Goal: Task Accomplishment & Management: Use online tool/utility

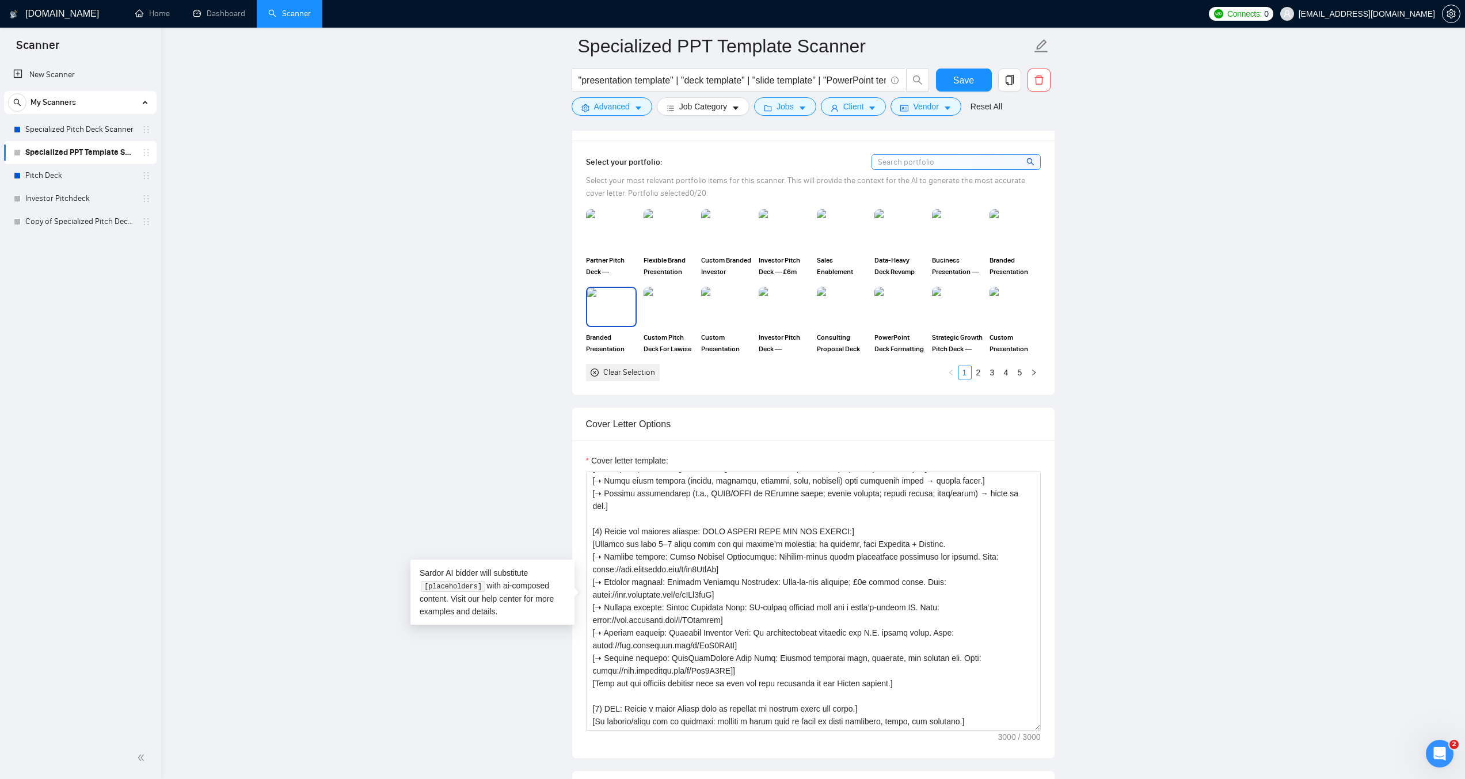
scroll to position [190, 0]
click at [704, 516] on textarea "Cover letter template:" at bounding box center [813, 600] width 455 height 259
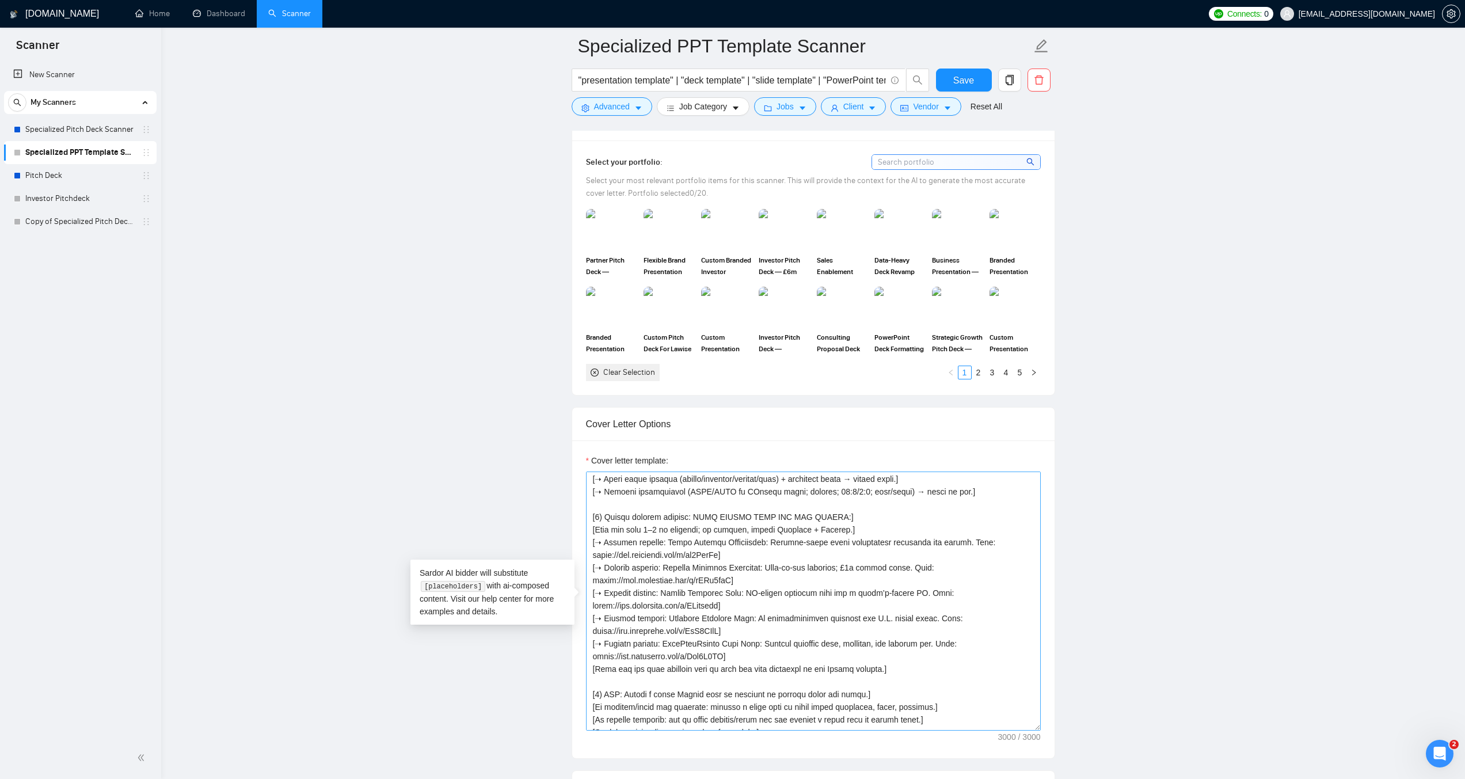
scroll to position [370, 0]
drag, startPoint x: 845, startPoint y: 528, endPoint x: 836, endPoint y: 529, distance: 8.7
click at [836, 529] on textarea "Cover letter template:" at bounding box center [813, 600] width 455 height 259
click at [907, 667] on textarea "Cover letter template:" at bounding box center [813, 600] width 455 height 259
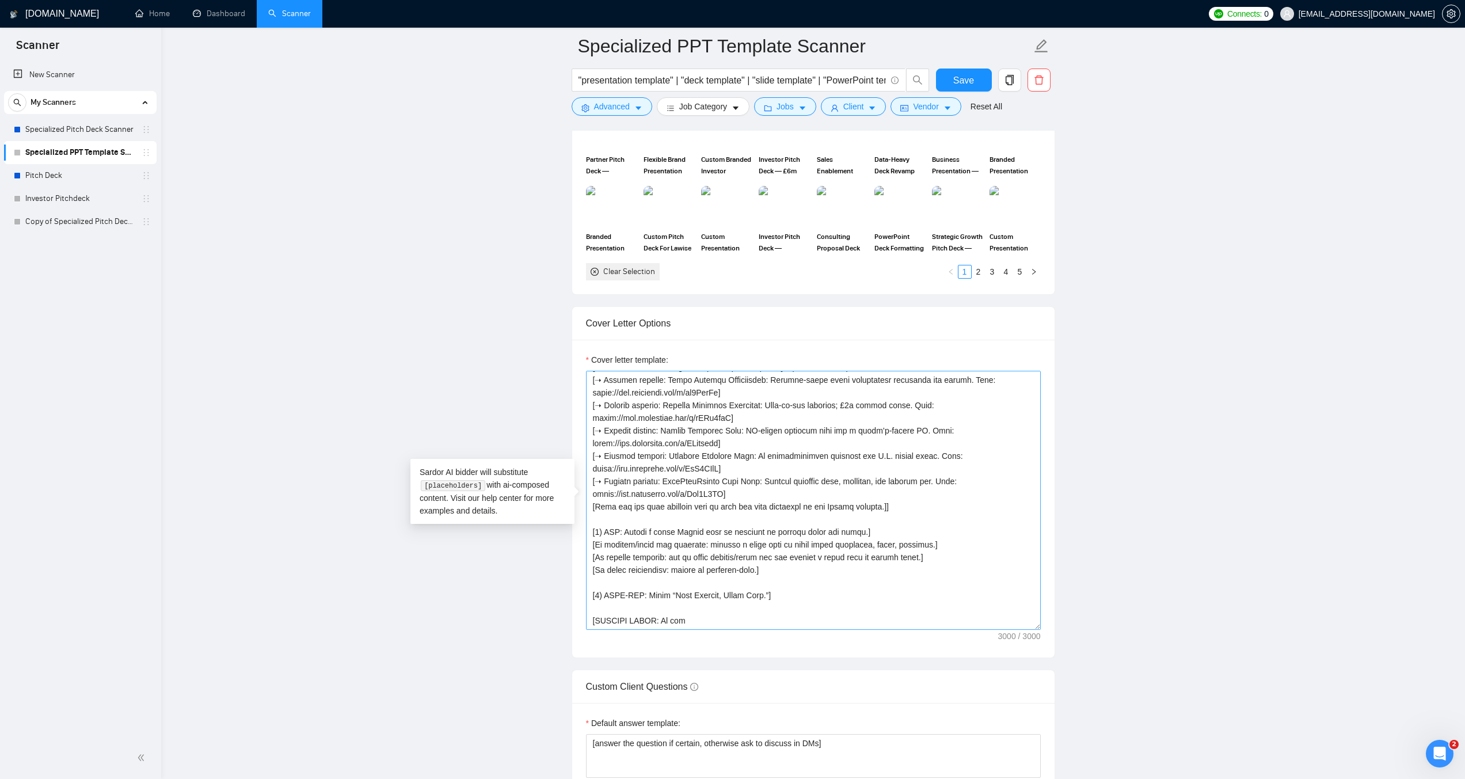
scroll to position [1151, 0]
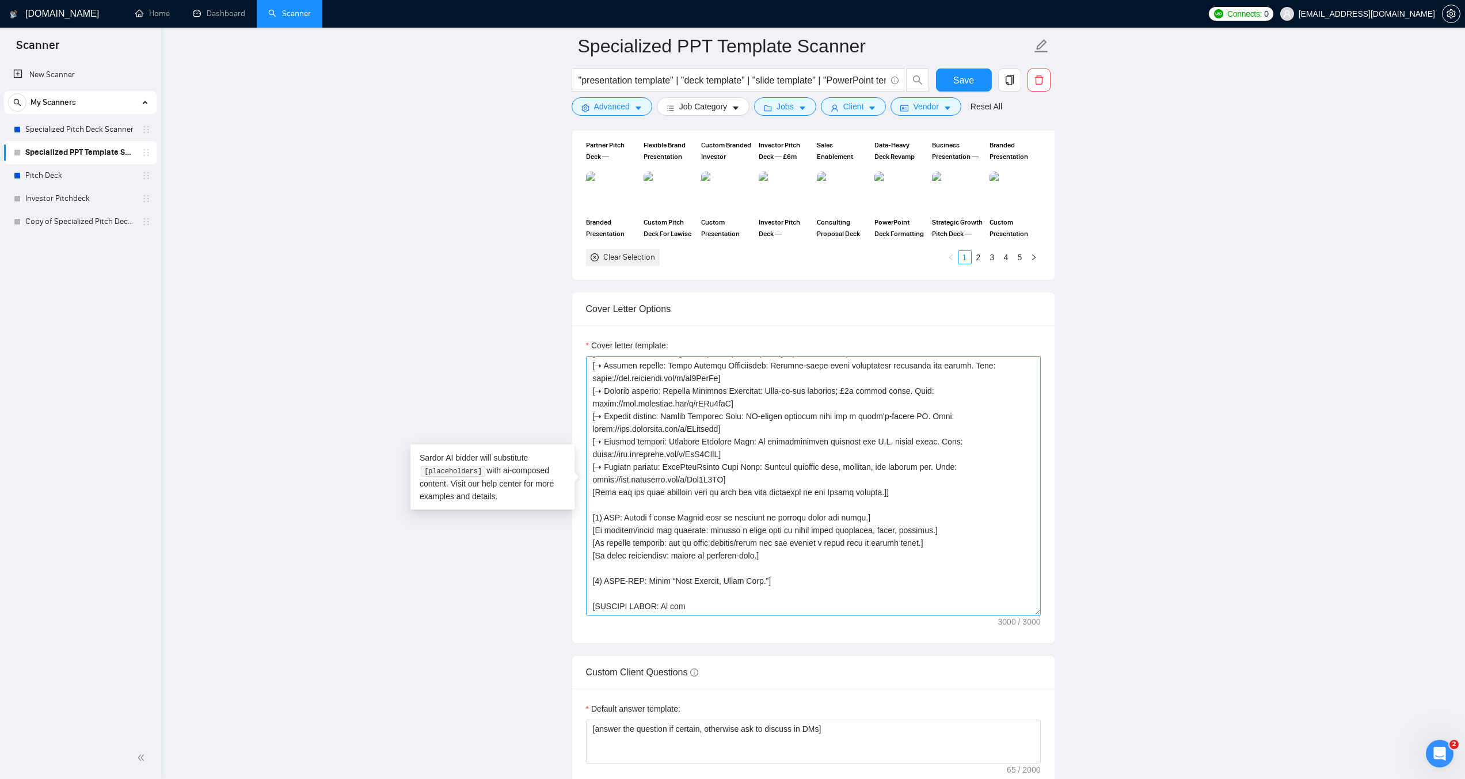
click at [610, 589] on textarea "Cover letter template:" at bounding box center [813, 485] width 455 height 259
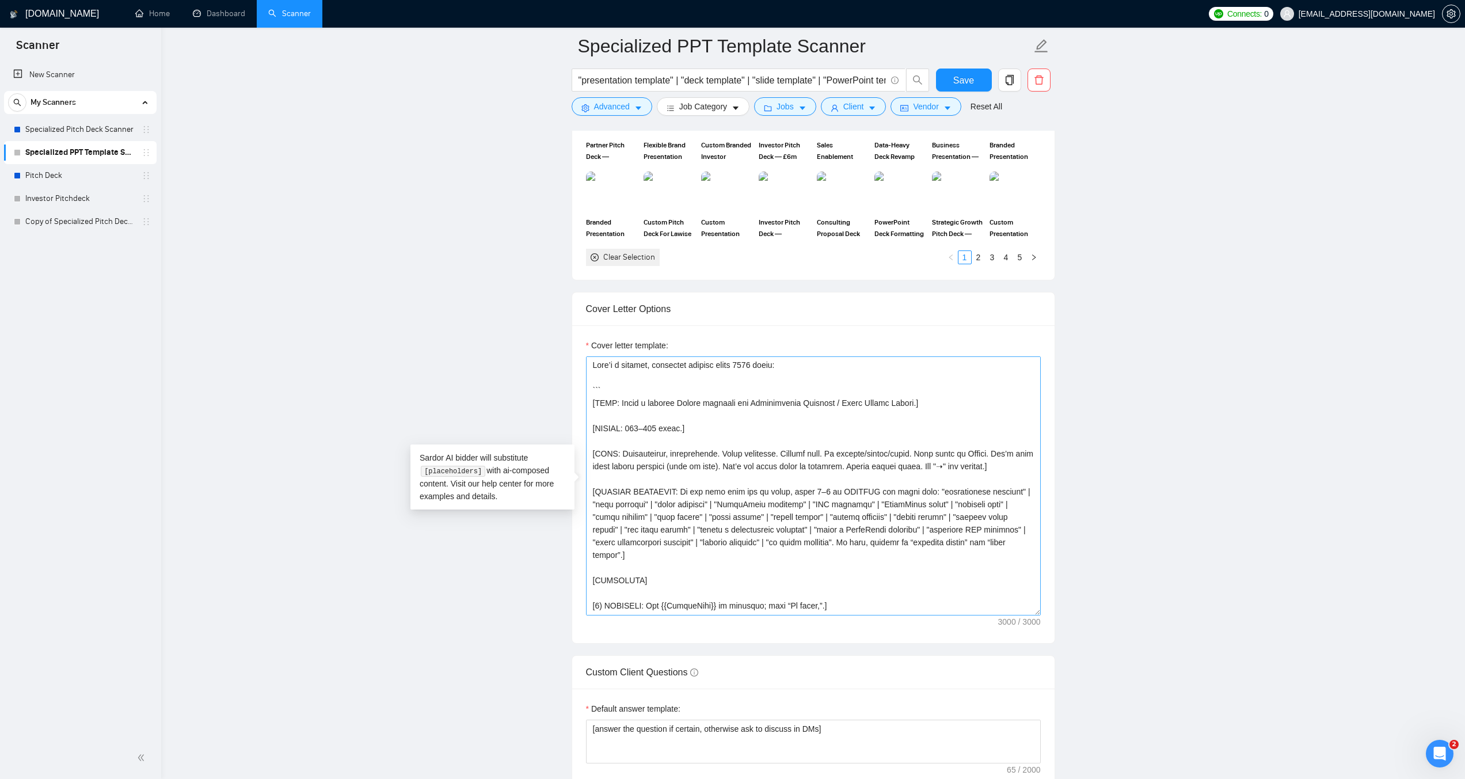
scroll to position [0, 0]
drag, startPoint x: 619, startPoint y: 389, endPoint x: 559, endPoint y: 353, distance: 69.7
click at [559, 353] on main "Specialized PPT Template Scanner "presentation template" | "deck template" | "s…" at bounding box center [813, 476] width 1267 height 3162
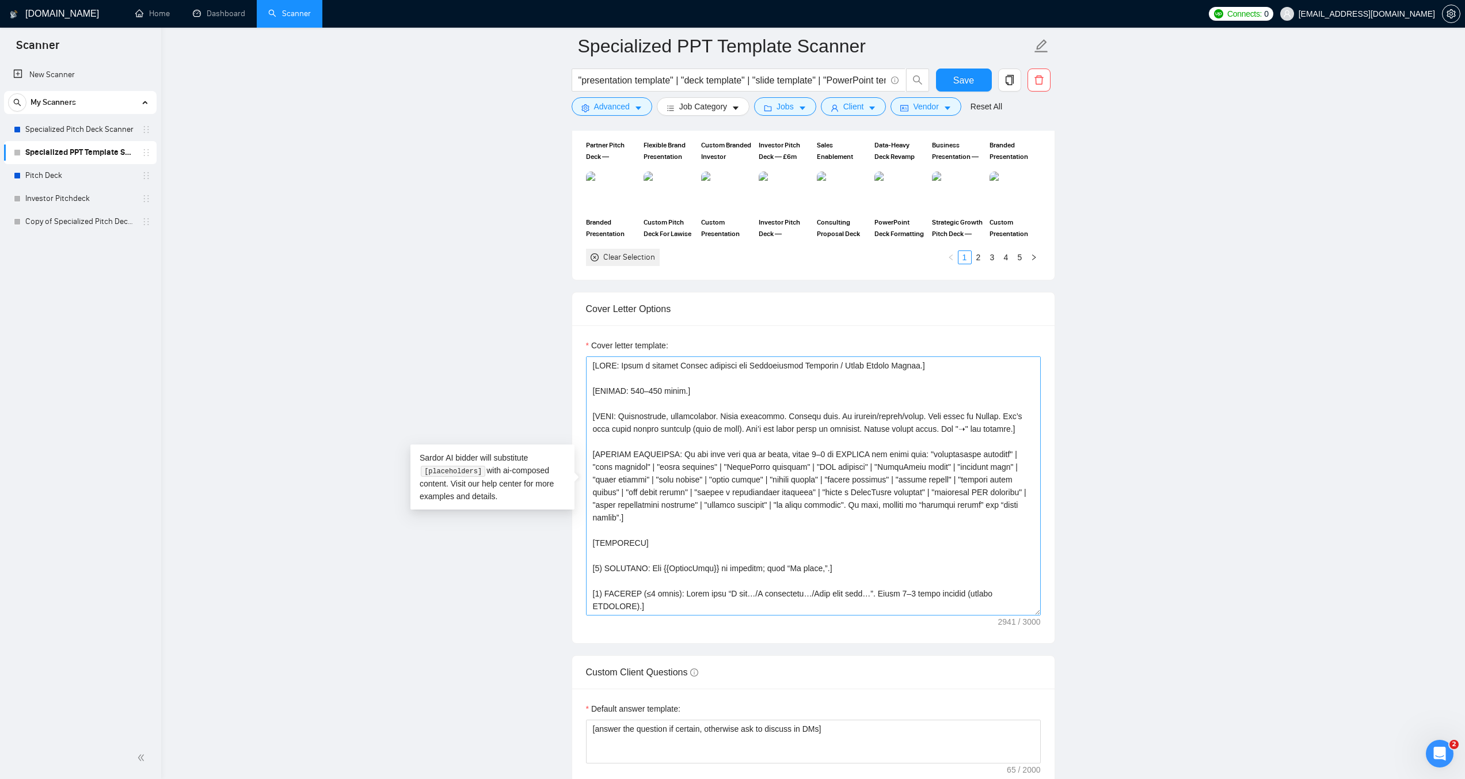
click at [594, 375] on textarea "Cover letter template:" at bounding box center [813, 485] width 455 height 259
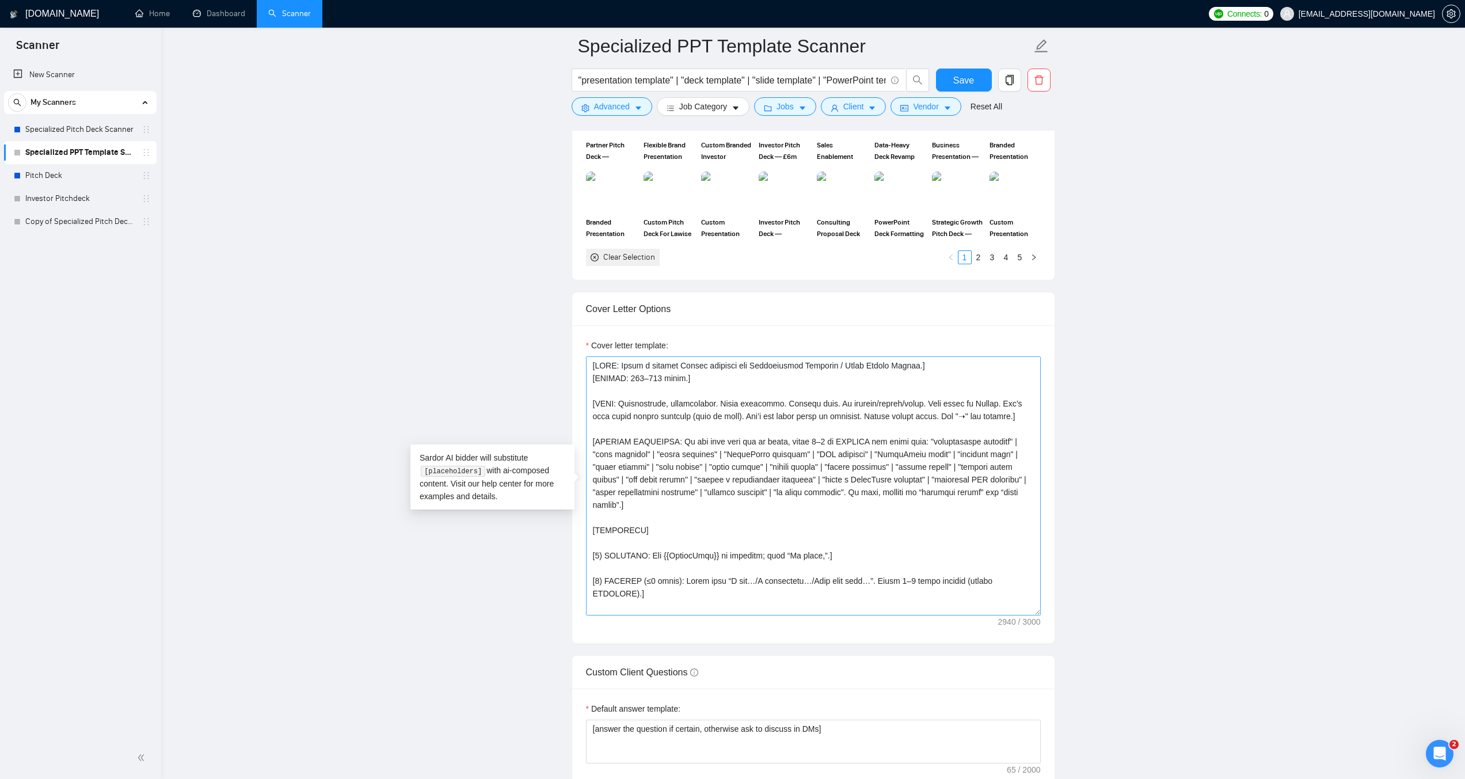
click at [601, 390] on textarea "Cover letter template:" at bounding box center [813, 485] width 455 height 259
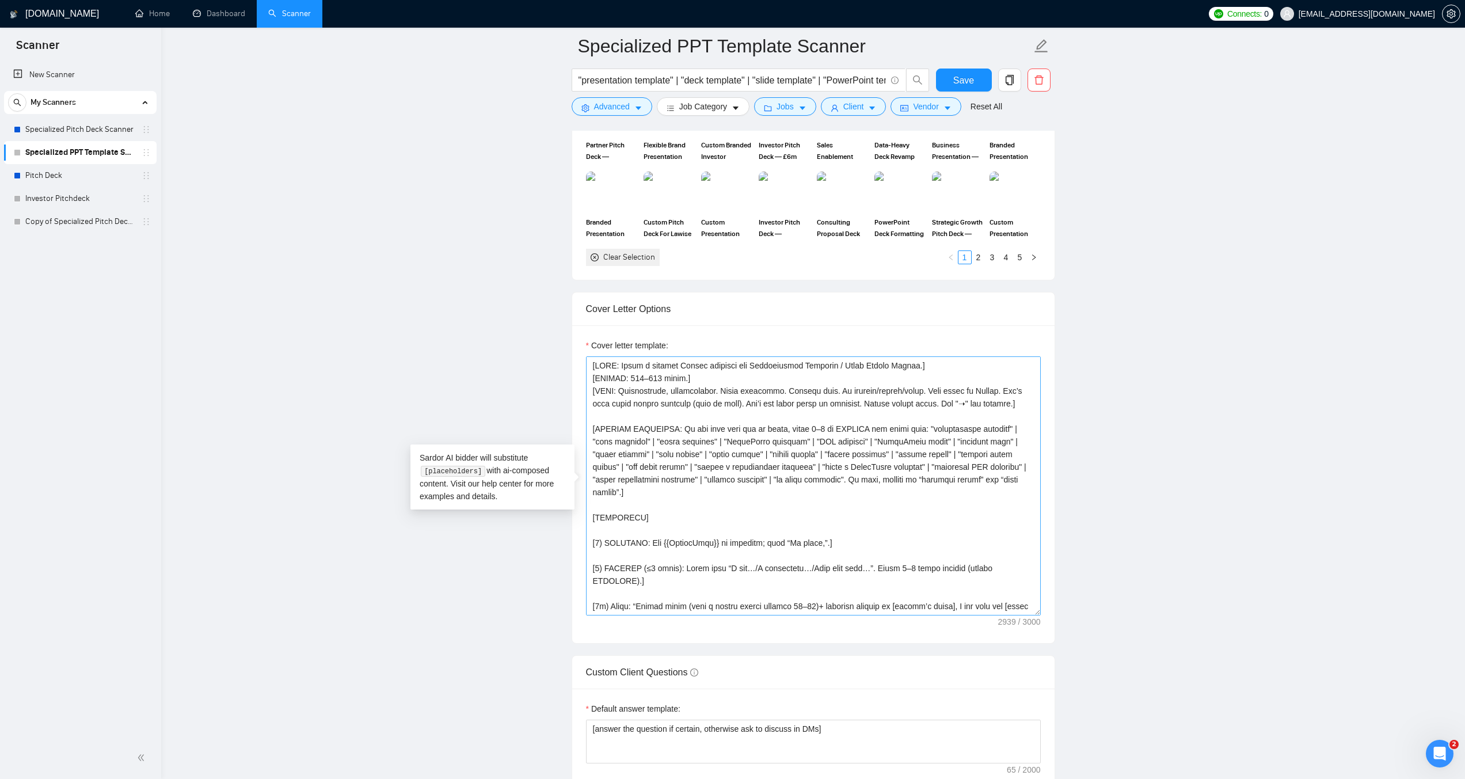
click at [612, 528] on textarea "Cover letter template:" at bounding box center [813, 485] width 455 height 259
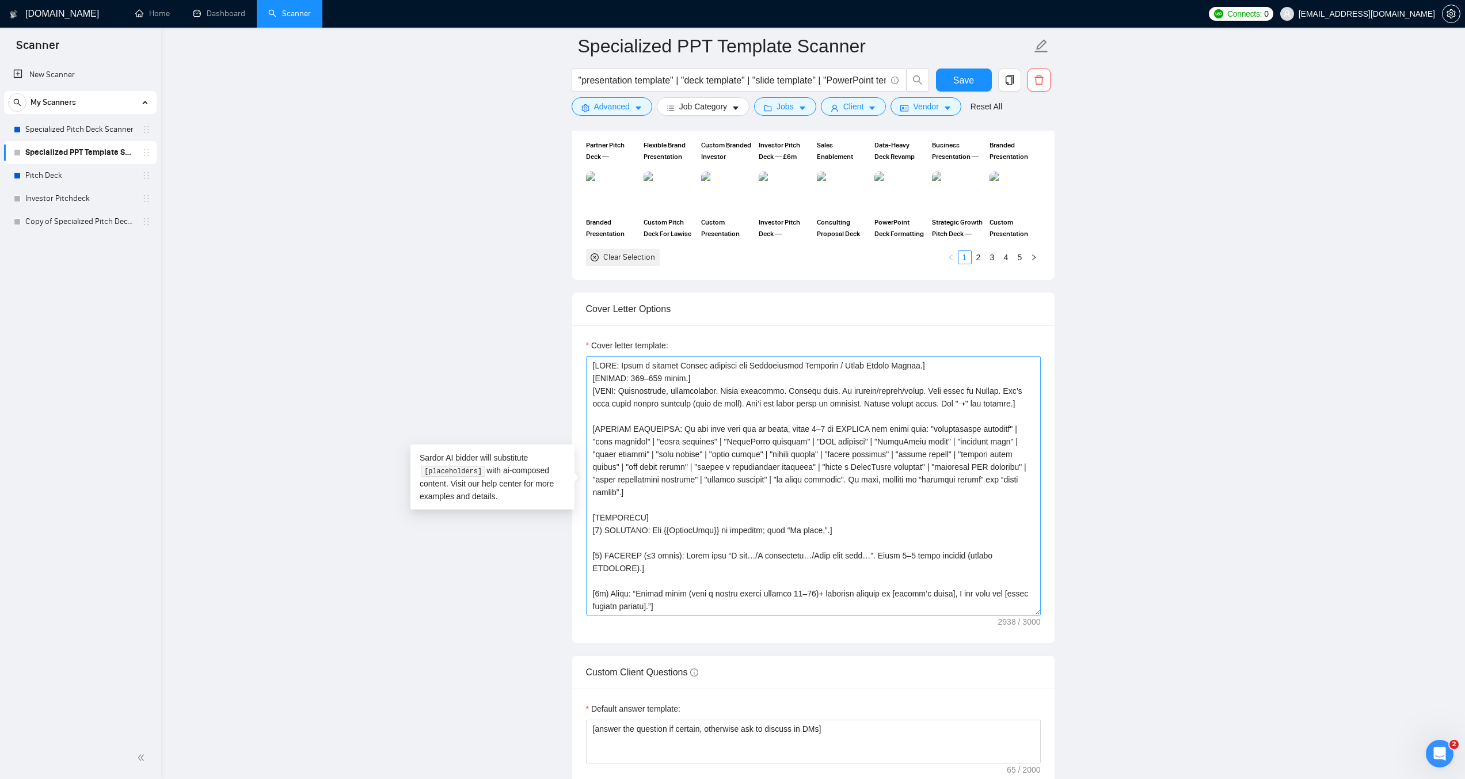
click at [615, 545] on textarea "Cover letter template:" at bounding box center [813, 485] width 455 height 259
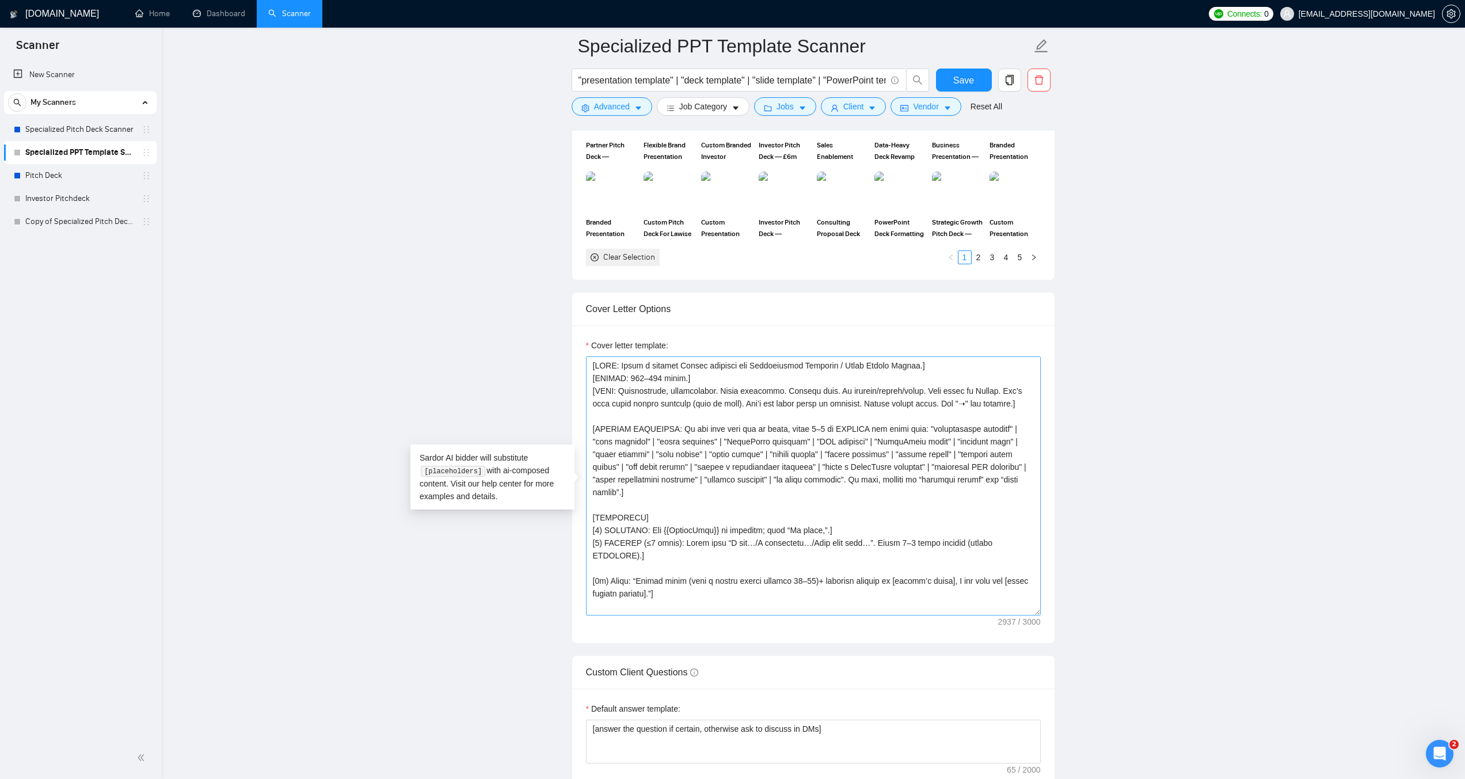
click at [606, 565] on textarea "Cover letter template:" at bounding box center [813, 485] width 455 height 259
click at [617, 594] on textarea "Cover letter template:" at bounding box center [813, 485] width 455 height 259
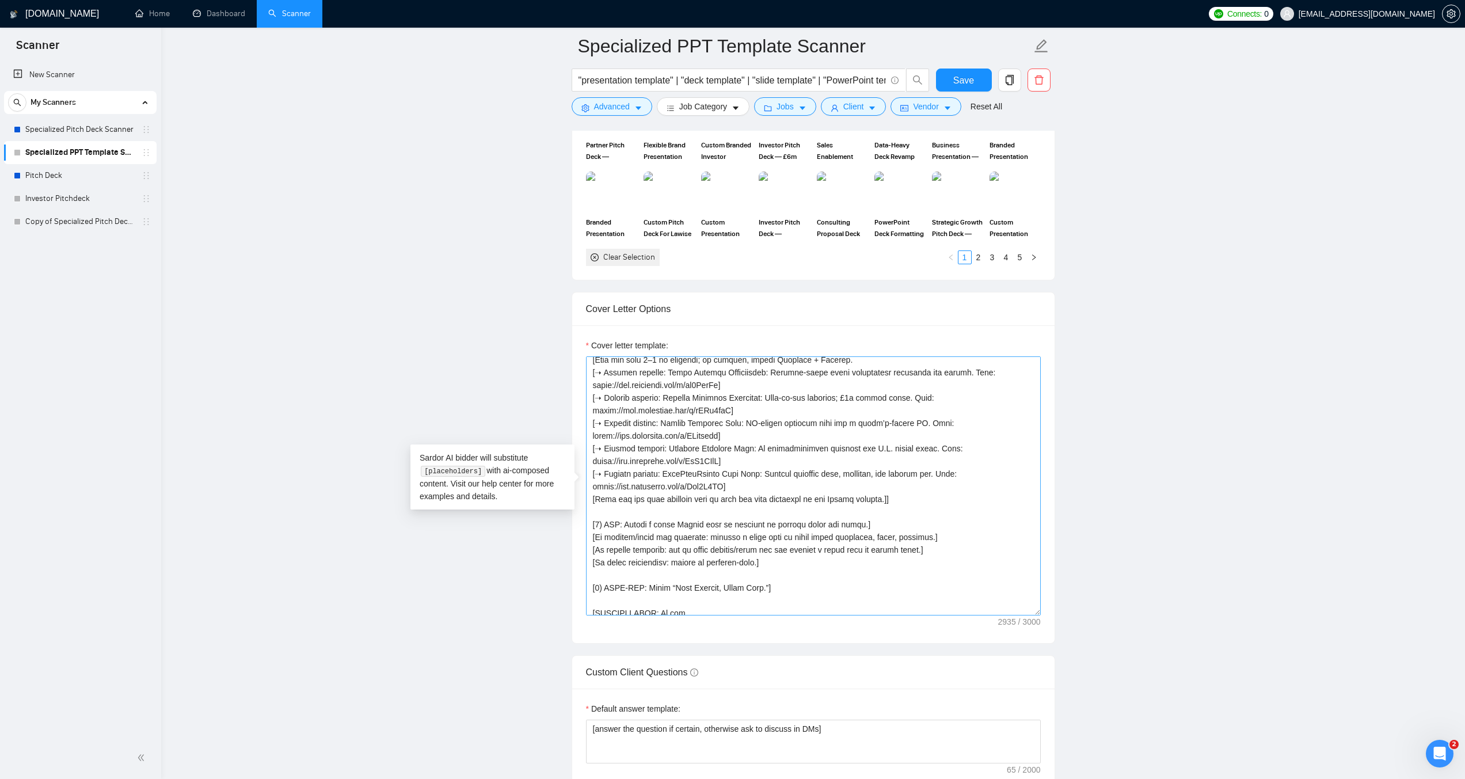
scroll to position [317, 0]
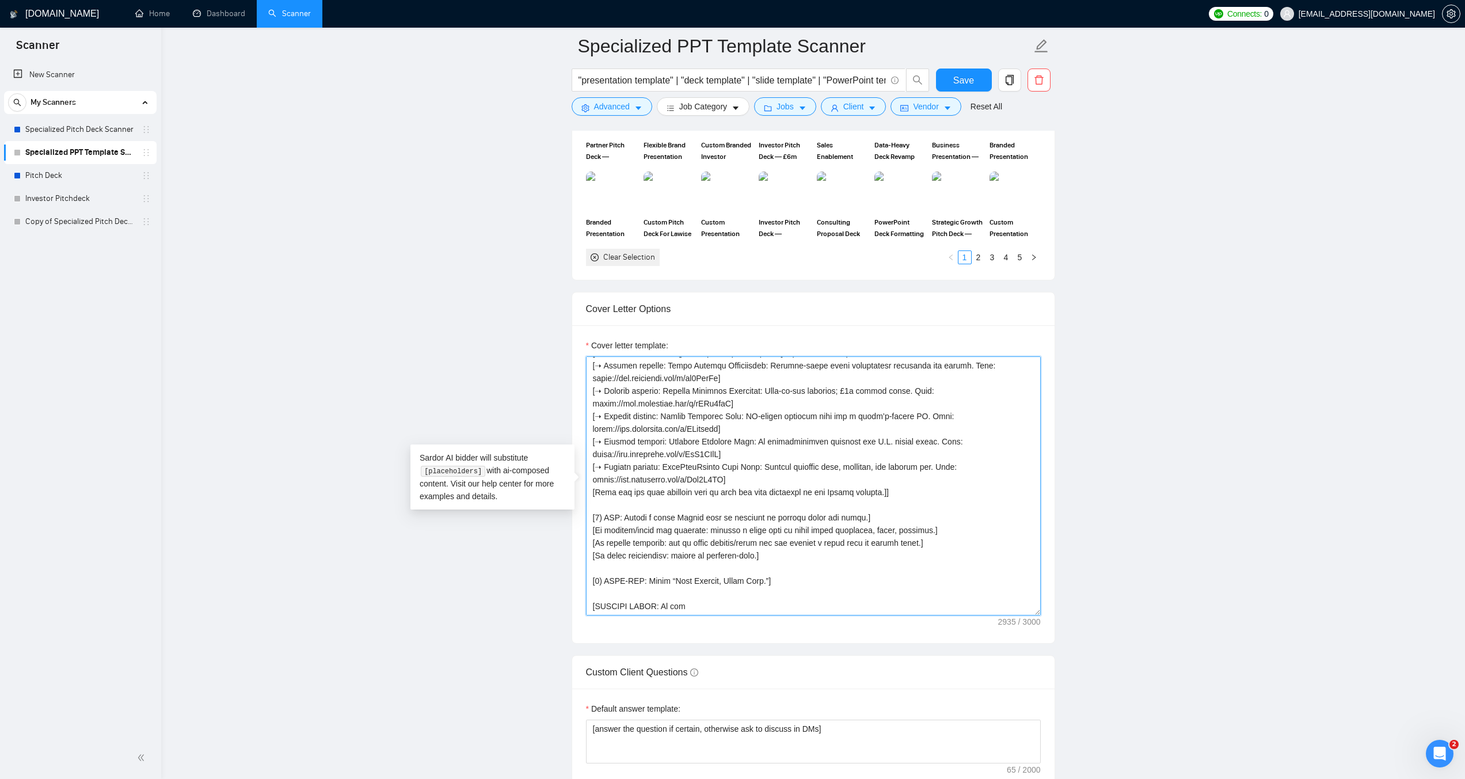
click at [738, 416] on textarea "Cover letter template:" at bounding box center [813, 485] width 455 height 259
paste textarea "(120–170 words).] [TONE: Professional, approachable. Short sentences. English o…"
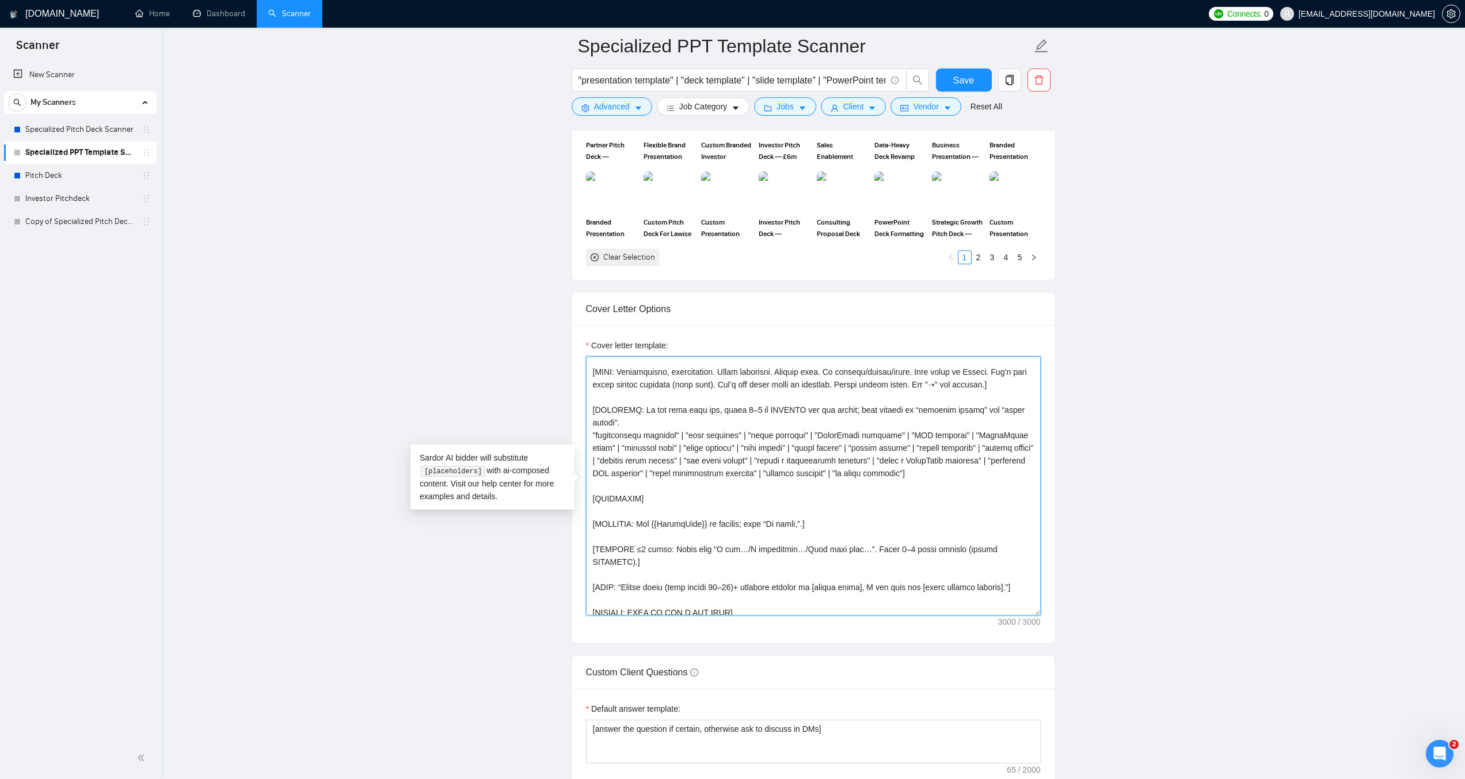
scroll to position [0, 0]
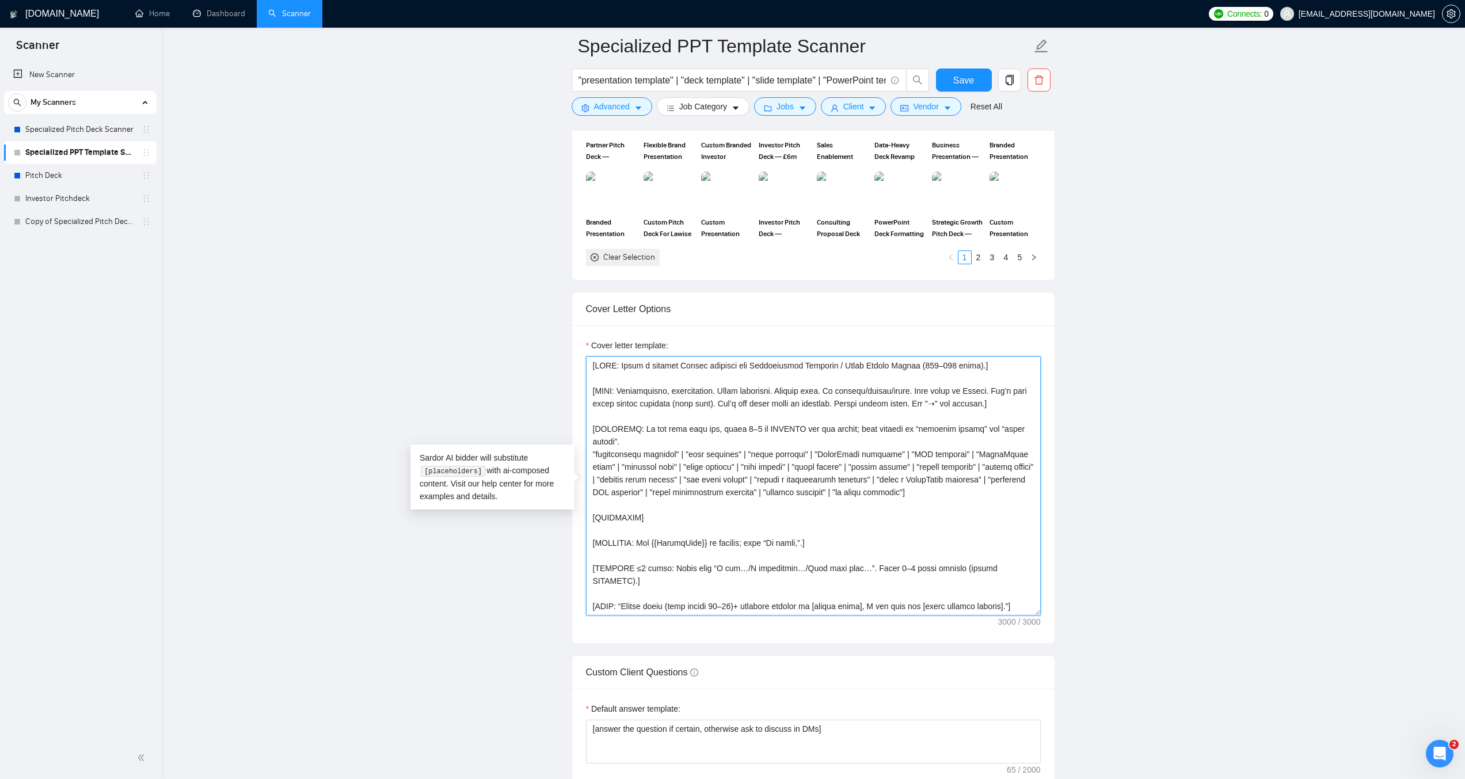
click at [746, 414] on textarea "Cover letter template:" at bounding box center [813, 485] width 455 height 259
paste textarea ".] [LENGTH: 120–170 words.] [TONE: Professional, approachable. Short sentences.…"
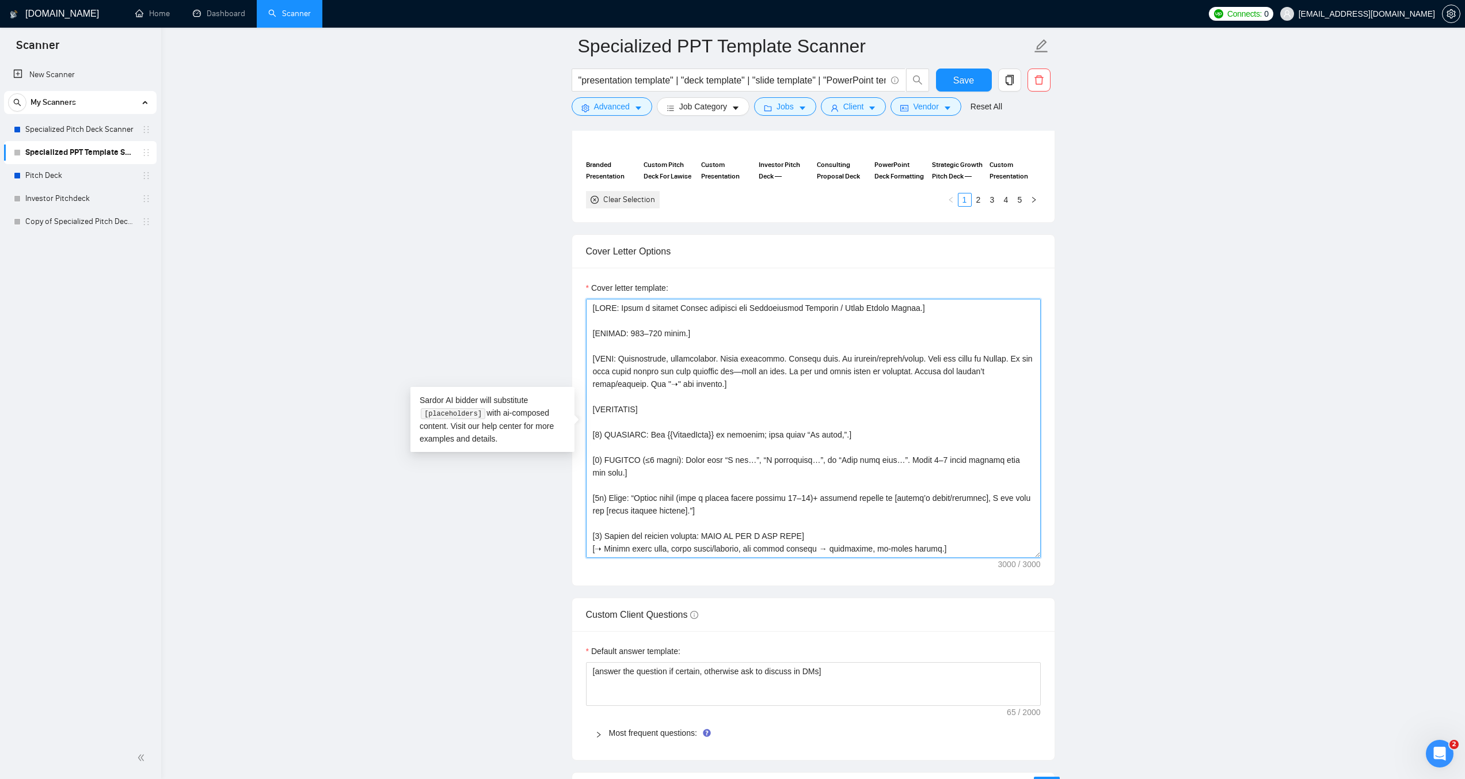
click at [619, 319] on textarea "Cover letter template:" at bounding box center [813, 428] width 455 height 259
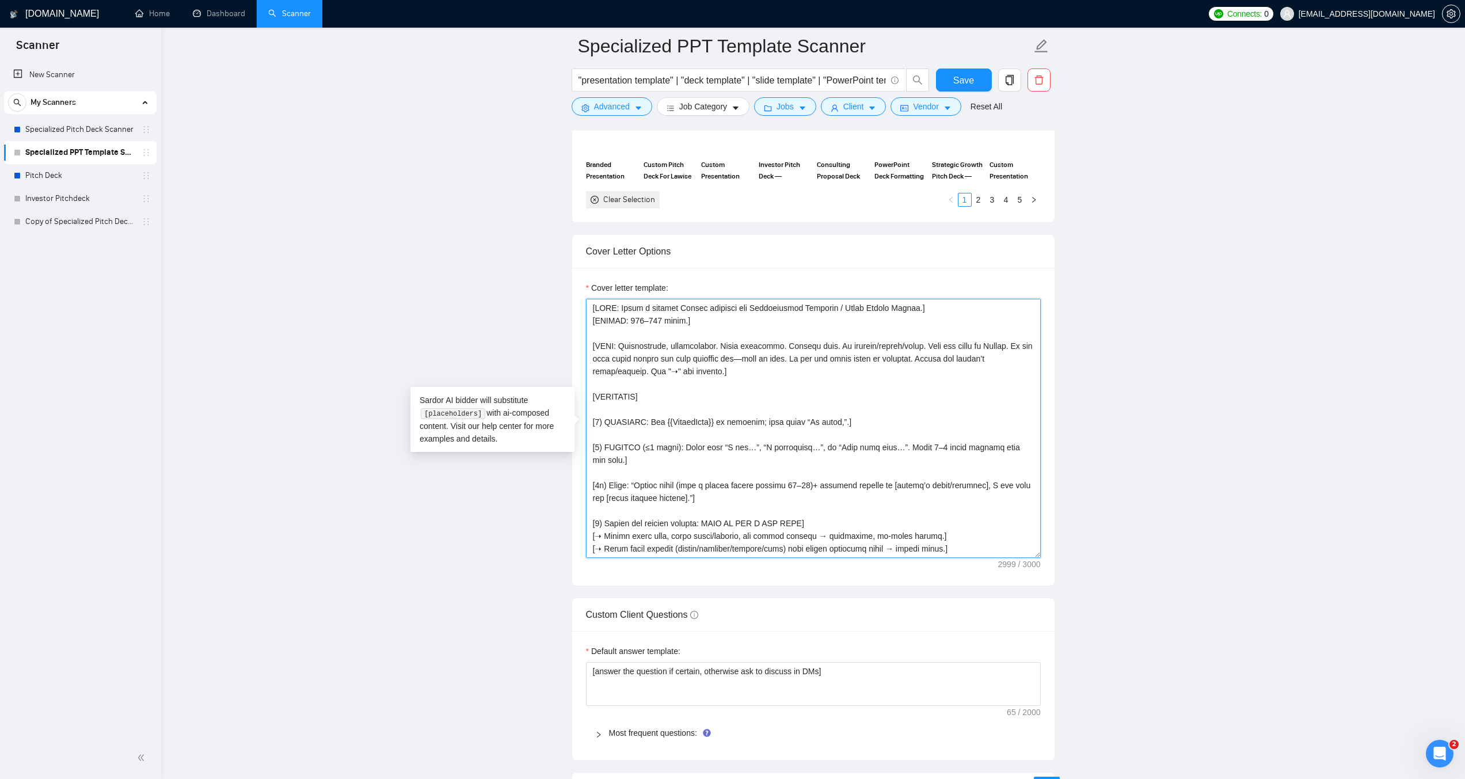
click at [626, 334] on textarea "Cover letter template:" at bounding box center [813, 428] width 455 height 259
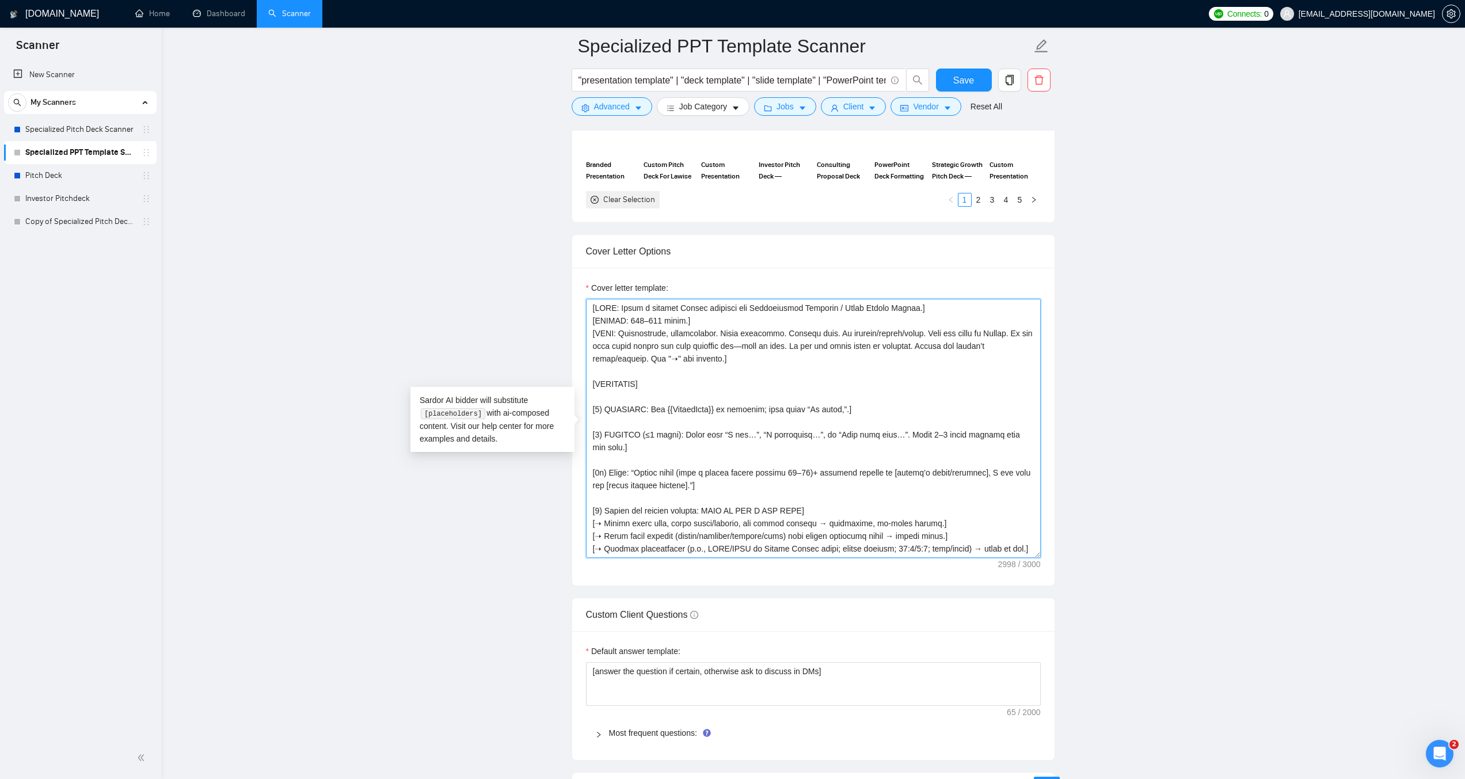
click at [622, 369] on textarea "Cover letter template:" at bounding box center [813, 428] width 455 height 259
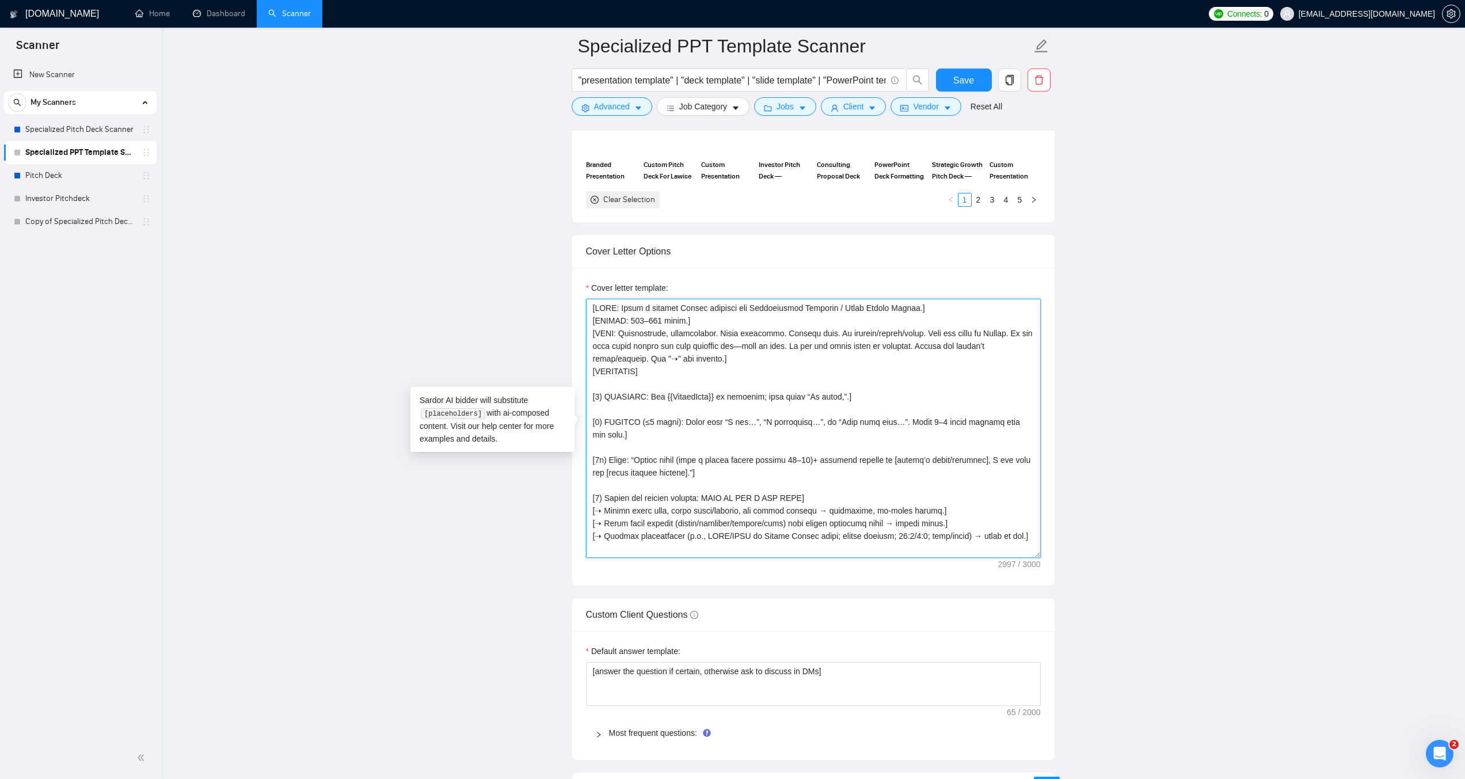
click at [623, 382] on textarea "Cover letter template:" at bounding box center [813, 428] width 455 height 259
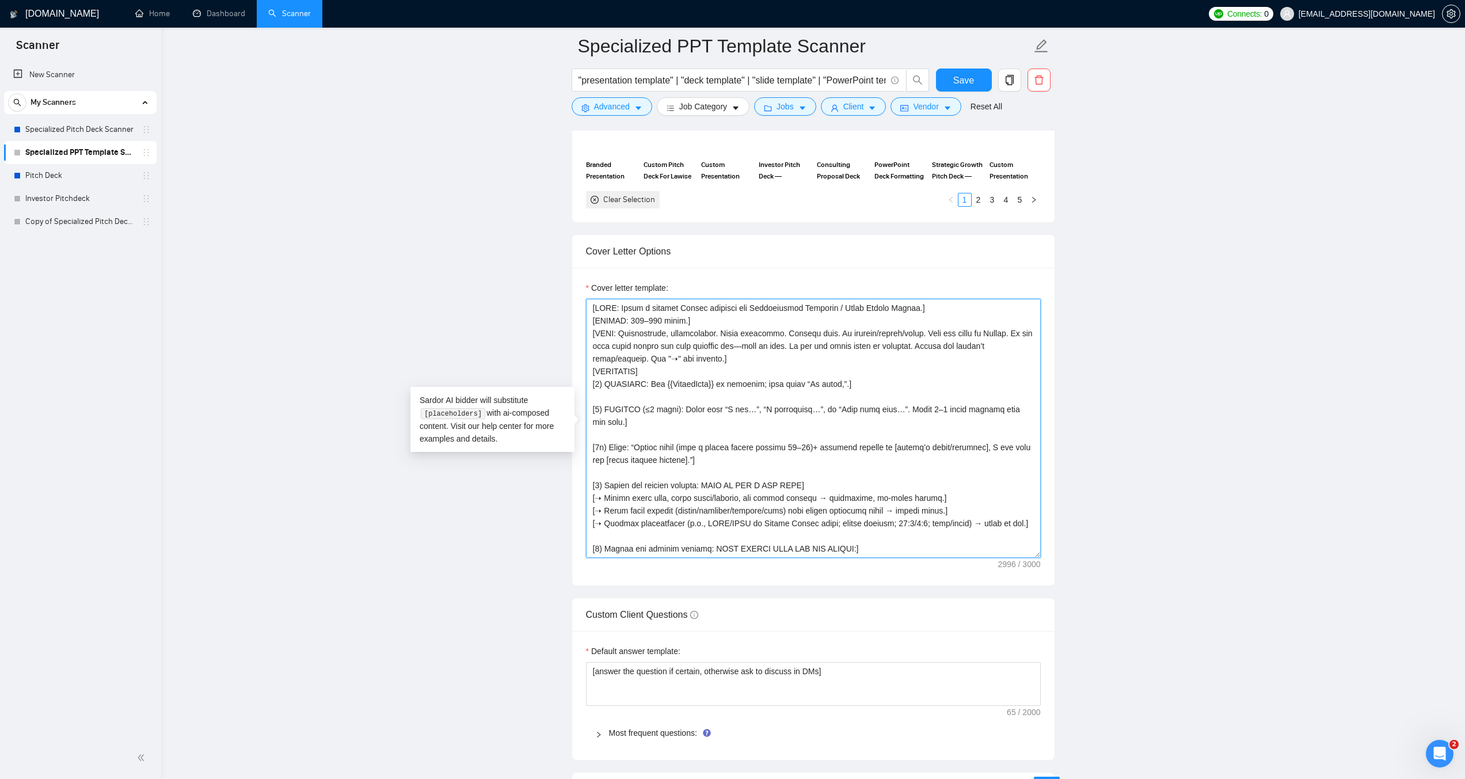
click at [622, 394] on textarea "Cover letter template:" at bounding box center [813, 428] width 455 height 259
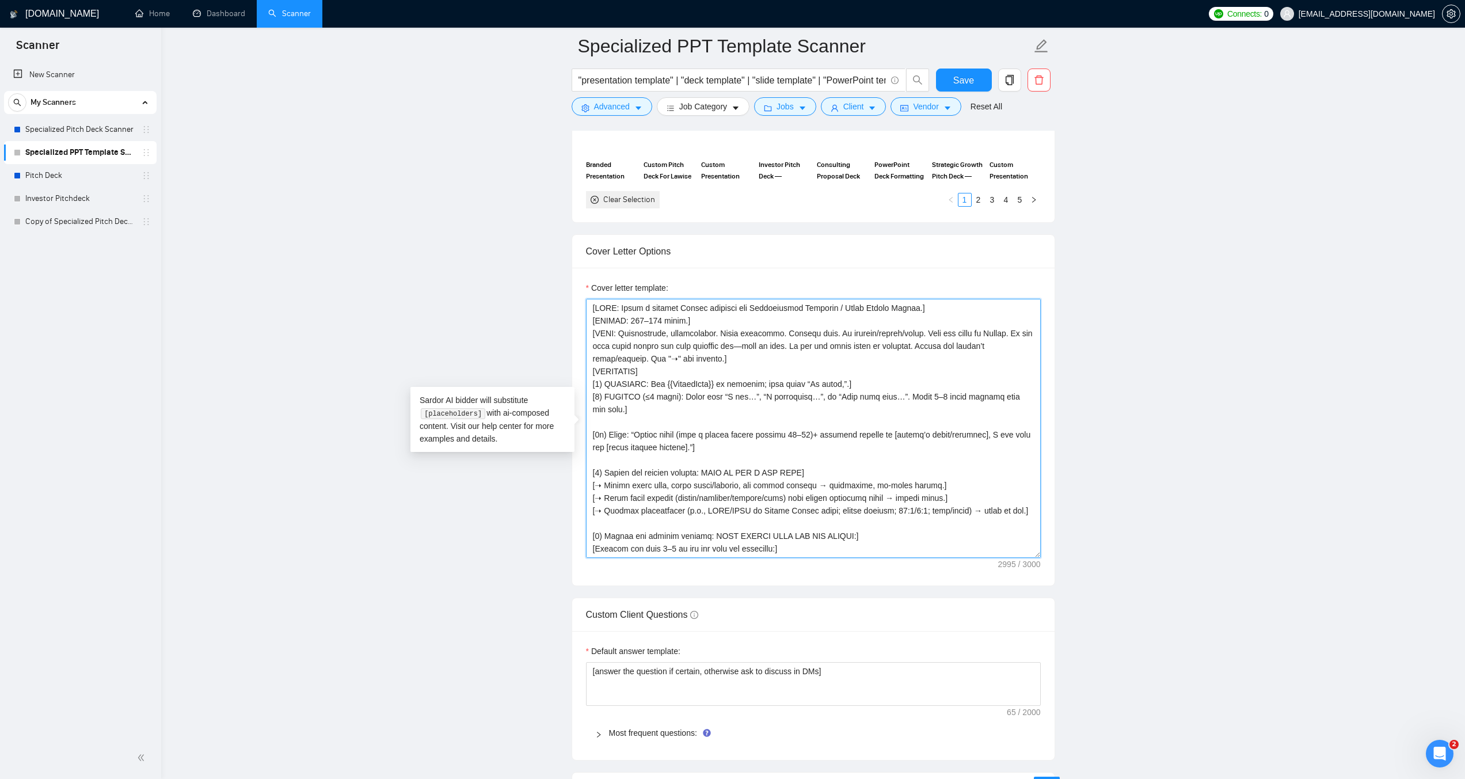
click at [616, 420] on textarea "Cover letter template:" at bounding box center [813, 428] width 455 height 259
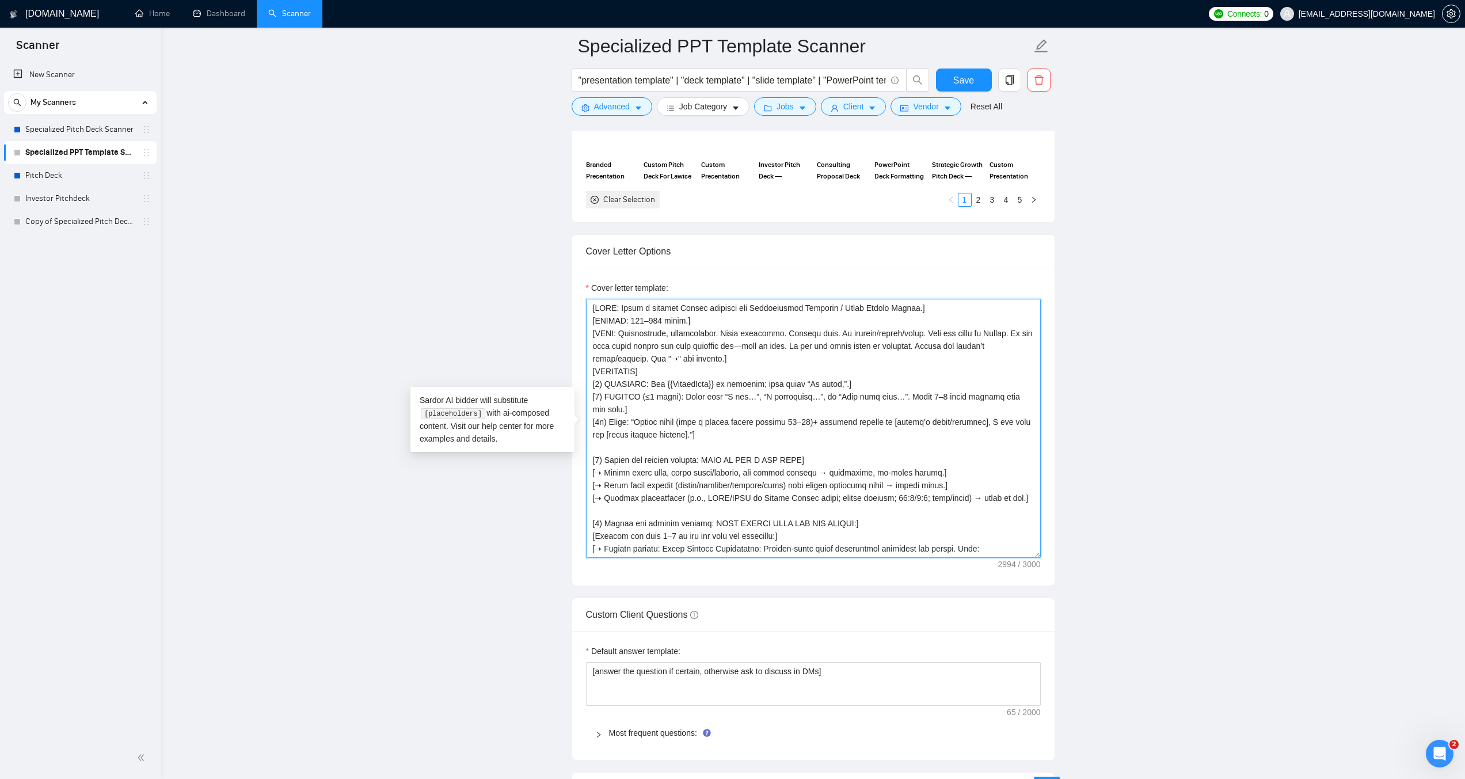
click at [619, 448] on textarea "Cover letter template:" at bounding box center [813, 428] width 455 height 259
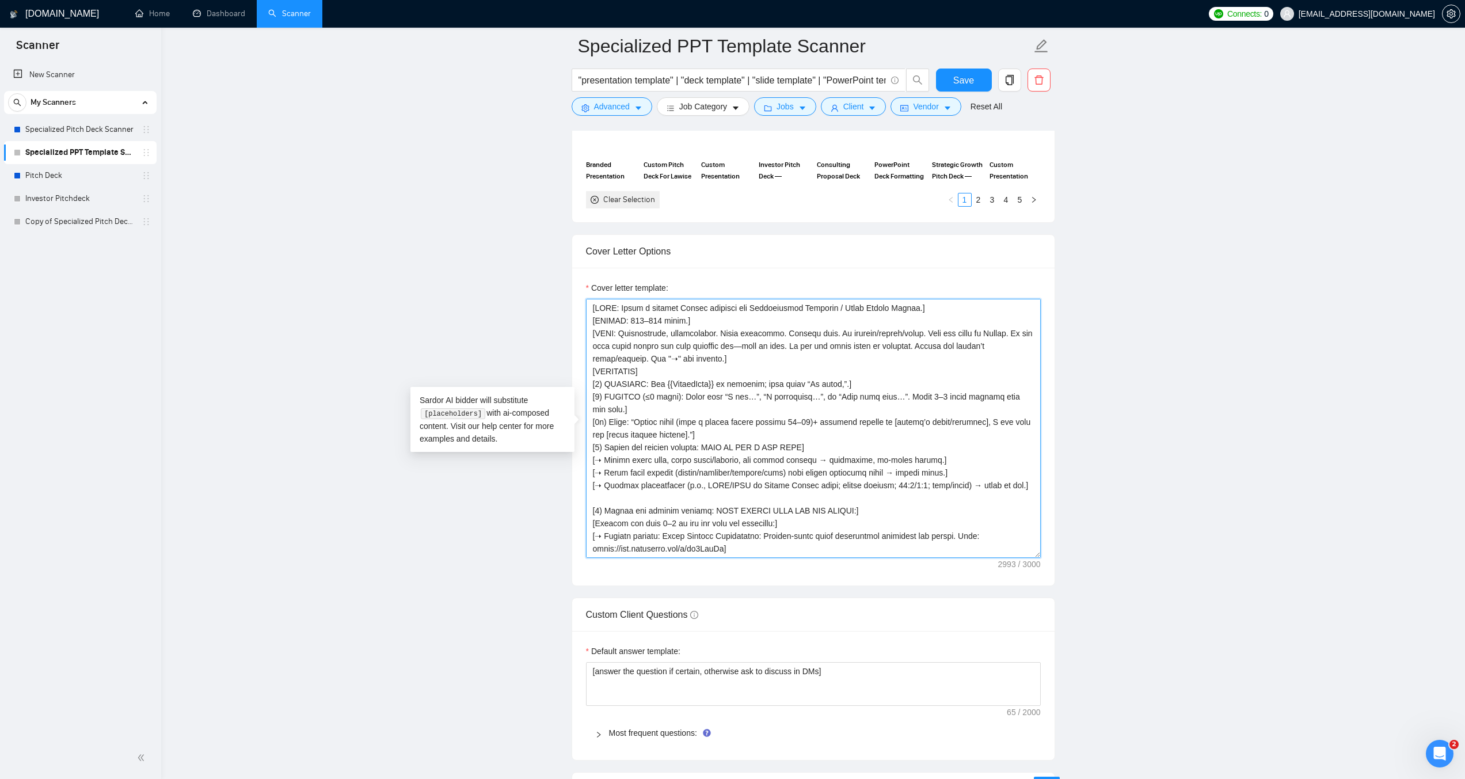
click at [609, 497] on textarea "Cover letter template:" at bounding box center [813, 428] width 455 height 259
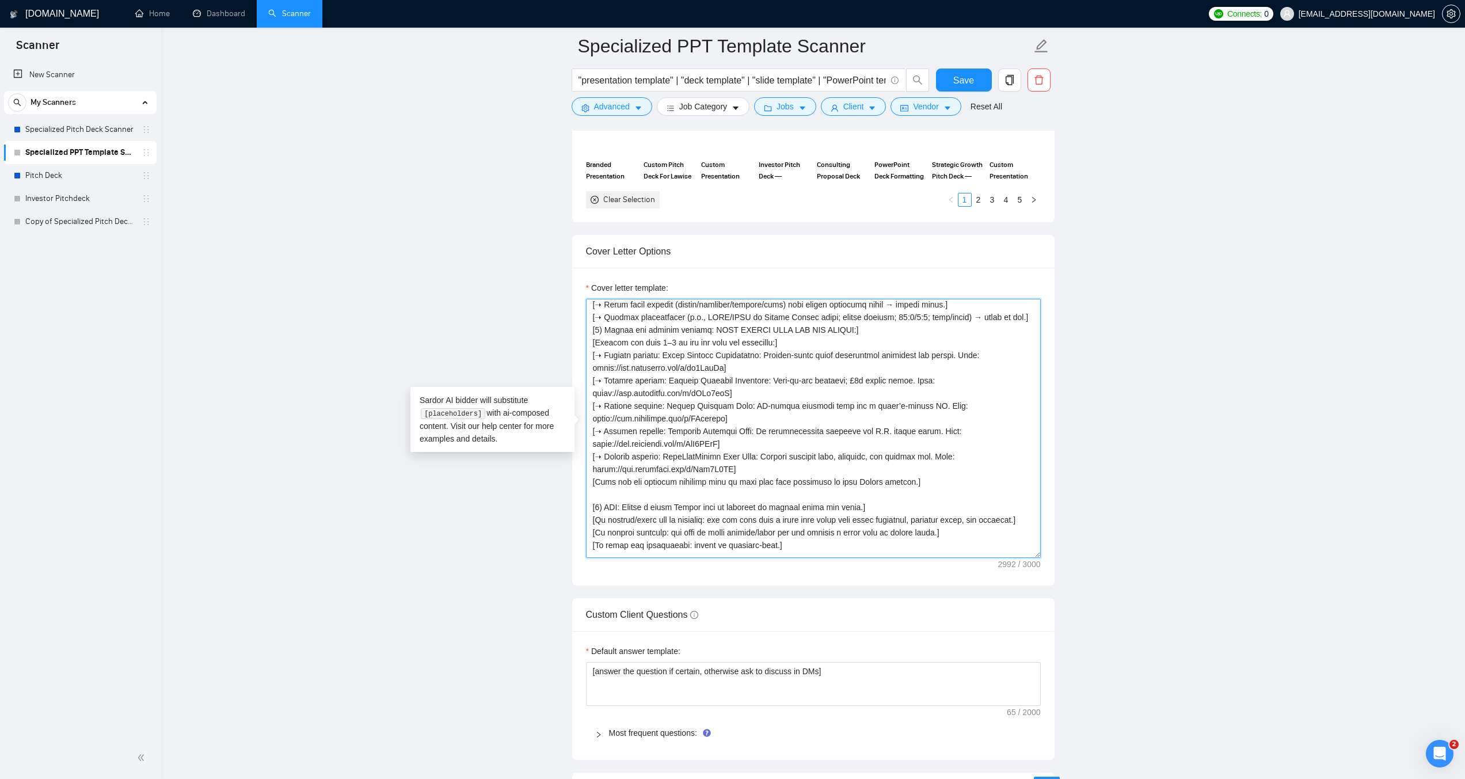
scroll to position [173, 0]
drag, startPoint x: 744, startPoint y: 310, endPoint x: 724, endPoint y: 310, distance: 19.6
click at [724, 310] on textarea "Cover letter template:" at bounding box center [813, 428] width 455 height 259
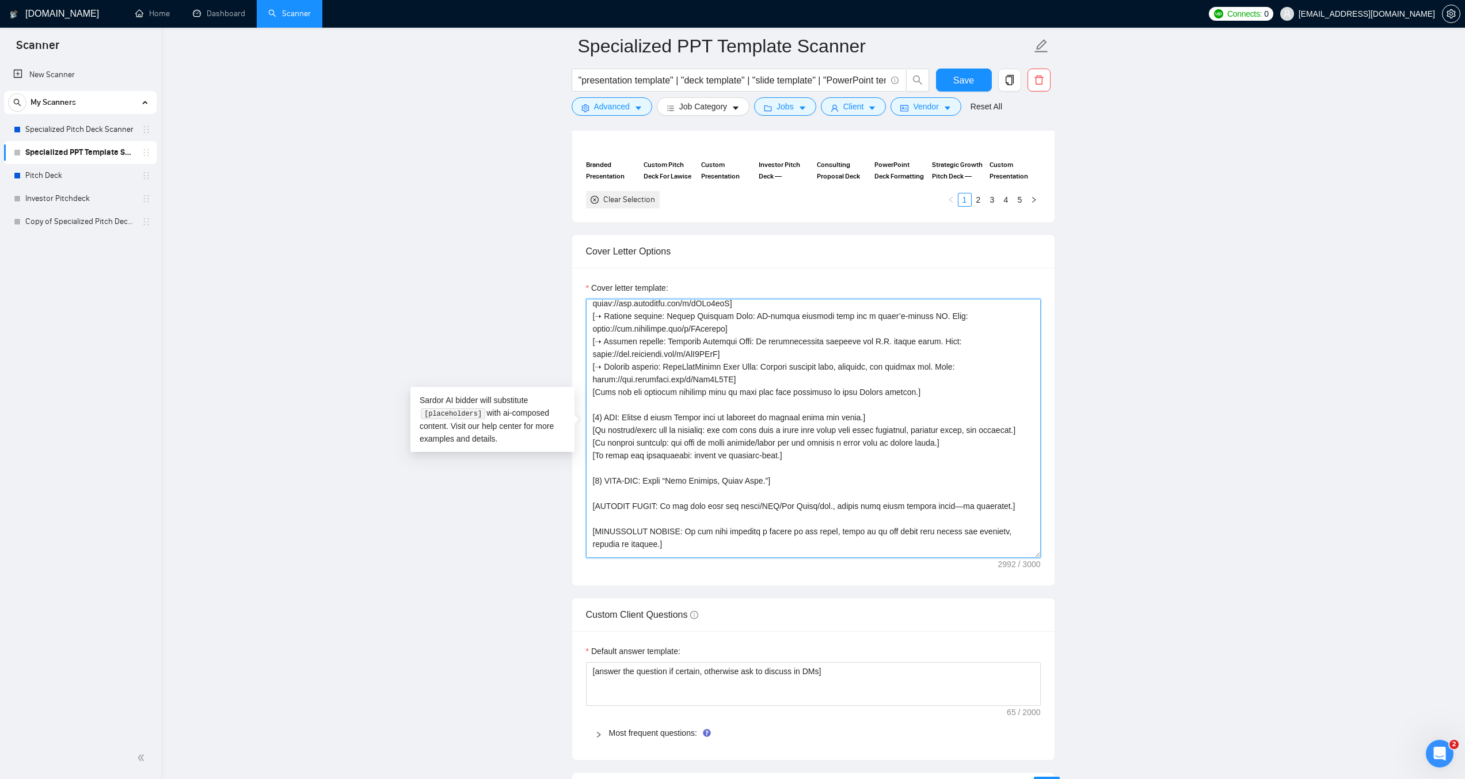
scroll to position [288, 0]
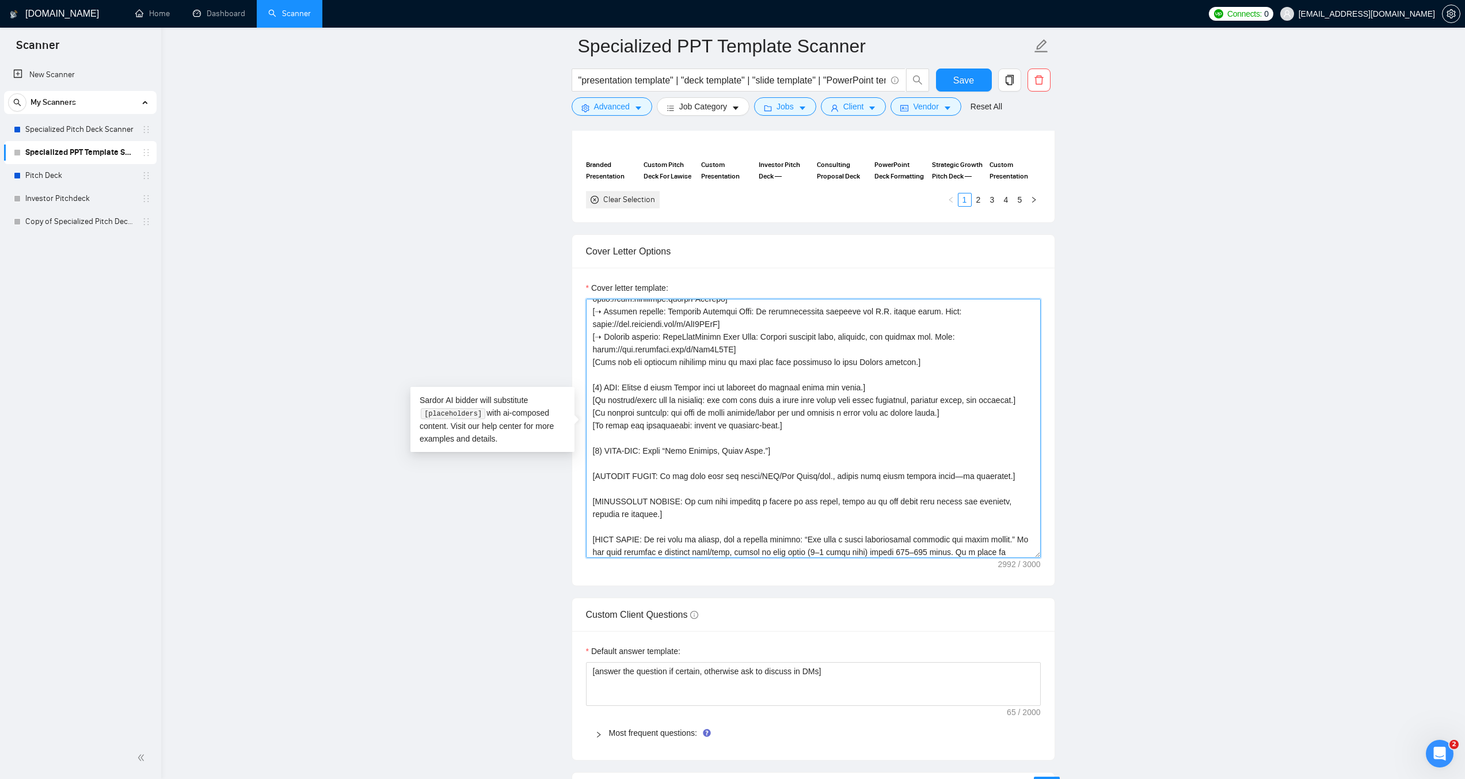
click at [615, 463] on textarea "Cover letter template:" at bounding box center [813, 428] width 455 height 259
click at [611, 487] on textarea "Cover letter template:" at bounding box center [813, 428] width 455 height 259
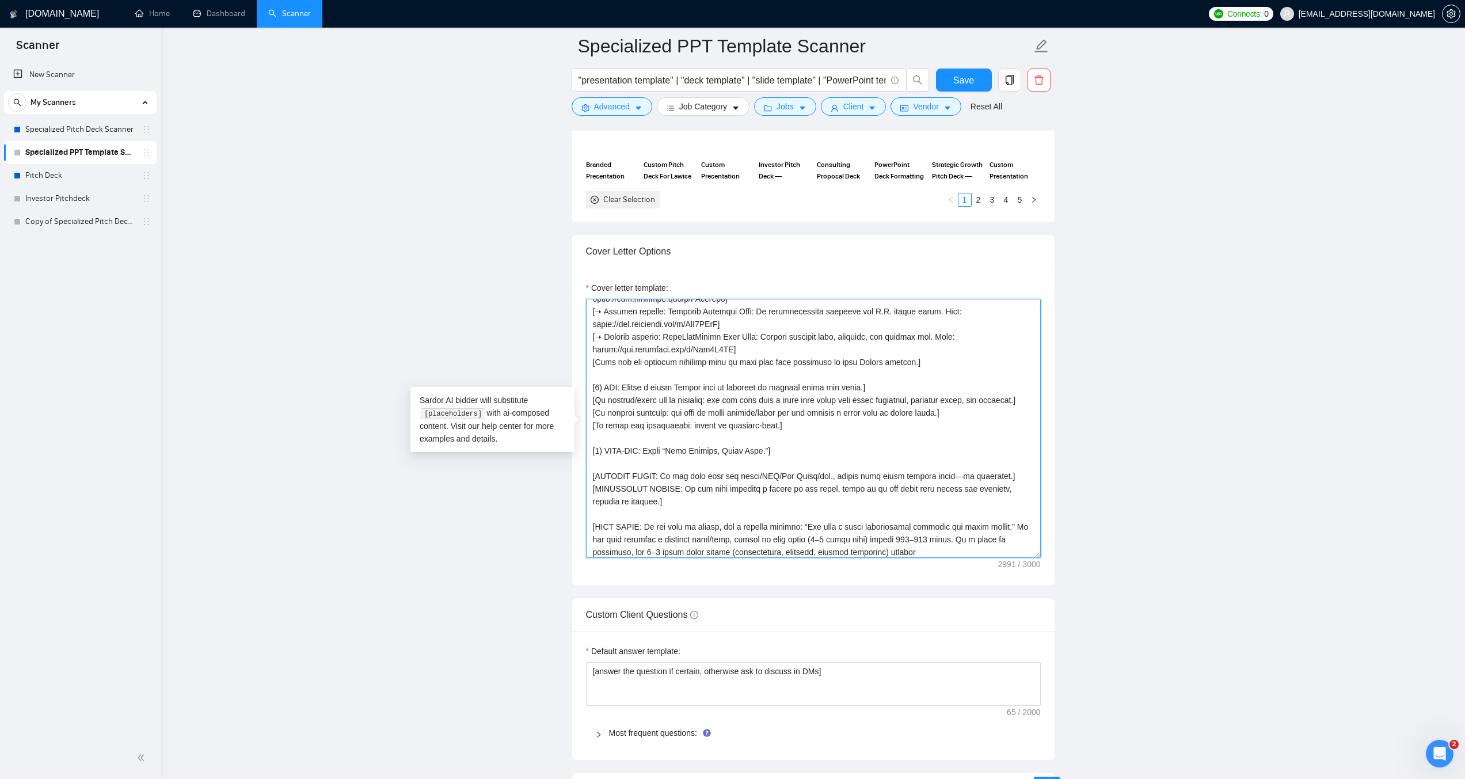
click at [615, 508] on textarea "Cover letter template:" at bounding box center [813, 428] width 455 height 259
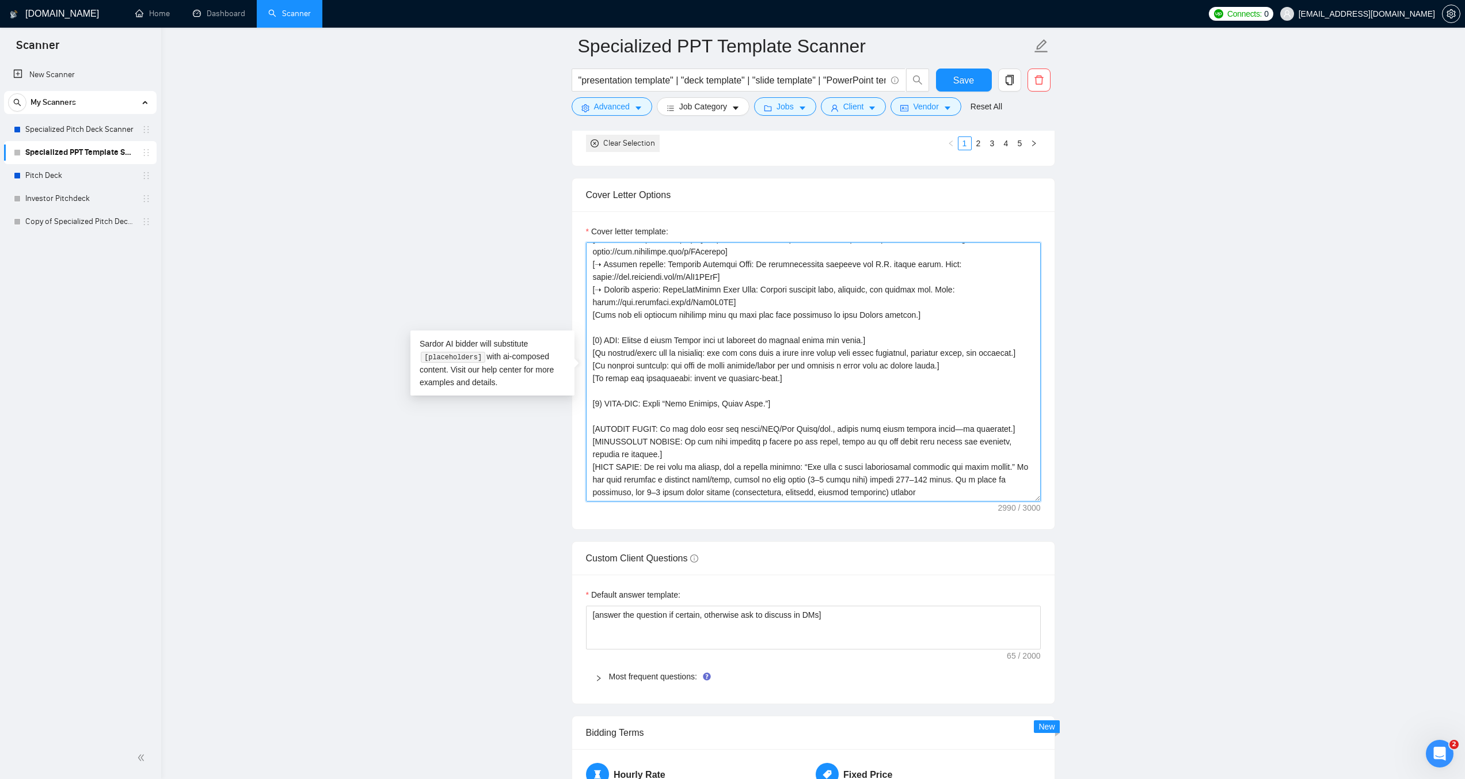
scroll to position [1266, 0]
click at [921, 490] on textarea "Cover letter template:" at bounding box center [813, 370] width 455 height 259
paste textarea "of a blin"
click at [909, 489] on textarea "Cover letter template:" at bounding box center [813, 370] width 455 height 259
click at [629, 414] on textarea "Cover letter template:" at bounding box center [813, 370] width 455 height 259
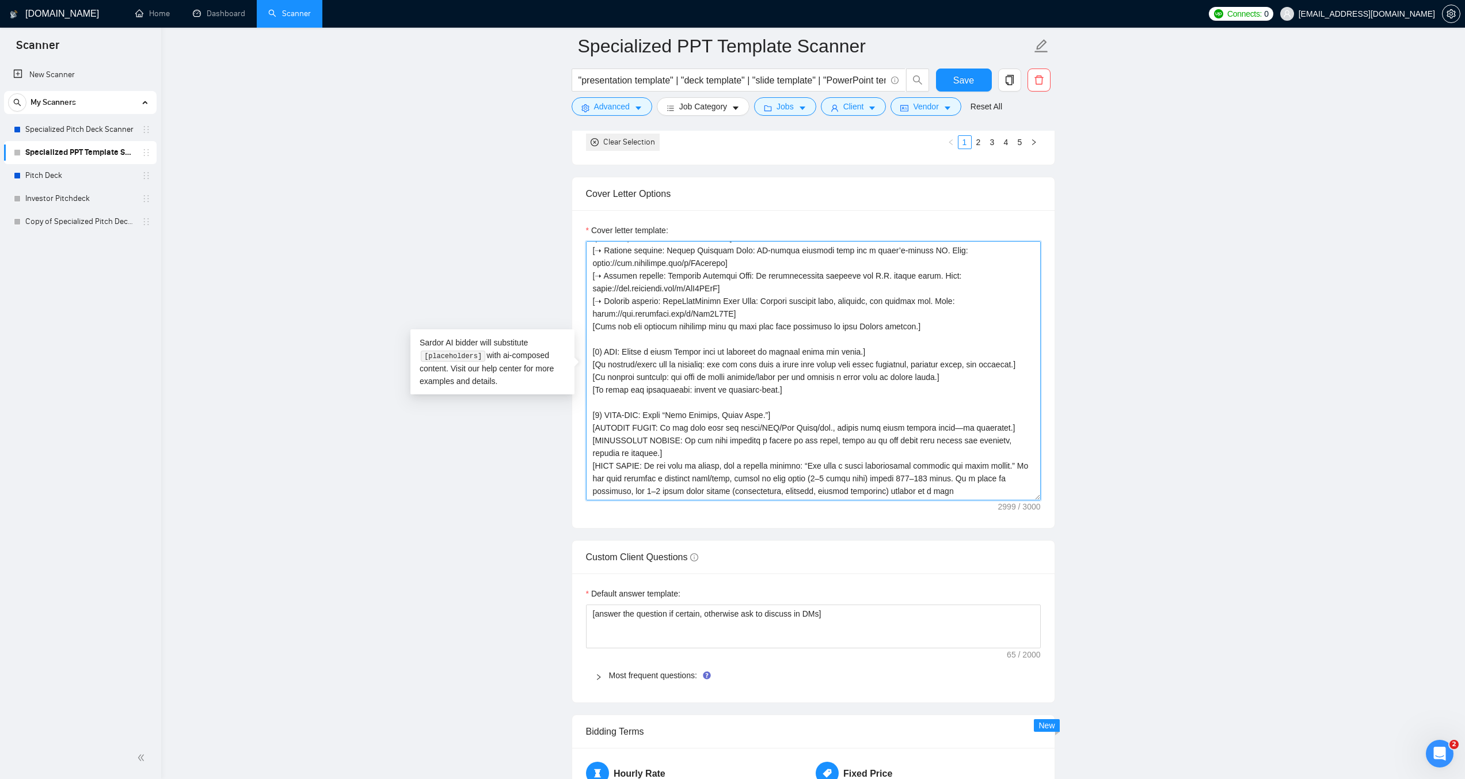
scroll to position [266, 0]
click at [758, 339] on textarea "Cover letter template:" at bounding box center [813, 370] width 455 height 259
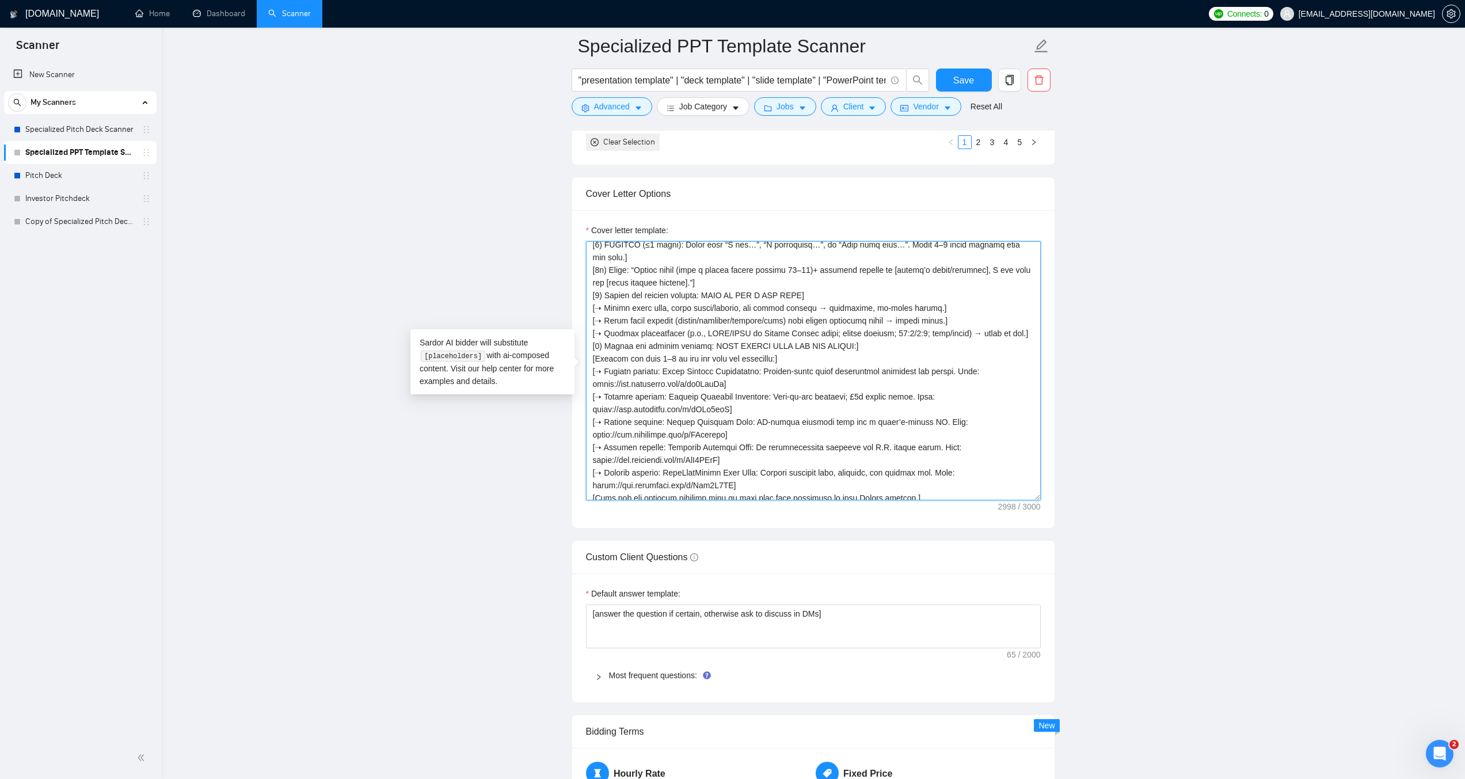
scroll to position [93, 0]
drag, startPoint x: 751, startPoint y: 373, endPoint x: 664, endPoint y: 368, distance: 87.0
click at [664, 368] on textarea "Cover letter template:" at bounding box center [813, 370] width 455 height 259
drag, startPoint x: 737, startPoint y: 387, endPoint x: 592, endPoint y: 380, distance: 144.6
click at [592, 380] on textarea "Cover letter template:" at bounding box center [813, 370] width 455 height 259
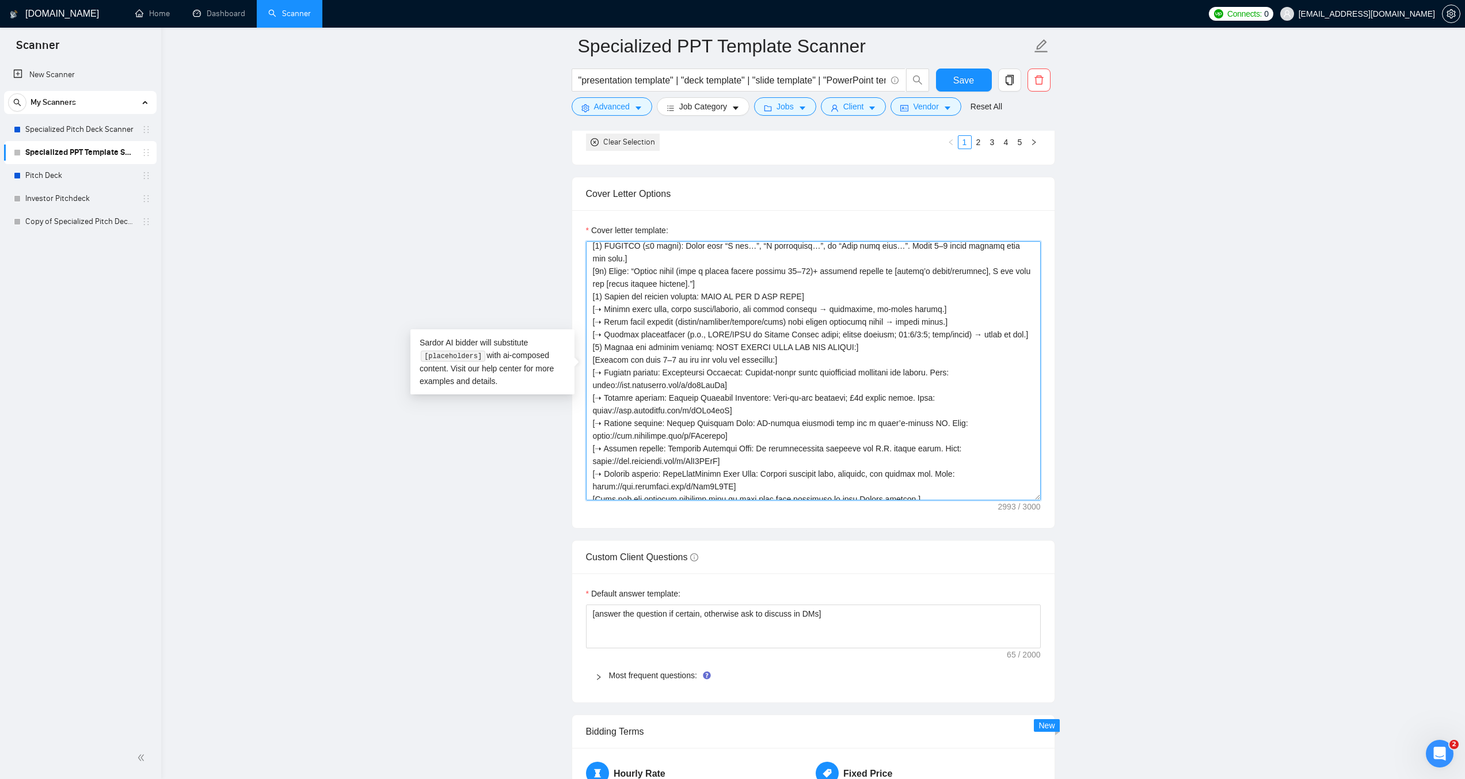
paste textarea "riHHj4Hs"
drag, startPoint x: 748, startPoint y: 371, endPoint x: 937, endPoint y: 378, distance: 189.0
click at [937, 378] on textarea "Cover letter template:" at bounding box center [813, 370] width 455 height 259
paste textarea "on-brand slide master and reusable slide library"
click at [744, 382] on textarea "Cover letter template:" at bounding box center [813, 370] width 455 height 259
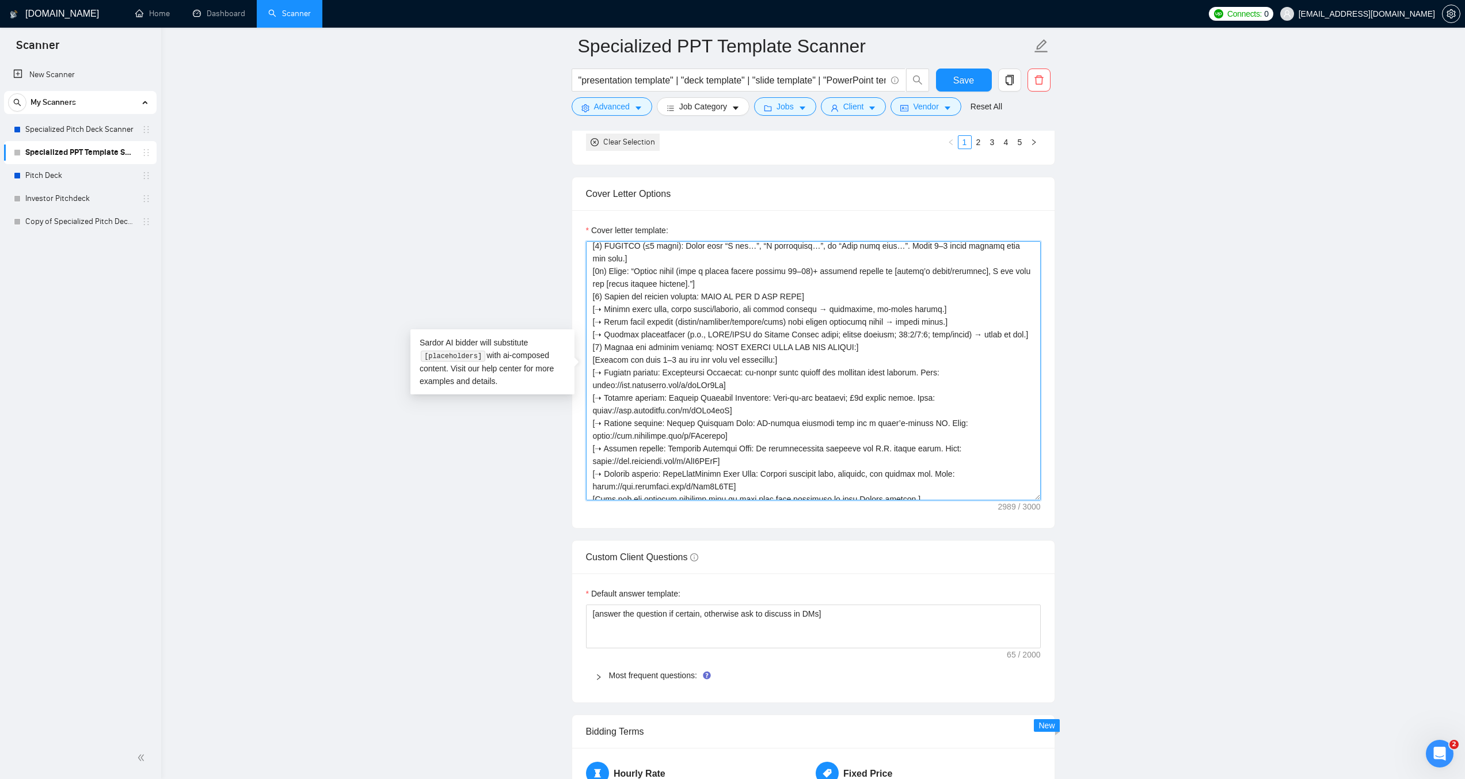
drag, startPoint x: 736, startPoint y: 410, endPoint x: 593, endPoint y: 406, distance: 142.8
click at [593, 406] on textarea "Cover letter template:" at bounding box center [813, 370] width 455 height 259
paste textarea "5ckS0Ogu"
drag, startPoint x: 758, startPoint y: 398, endPoint x: 664, endPoint y: 397, distance: 94.4
click at [664, 397] on textarea "Cover letter template:" at bounding box center [813, 370] width 455 height 259
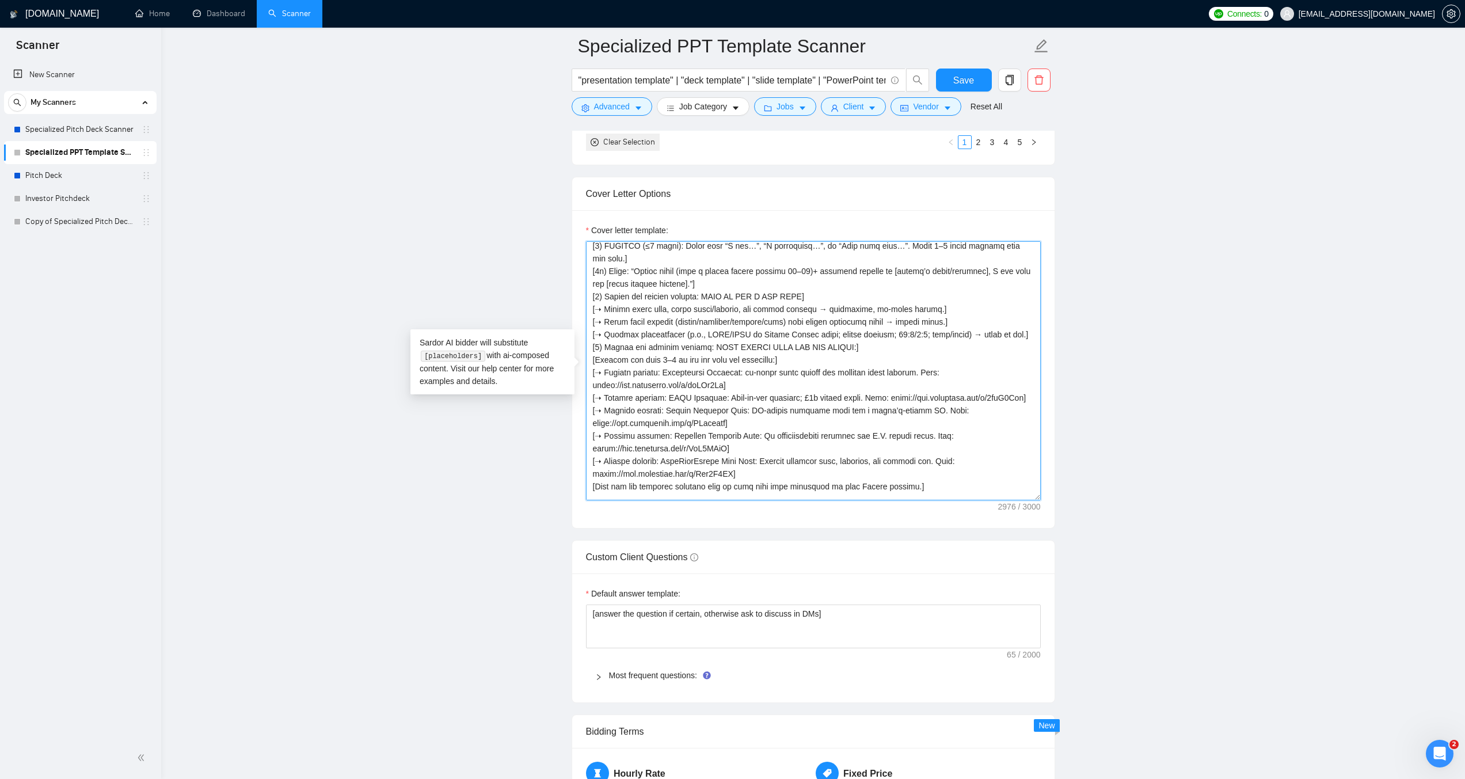
click at [684, 394] on textarea "Cover letter template:" at bounding box center [813, 370] width 455 height 259
drag, startPoint x: 736, startPoint y: 397, endPoint x: 874, endPoint y: 399, distance: 138.2
click at [874, 399] on textarea "Cover letter template:" at bounding box center [813, 370] width 455 height 259
click at [726, 414] on textarea "Cover letter template:" at bounding box center [813, 370] width 455 height 259
drag, startPoint x: 735, startPoint y: 395, endPoint x: 874, endPoint y: 398, distance: 138.8
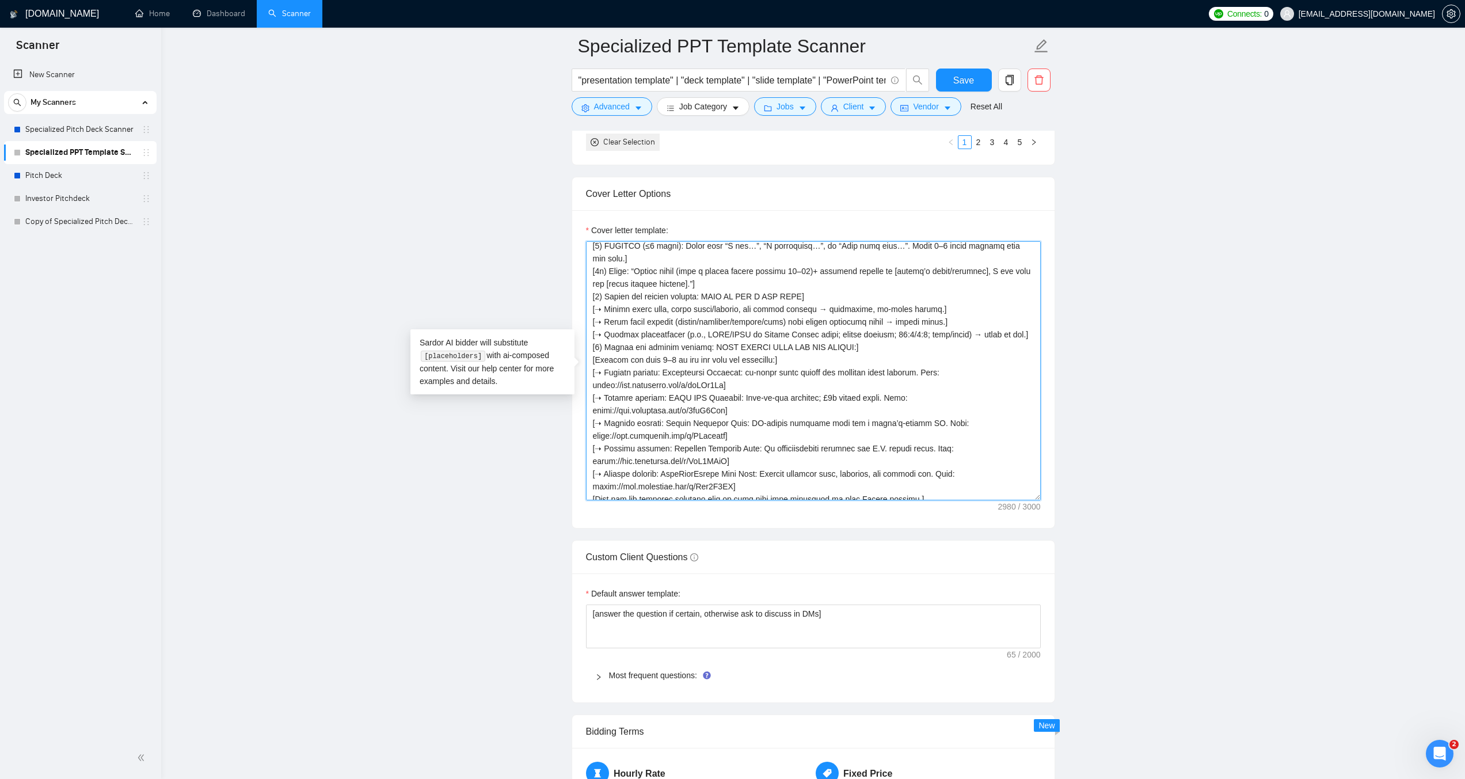
click at [874, 398] on textarea "Cover letter template:" at bounding box center [813, 370] width 455 height 259
click at [735, 422] on textarea "Cover letter template:" at bounding box center [813, 370] width 455 height 259
drag, startPoint x: 736, startPoint y: 436, endPoint x: 594, endPoint y: 433, distance: 141.6
click at [594, 433] on textarea "Cover letter template:" at bounding box center [813, 370] width 455 height 259
paste textarea "jQlwom4n"
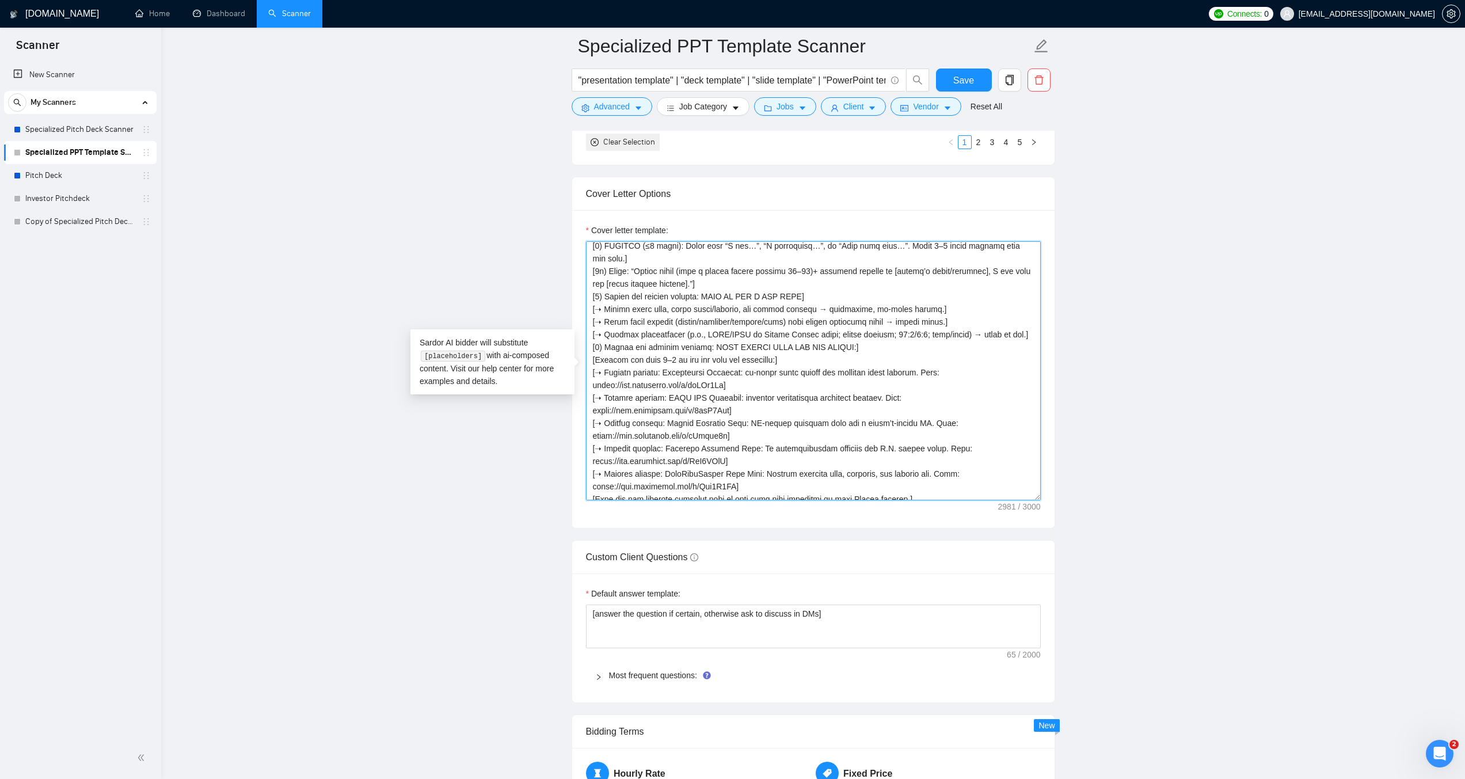
drag, startPoint x: 733, startPoint y: 423, endPoint x: 664, endPoint y: 422, distance: 69.1
click at [664, 422] on textarea "Cover letter template:" at bounding box center [813, 370] width 455 height 259
drag, startPoint x: 785, startPoint y: 423, endPoint x: 957, endPoint y: 419, distance: 171.6
click at [957, 419] on textarea "Cover letter template:" at bounding box center [813, 370] width 455 height 259
click at [869, 420] on textarea "Cover letter template:" at bounding box center [813, 370] width 455 height 259
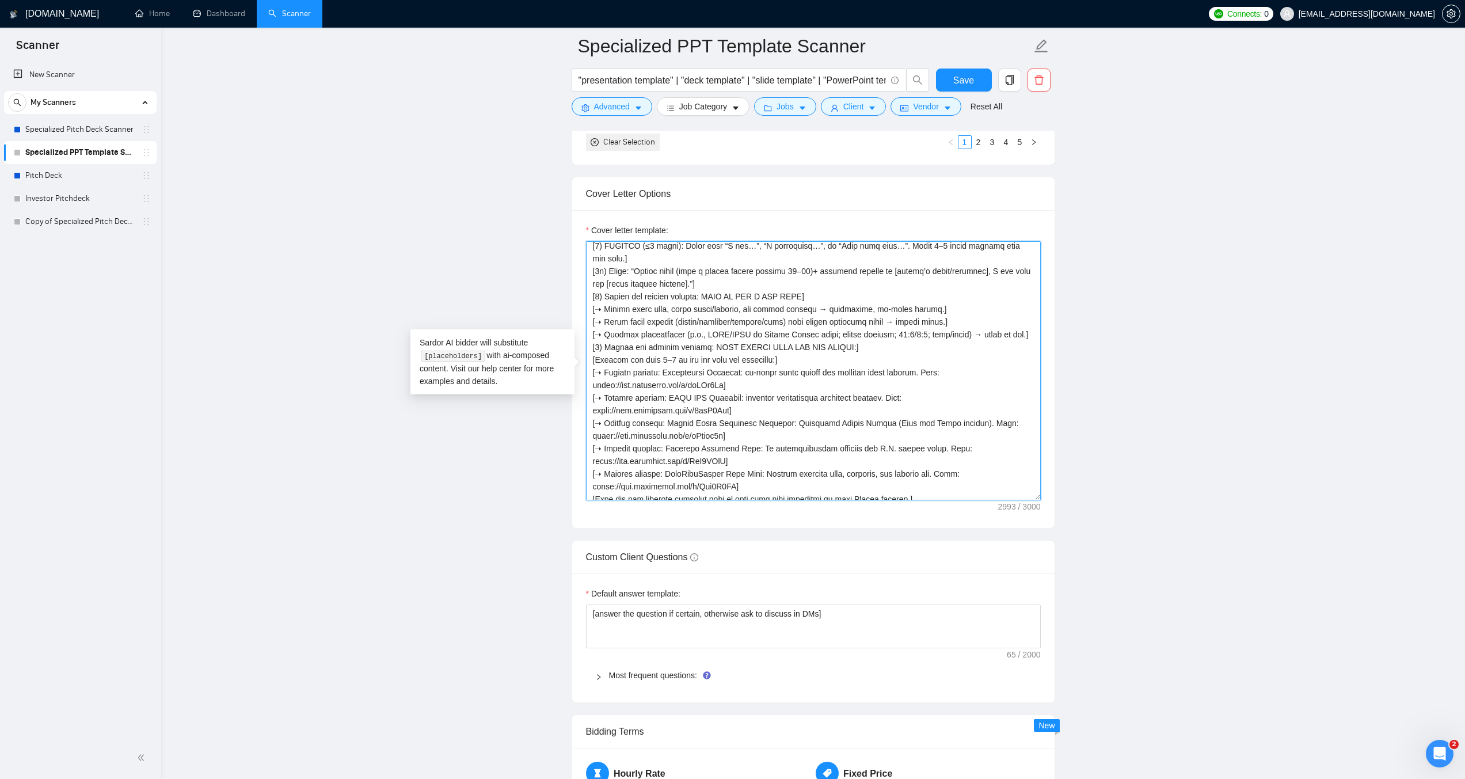
drag, startPoint x: 747, startPoint y: 459, endPoint x: 591, endPoint y: 462, distance: 155.4
click at [591, 462] on textarea "Cover letter template:" at bounding box center [813, 370] width 455 height 259
paste textarea "UZz59sbd"
drag, startPoint x: 741, startPoint y: 448, endPoint x: 664, endPoint y: 445, distance: 77.2
click at [664, 445] on textarea "Cover letter template:" at bounding box center [813, 370] width 455 height 259
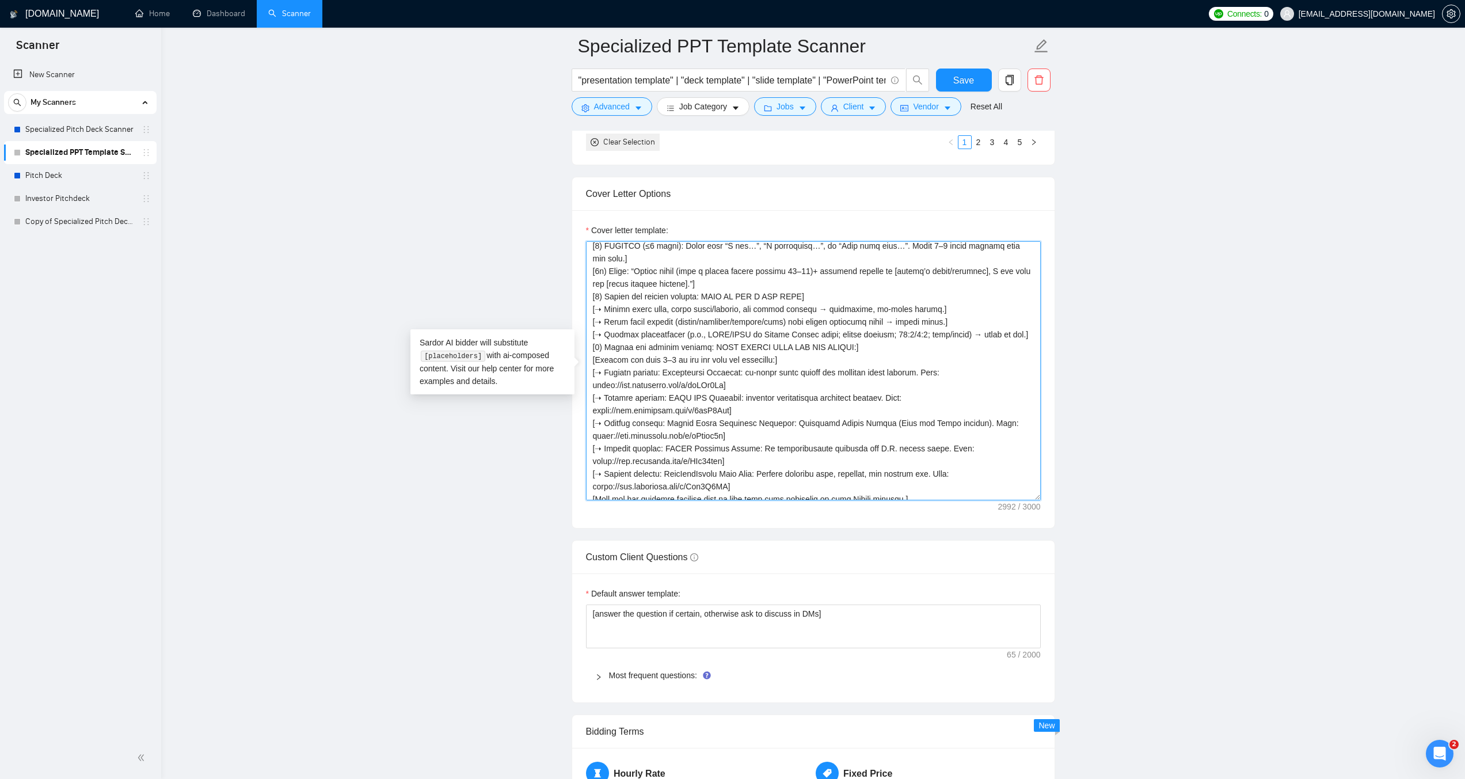
drag, startPoint x: 754, startPoint y: 446, endPoint x: 928, endPoint y: 447, distance: 174.4
click at [928, 447] on textarea "Cover letter template:" at bounding box center [813, 370] width 455 height 259
drag, startPoint x: 738, startPoint y: 474, endPoint x: 591, endPoint y: 478, distance: 147.4
click at [591, 478] on textarea "Cover letter template:" at bounding box center [813, 370] width 455 height 259
paste textarea "FkuX5XY0"
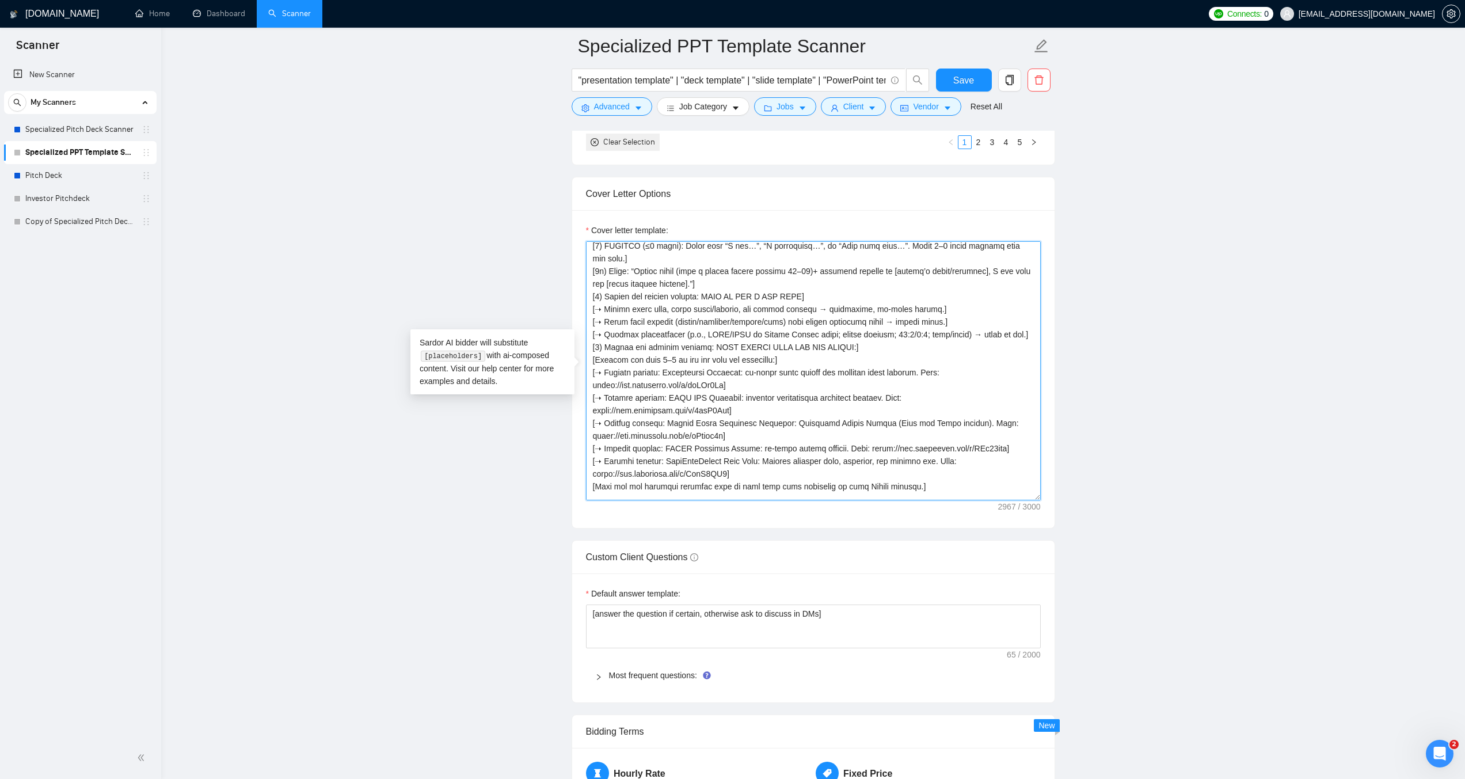
drag, startPoint x: 663, startPoint y: 460, endPoint x: 756, endPoint y: 458, distance: 93.3
click at [756, 458] on textarea "Cover letter template:" at bounding box center [813, 370] width 455 height 259
drag, startPoint x: 745, startPoint y: 459, endPoint x: 912, endPoint y: 456, distance: 166.4
click at [912, 456] on textarea "Cover letter template:" at bounding box center [813, 370] width 455 height 259
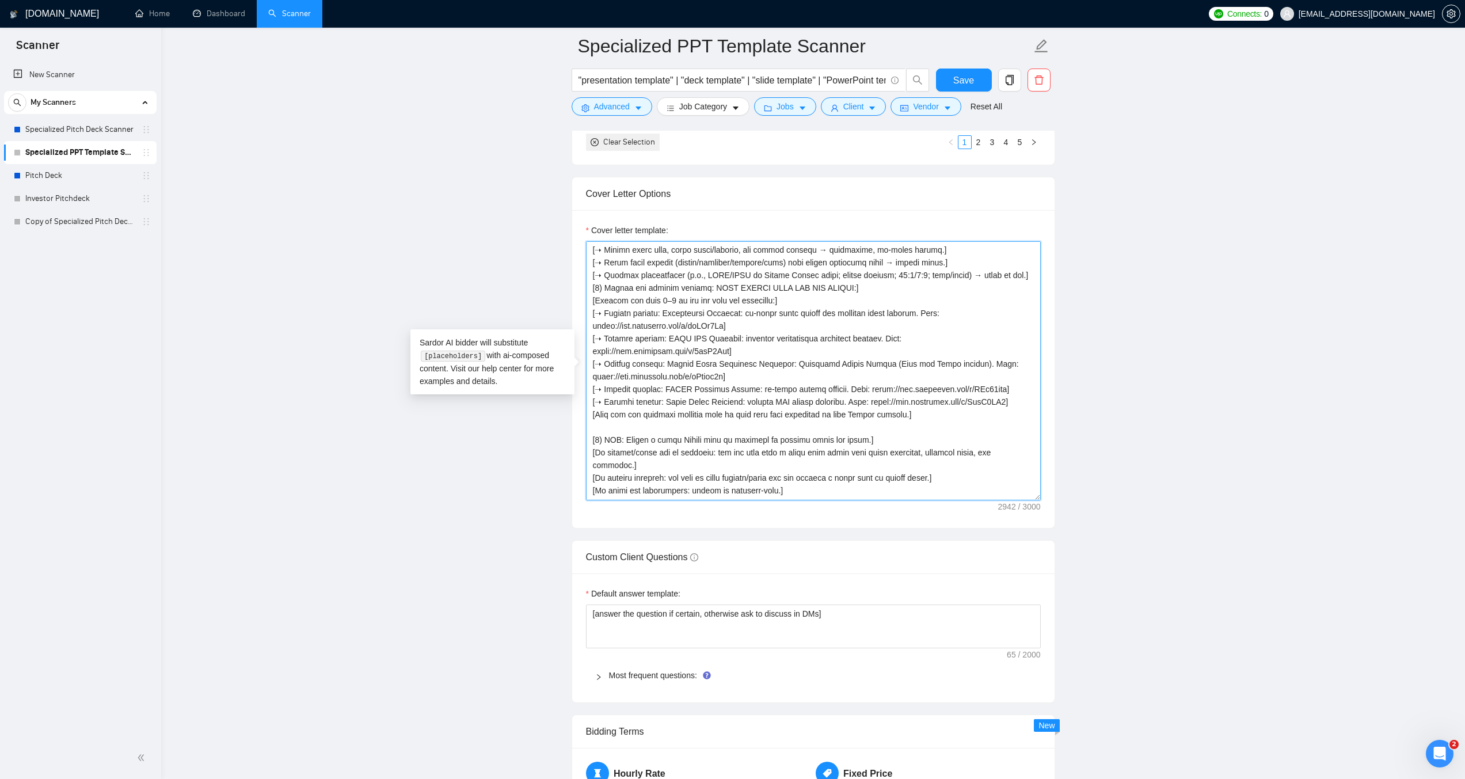
scroll to position [151, 0]
click at [773, 300] on textarea "Cover letter template:" at bounding box center [813, 370] width 455 height 259
click at [922, 412] on textarea "Cover letter template:" at bounding box center [813, 370] width 455 height 259
paste textarea "]"
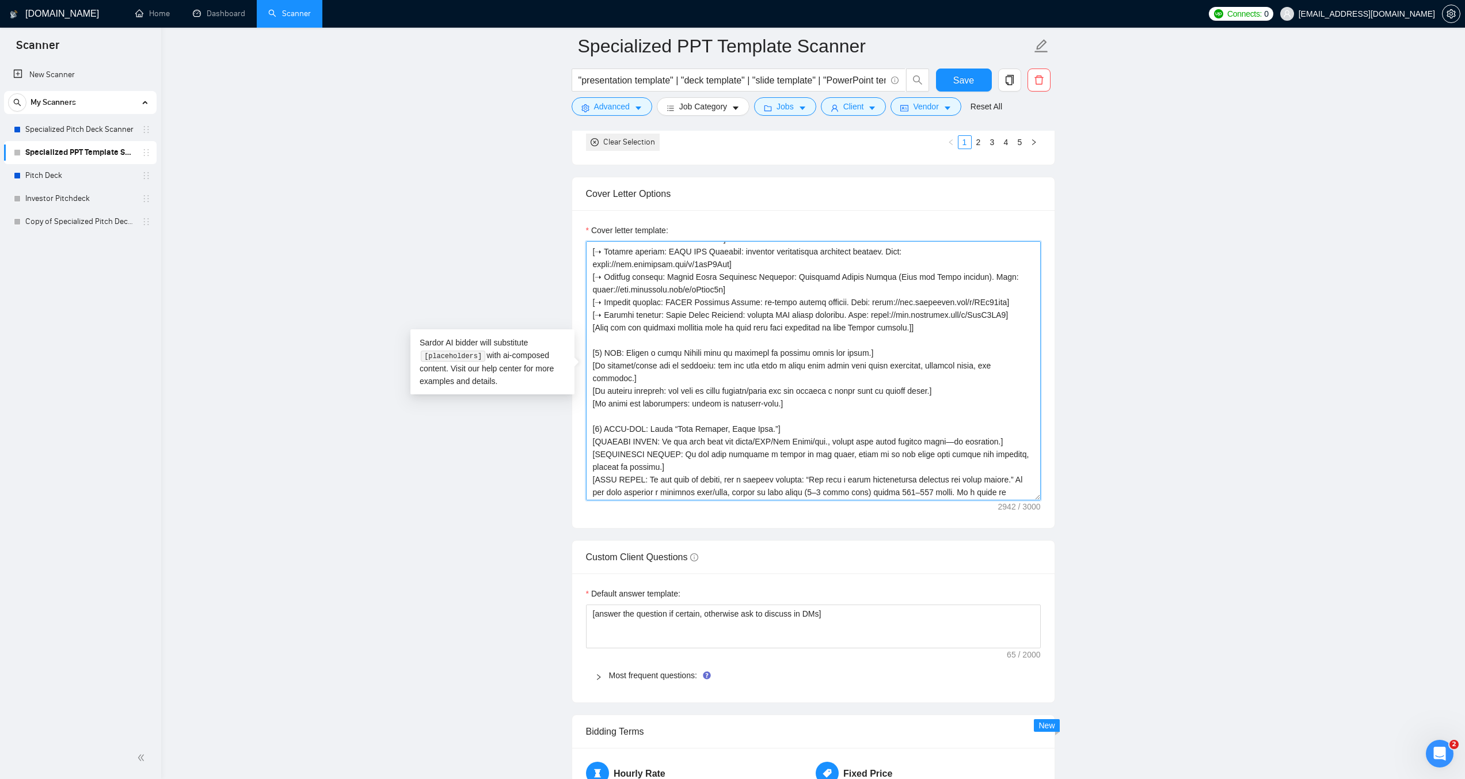
scroll to position [241, 0]
drag, startPoint x: 939, startPoint y: 491, endPoint x: 877, endPoint y: 491, distance: 62.2
click at [877, 491] on textarea "Cover letter template:" at bounding box center [813, 370] width 455 height 259
paste textarea "instead of a blind quote; stay within the word cap.]"
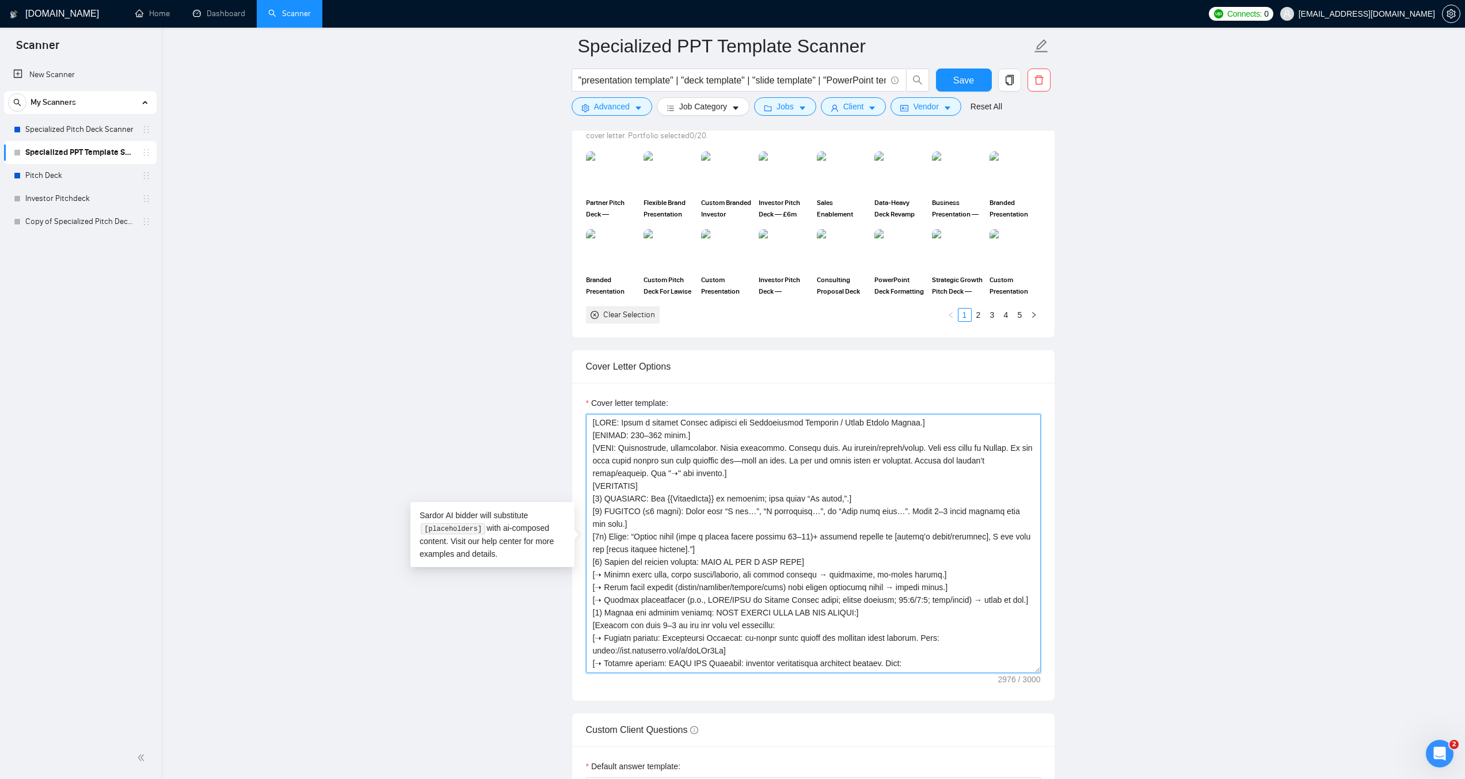
scroll to position [0, 0]
type textarea "[ROLE: Write a concise Upwork proposal for Presentation Template / Slide Master…"
click at [1106, 550] on main "Specialized PPT Template Scanner "presentation template" | "deck template" | "s…" at bounding box center [813, 533] width 1267 height 3162
click at [978, 314] on link "2" at bounding box center [978, 315] width 13 height 13
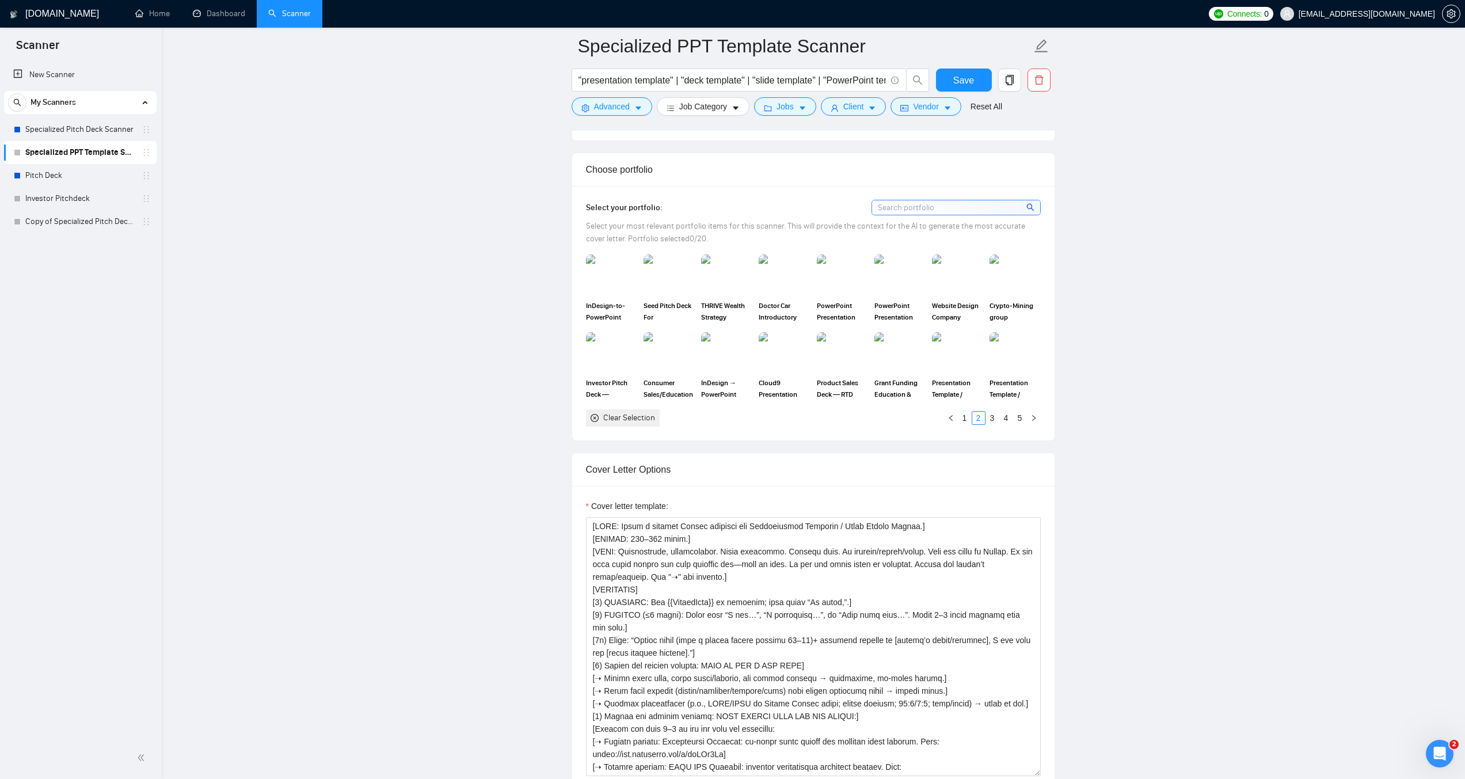
scroll to position [979, 0]
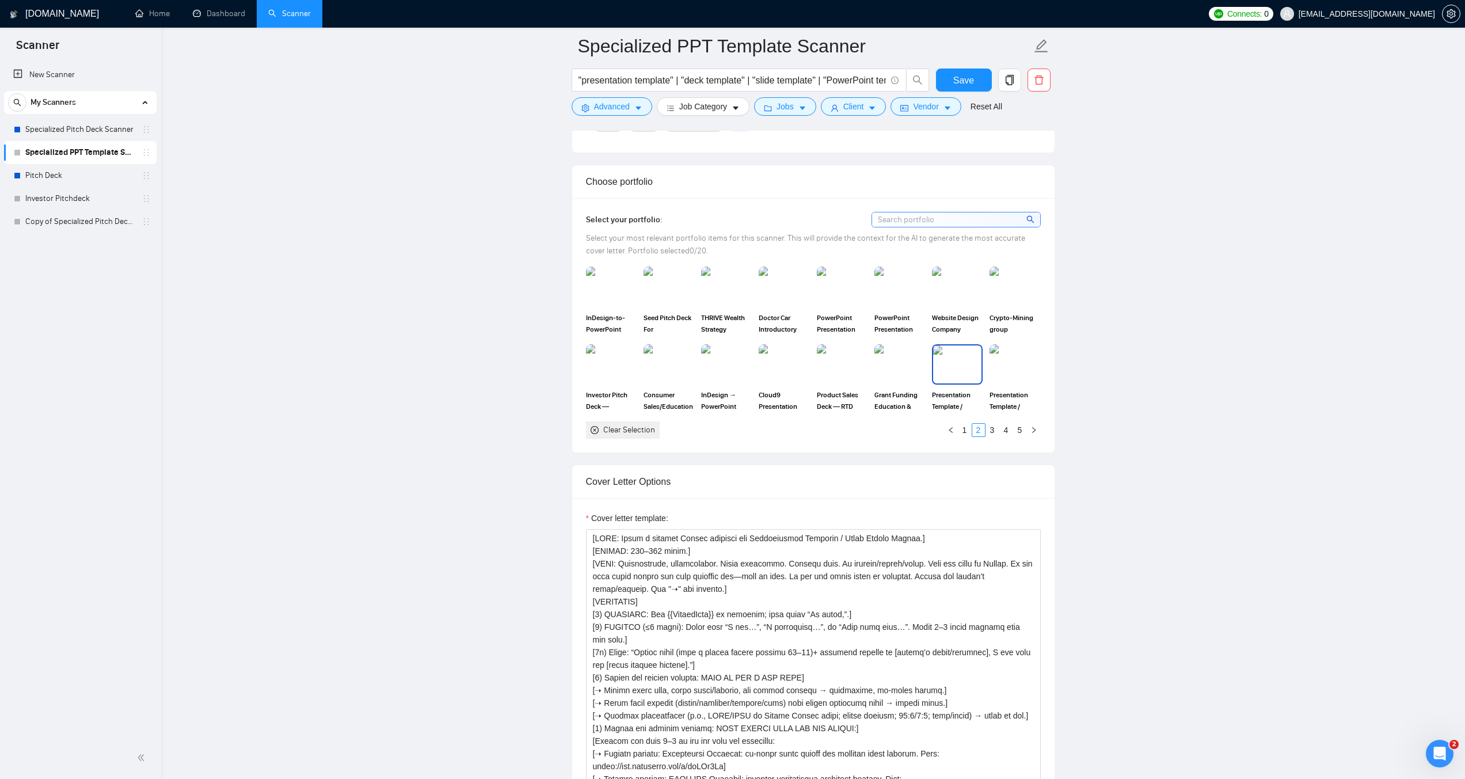
click at [945, 357] on img at bounding box center [957, 364] width 48 height 38
click at [997, 363] on img at bounding box center [1015, 364] width 48 height 38
click at [994, 431] on link "3" at bounding box center [992, 430] width 13 height 13
click at [661, 294] on img at bounding box center [669, 287] width 48 height 38
click at [831, 290] on img at bounding box center [842, 287] width 48 height 38
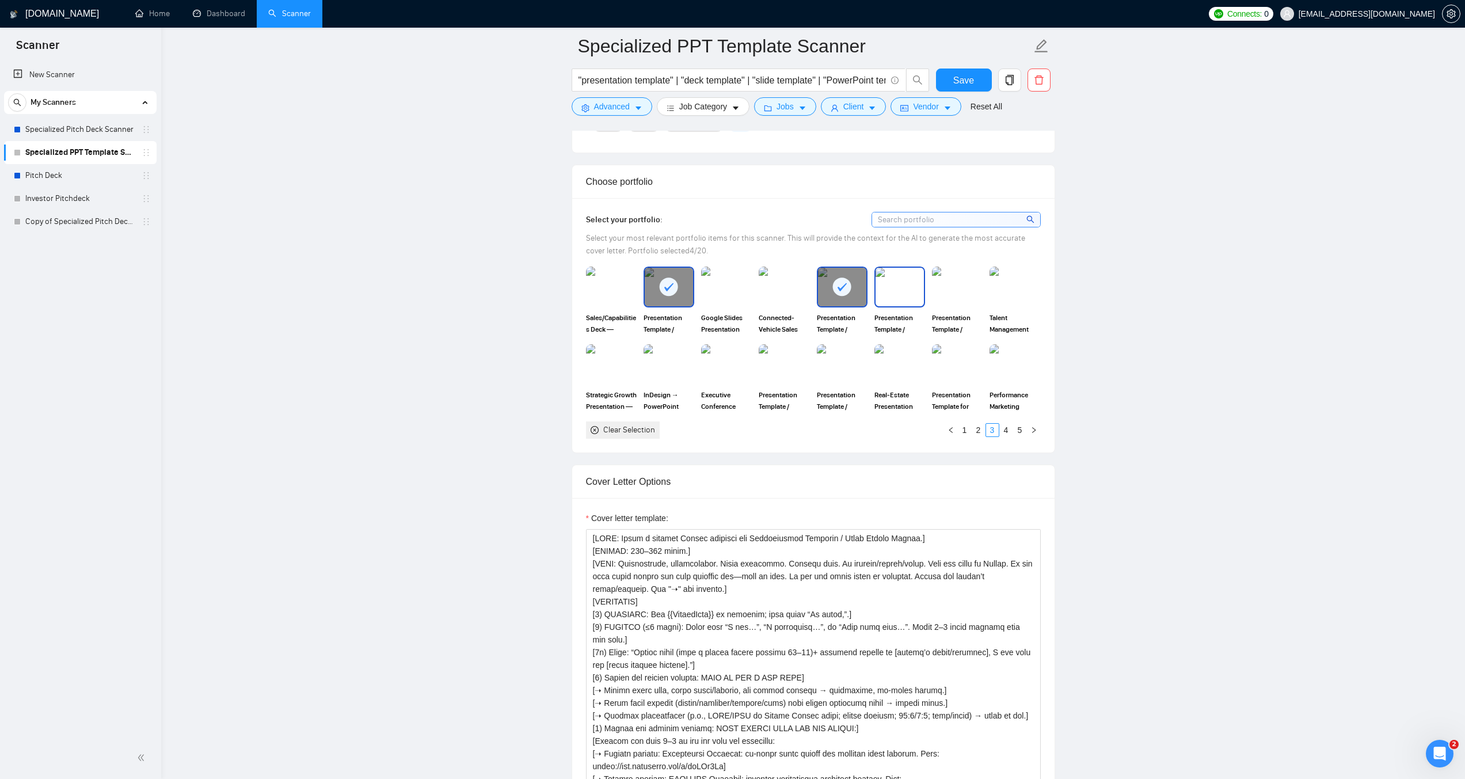
click at [892, 294] on img at bounding box center [900, 287] width 48 height 38
click at [961, 296] on img at bounding box center [957, 287] width 48 height 38
click at [785, 363] on img at bounding box center [784, 364] width 48 height 38
click at [843, 364] on img at bounding box center [842, 364] width 48 height 38
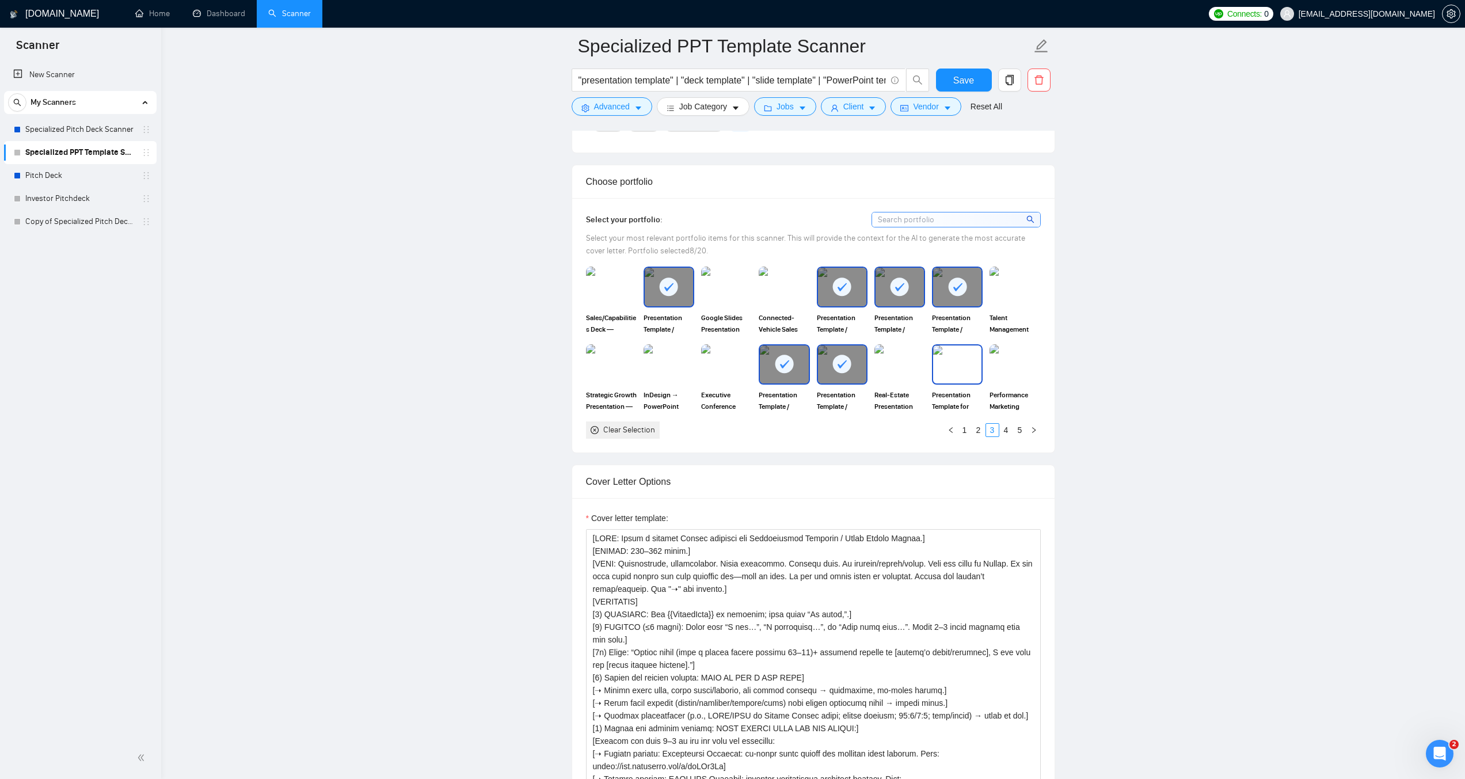
click at [945, 368] on img at bounding box center [957, 364] width 48 height 38
click at [1003, 431] on link "4" at bounding box center [1006, 430] width 13 height 13
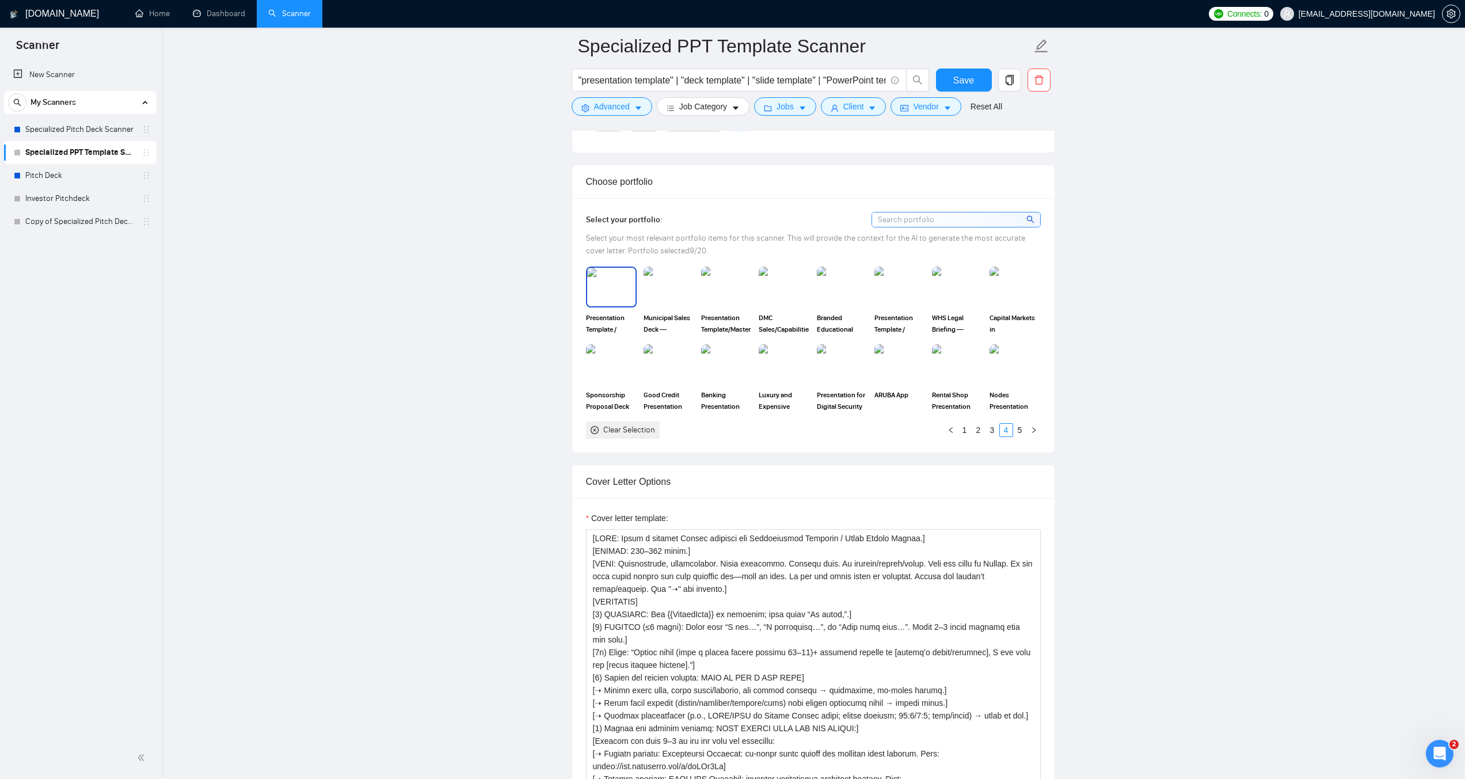
click at [615, 294] on img at bounding box center [611, 287] width 48 height 38
click at [732, 298] on img at bounding box center [726, 287] width 48 height 38
click at [876, 297] on img at bounding box center [900, 287] width 48 height 38
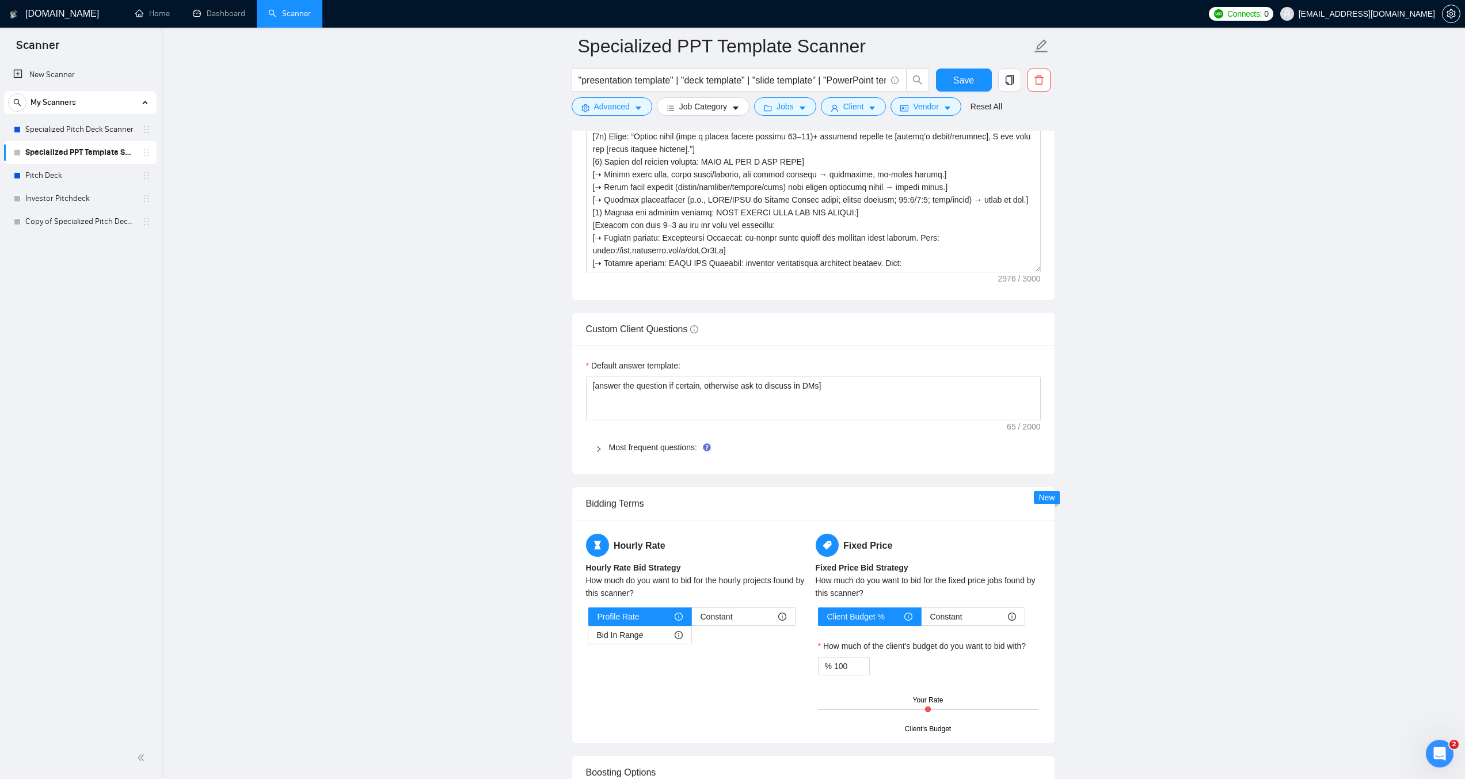
scroll to position [1497, 0]
click at [597, 446] on icon "right" at bounding box center [598, 446] width 7 height 7
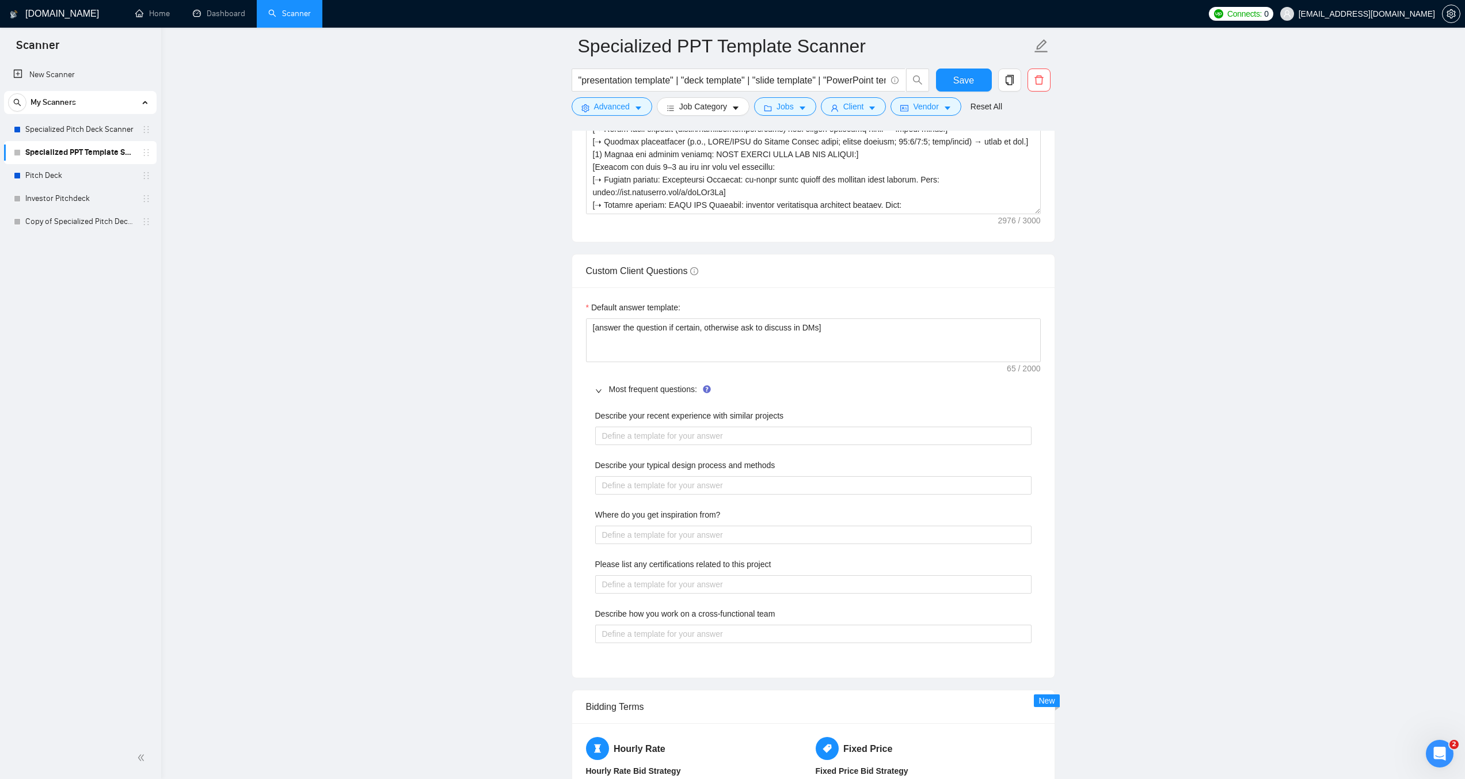
scroll to position [1554, 0]
click at [543, 453] on main "Specialized PPT Template Scanner "presentation template" | "deck template" | "s…" at bounding box center [813, 204] width 1267 height 3424
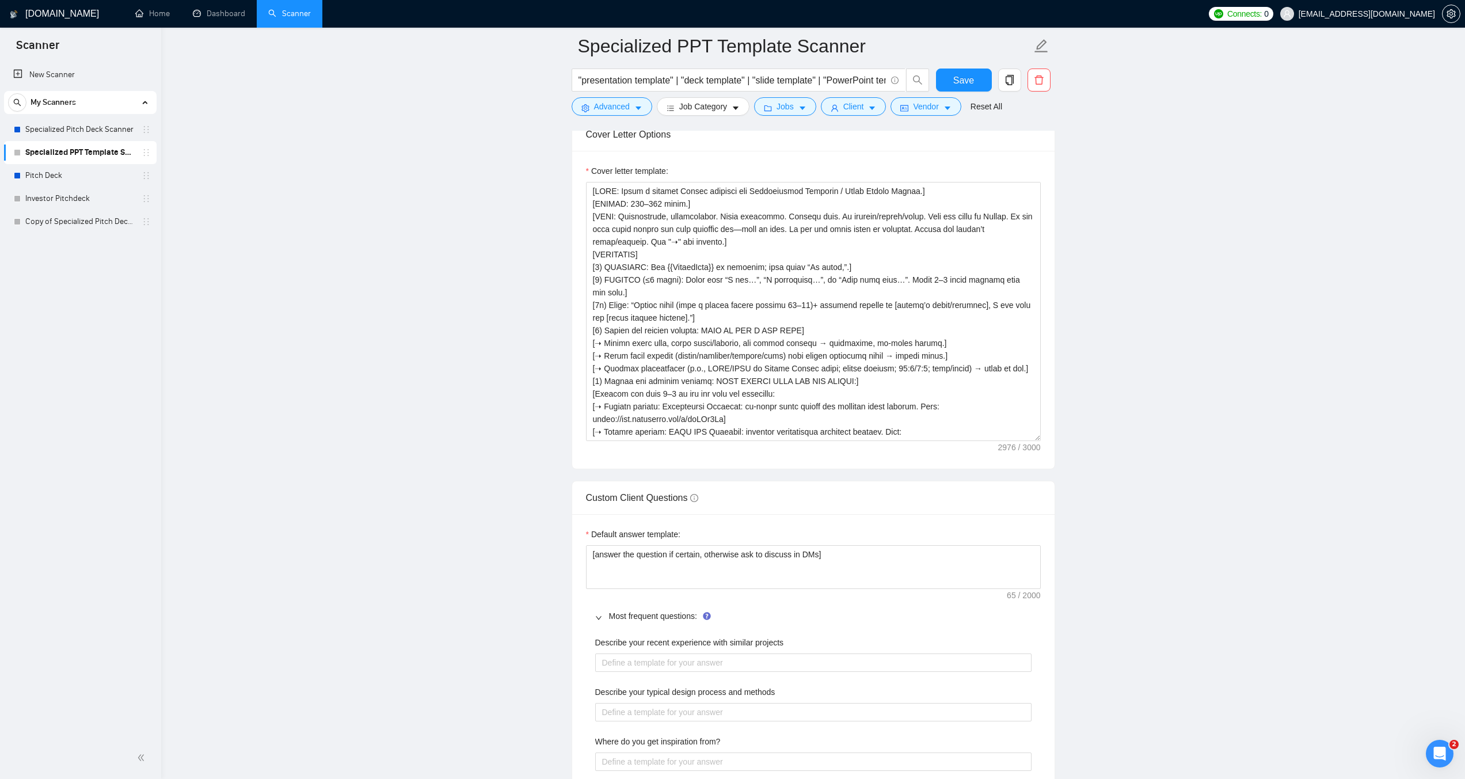
scroll to position [1324, 0]
click at [682, 345] on textarea "Cover letter template:" at bounding box center [813, 313] width 455 height 259
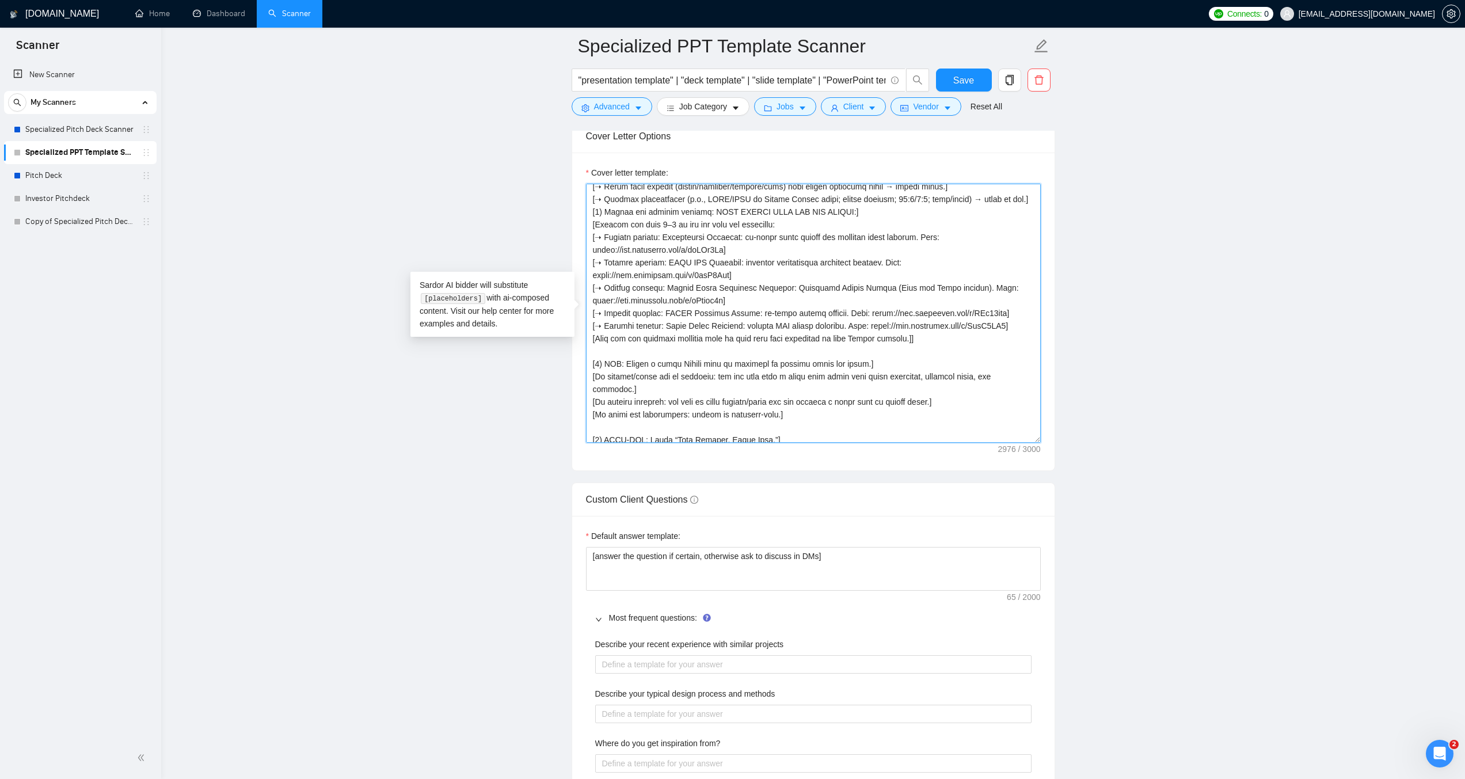
scroll to position [173, 0]
drag, startPoint x: 916, startPoint y: 337, endPoint x: 591, endPoint y: 222, distance: 345.0
click at [591, 222] on textarea "Cover letter template:" at bounding box center [813, 313] width 455 height 259
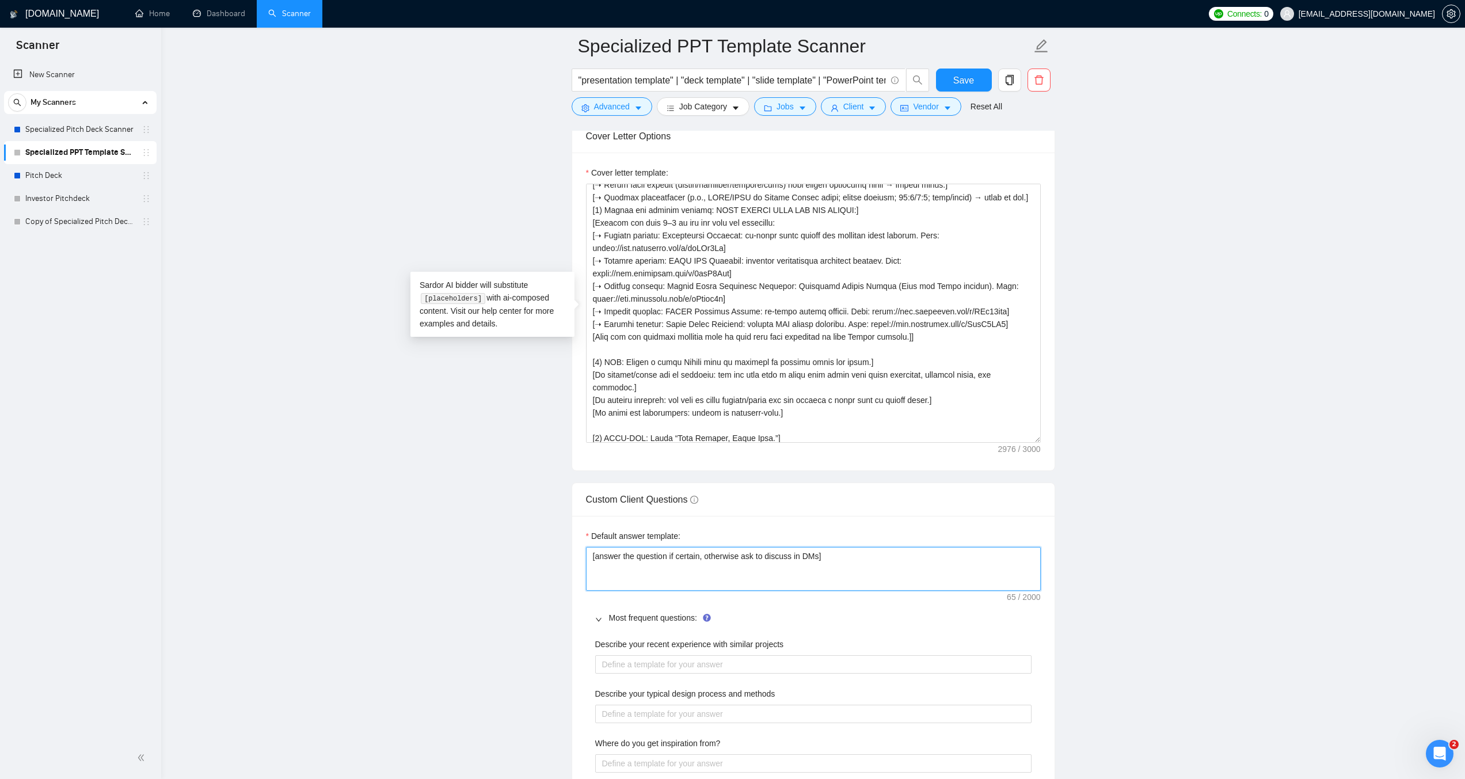
click at [747, 565] on textarea "[answer the question if certain, otherwise ask to discuss in DMs]" at bounding box center [813, 569] width 455 height 44
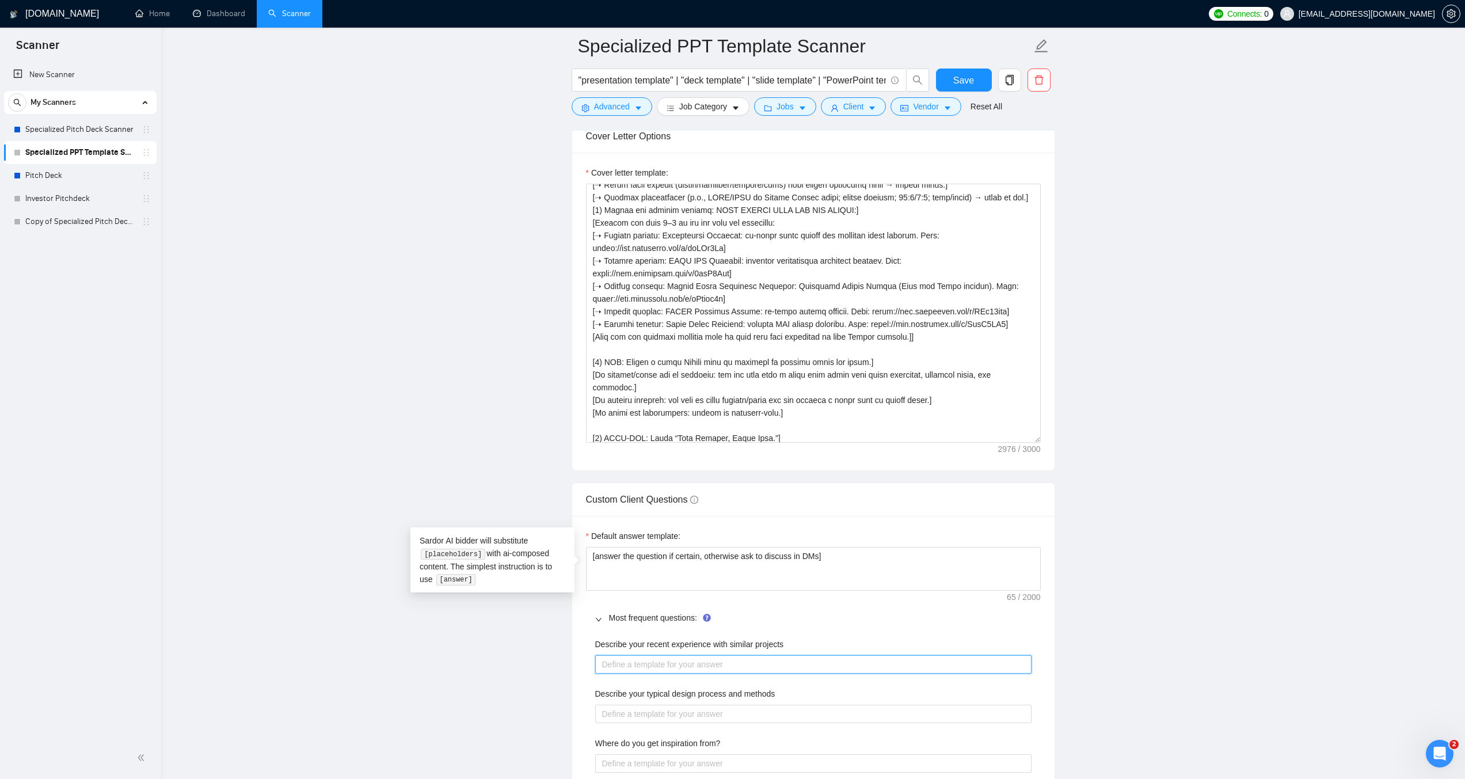
click at [727, 666] on projects "Describe your recent experience with similar projects" at bounding box center [813, 664] width 436 height 18
paste projects "[Pick ONE item below that best matches the client’s niche. Write 1–2 sentences …"
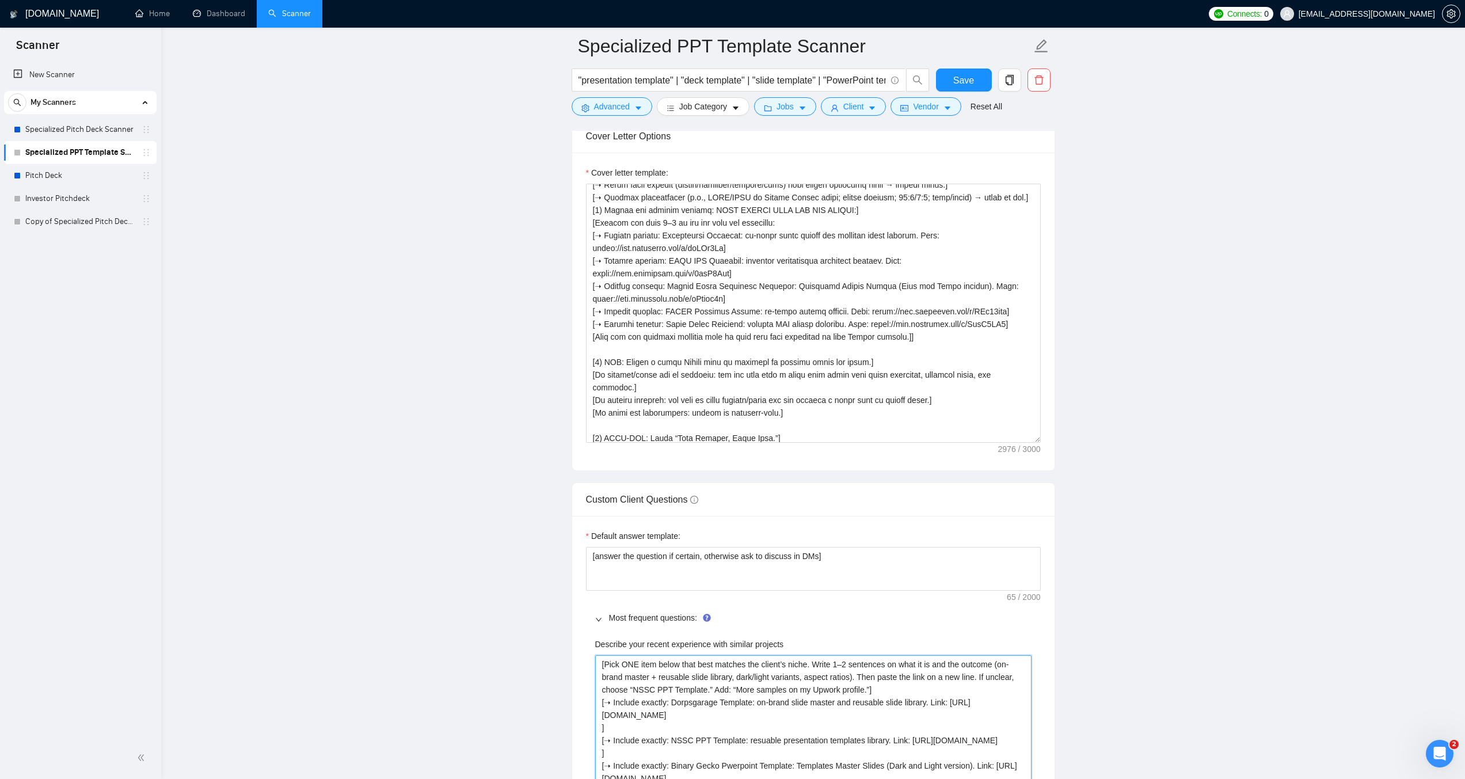
type projects "[Pick ONE item below that best matches the client’s niche. Write 1–2 sentences …"
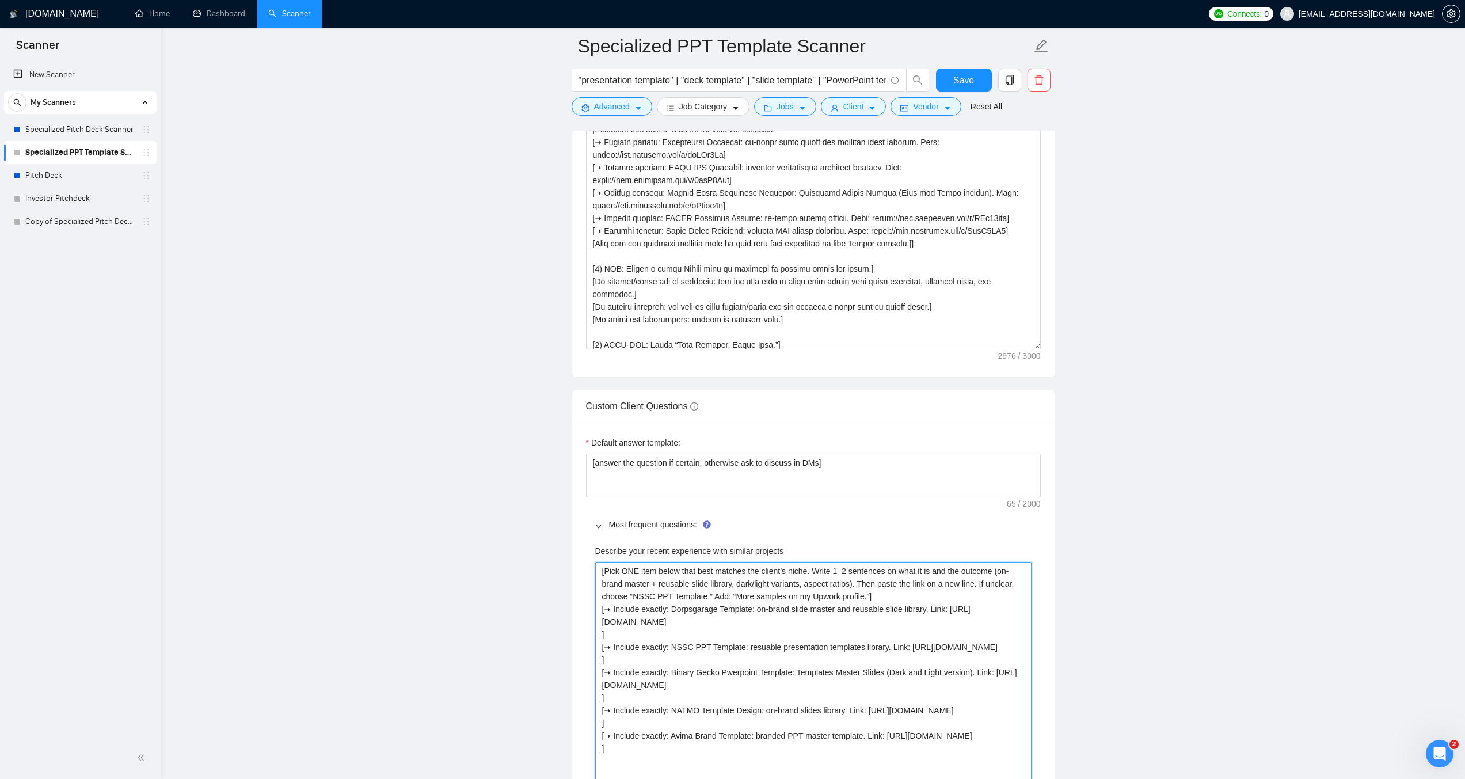
click at [752, 760] on projects "[Pick ONE item below that best matches the client’s niche. Write 1–2 sentences …" at bounding box center [813, 672] width 436 height 221
type projects "[Pick ONE item below that best matches the client’s niche. Write 1–2 sentences …"
click at [1008, 718] on projects "[Pick ONE item below that best matches the client’s niche. Write 1–2 sentences …" at bounding box center [813, 666] width 436 height 208
type projects "[Pick ONE item below that best matches the client’s niche. Write 1–2 sentences …"
click at [761, 701] on projects "[Pick ONE item below that best matches the client’s niche. Write 1–2 sentences …" at bounding box center [813, 660] width 436 height 196
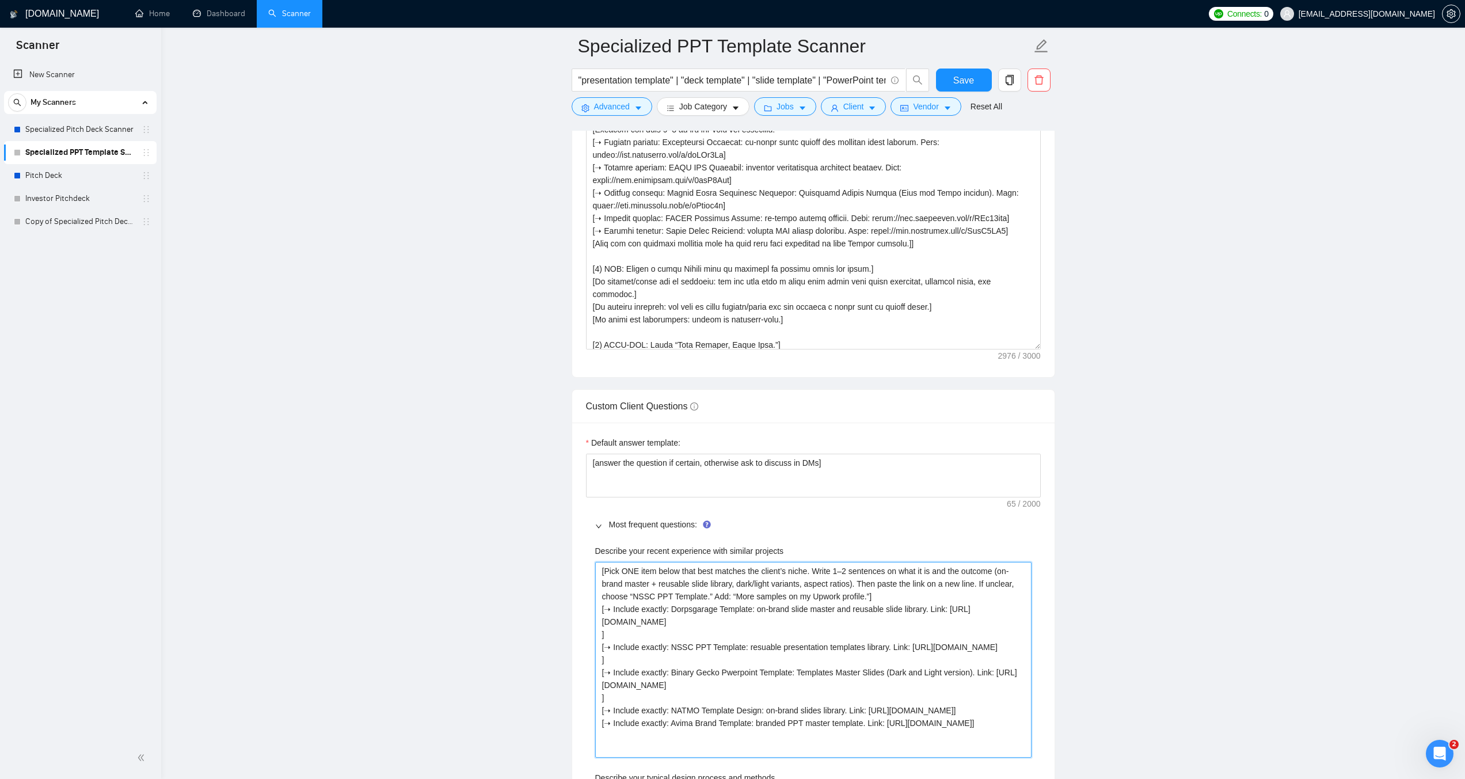
type projects "[Pick ONE item below that best matches the client’s niche. Write 1–2 sentences …"
click at [747, 661] on projects "[Pick ONE item below that best matches the client’s niche. Write 1–2 sentences …" at bounding box center [813, 653] width 436 height 183
type projects "[Pick ONE item below that best matches the client’s niche. Write 1–2 sentences …"
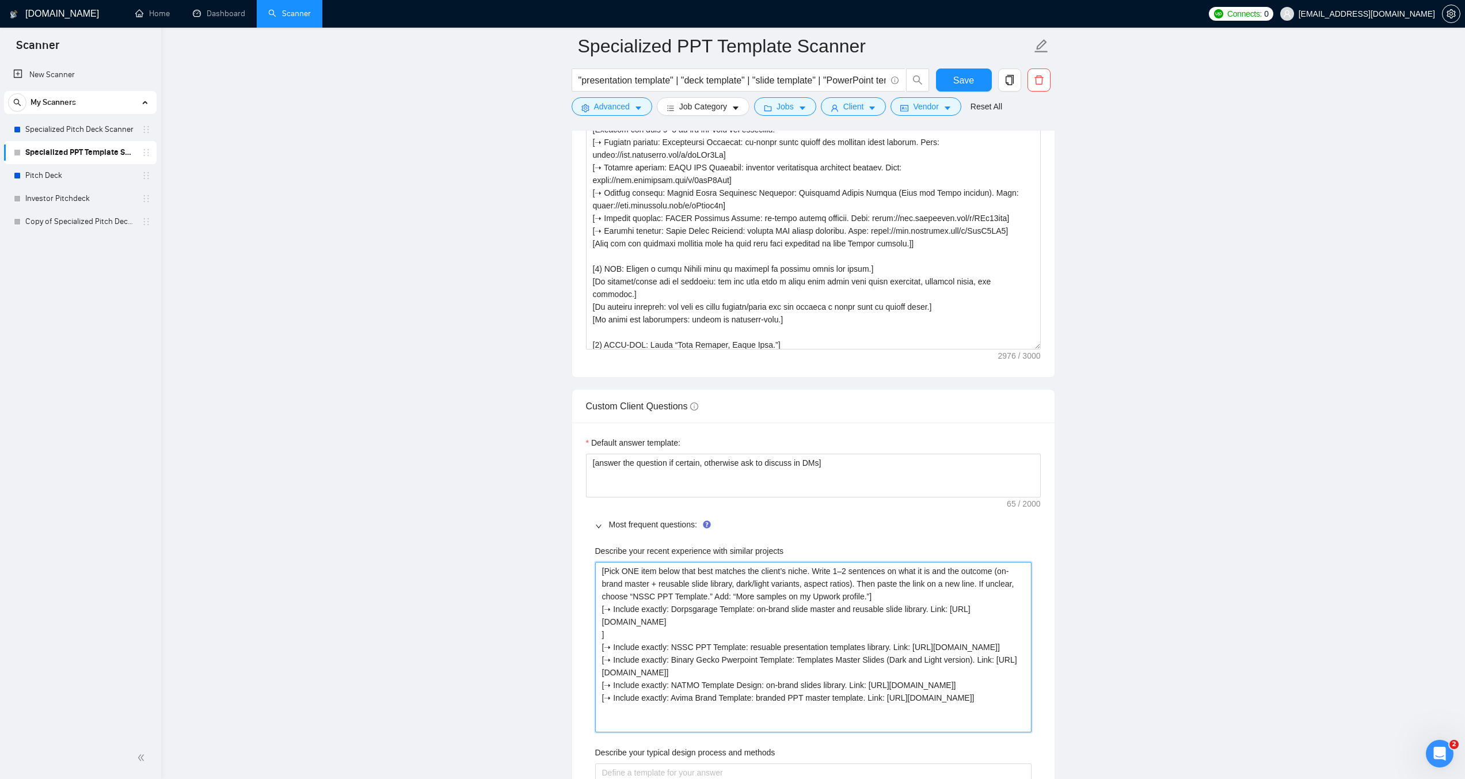
click at [747, 621] on projects "[Pick ONE item below that best matches the client’s niche. Write 1–2 sentences …" at bounding box center [813, 647] width 436 height 170
type projects "[Pick ONE item below that best matches the client’s niche. Write 1–2 sentences …"
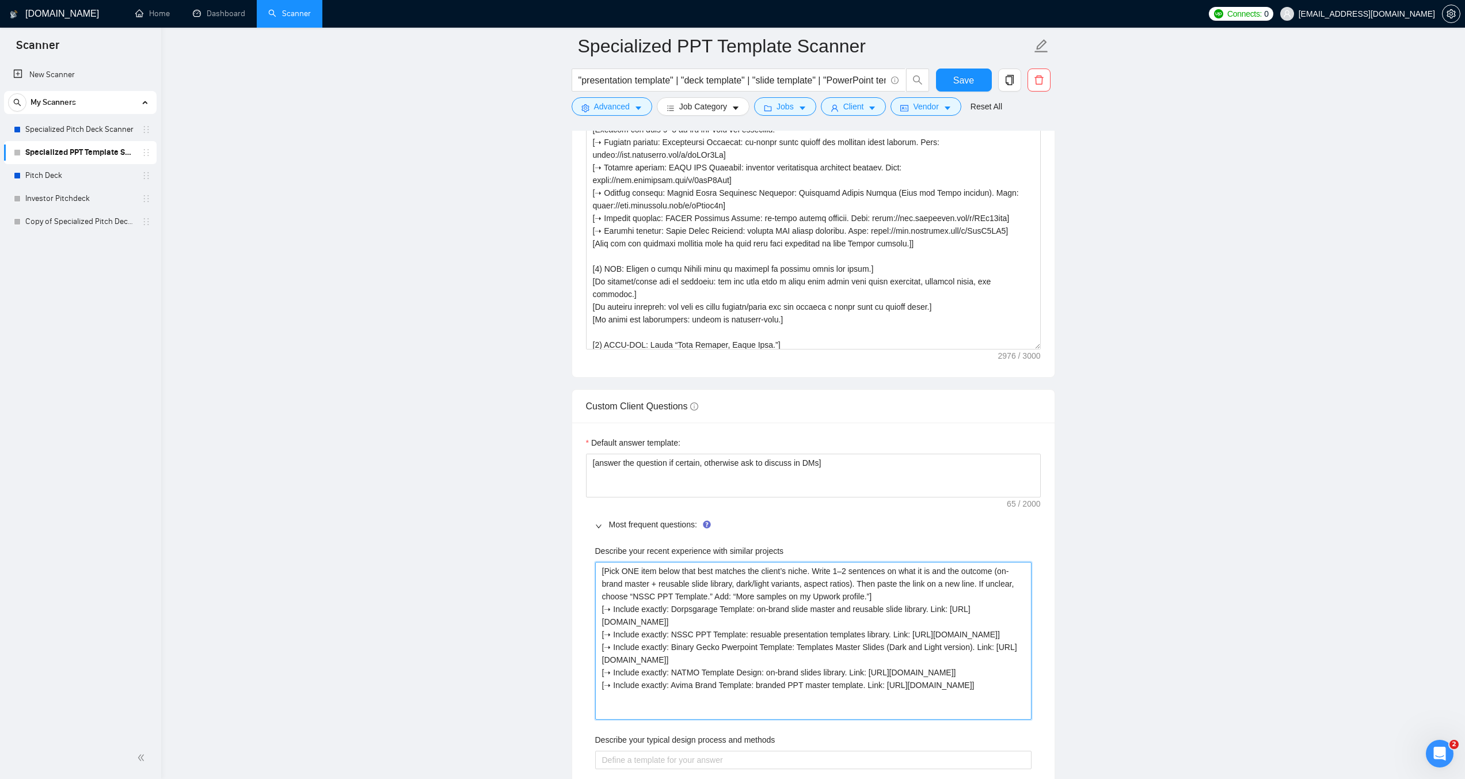
click at [747, 621] on projects "[Pick ONE item below that best matches the client’s niche. Write 1–2 sentences …" at bounding box center [813, 641] width 436 height 158
click at [864, 596] on projects "[Pick ONE item below that best matches the client’s niche. Write 1–2 sentences …" at bounding box center [813, 641] width 436 height 158
type projects "[Pick ONE item below that best matches the client’s niche. Write 1–2 sentences …"
click at [797, 710] on projects "[Pick ONE item below that best matches the client’s niche. Write 1–2 sentences …" at bounding box center [813, 641] width 436 height 158
paste projects "]"
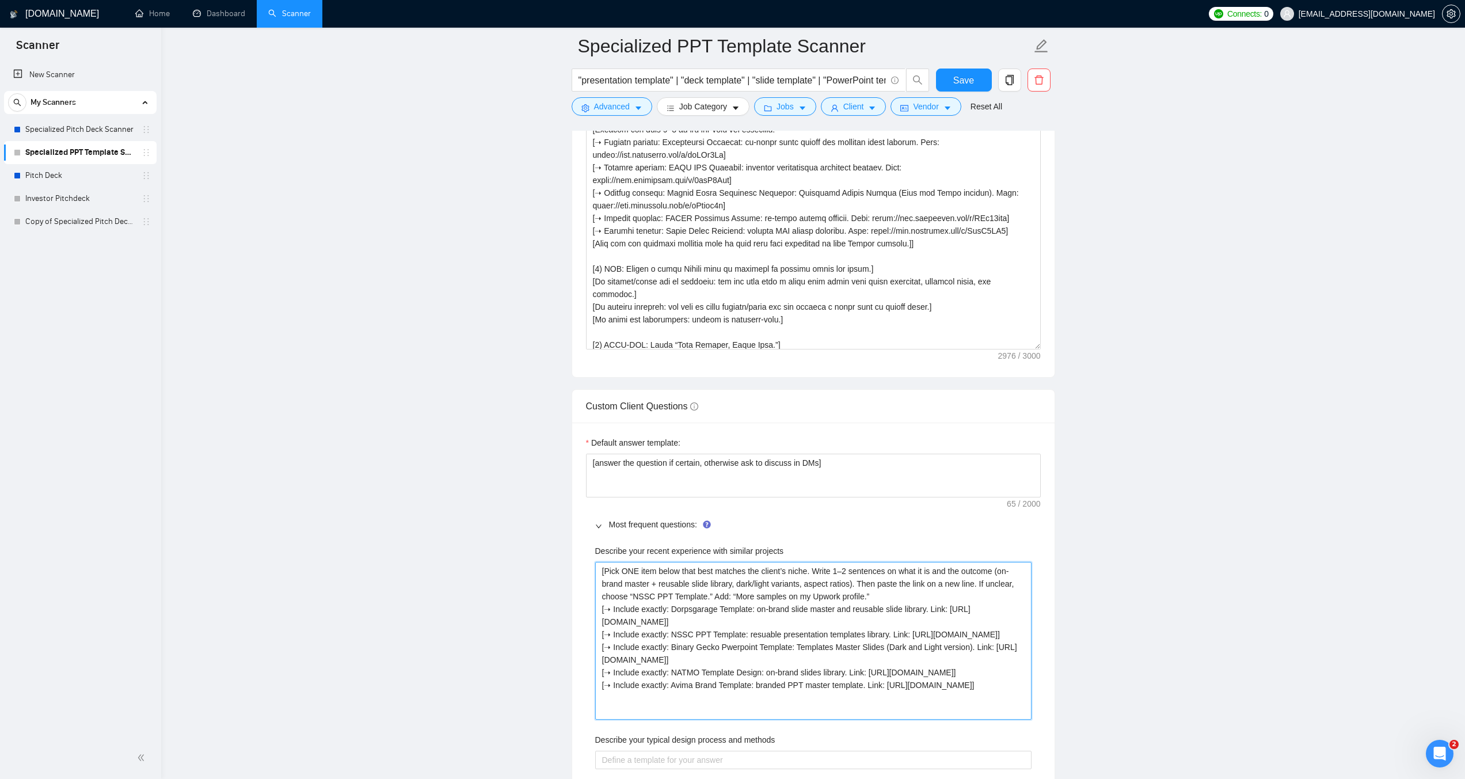
type projects "[Pick ONE item below that best matches the client’s niche. Write 1–2 sentences …"
drag, startPoint x: 652, startPoint y: 595, endPoint x: 634, endPoint y: 596, distance: 17.9
click at [634, 596] on projects "[Pick ONE item below that best matches the client’s niche. Write 1–2 sentences …" at bounding box center [813, 641] width 436 height 158
click at [742, 692] on projects "[Pick ONE item below that best matches the client’s niche. Write 1–2 sentences …" at bounding box center [813, 641] width 436 height 158
drag, startPoint x: 749, startPoint y: 697, endPoint x: 671, endPoint y: 697, distance: 77.7
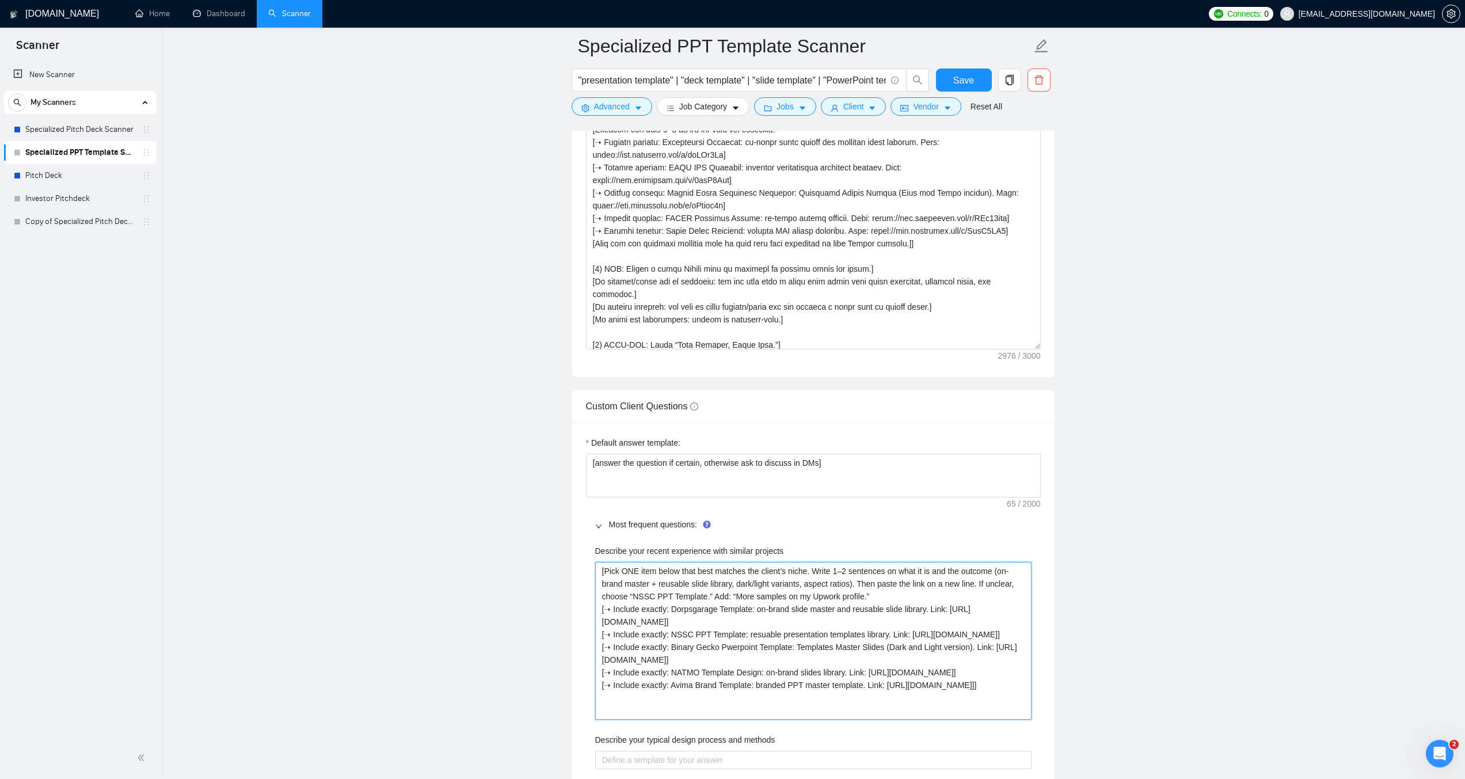
click at [671, 697] on projects "[Pick ONE item below that best matches the client’s niche. Write 1–2 sentences …" at bounding box center [813, 641] width 436 height 158
drag, startPoint x: 701, startPoint y: 593, endPoint x: 634, endPoint y: 595, distance: 66.8
click at [634, 595] on projects "[Pick ONE item below that best matches the client’s niche. Write 1–2 sentences …" at bounding box center [813, 641] width 436 height 158
paste projects "Avima Brand"
type projects "[Pick ONE item below that best matches the client’s niche. Write 1–2 sentences …"
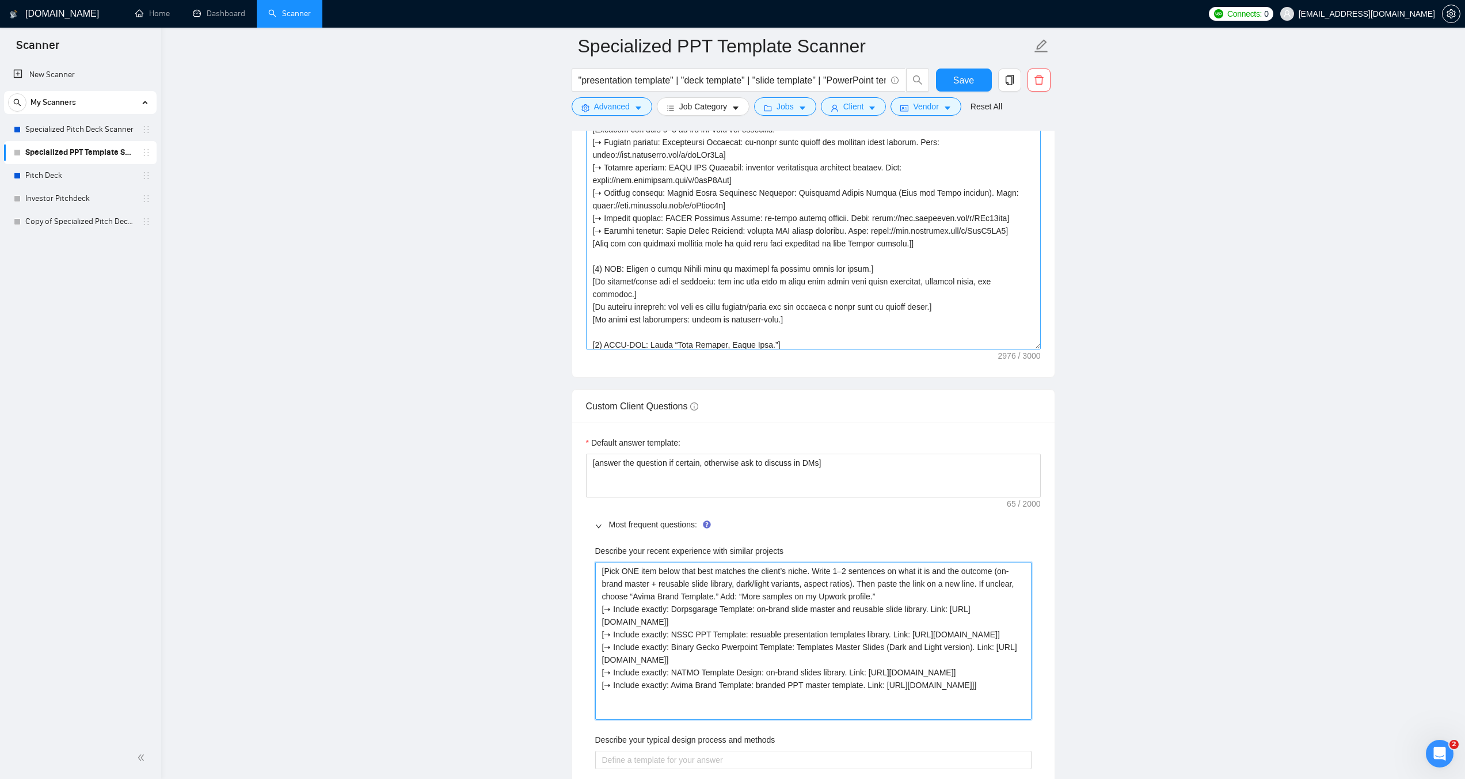
type projects "[Pick ONE item below that best matches the client’s niche. Write 1–2 sentences …"
click at [664, 336] on textarea "Cover letter template:" at bounding box center [813, 219] width 455 height 259
click at [682, 321] on textarea "Cover letter template:" at bounding box center [813, 219] width 455 height 259
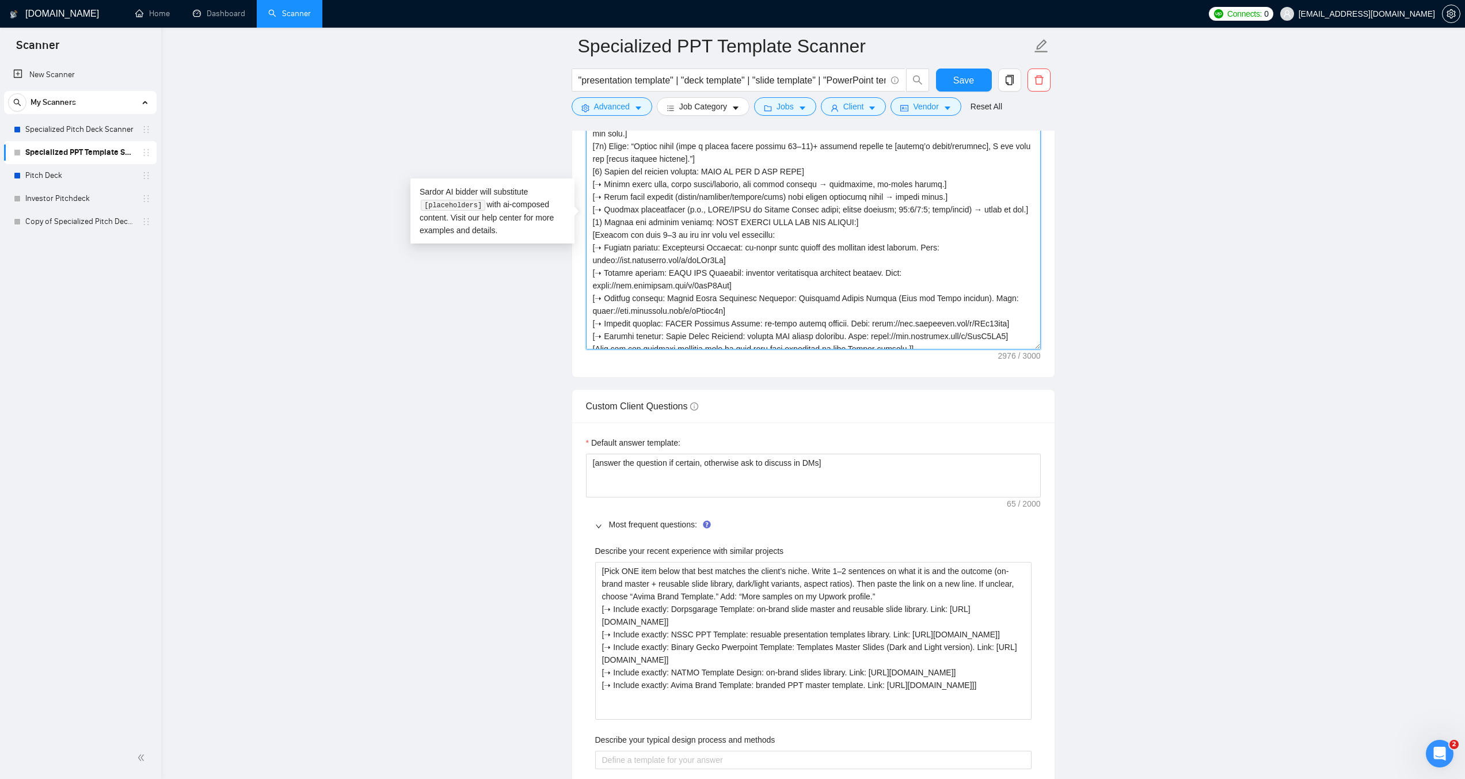
scroll to position [58, 0]
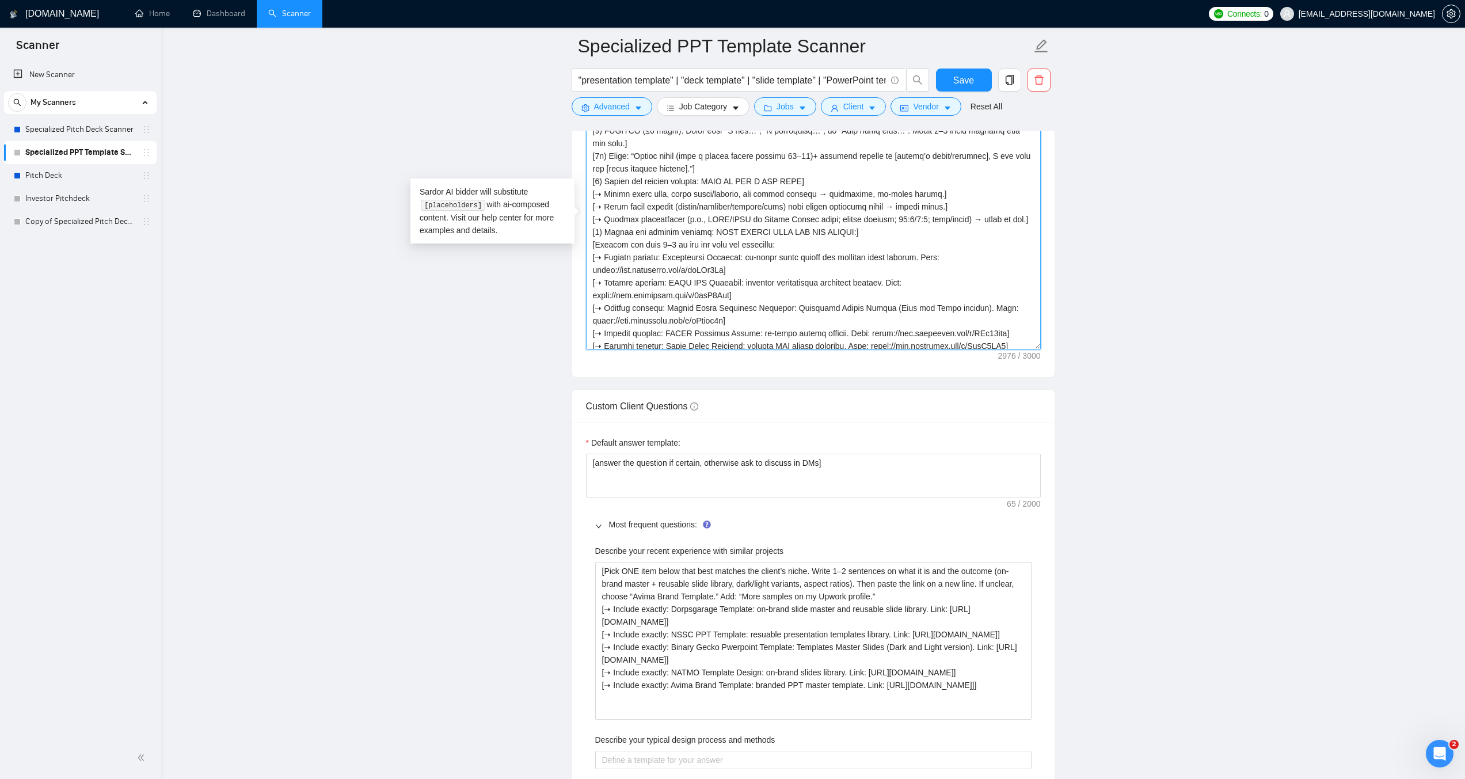
click at [698, 243] on textarea "Cover letter template:" at bounding box center [813, 219] width 455 height 259
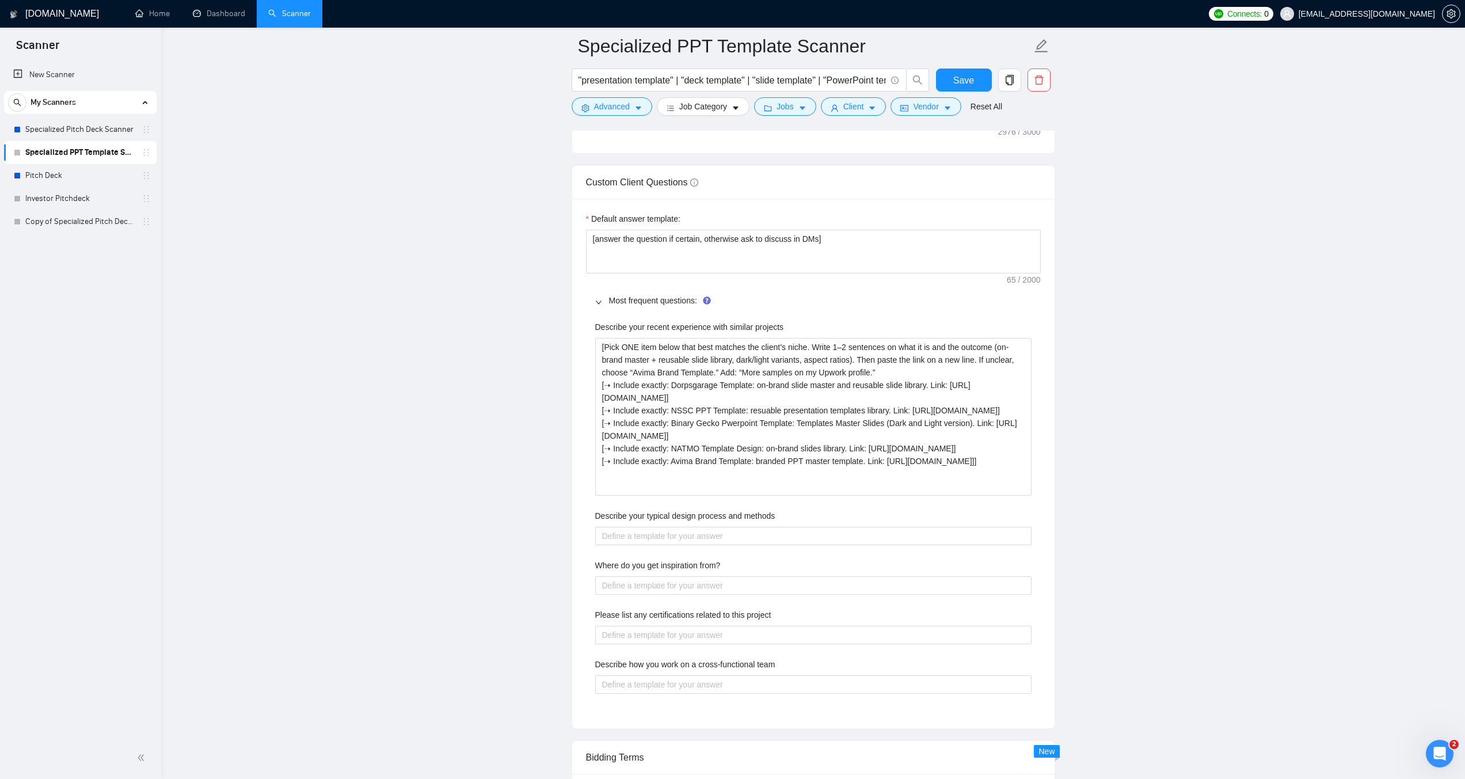
scroll to position [1647, 0]
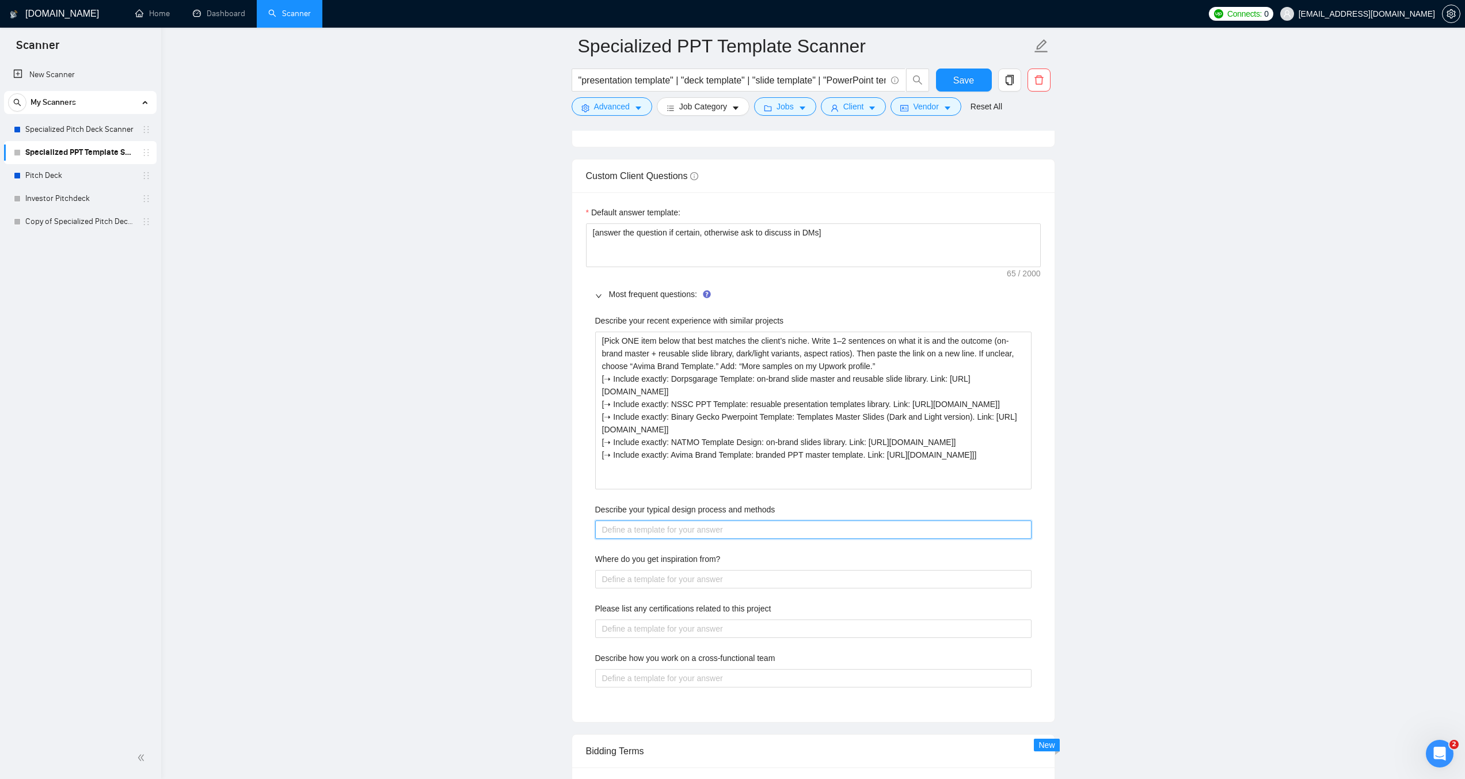
click at [664, 530] on methods "Describe your typical design process and methods" at bounding box center [813, 529] width 436 height 18
paste methods "I keep it simple: understand goals, build a solid master, ship a library your t…"
type methods "I keep it simple: understand goals, build a solid master, ship a library your t…"
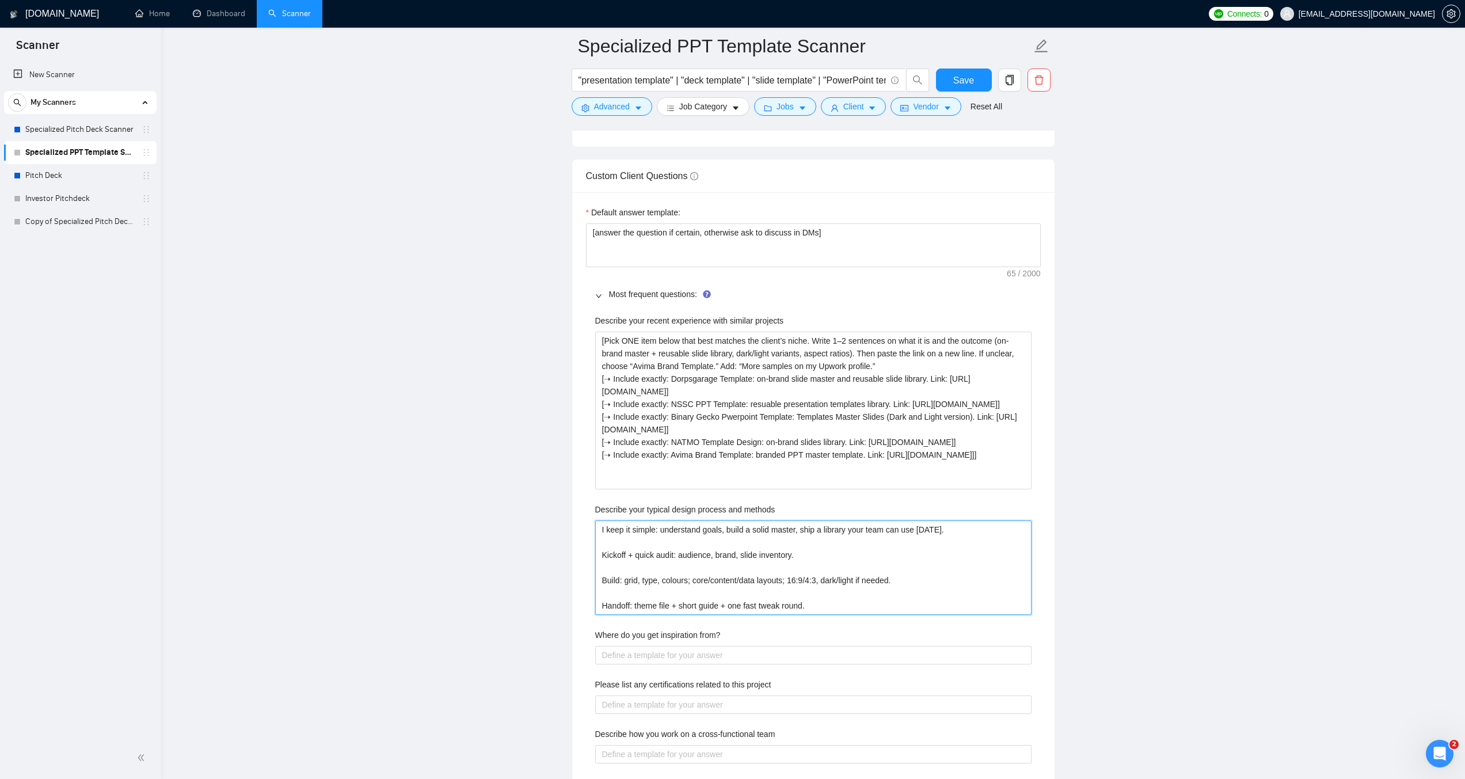
click at [618, 566] on methods "I keep it simple: understand goals, build a solid master, ship a library your t…" at bounding box center [813, 567] width 436 height 94
type methods "I keep it simple: understand goals, build a solid master, ship a library your t…"
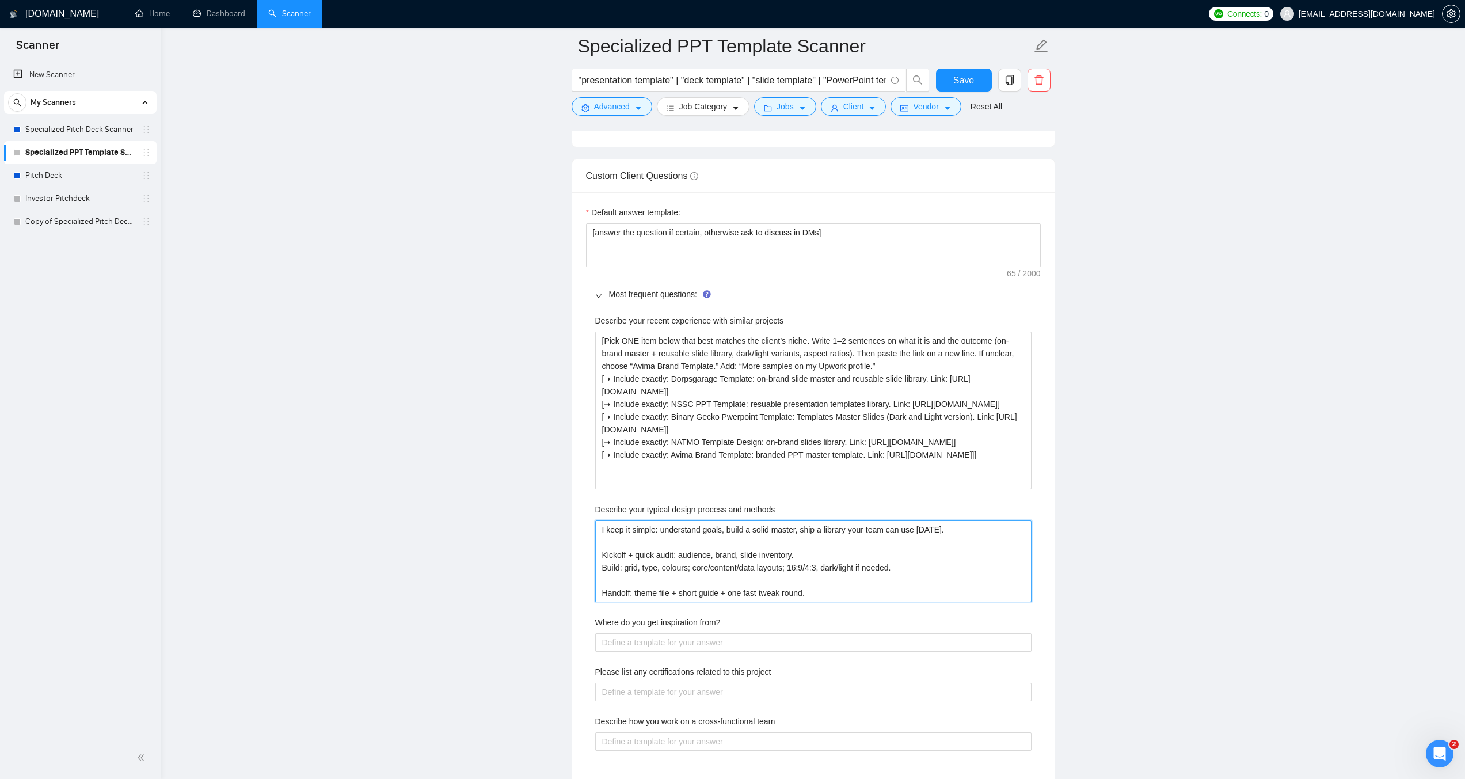
click at [608, 580] on methods "I keep it simple: understand goals, build a solid master, ship a library your t…" at bounding box center [813, 561] width 436 height 82
type methods "I keep it simple: understand goals, build a solid master, ship a library your t…"
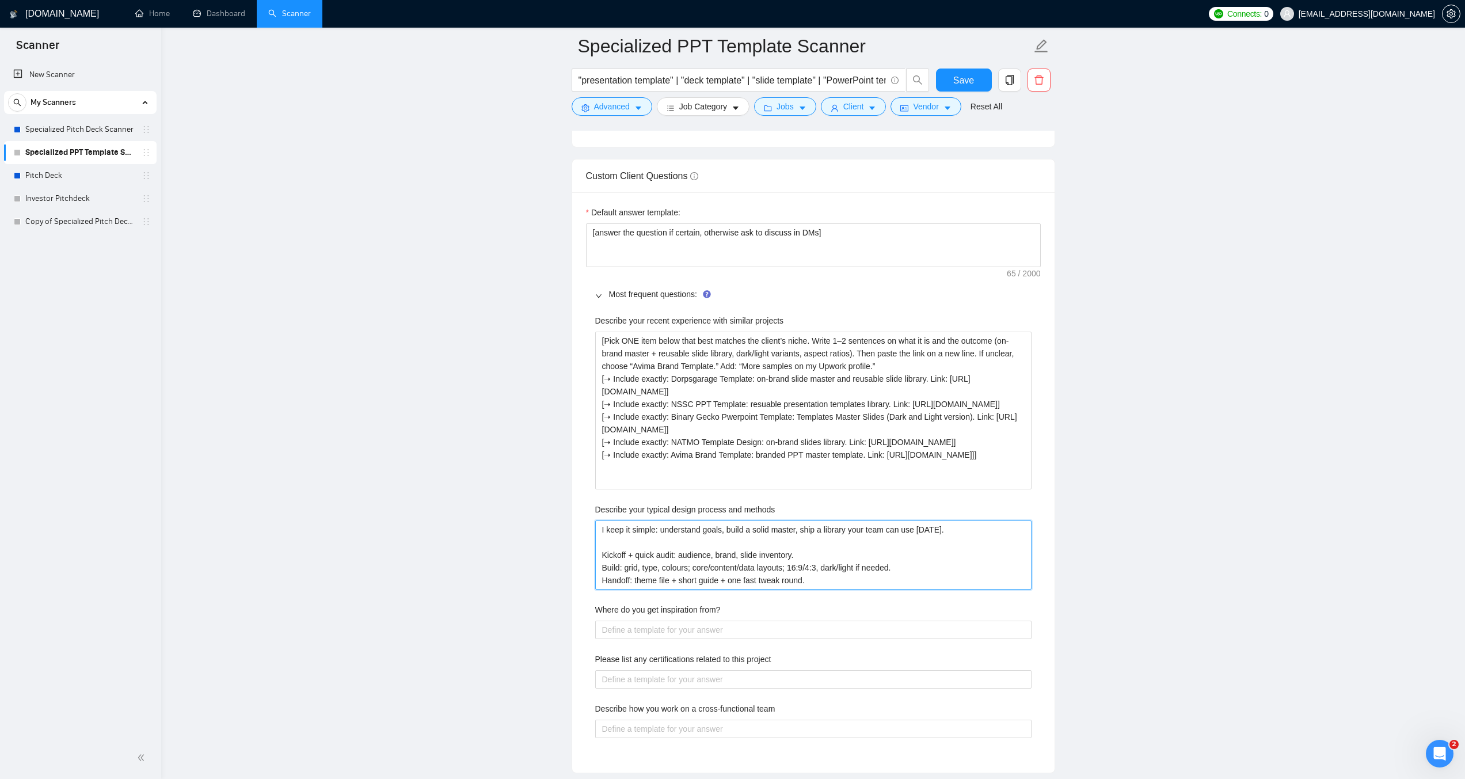
click at [601, 554] on methods "I keep it simple: understand goals, build a solid master, ship a library your t…" at bounding box center [813, 554] width 436 height 69
paste methods "➝"
type methods "I keep it simple: understand goals, build a solid master, ship a library your t…"
click at [602, 569] on methods "I keep it simple: understand goals, build a solid master, ship a library your t…" at bounding box center [813, 554] width 436 height 69
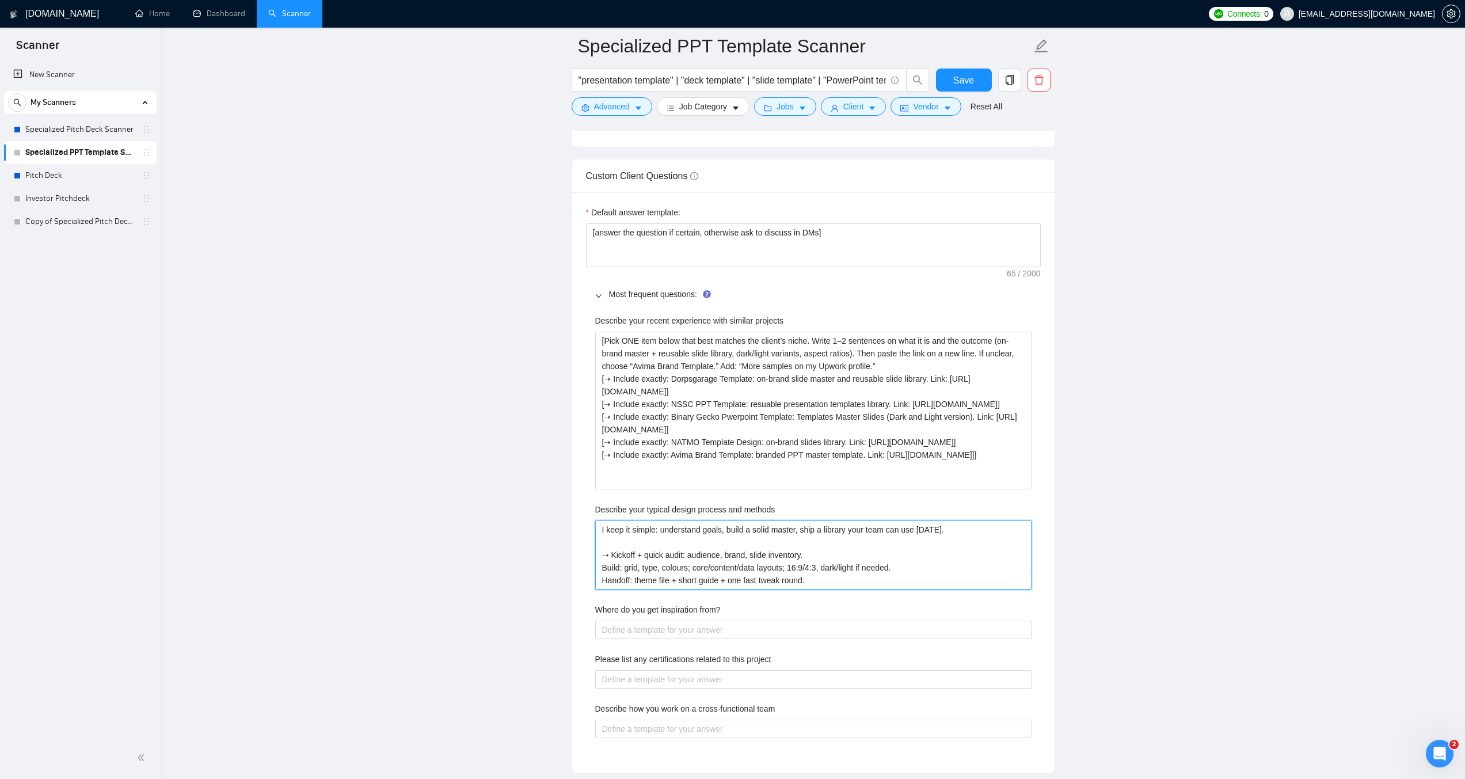
paste methods "➝"
type methods "I keep it simple: understand goals, build a solid master, ship a library your t…"
click at [602, 579] on methods "I keep it simple: understand goals, build a solid master, ship a library your t…" at bounding box center [813, 554] width 436 height 69
paste methods "➝"
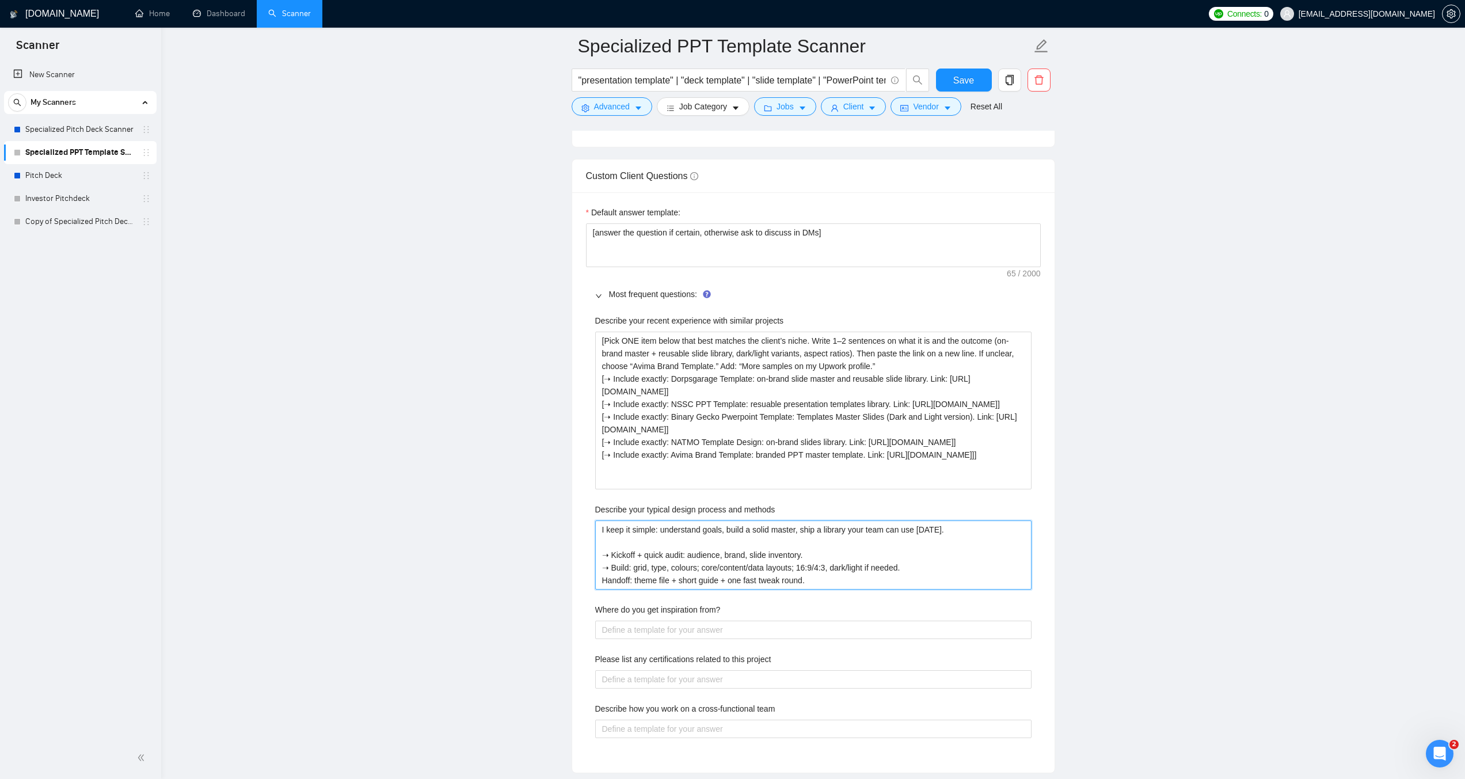
type methods "I keep it simple: understand goals, build a solid master, ship a library your t…"
click at [561, 569] on main "Specialized PPT Template Scanner "presentation template" | "deck template" | "s…" at bounding box center [813, 206] width 1267 height 3614
click at [654, 626] on from\? "Where do you get inspiration from?" at bounding box center [813, 630] width 436 height 18
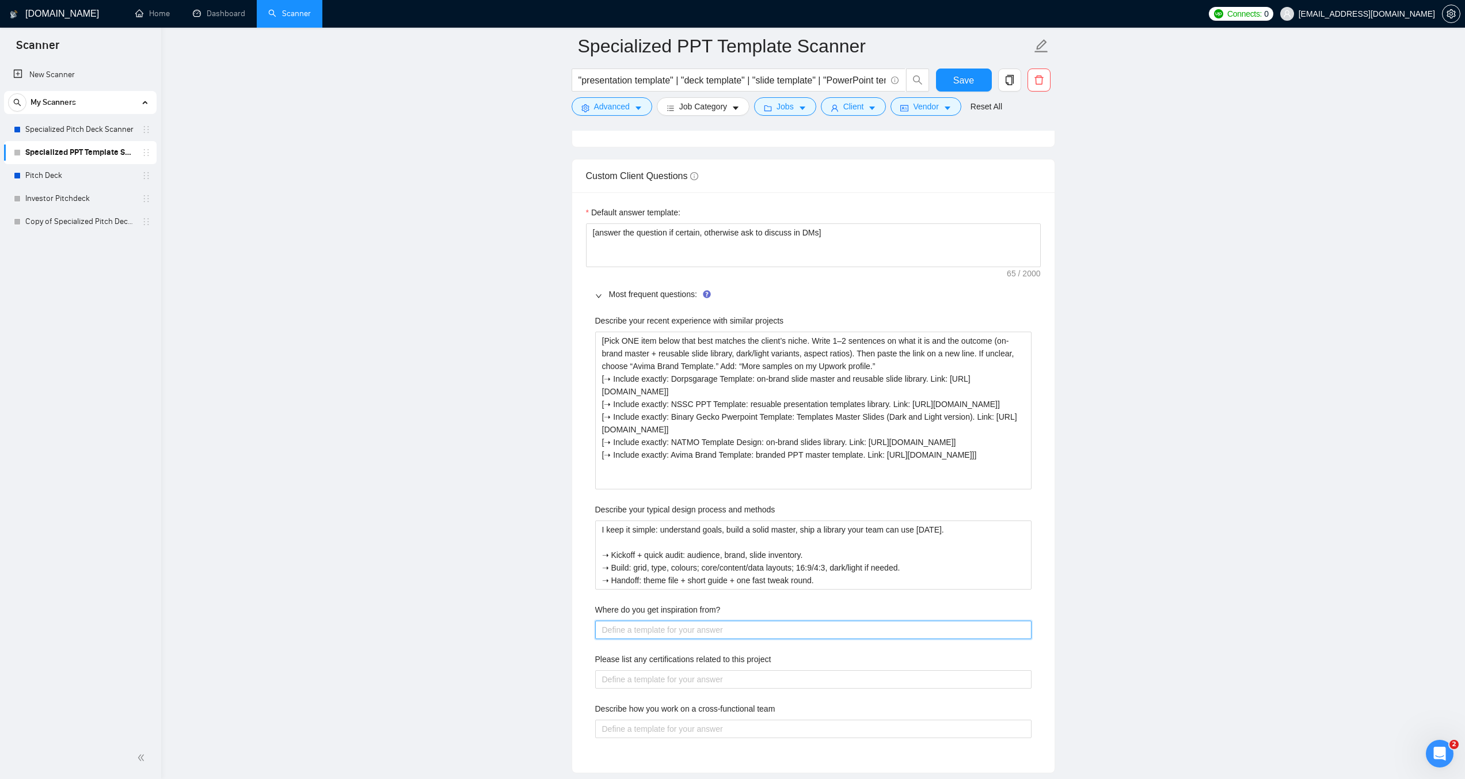
paste from\? "From your brand first, then what’s proven to work. Your guidelines, product UI,…"
type from\? "From your brand first, then what’s proven to work. Your guidelines, product UI,…"
click at [603, 655] on from\? "From your brand first, then what’s proven to work. Your guidelines, product UI,…" at bounding box center [813, 668] width 436 height 94
paste from\? "➝"
type from\? "From your brand first, then what’s proven to work. ➝Your guidelines, product UI…"
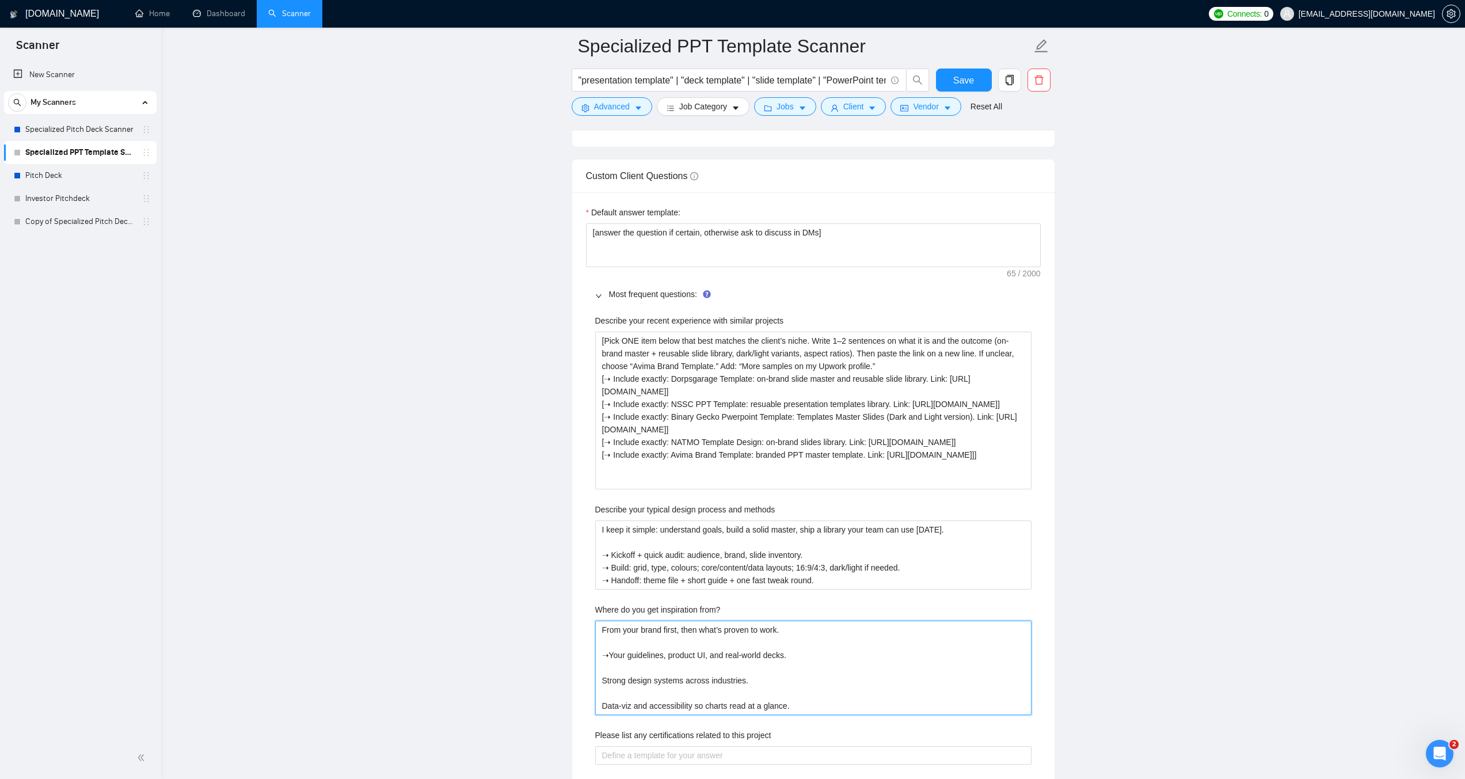
type from\? "From your brand first, then what’s proven to work. ➝ Your guidelines, product U…"
click at [602, 681] on from\? "From your brand first, then what’s proven to work. ➝ Your guidelines, product U…" at bounding box center [813, 668] width 436 height 94
paste from\? "➝"
type from\? "From your brand first, then what’s proven to work. ➝ Your guidelines, product U…"
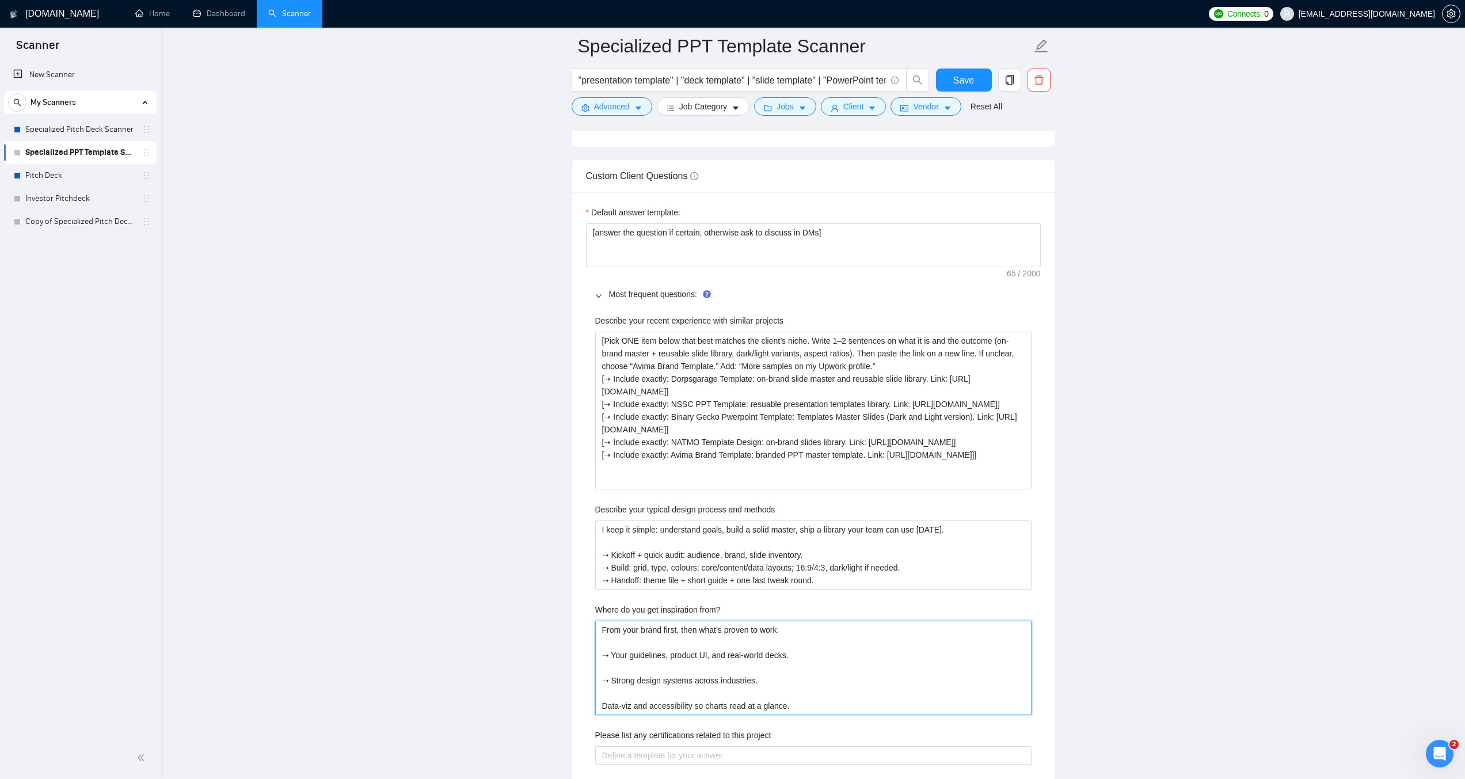
click at [602, 706] on from\? "From your brand first, then what’s proven to work. ➝ Your guidelines, product U…" at bounding box center [813, 668] width 436 height 94
paste from\? "➝"
type from\? "From your brand first, then what’s proven to work. ➝ Your guidelines, product U…"
click at [623, 660] on from\? "From your brand first, then what’s proven to work. ➝ Your guidelines, product U…" at bounding box center [813, 668] width 436 height 94
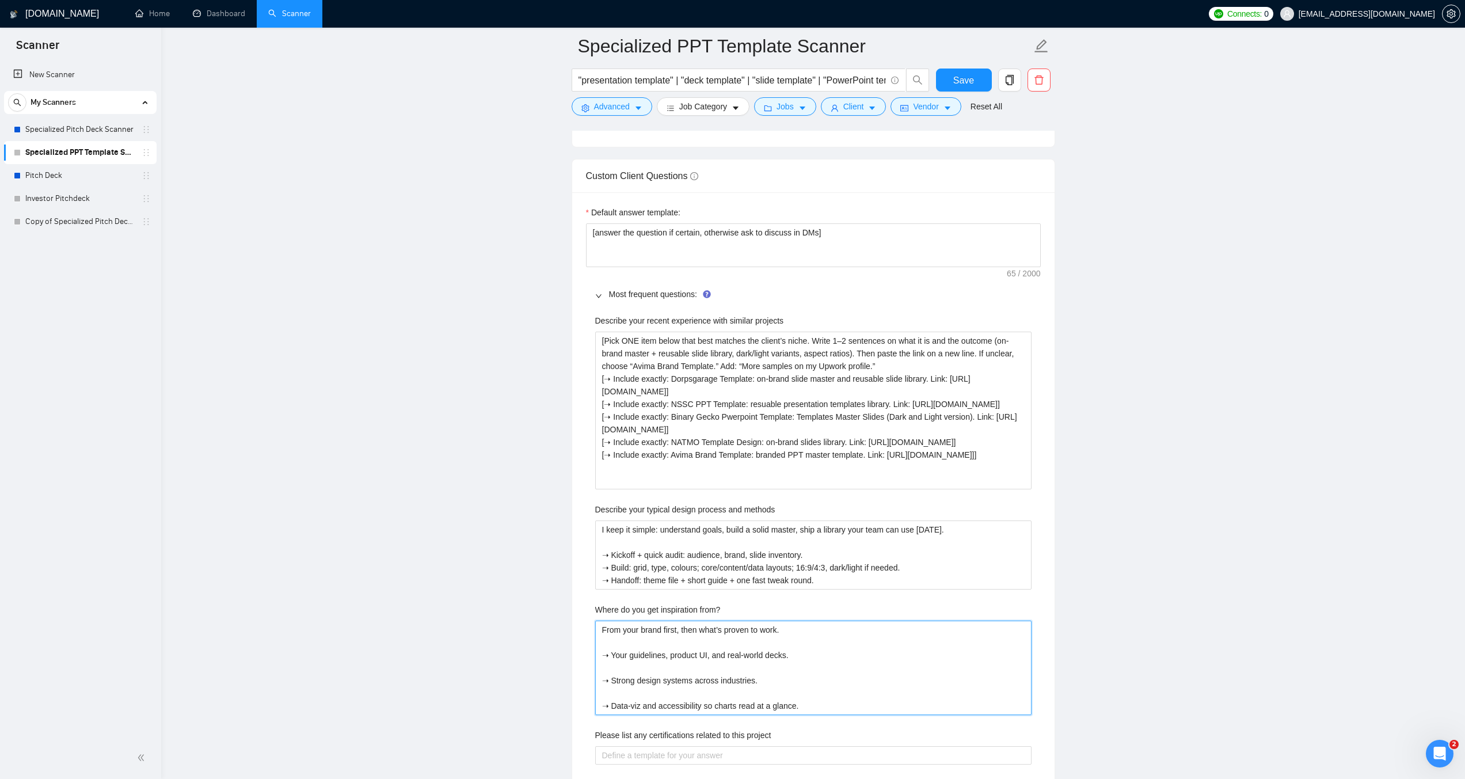
click at [623, 664] on from\? "From your brand first, then what’s proven to work. ➝ Your guidelines, product U…" at bounding box center [813, 668] width 436 height 94
type from\? "From your brand first, then what’s proven to work. ➝ Your guidelines, product U…"
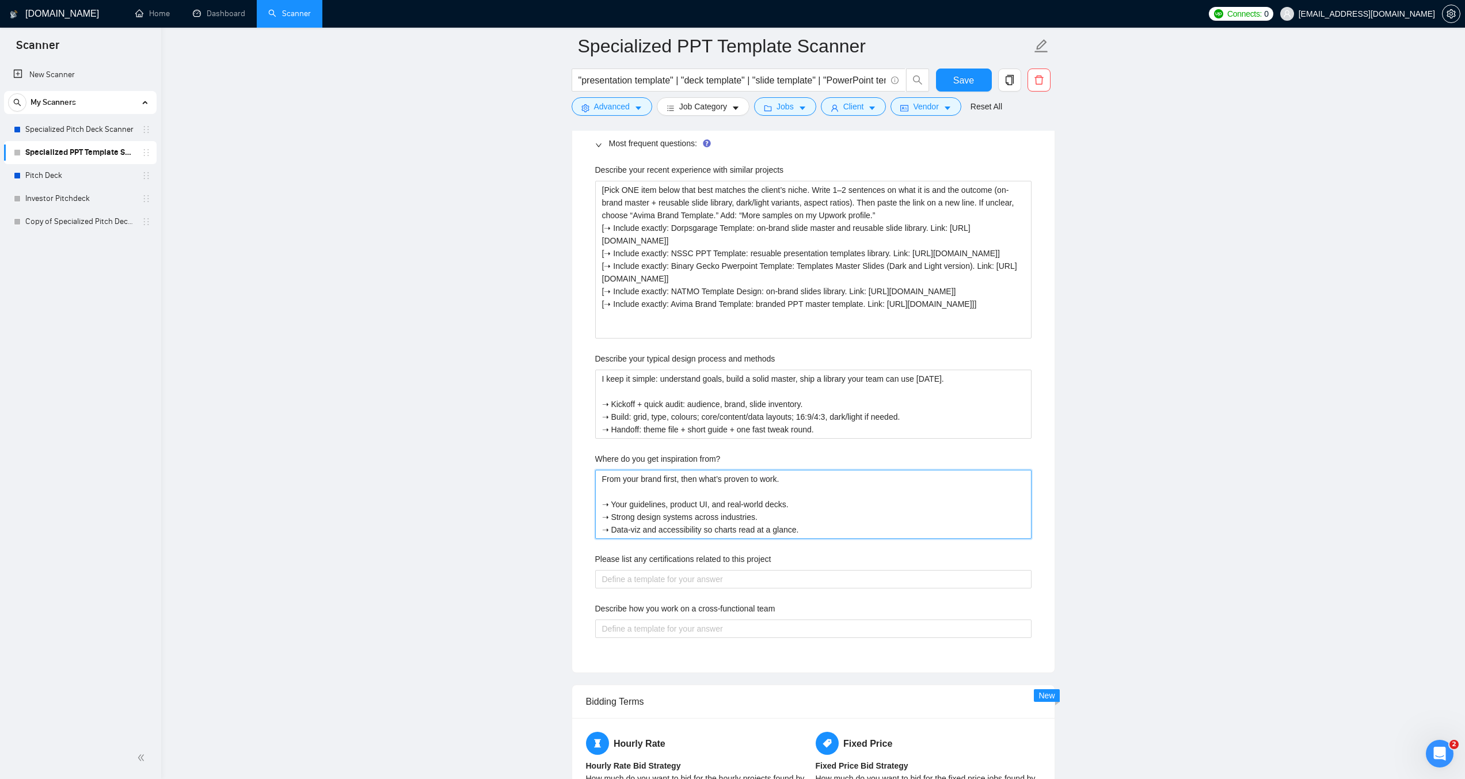
scroll to position [1820, 0]
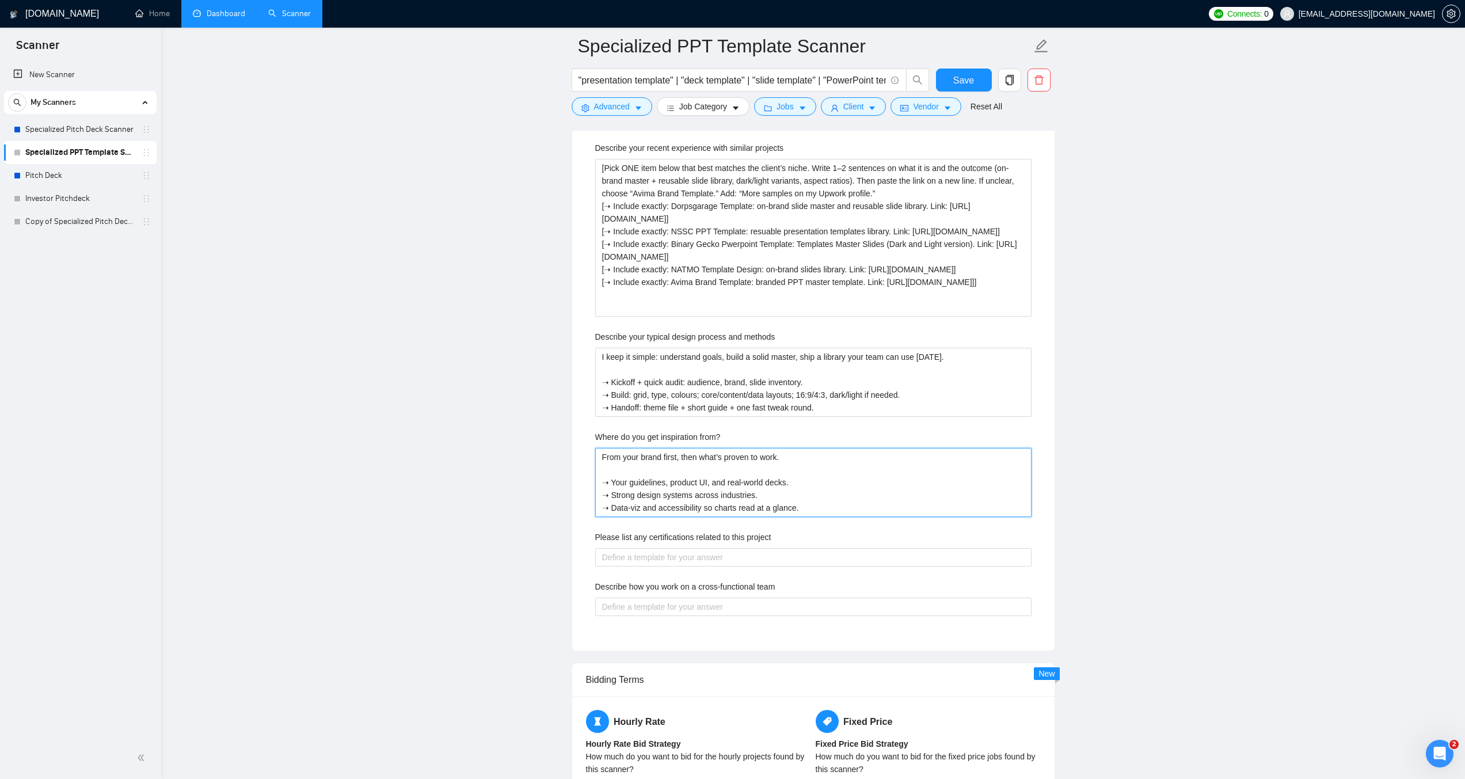
type from\? "From your brand first, then what’s proven to work. ➝ Your guidelines, product U…"
click at [655, 561] on project "Please list any certifications related to this project" at bounding box center [813, 557] width 436 height 18
paste project "No formal certs are required for template systems; my shipped templates are the…"
type project "No formal certs are required for template systems; my shipped templates are the…"
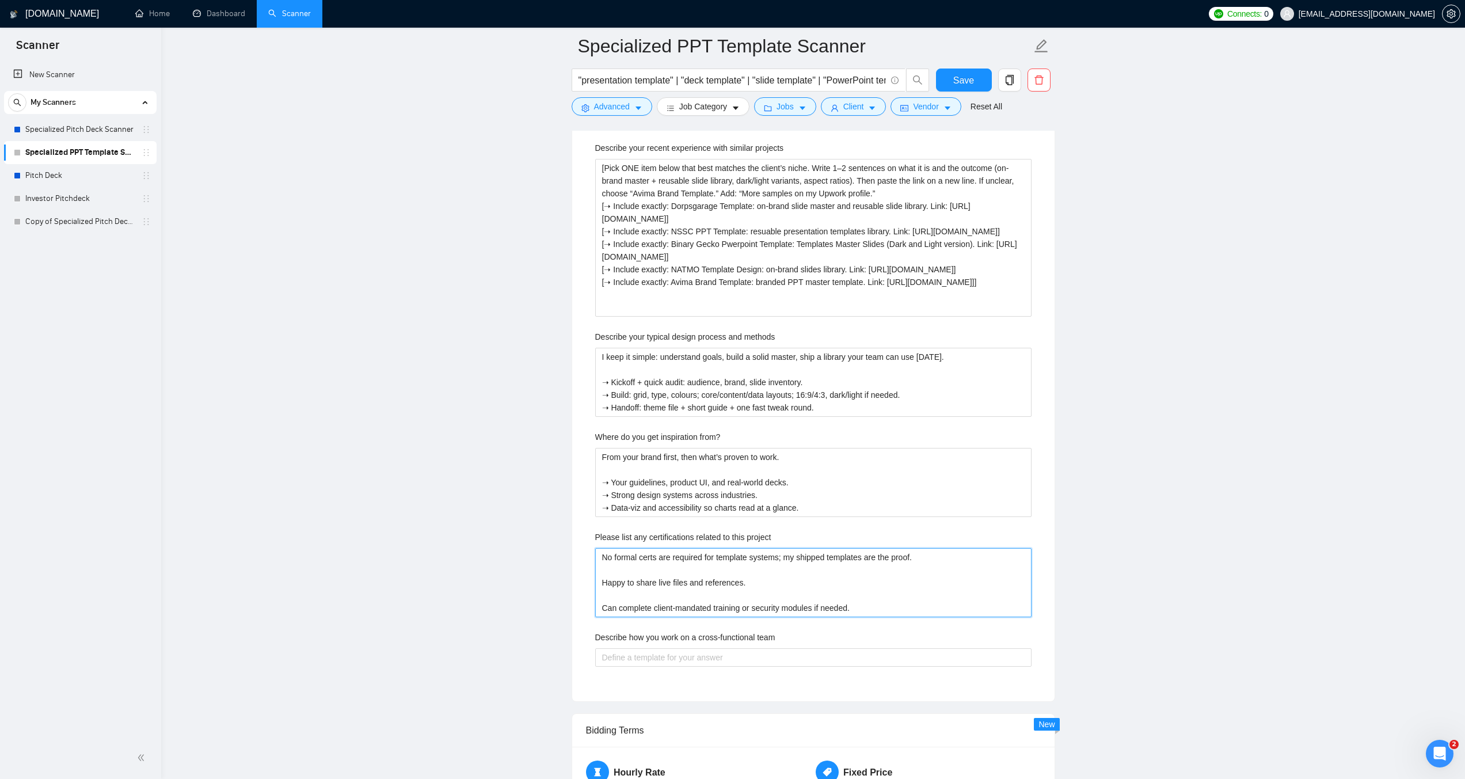
click at [600, 585] on project "No formal certs are required for template systems; my shipped templates are the…" at bounding box center [813, 582] width 436 height 69
paste project "➝"
type project "No formal certs are required for template systems; my shipped templates are the…"
click at [604, 600] on project "No formal certs are required for template systems; my shipped templates are the…" at bounding box center [813, 582] width 436 height 69
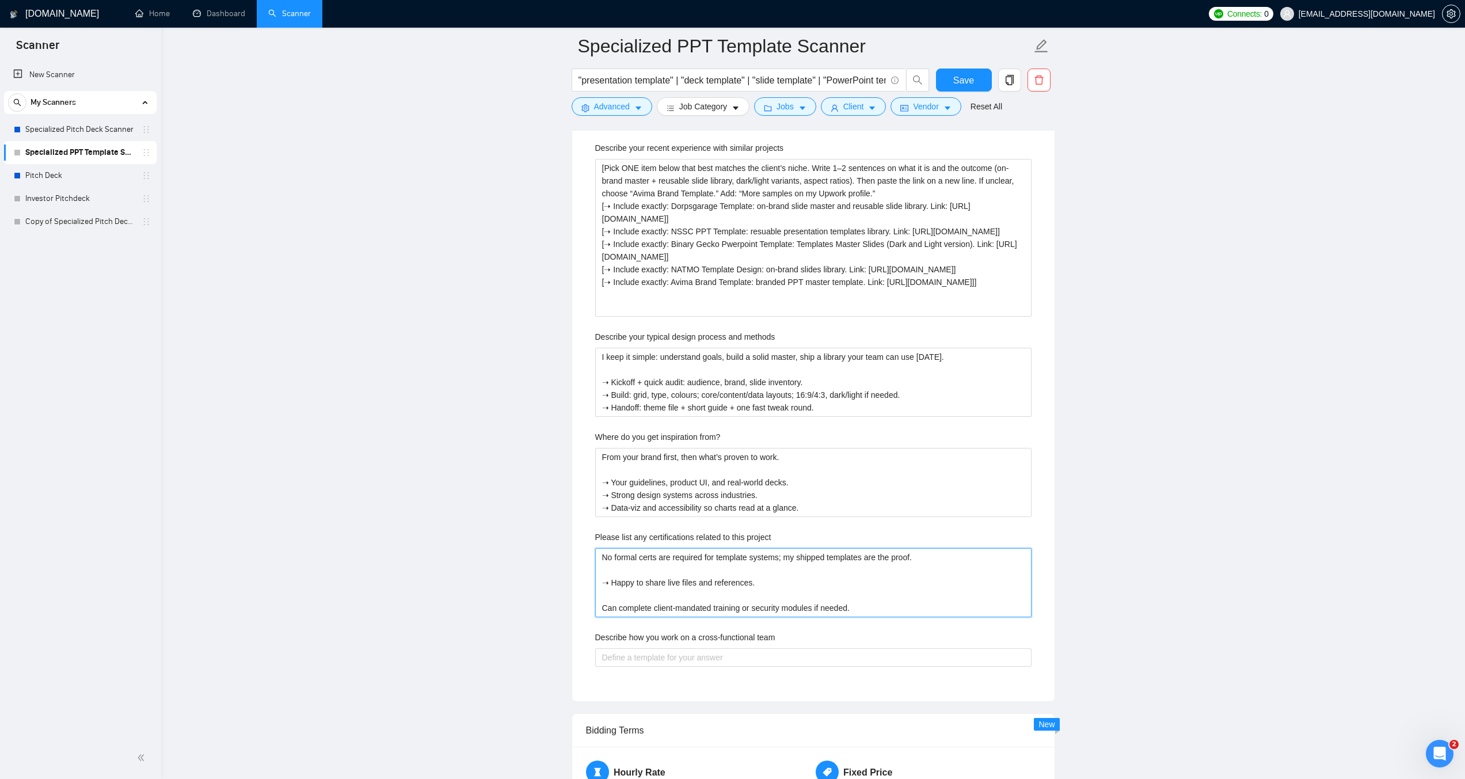
type project "No formal certs are required for template systems; my shipped templates are the…"
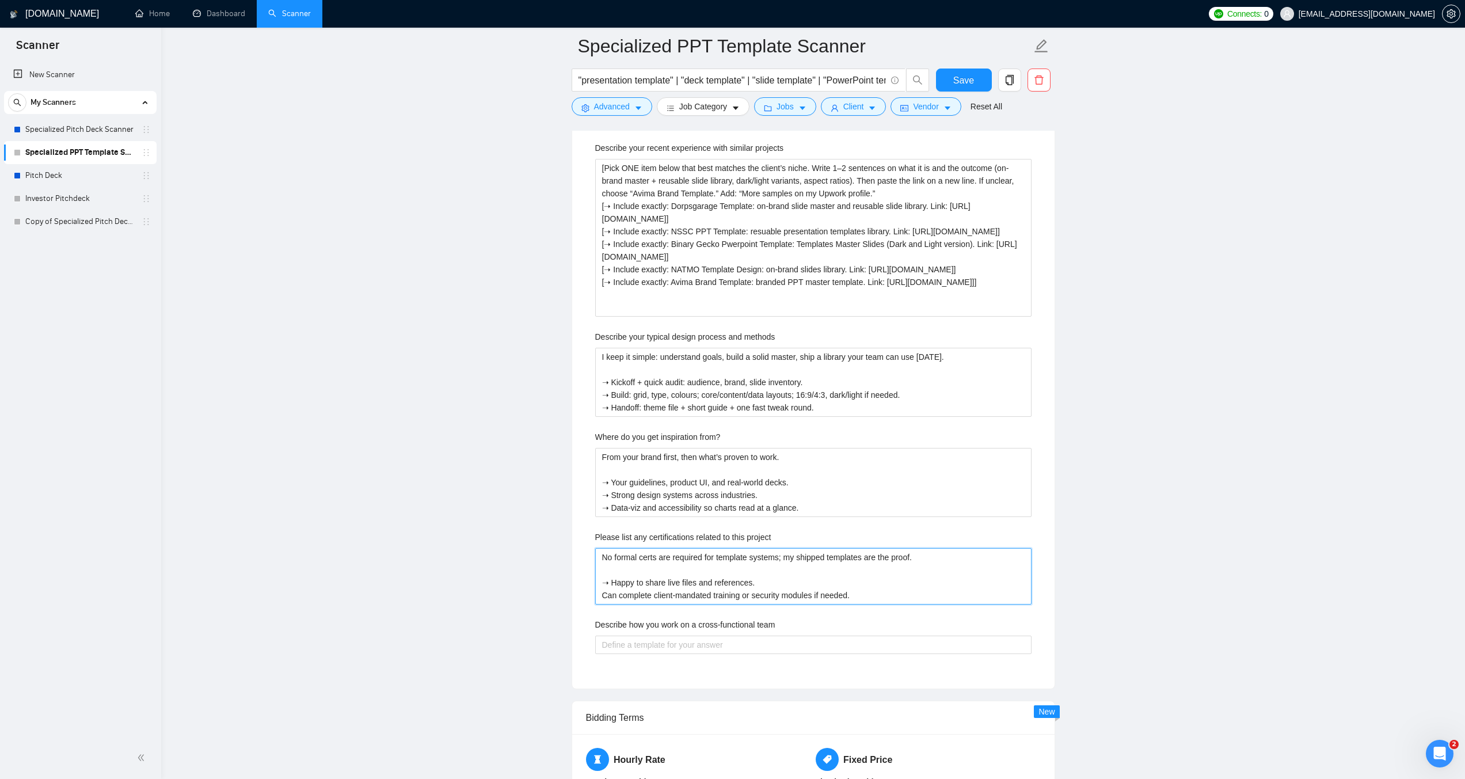
paste project "➝"
type project "No formal certs are required for template systems; my shipped templates are the…"
click at [646, 647] on team "Describe how you work on a cross-functional team" at bounding box center [813, 644] width 436 height 18
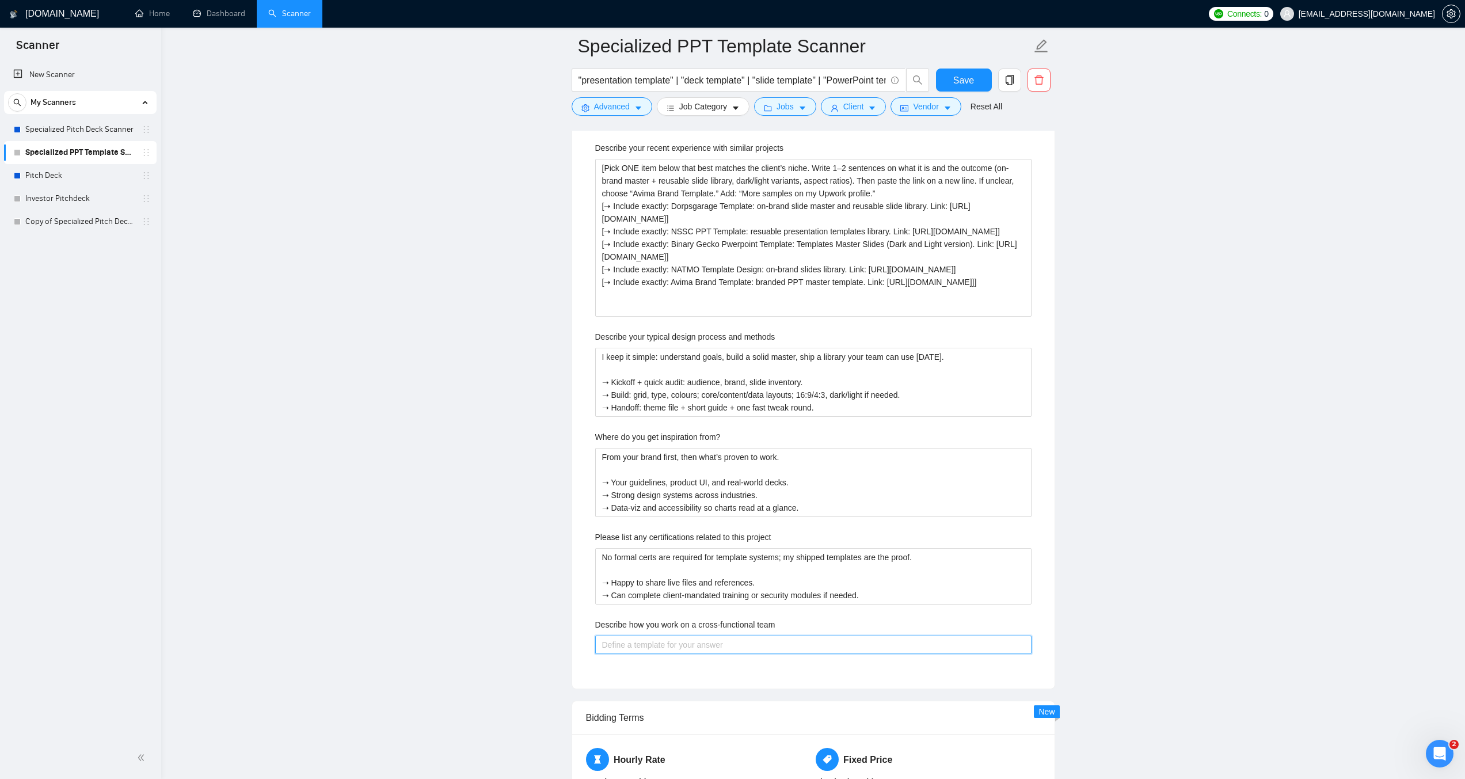
paste team "Light process, clear ownership, quick feedback loops. One point of contact; wee…"
type team "Light process, clear ownership, quick feedback loops. One point of contact; wee…"
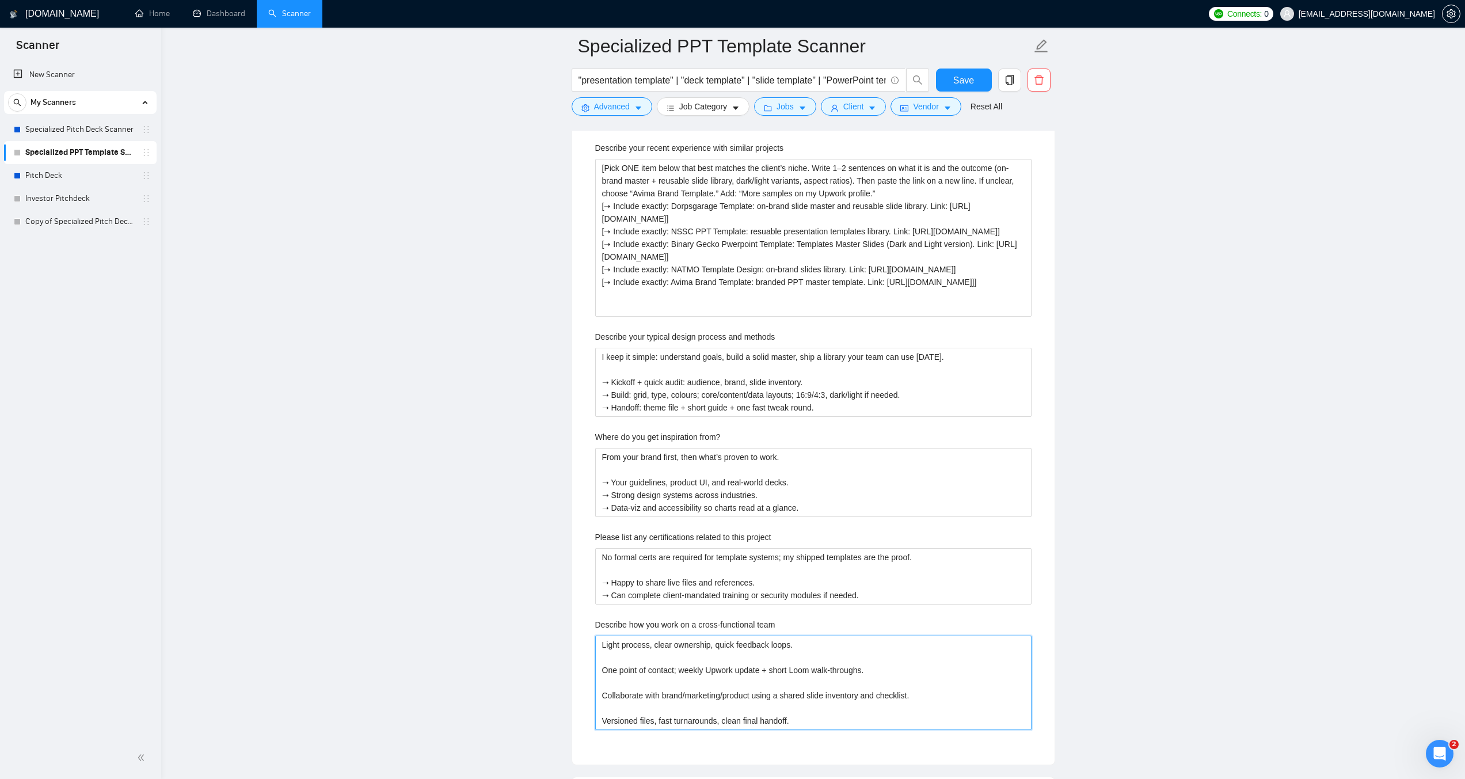
click at [601, 668] on team "Light process, clear ownership, quick feedback loops. One point of contact; wee…" at bounding box center [813, 682] width 436 height 94
paste team "➝"
type team "Light process, clear ownership, quick feedback loops. ➝One point of contact; we…"
type team "Light process, clear ownership, quick feedback loops. ➝ One point of contact; w…"
click at [608, 683] on team "Light process, clear ownership, quick feedback loops. ➝ One point of contact; w…" at bounding box center [813, 682] width 436 height 94
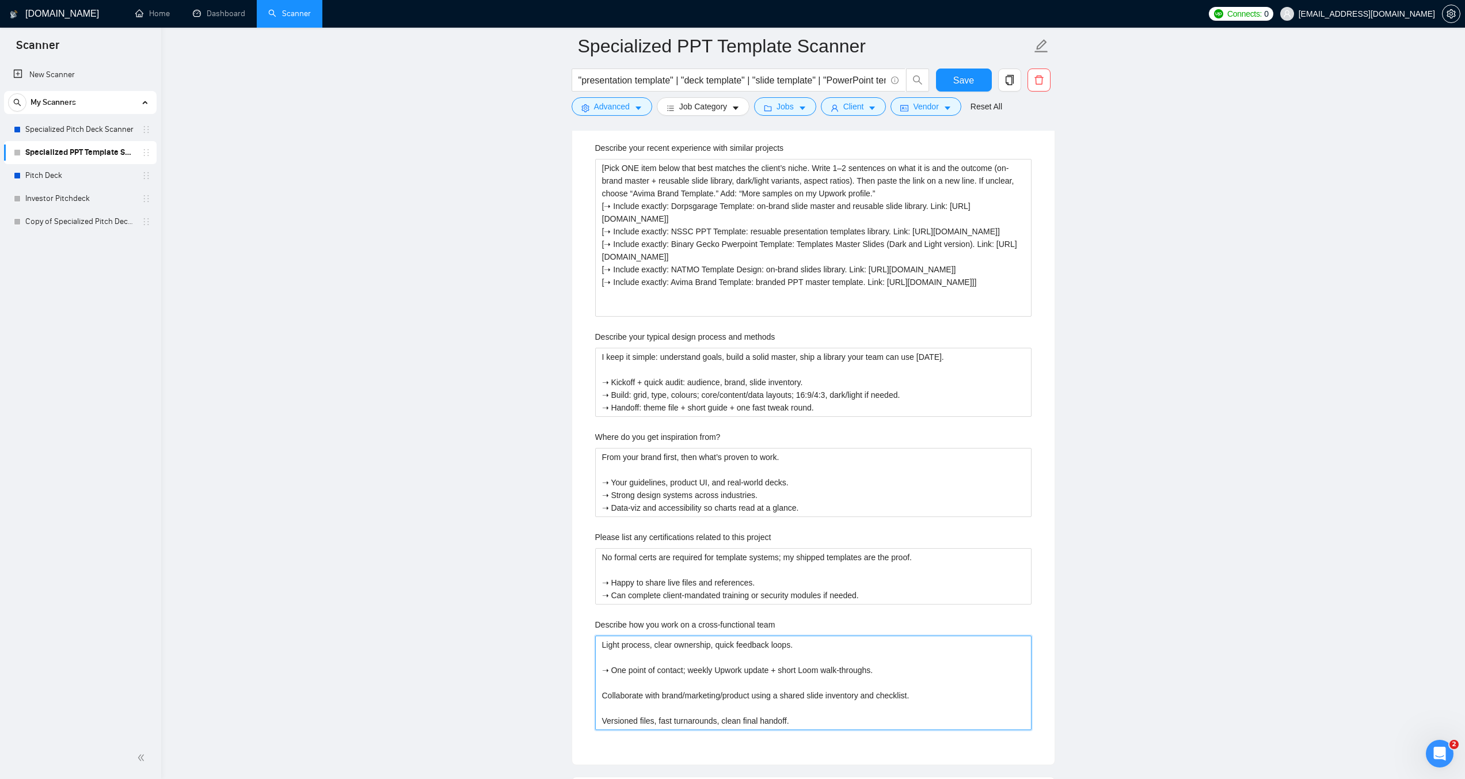
type team "Light process, clear ownership, quick feedback loops. ➝ One point of contact; w…"
paste team "➝"
type team "Light process, clear ownership, quick feedback loops. ➝ One point of contact; w…"
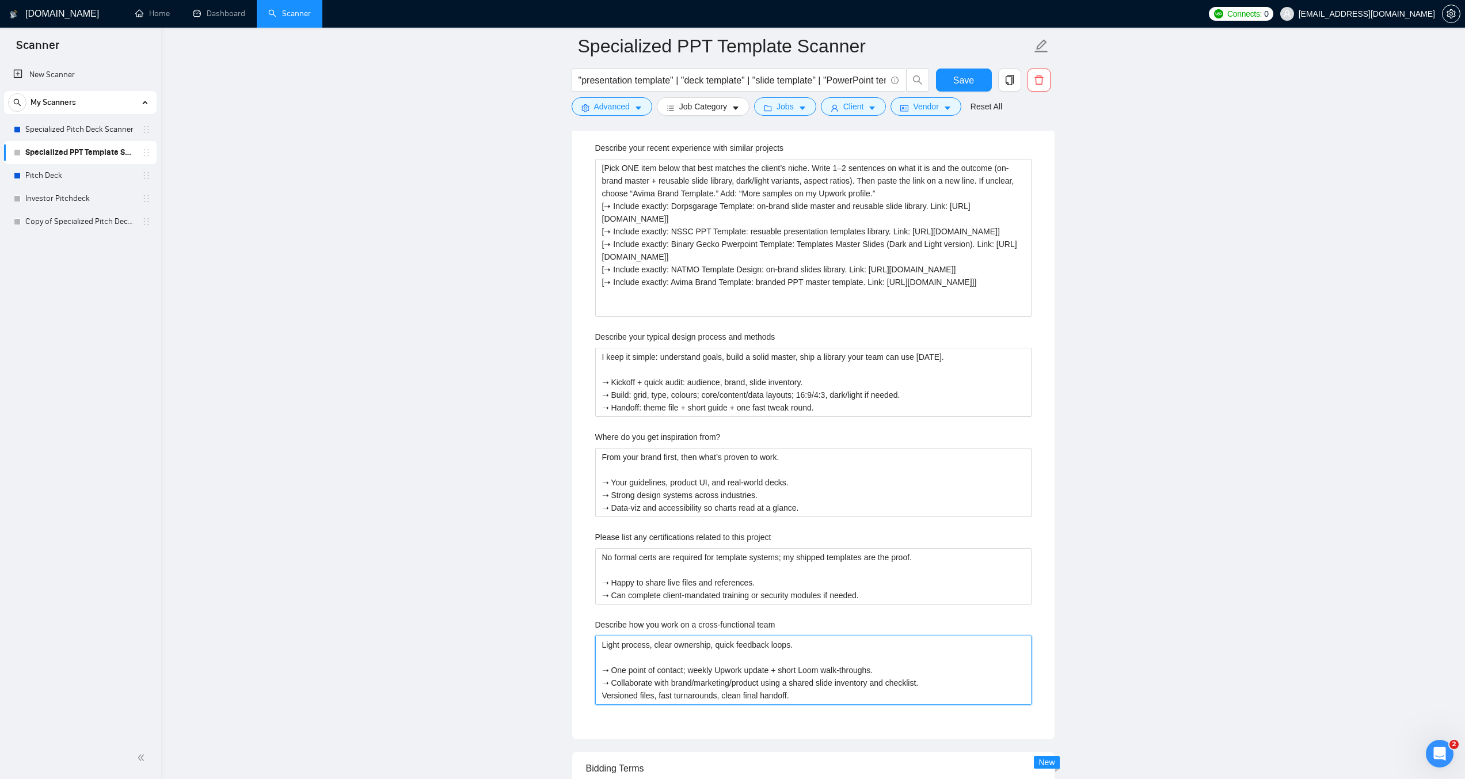
paste team "➝"
type team "Light process, clear ownership, quick feedback loops. ➝ One point of contact; w…"
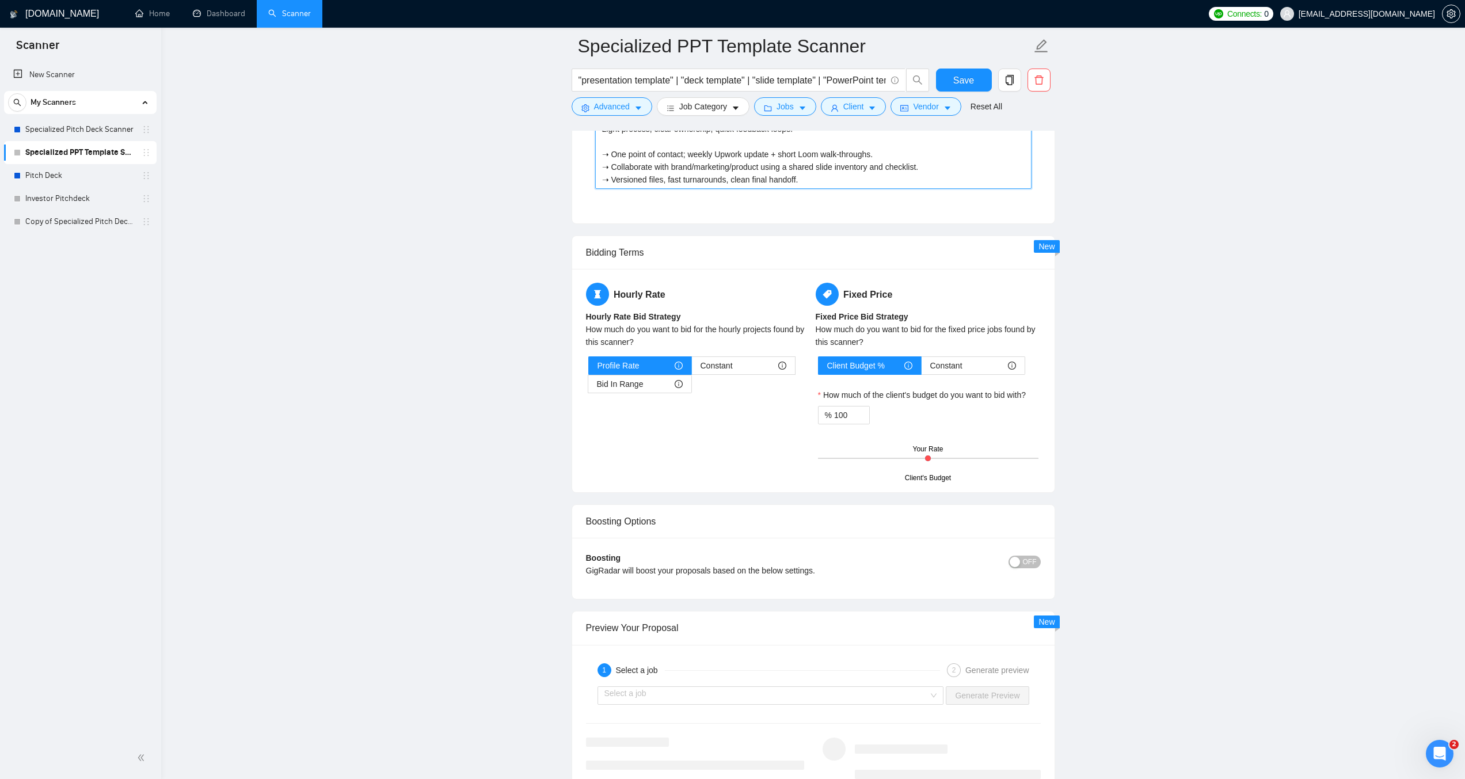
scroll to position [2396, 0]
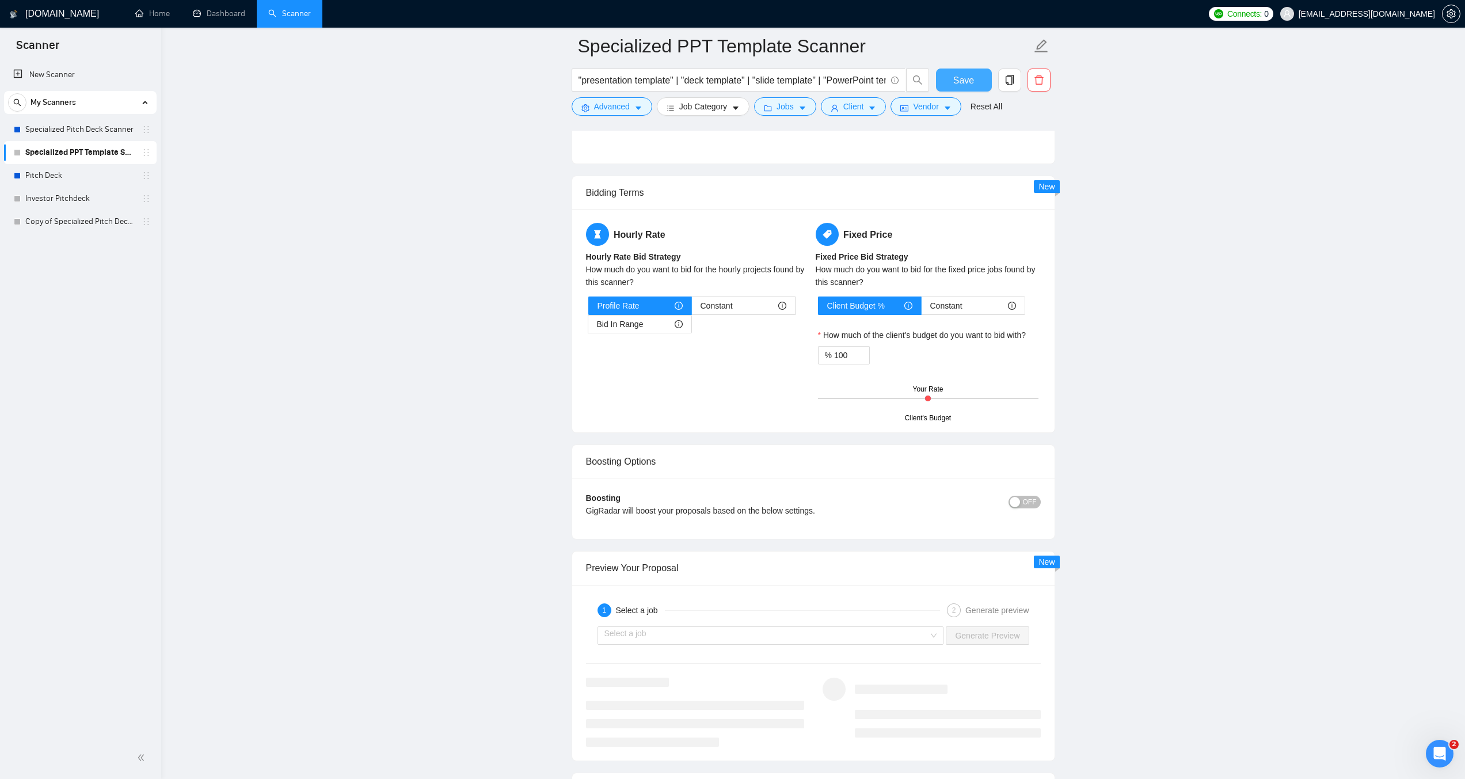
type team "Light process, clear ownership, quick feedback loops. ➝ One point of contact; w…"
click at [974, 78] on button "Save" at bounding box center [964, 79] width 56 height 23
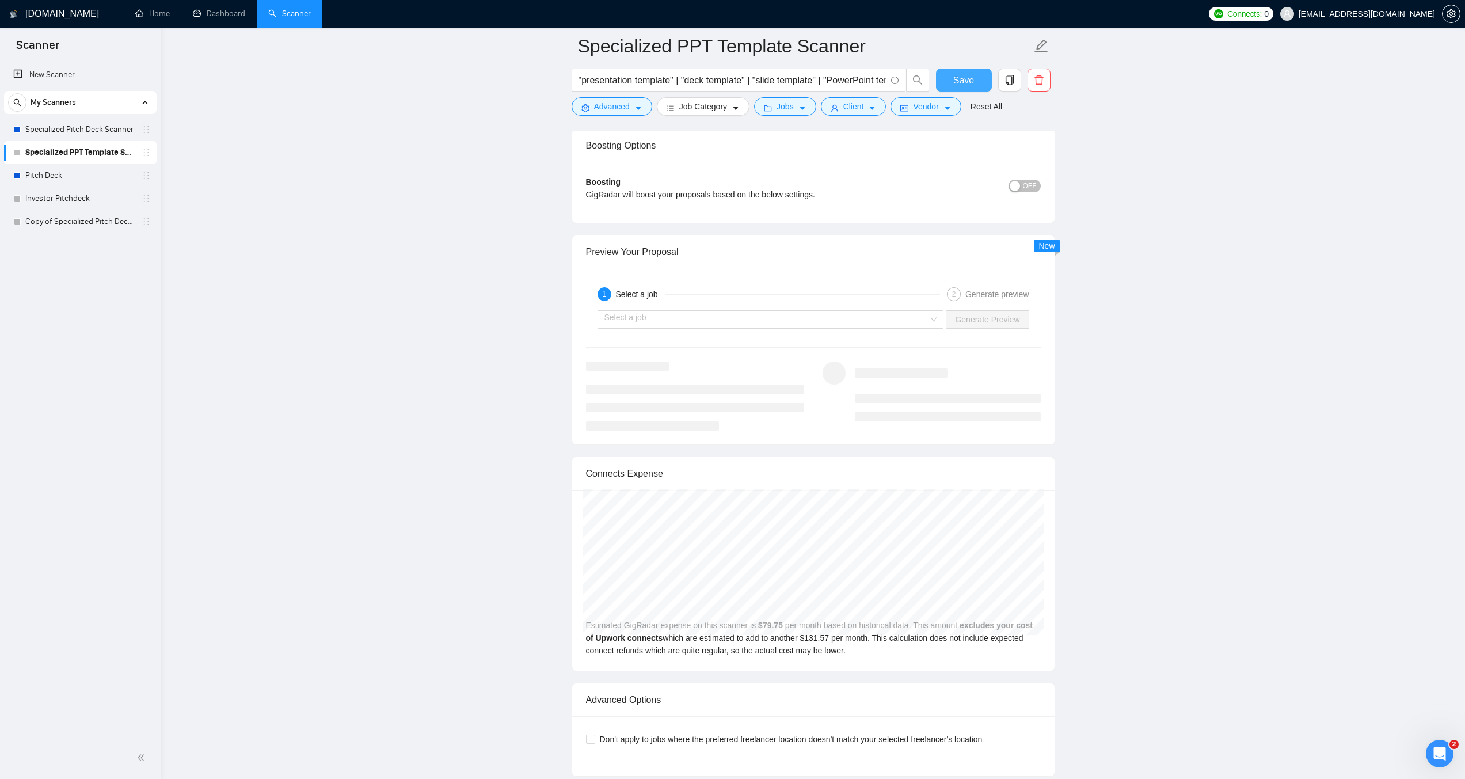
scroll to position [2115, 0]
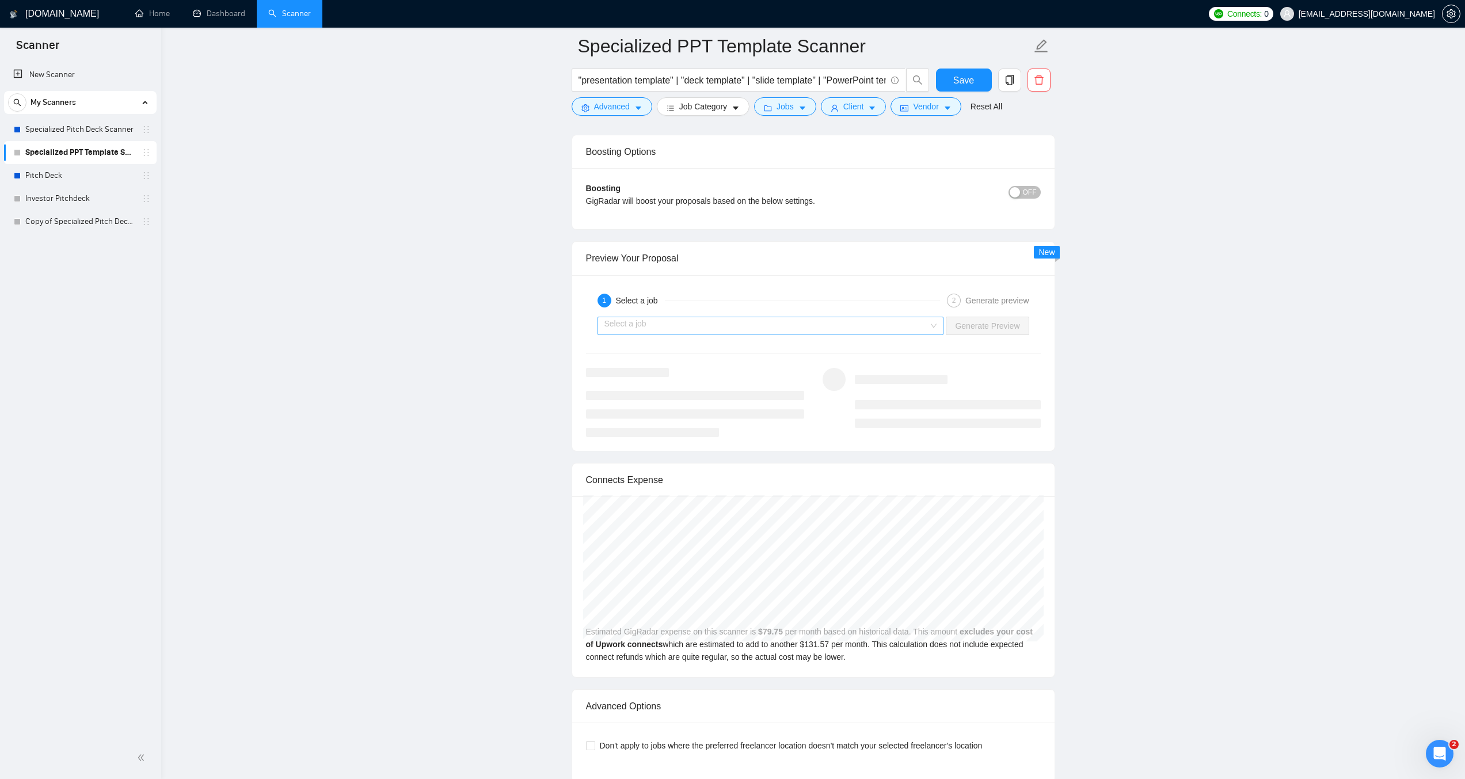
click at [782, 318] on input "search" at bounding box center [766, 325] width 325 height 17
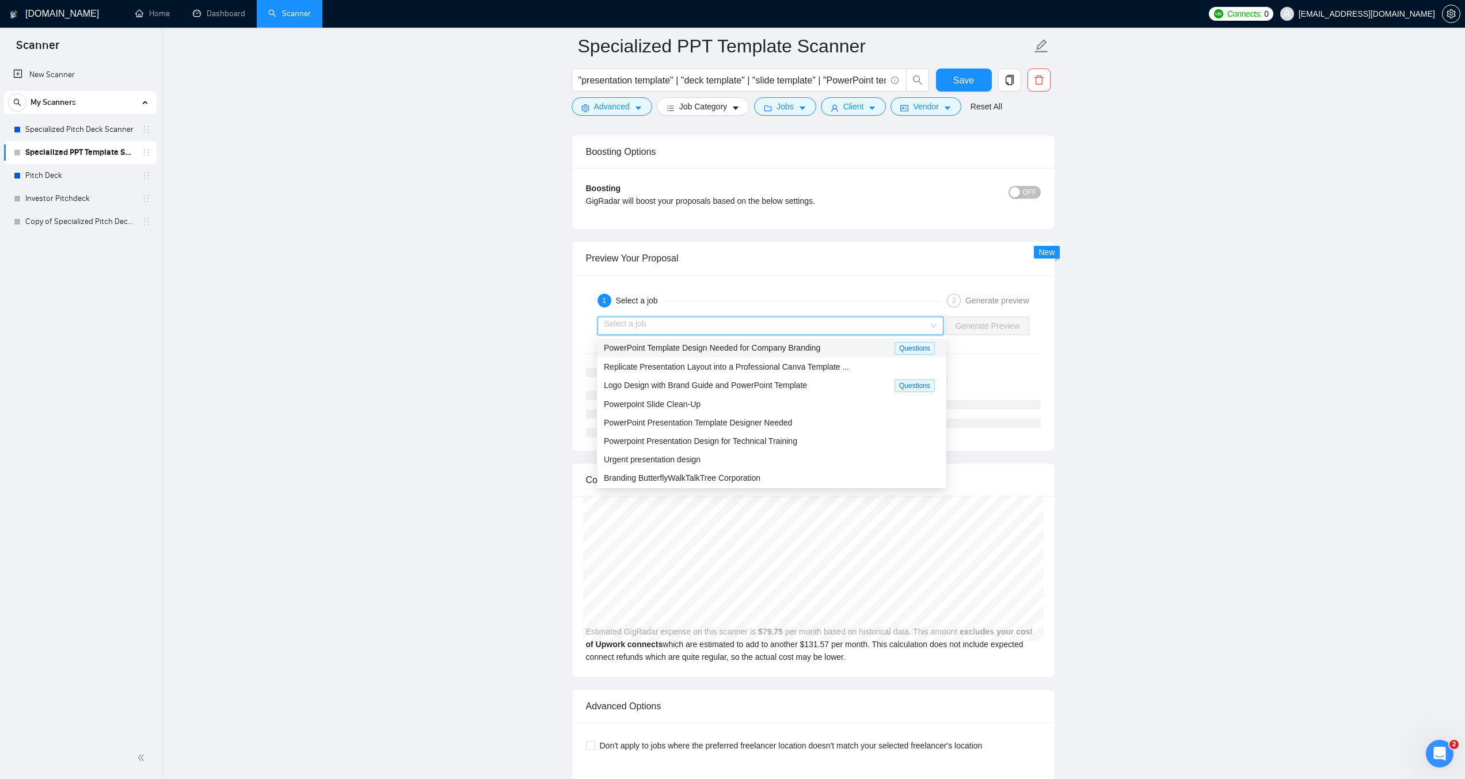
click at [732, 350] on span "PowerPoint Template Design Needed for Company Branding" at bounding box center [712, 347] width 216 height 9
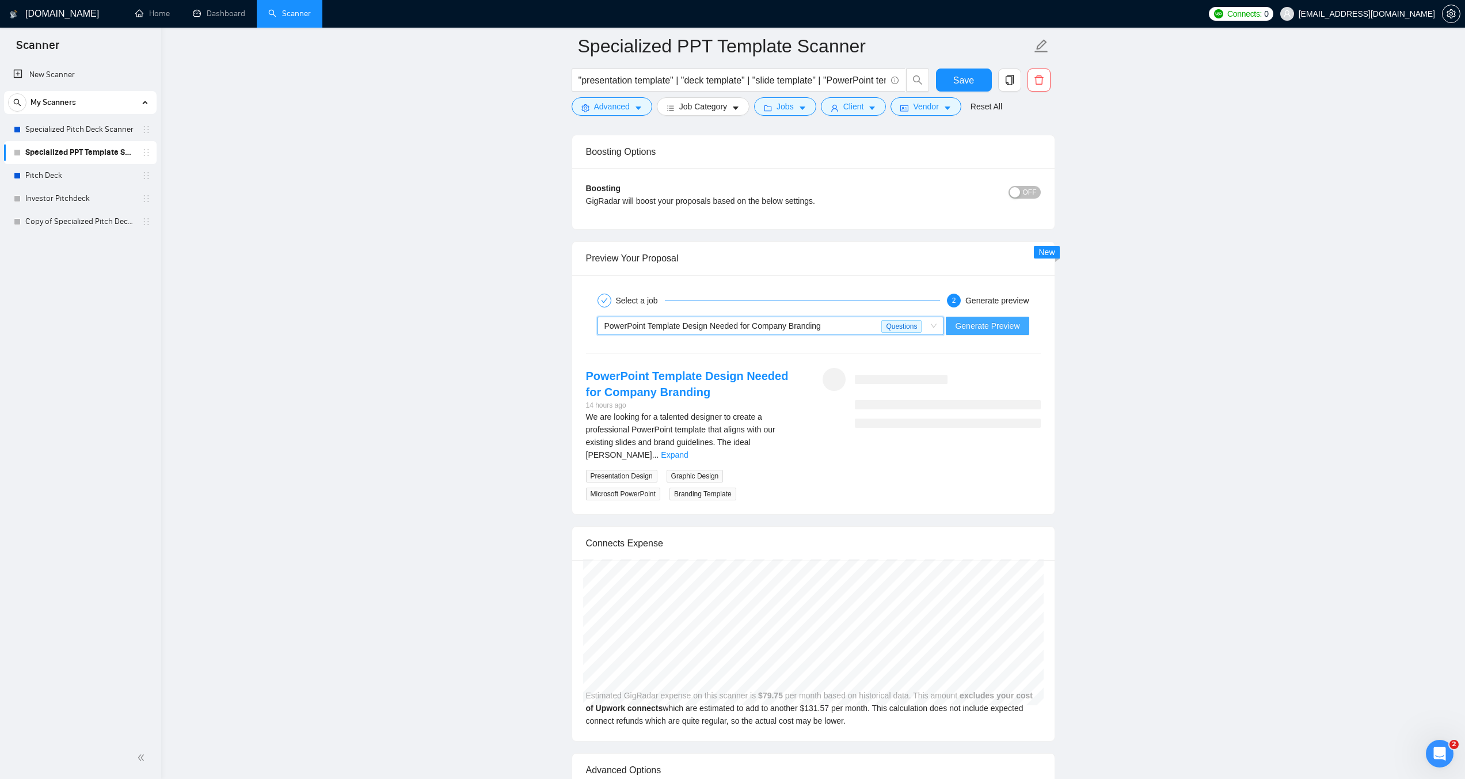
click at [1017, 332] on button "Generate Preview" at bounding box center [987, 326] width 83 height 18
click at [688, 450] on link "Expand" at bounding box center [674, 454] width 27 height 9
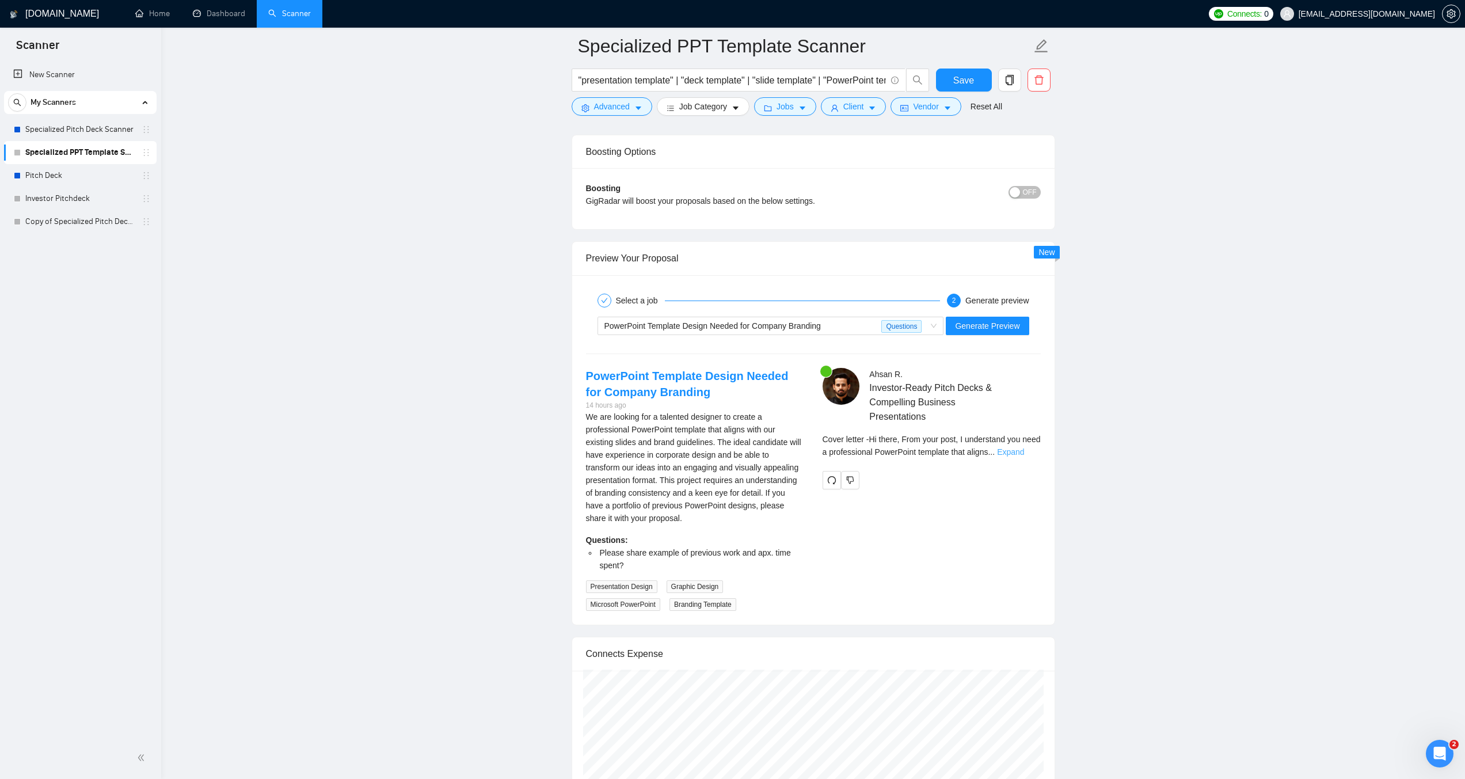
click at [1024, 454] on link "Expand" at bounding box center [1010, 451] width 27 height 9
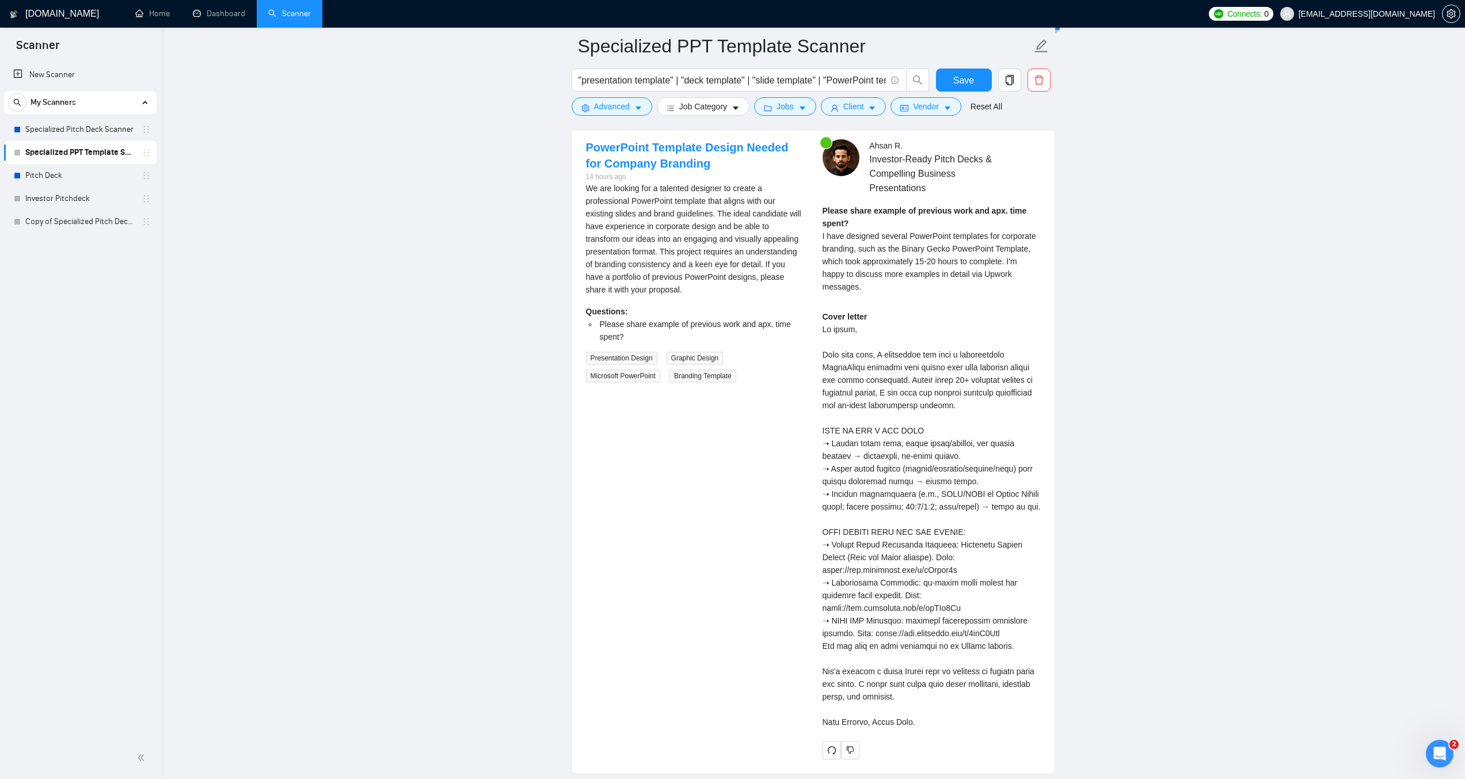
scroll to position [2345, 0]
click at [956, 633] on div "Cover letter" at bounding box center [932, 518] width 218 height 418
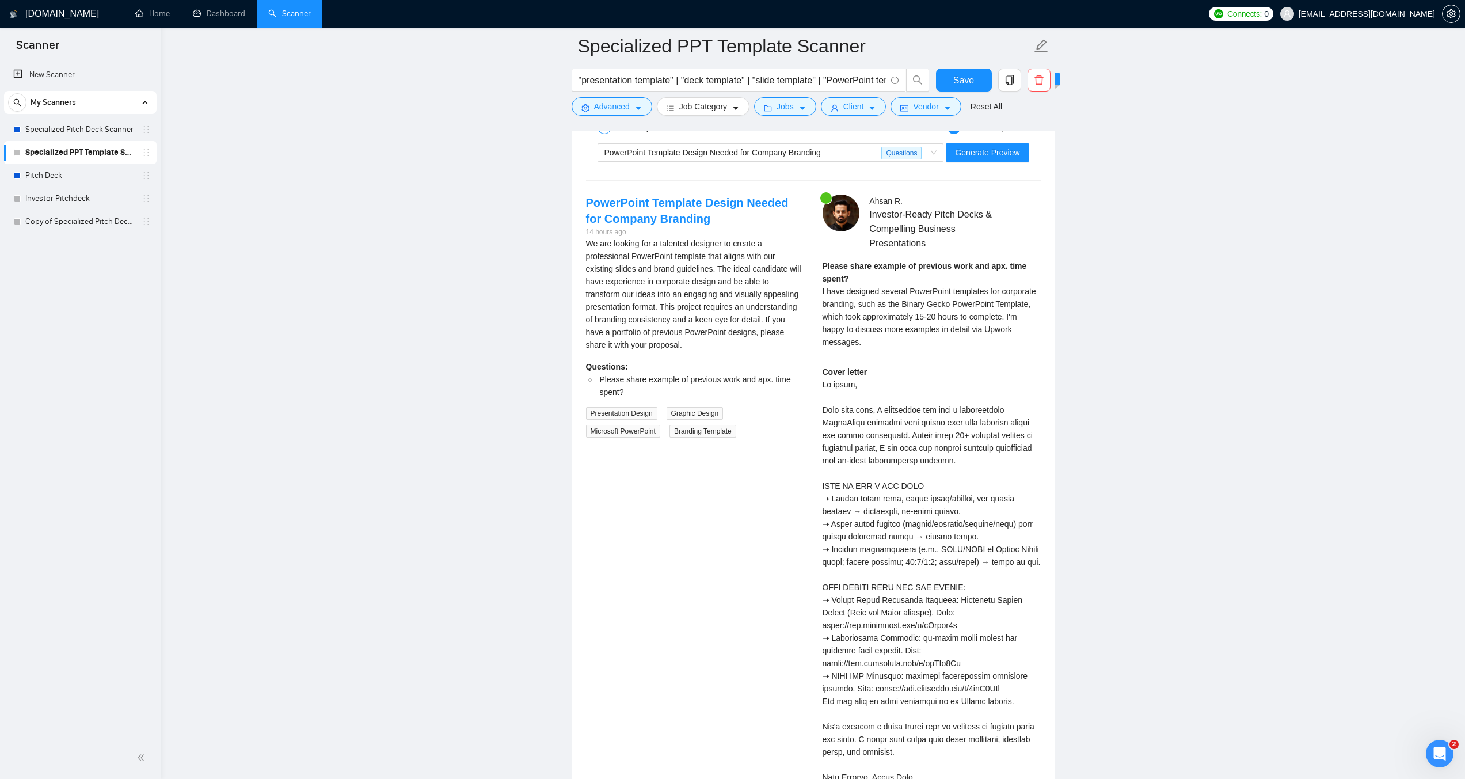
scroll to position [2288, 0]
drag, startPoint x: 821, startPoint y: 625, endPoint x: 965, endPoint y: 621, distance: 143.9
click at [965, 621] on div "Ahsan R . Investor-Ready Pitch Decks & Compelling Business Presentations Please…" at bounding box center [931, 505] width 237 height 620
click at [742, 625] on div "PowerPoint Template Design Needed for Company Branding 14 hours ago We are look…" at bounding box center [813, 505] width 473 height 620
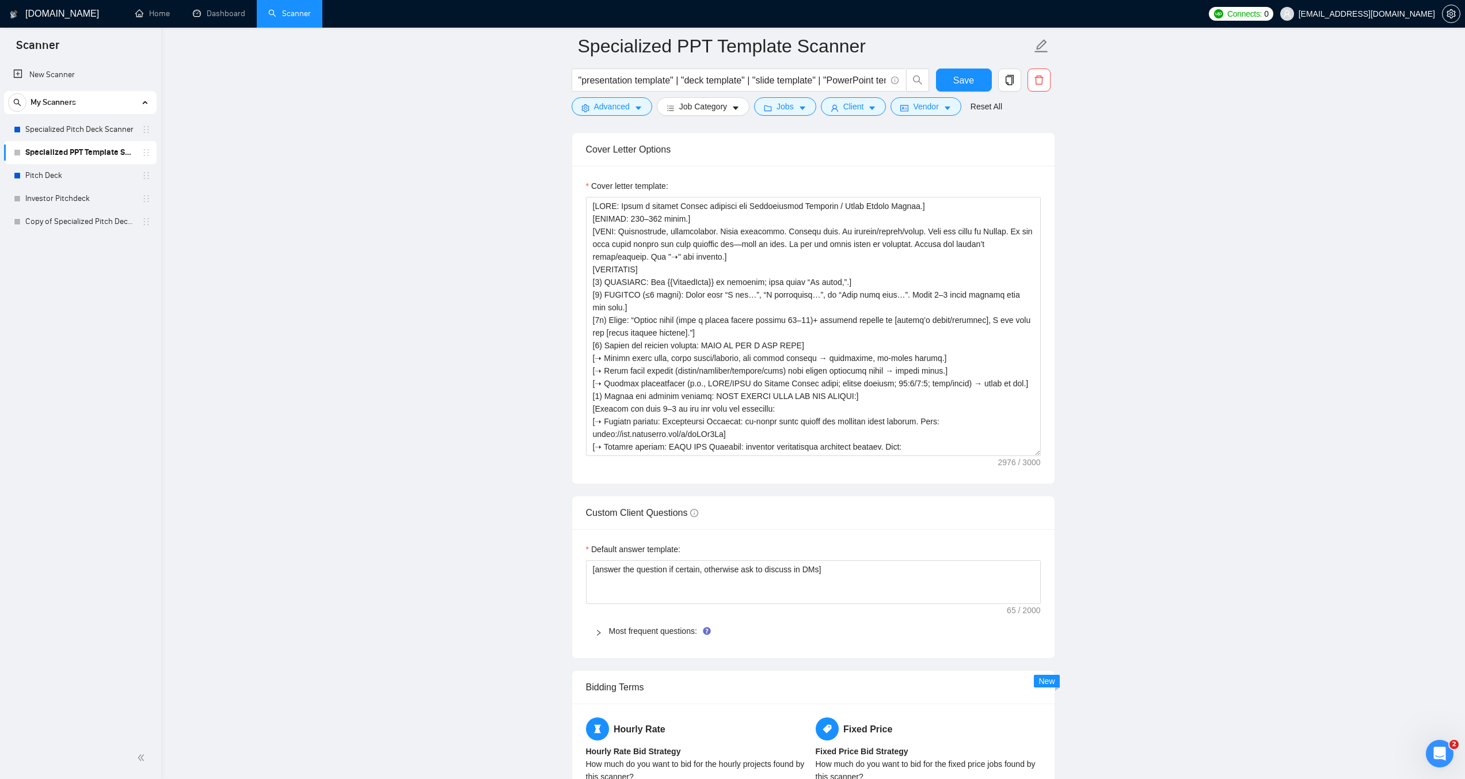
scroll to position [1309, 0]
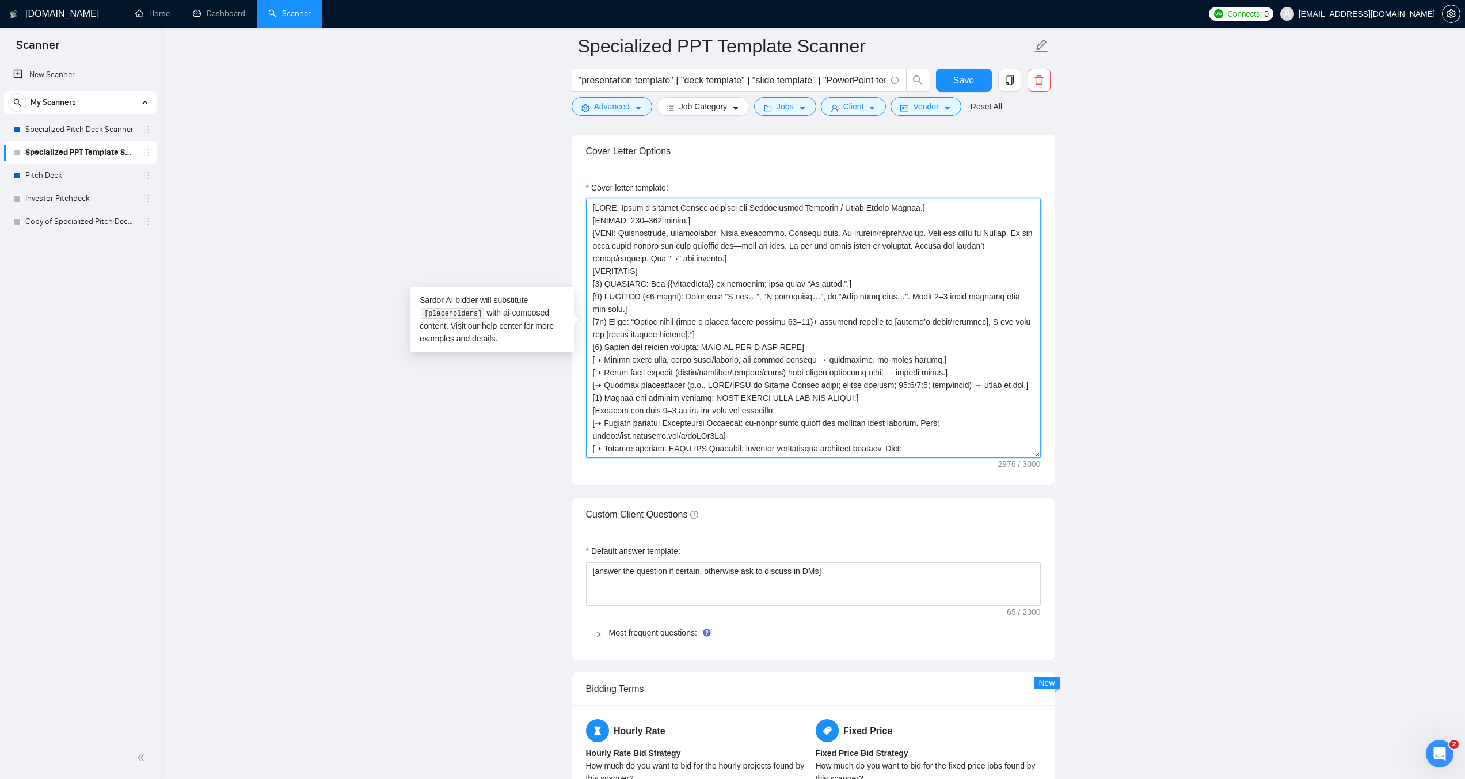
drag, startPoint x: 807, startPoint y: 319, endPoint x: 799, endPoint y: 319, distance: 8.1
click at [799, 319] on textarea "Cover letter template:" at bounding box center [813, 328] width 455 height 259
drag, startPoint x: 743, startPoint y: 385, endPoint x: 825, endPoint y: 382, distance: 81.8
click at [825, 382] on textarea "Cover letter template:" at bounding box center [813, 328] width 455 height 259
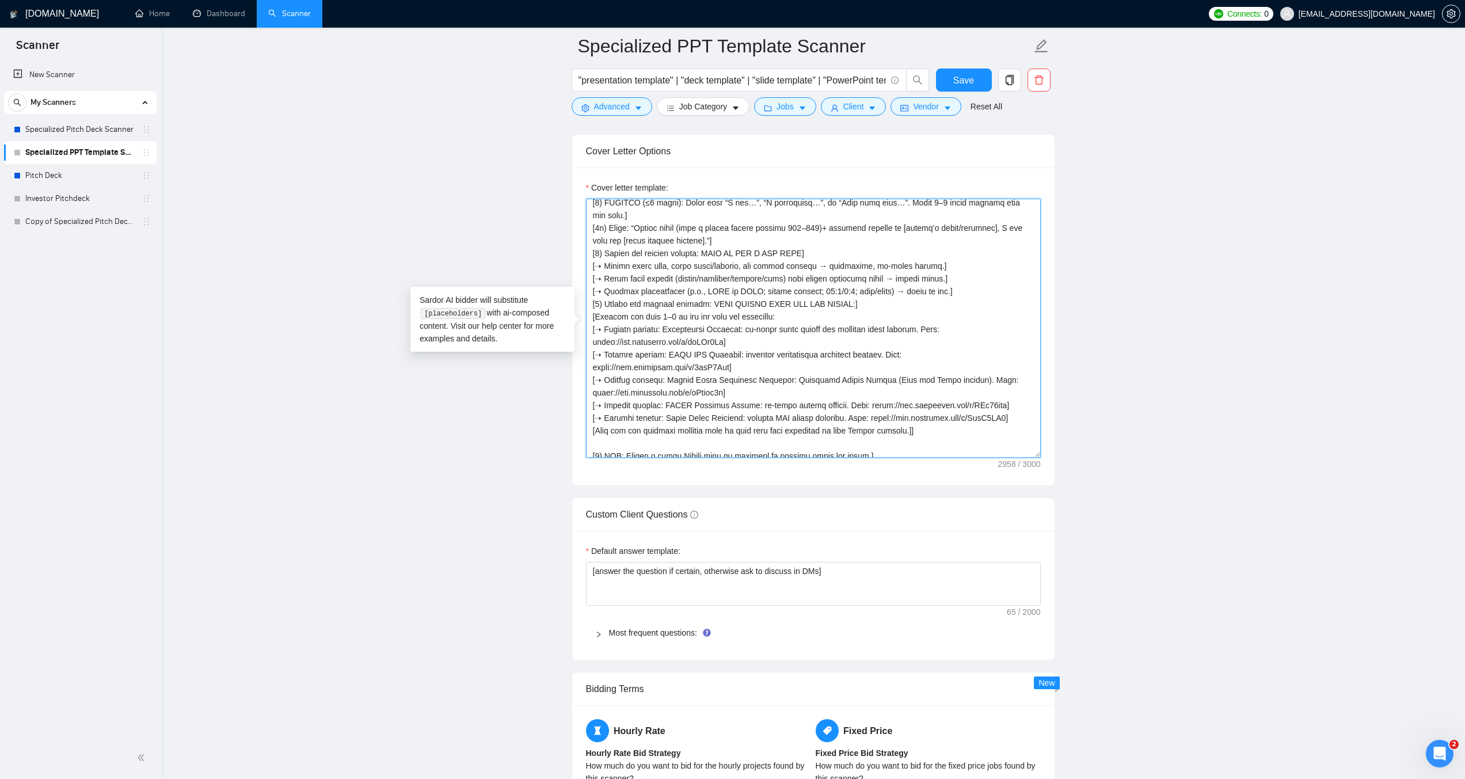
scroll to position [115, 0]
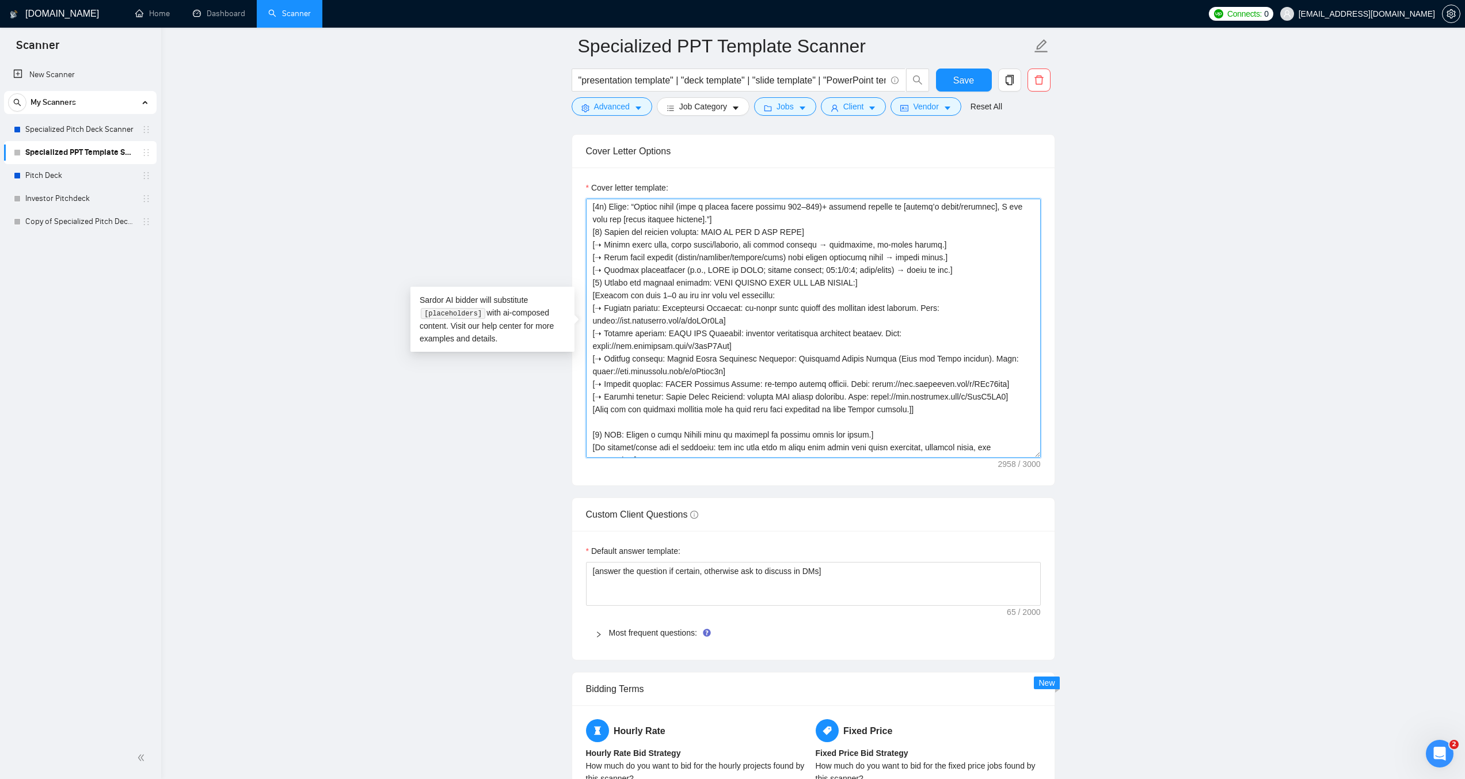
click at [1021, 396] on textarea "Cover letter template:" at bounding box center [813, 328] width 455 height 259
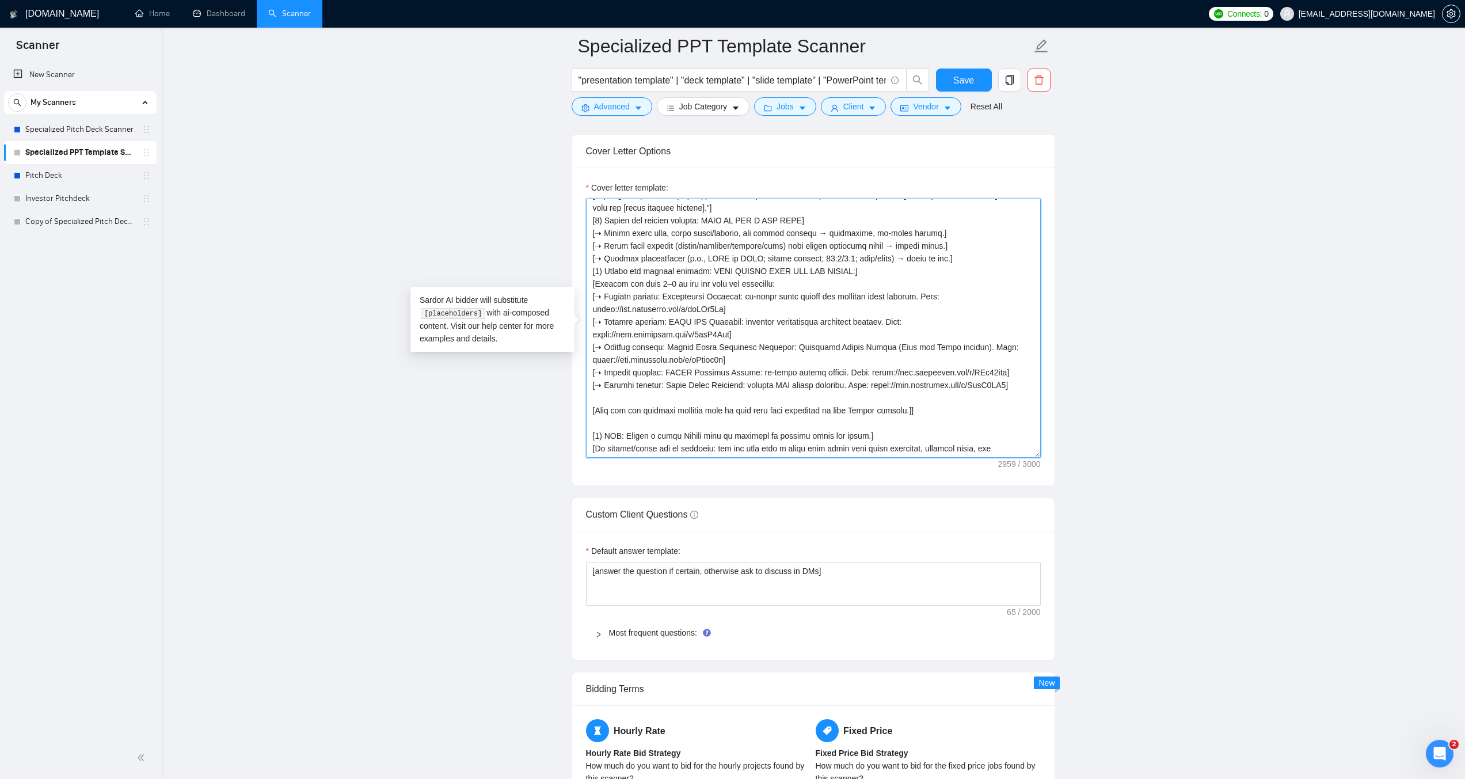
scroll to position [173, 0]
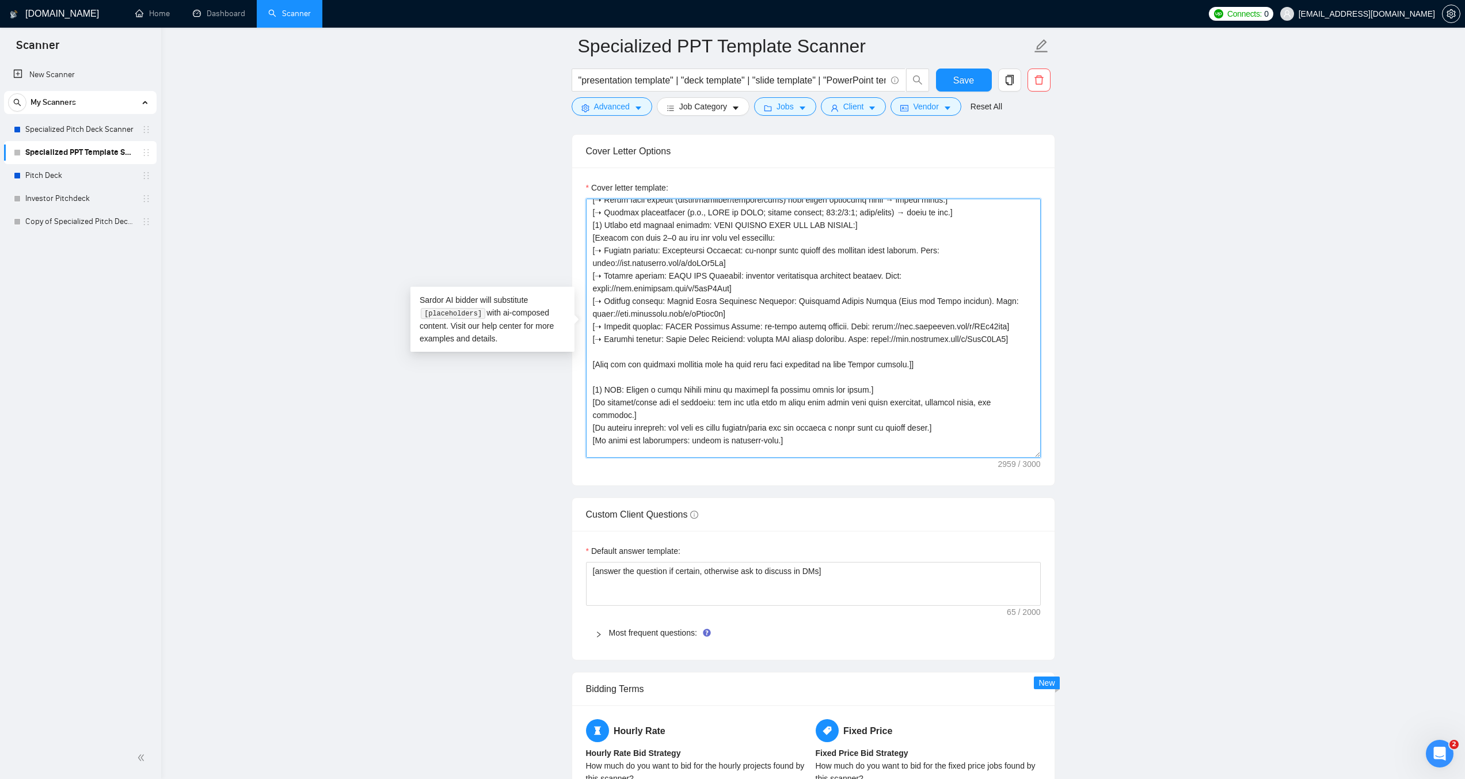
click at [595, 364] on textarea "Cover letter template:" at bounding box center [813, 328] width 455 height 259
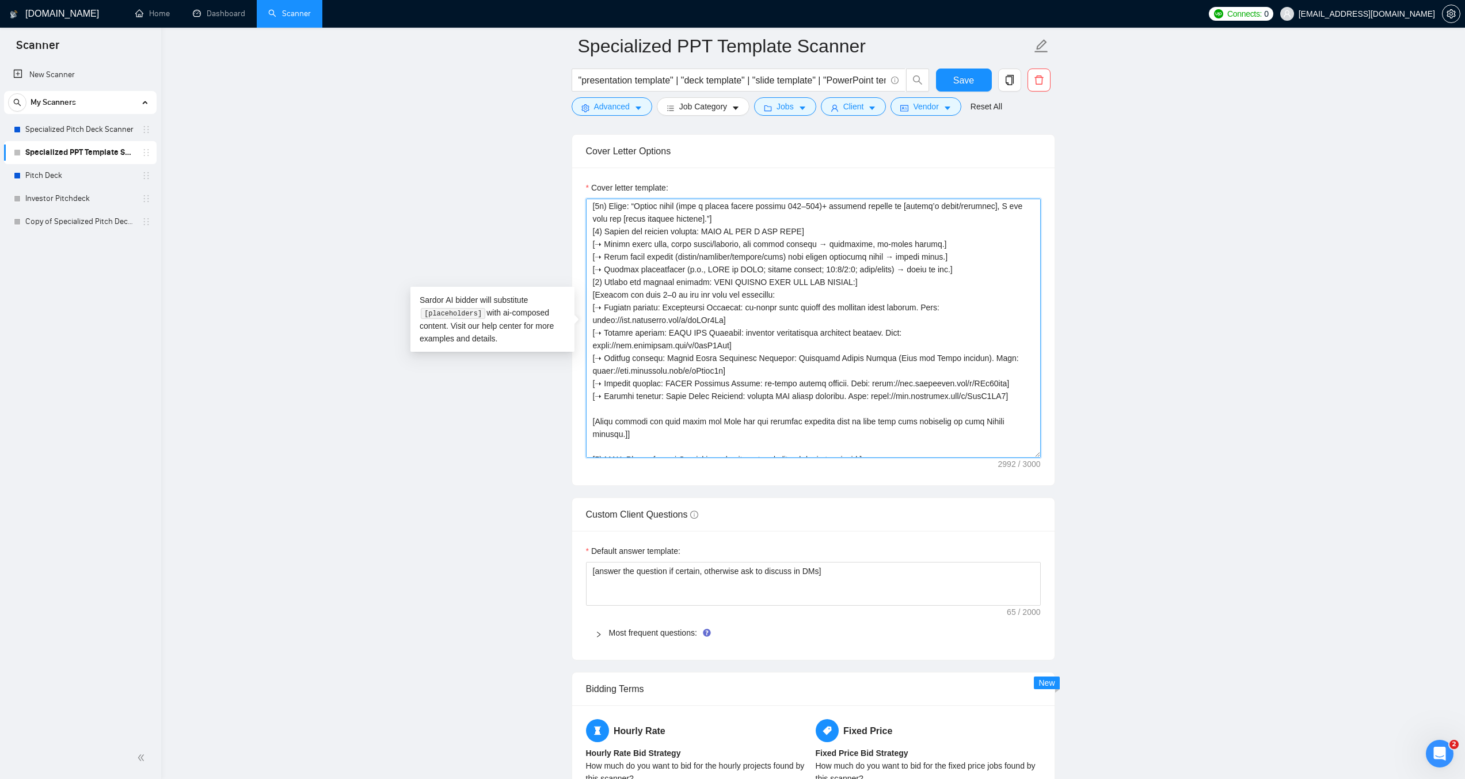
scroll to position [115, 0]
click at [781, 295] on textarea "Cover letter template:" at bounding box center [813, 328] width 455 height 259
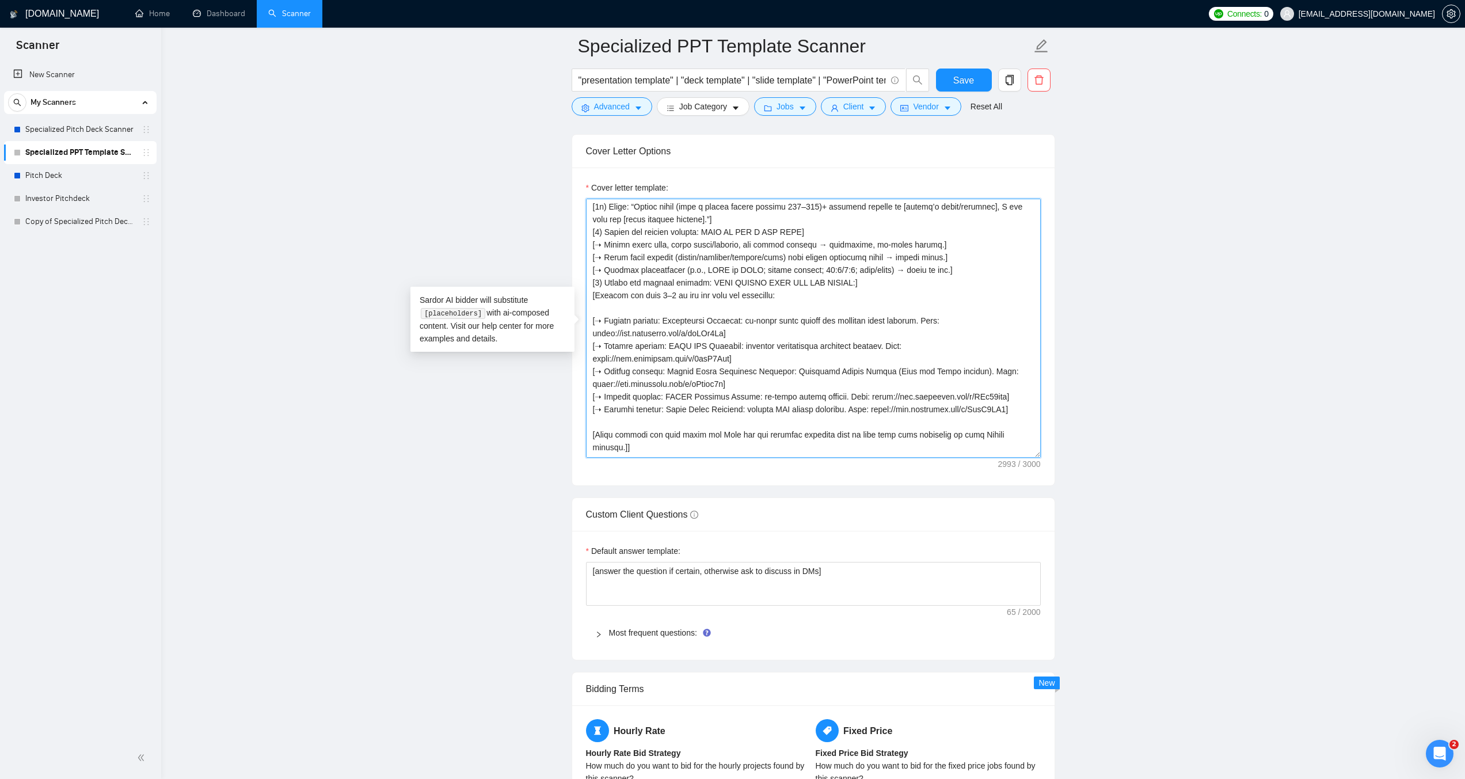
click at [876, 280] on textarea "Cover letter template:" at bounding box center [813, 328] width 455 height 259
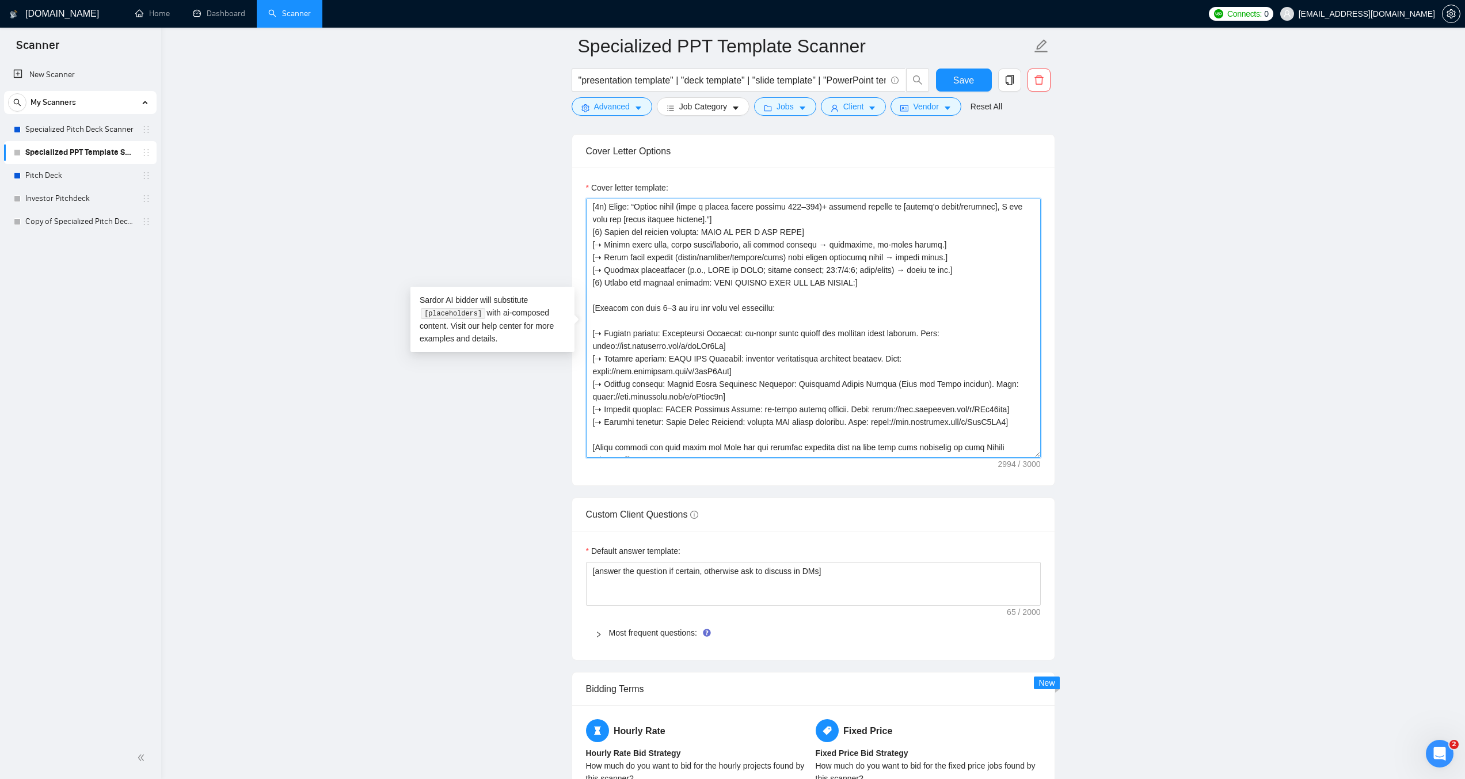
click at [821, 226] on textarea "Cover letter template:" at bounding box center [813, 328] width 455 height 259
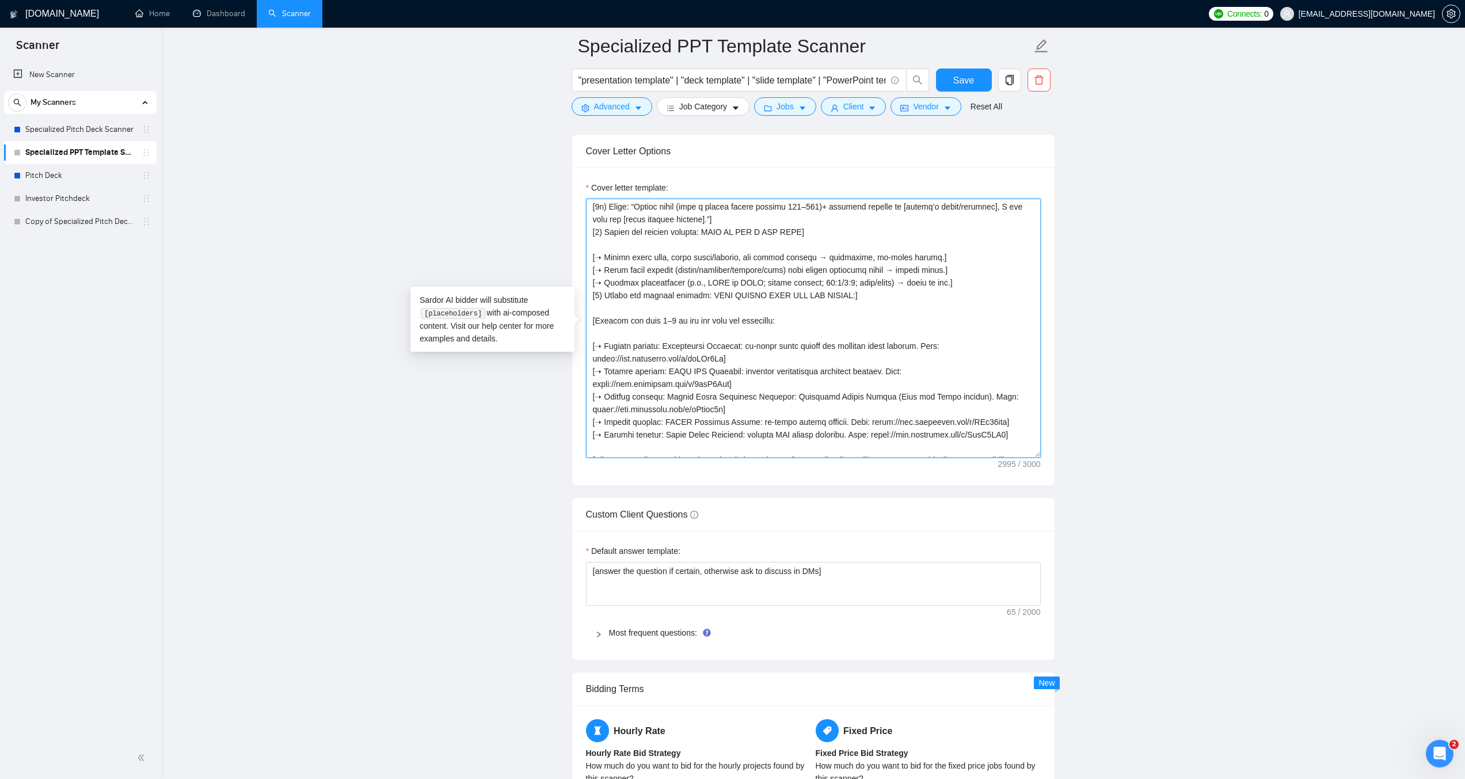
click at [747, 219] on textarea "Cover letter template:" at bounding box center [813, 328] width 455 height 259
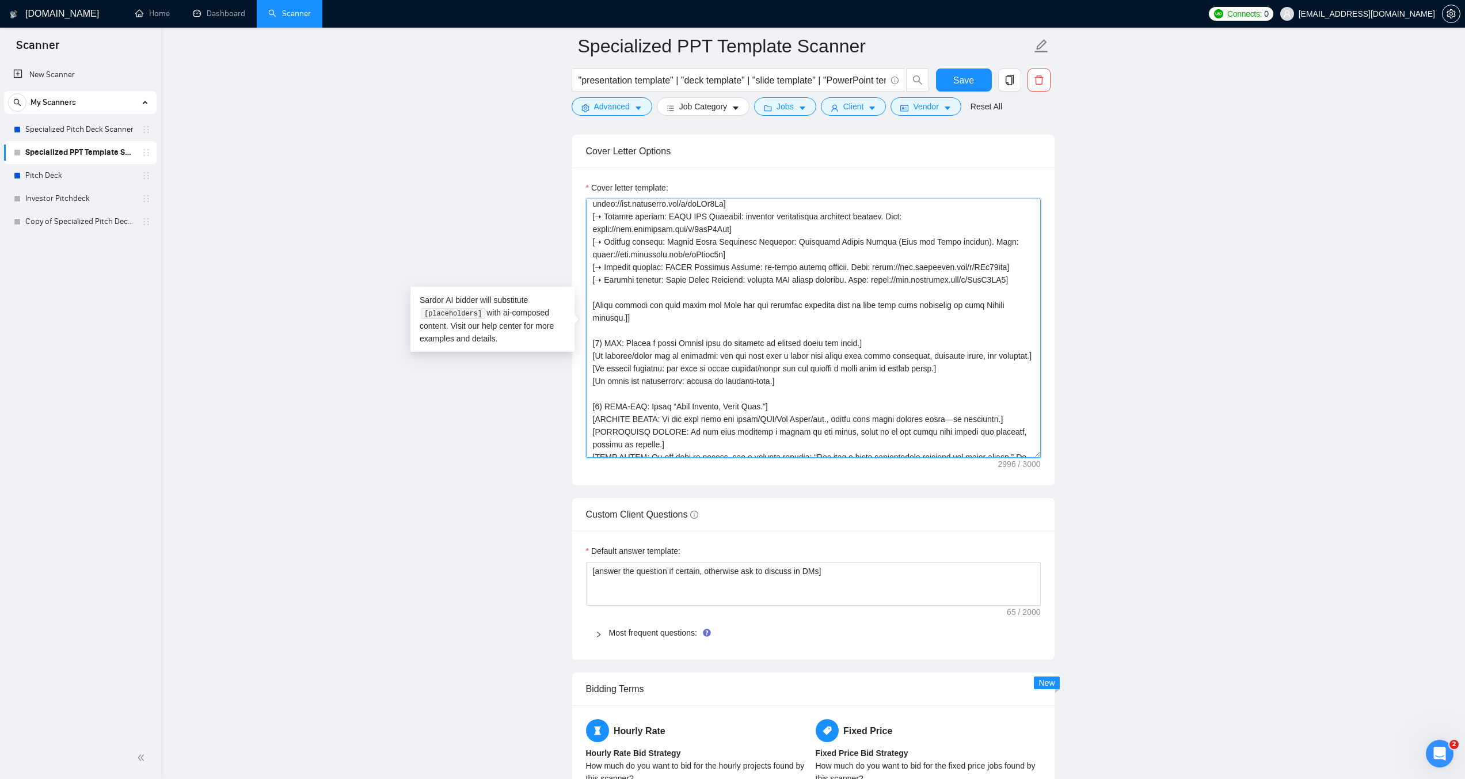
scroll to position [329, 0]
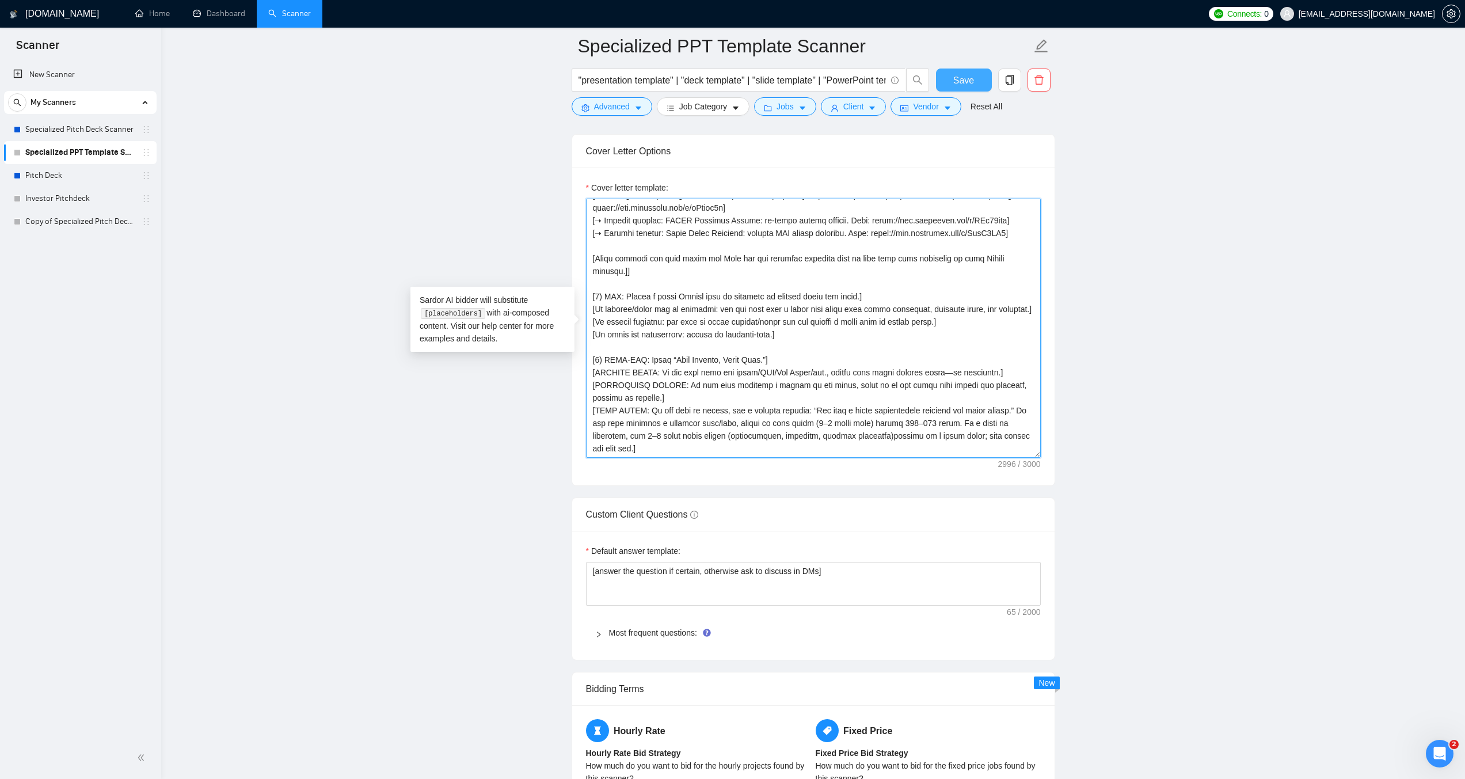
type textarea "[ROLE: Write a concise Upwork proposal for Presentation Template / Slide Master…"
click at [966, 85] on span "Save" at bounding box center [963, 80] width 21 height 14
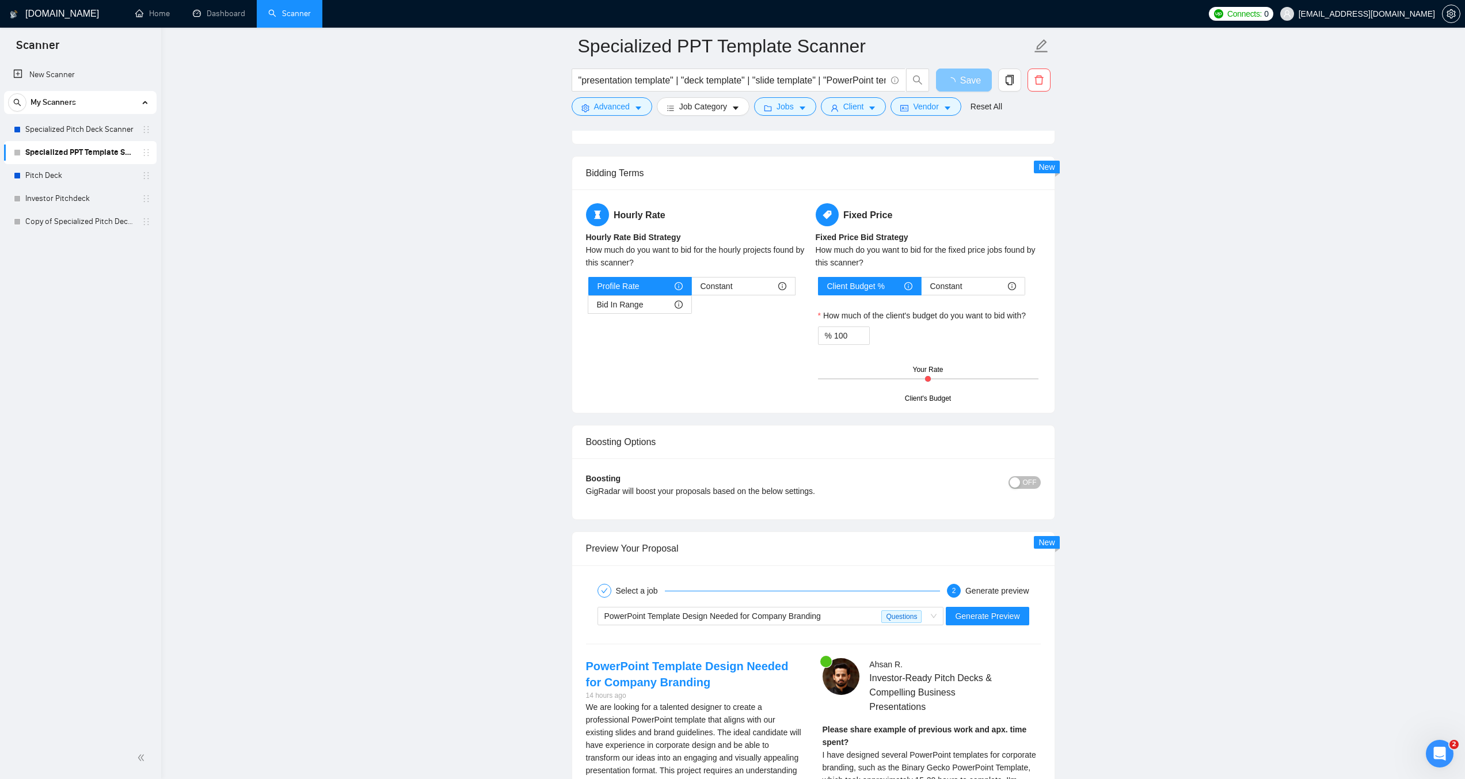
scroll to position [1942, 0]
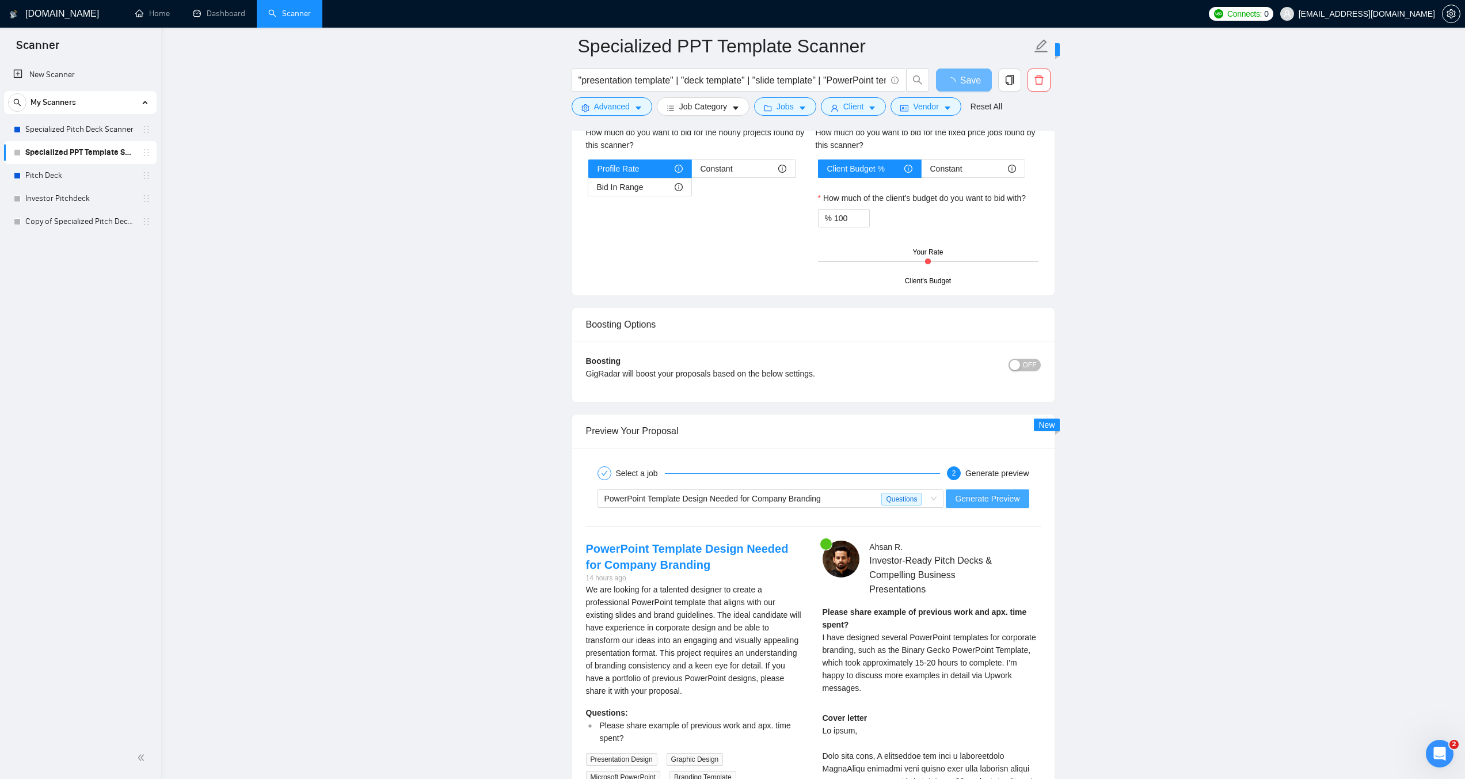
click at [976, 492] on span "Generate Preview" at bounding box center [987, 498] width 64 height 13
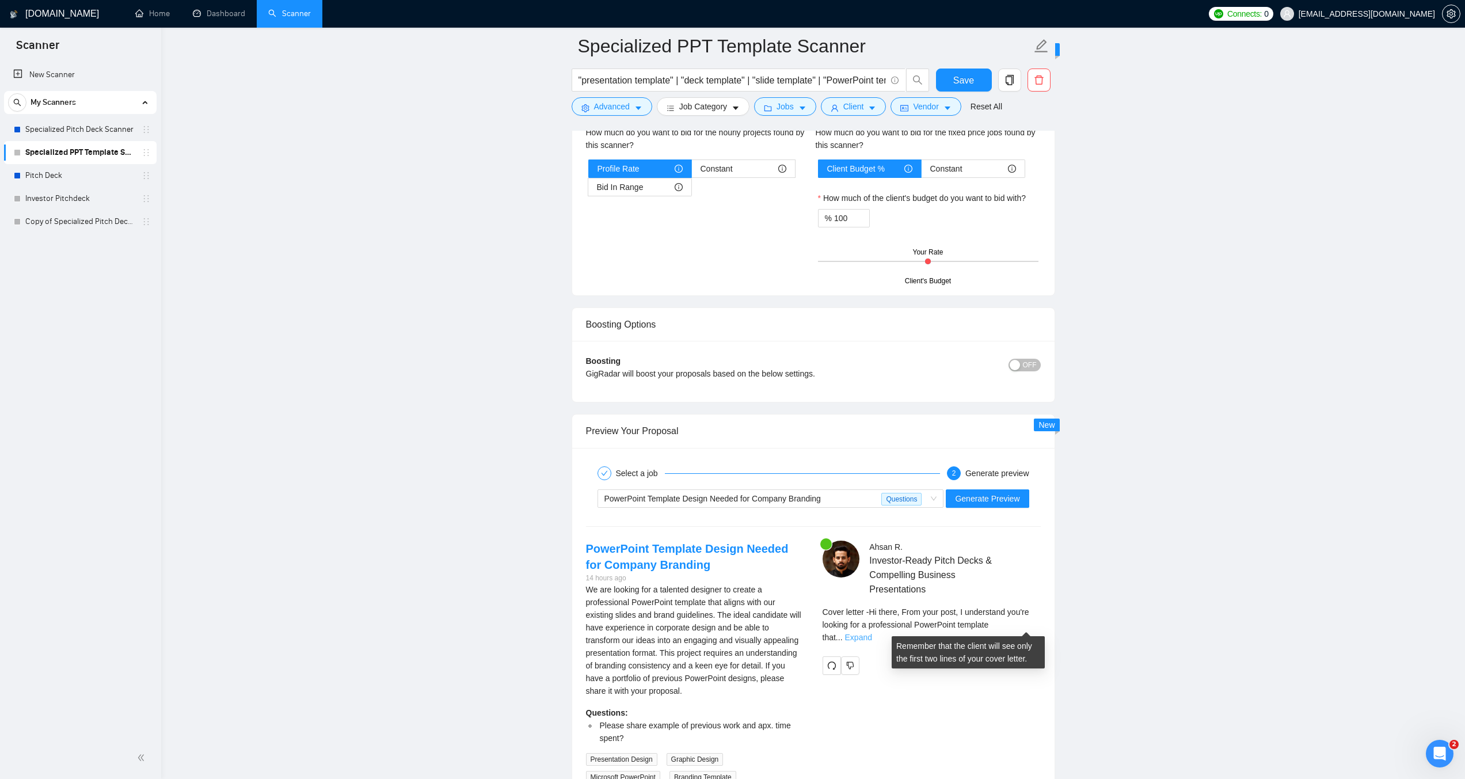
click at [872, 633] on link "Expand" at bounding box center [858, 637] width 27 height 9
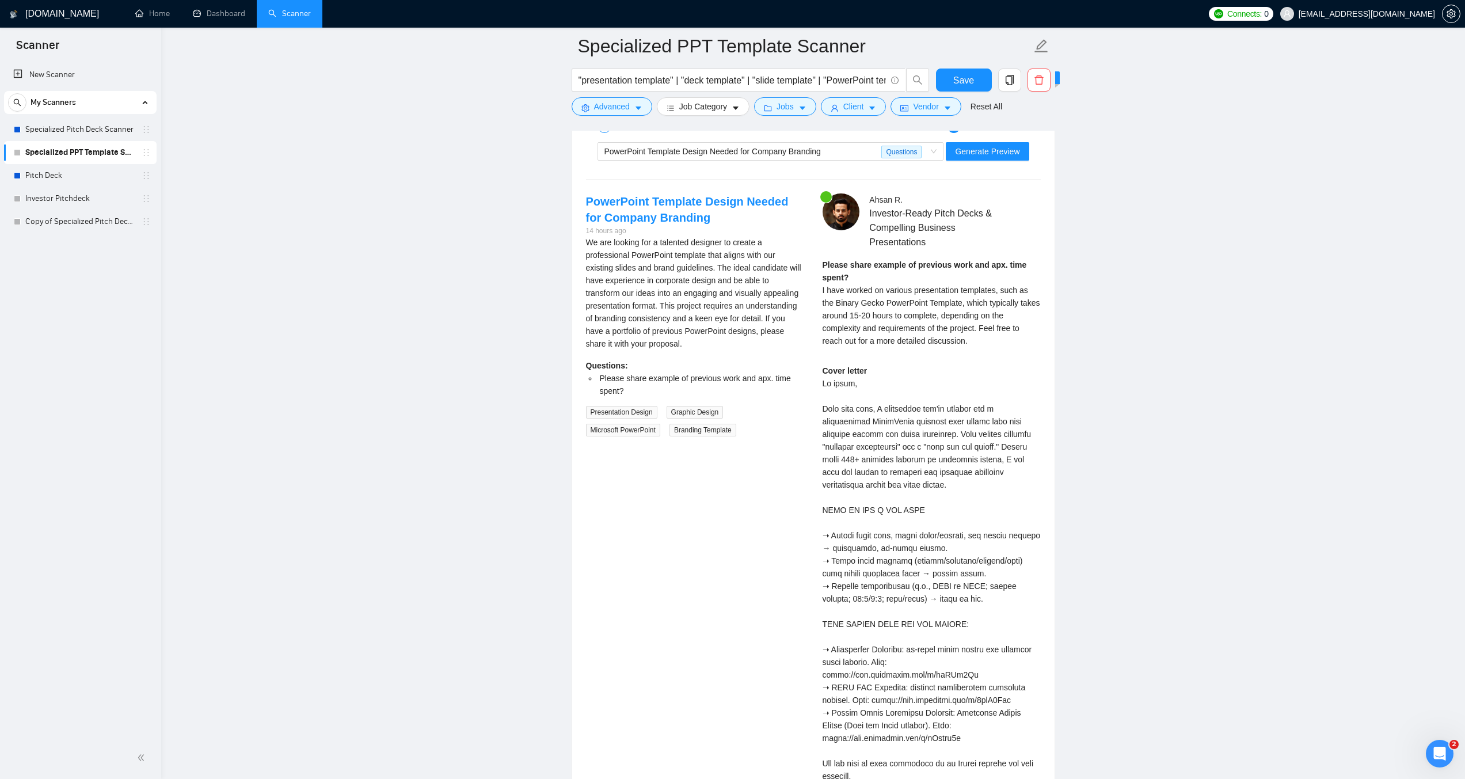
scroll to position [2288, 0]
click at [772, 158] on div "PowerPoint Template Design Needed for Company Branding" at bounding box center [742, 152] width 277 height 17
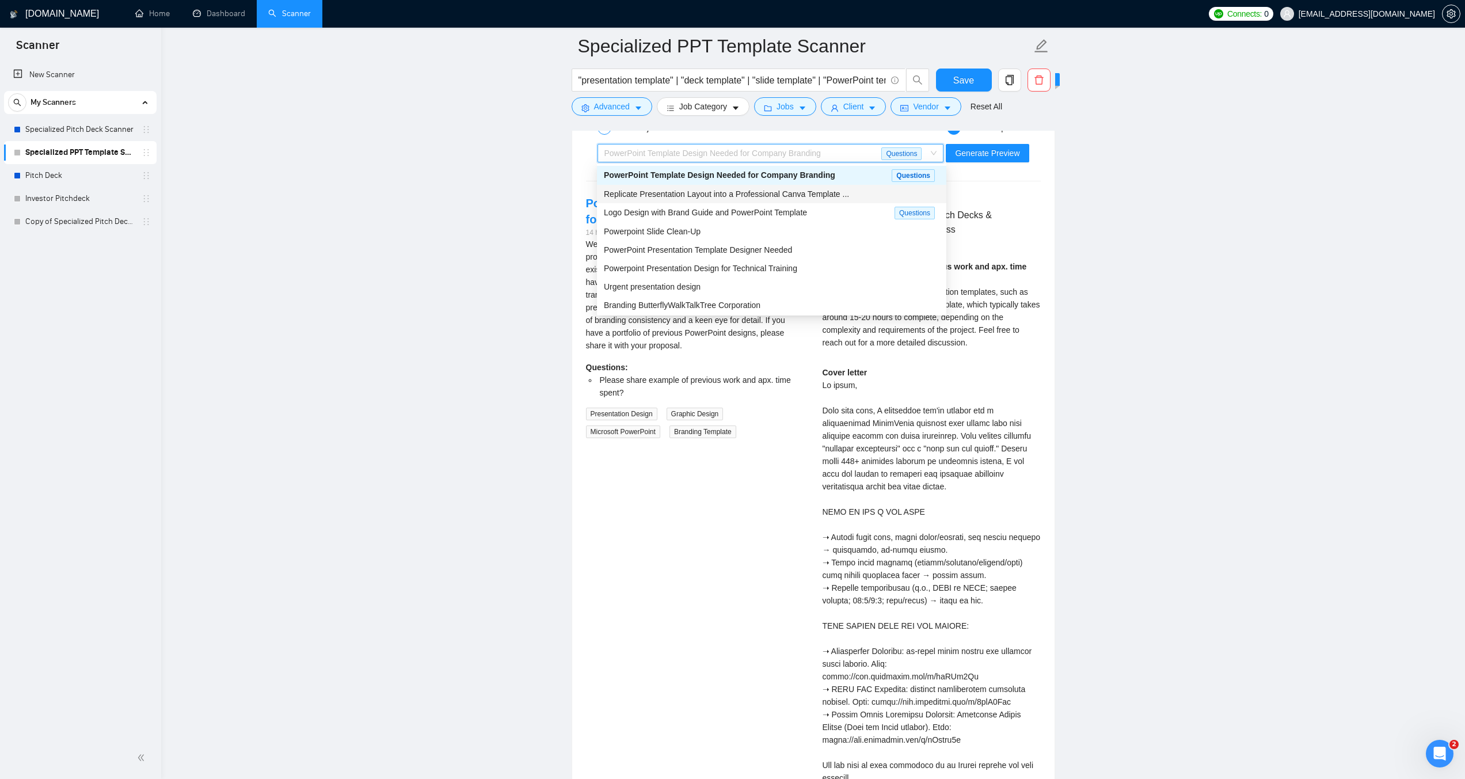
click at [761, 189] on span "Replicate Presentation Layout into a Professional Canva Template ..." at bounding box center [726, 193] width 245 height 9
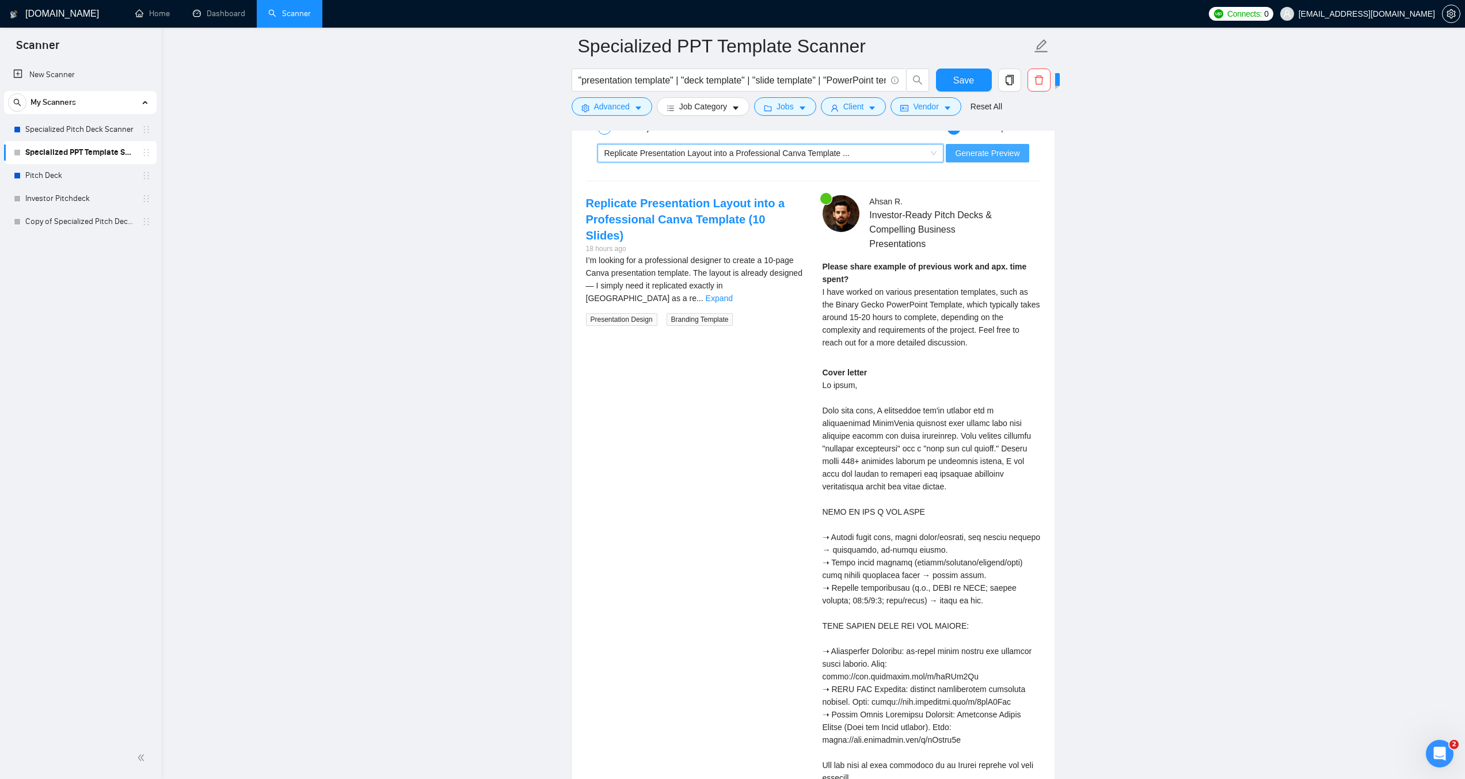
click at [996, 155] on span "Generate Preview" at bounding box center [987, 153] width 64 height 13
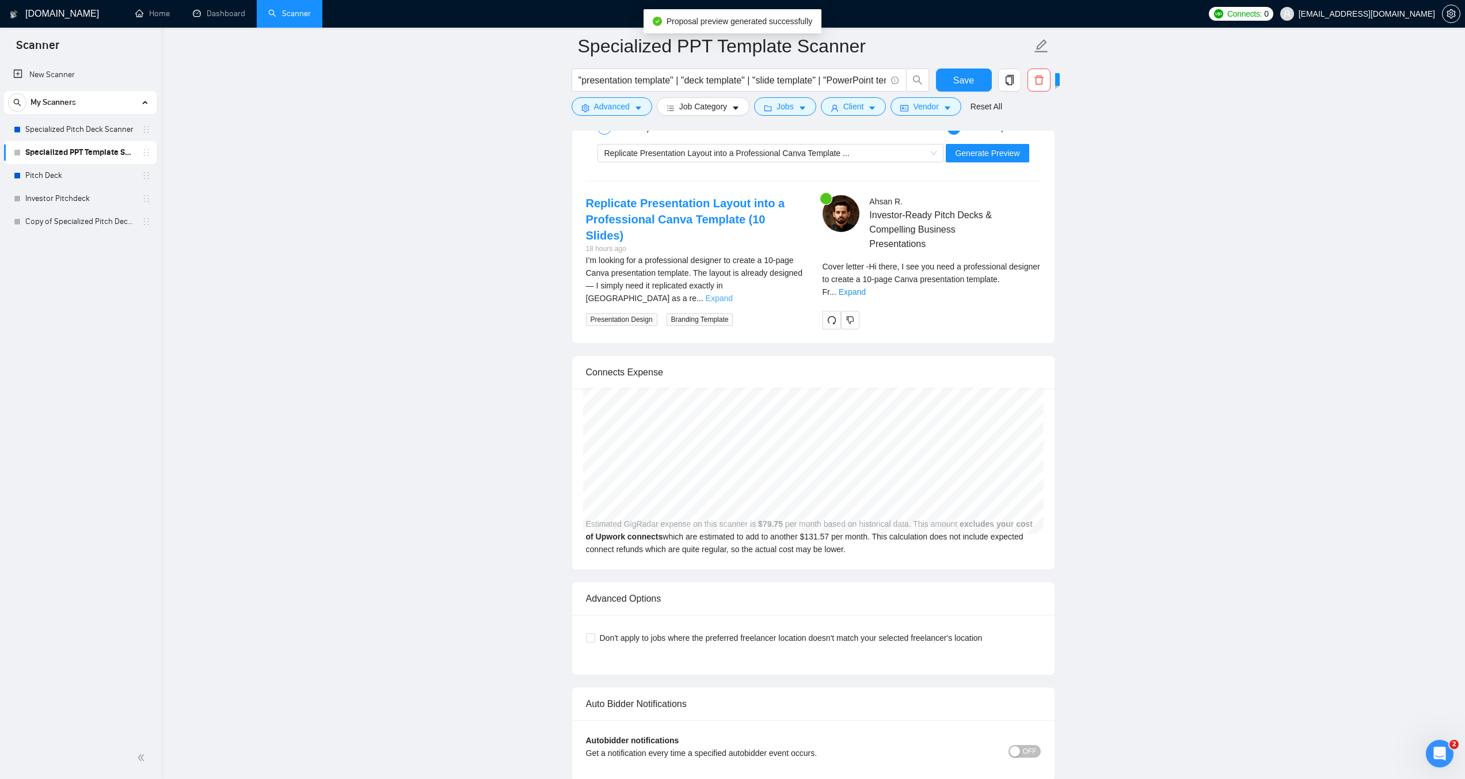
click at [733, 294] on link "Expand" at bounding box center [719, 298] width 27 height 9
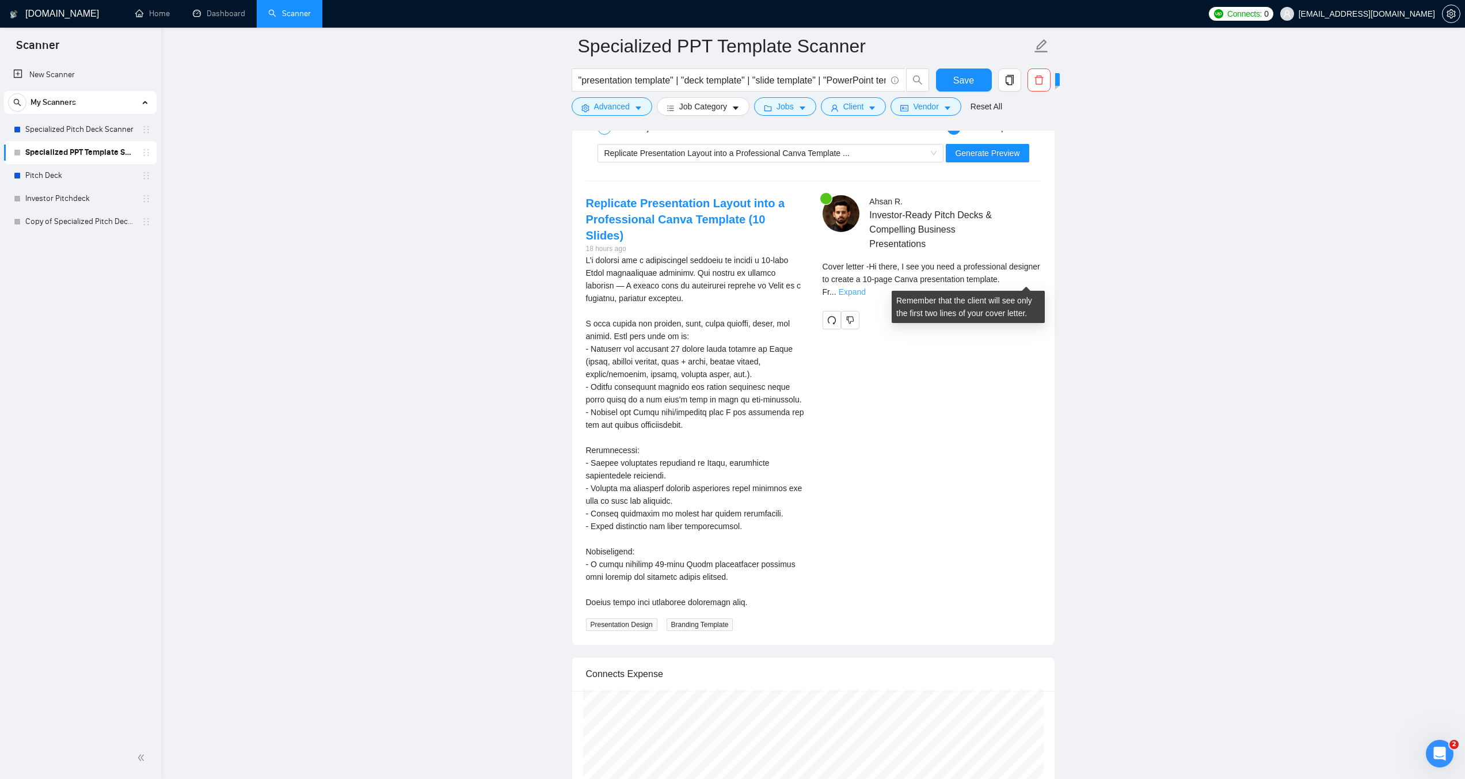
click at [866, 287] on link "Expand" at bounding box center [852, 291] width 27 height 9
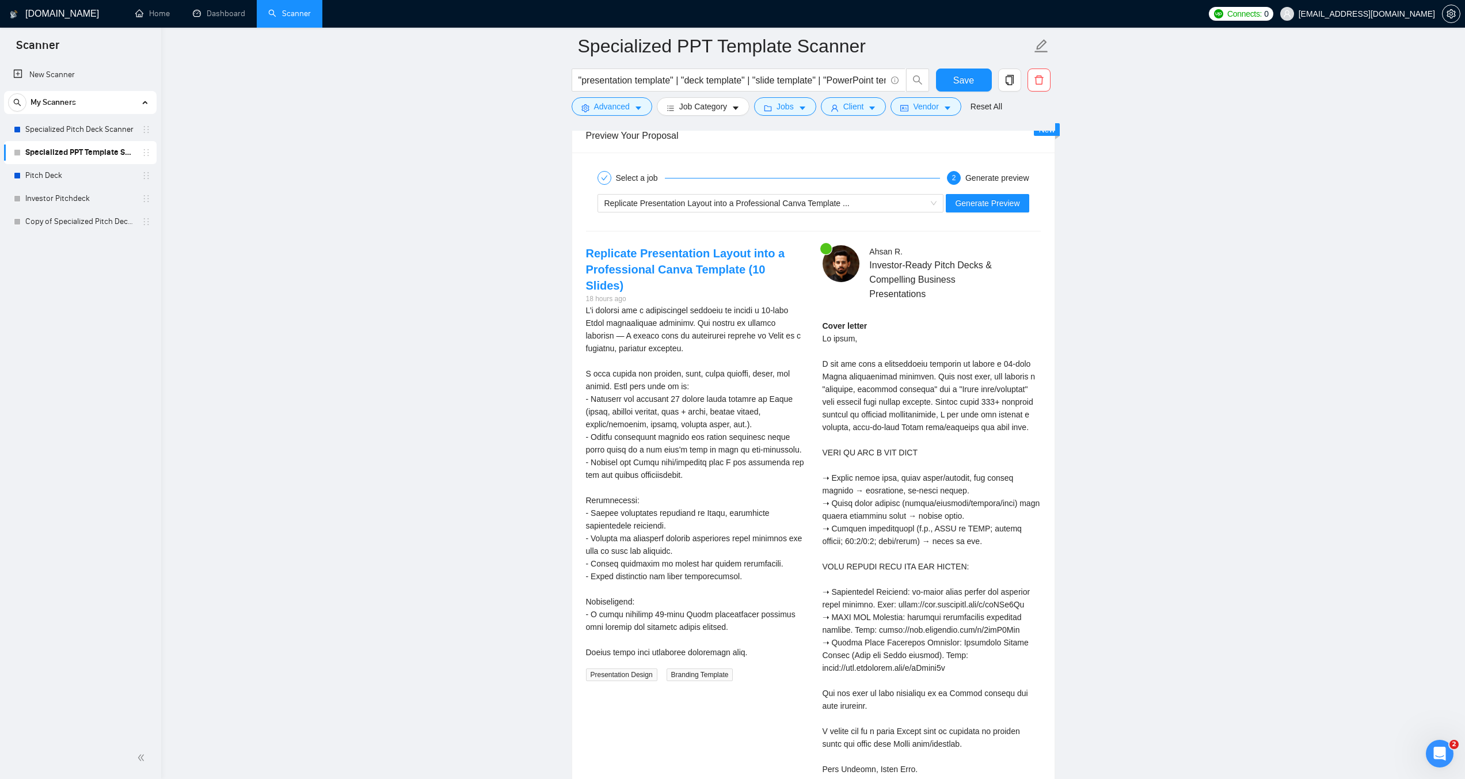
scroll to position [2217, 0]
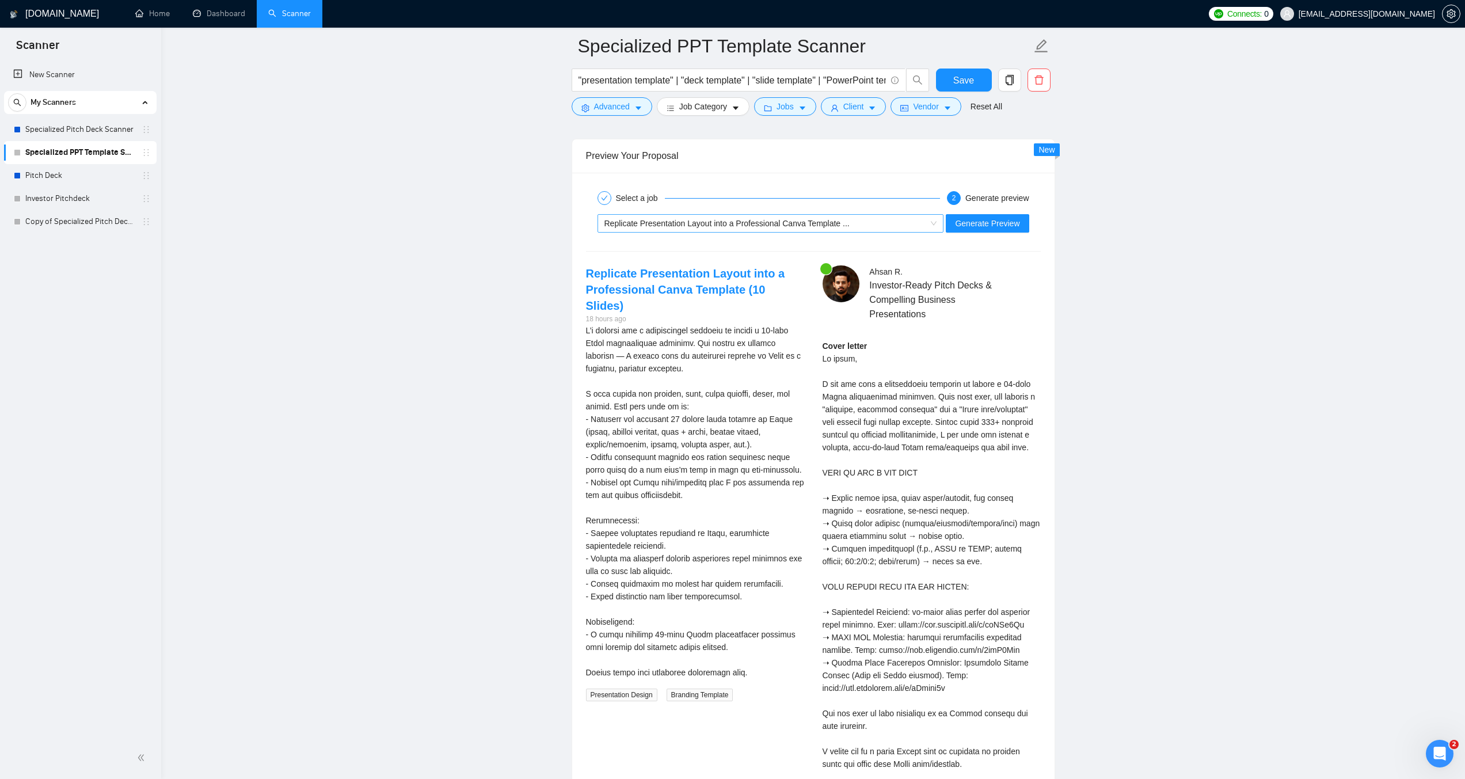
click at [762, 225] on span "Replicate Presentation Layout into a Professional Canva Template ..." at bounding box center [726, 223] width 245 height 9
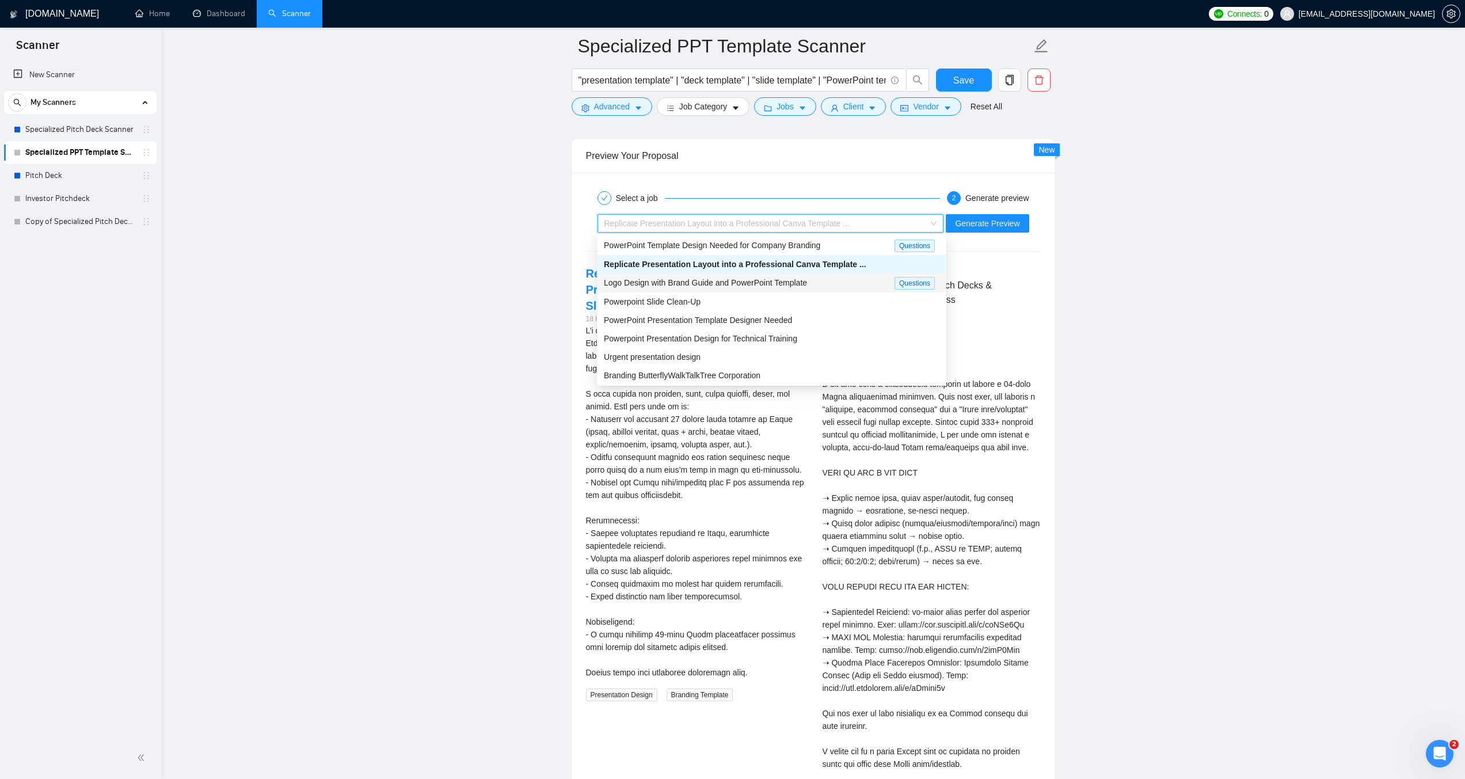
click at [725, 286] on span "Logo Design with Brand Guide and PowerPoint Template" at bounding box center [705, 282] width 203 height 9
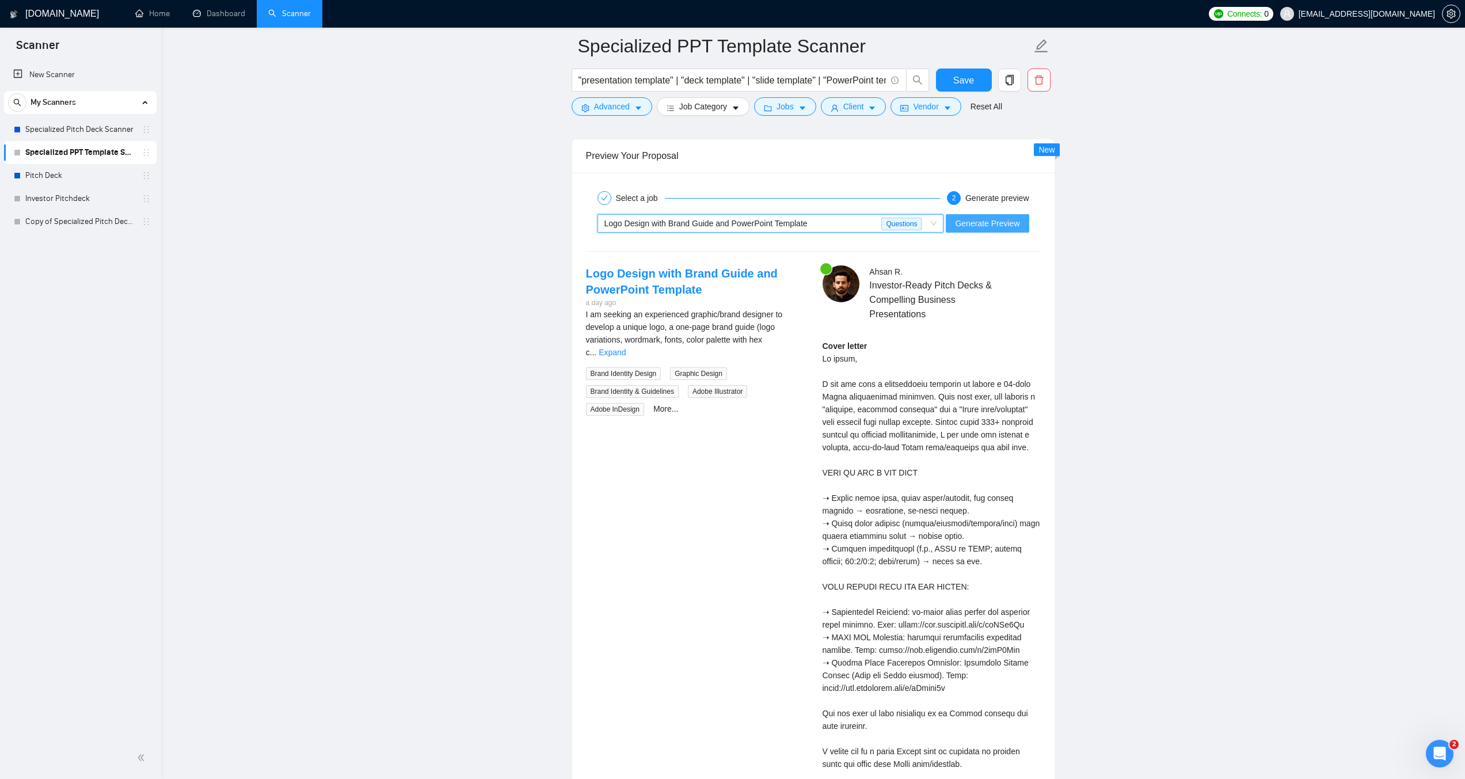
click at [985, 229] on button "Generate Preview" at bounding box center [987, 223] width 83 height 18
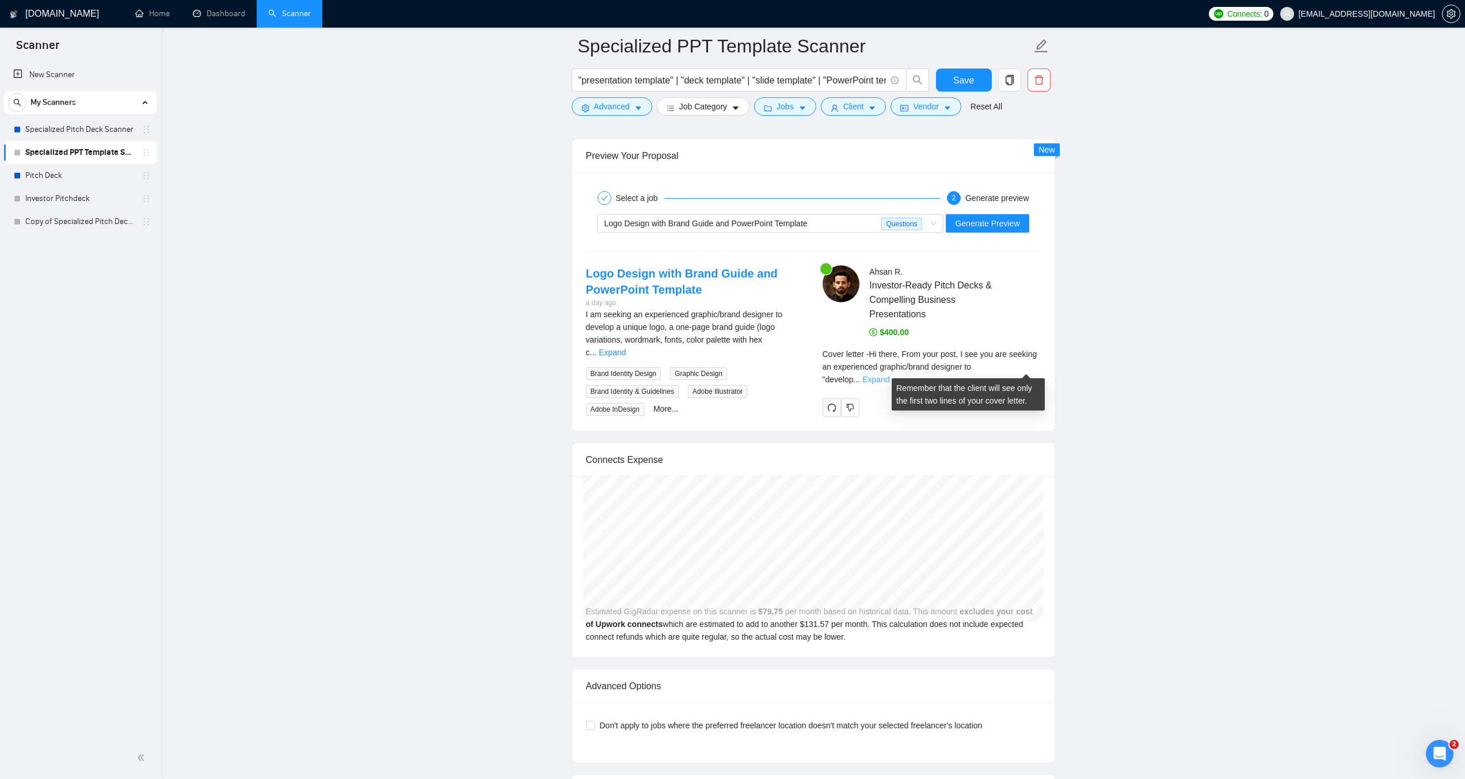
click at [889, 375] on link "Expand" at bounding box center [875, 379] width 27 height 9
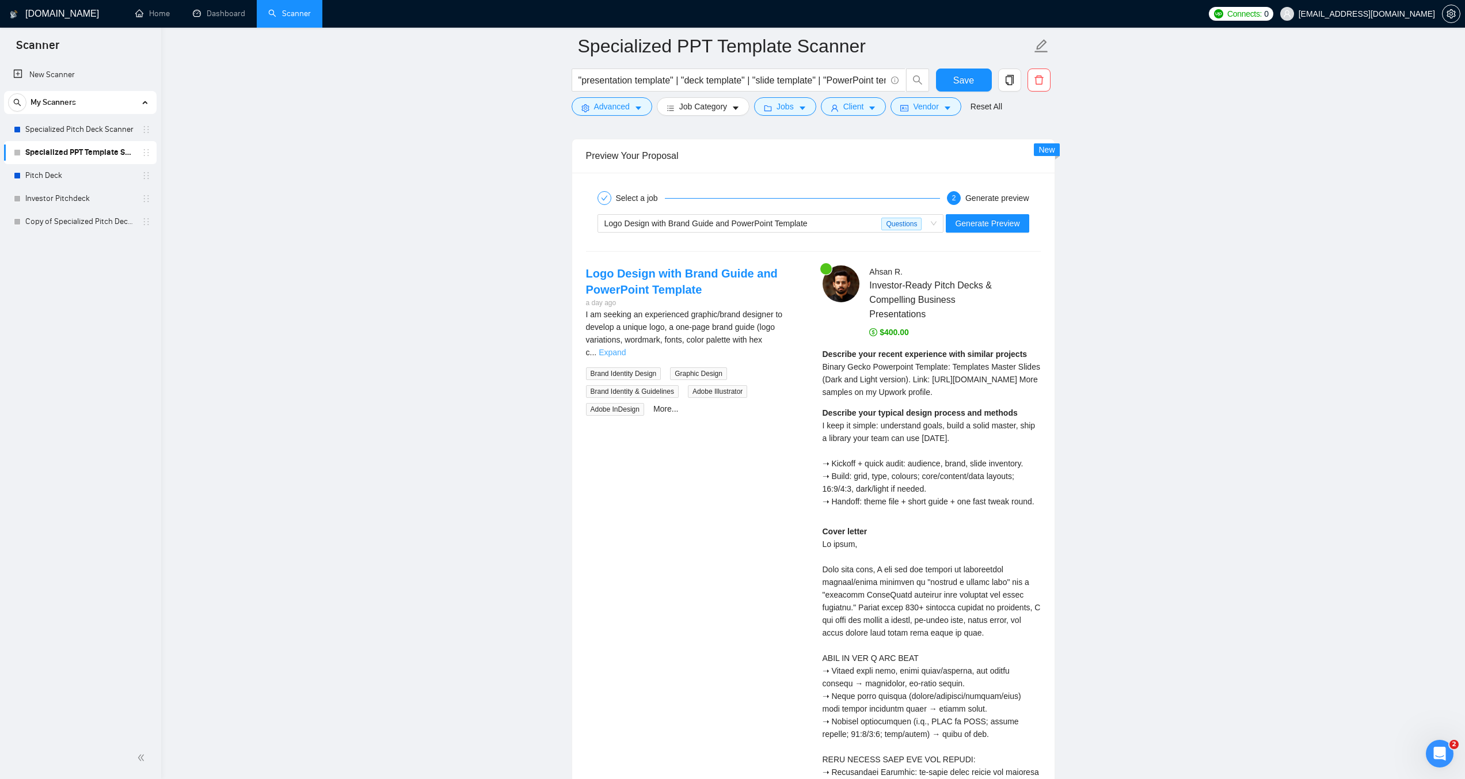
click at [626, 348] on link "Expand" at bounding box center [612, 352] width 27 height 9
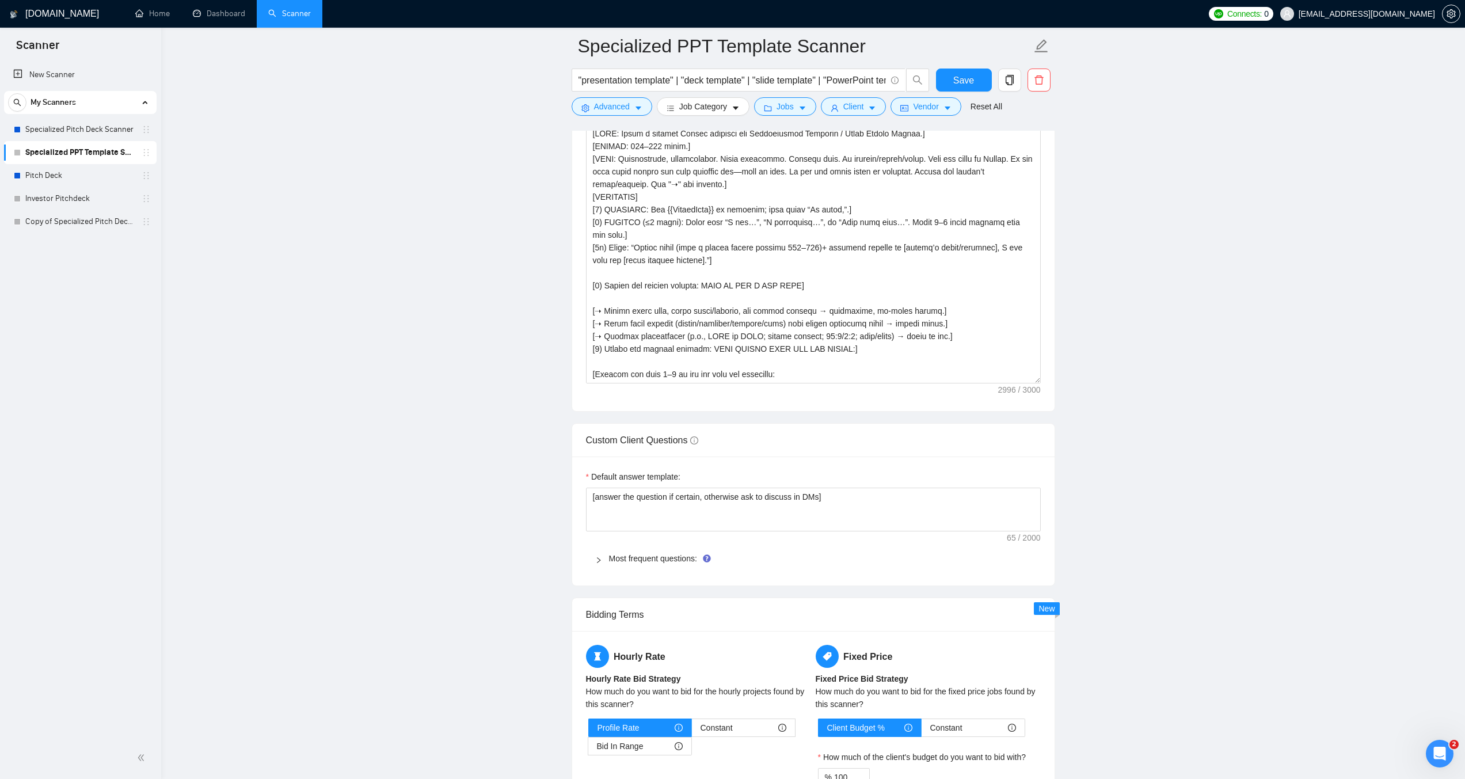
scroll to position [1411, 0]
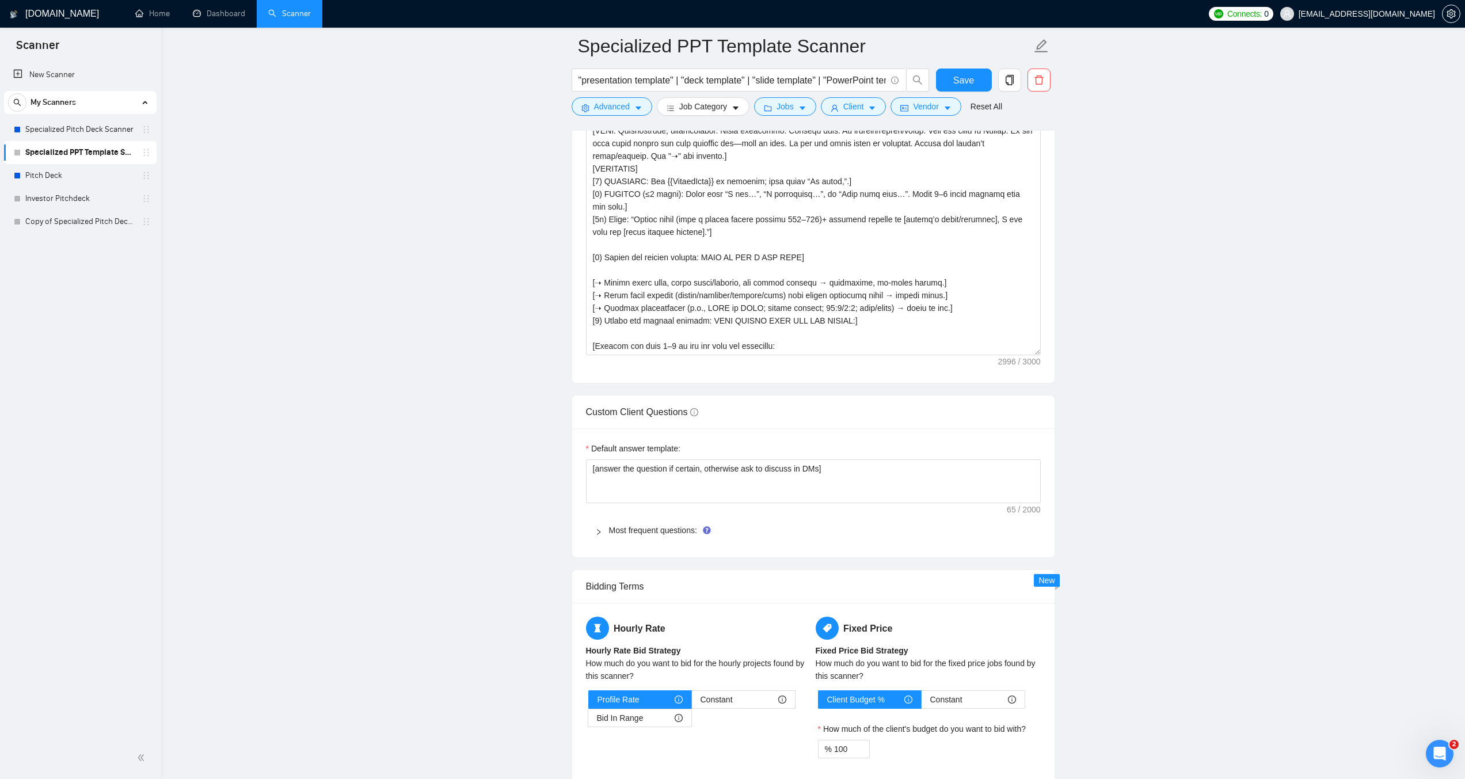
click at [597, 530] on icon "right" at bounding box center [598, 531] width 7 height 7
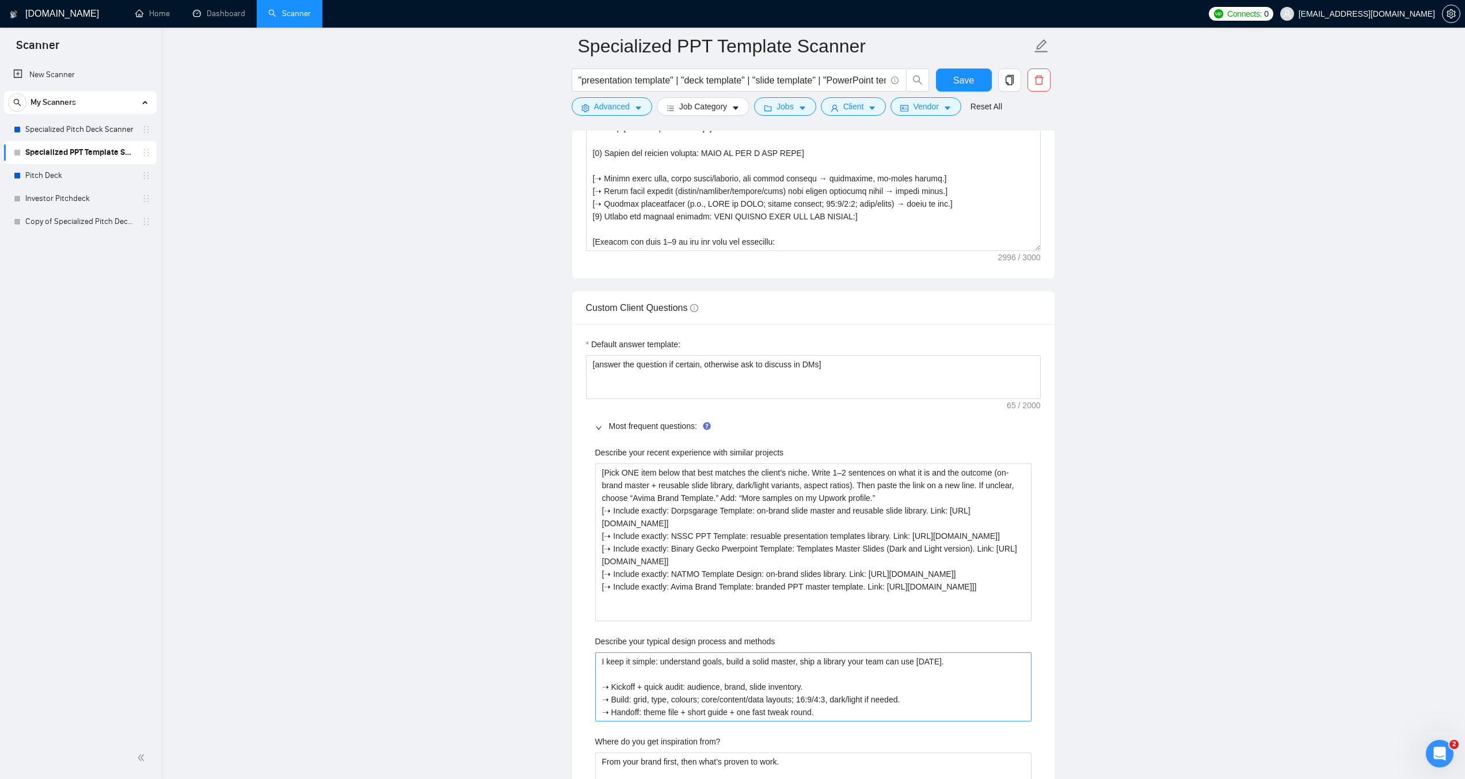
scroll to position [1527, 0]
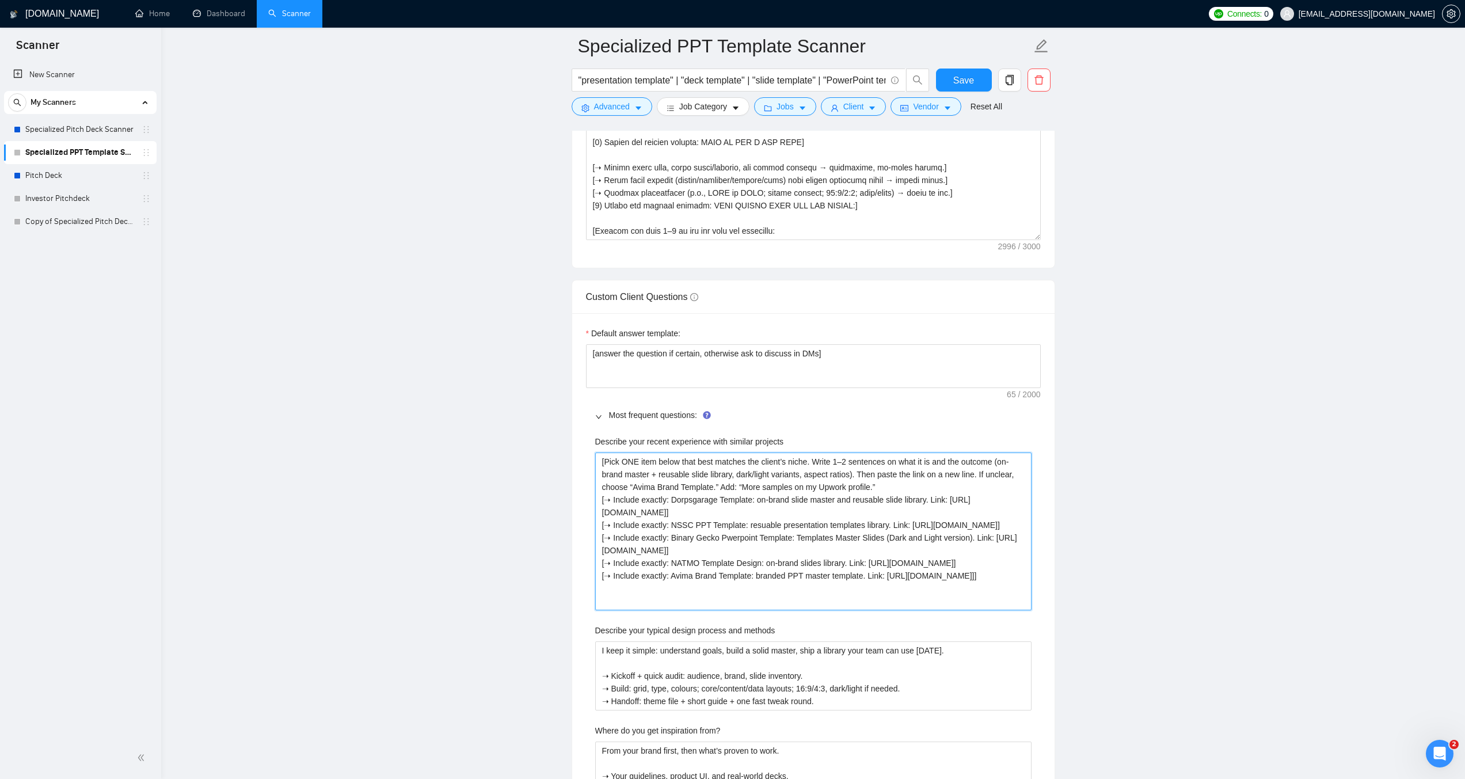
click at [739, 484] on projects "[Pick ONE item below that best matches the client’s niche. Write 1–2 sentences …" at bounding box center [813, 531] width 436 height 158
click at [718, 482] on projects "[Pick ONE item below that best matches the client’s niche. Write 1–2 sentences …" at bounding box center [813, 531] width 436 height 158
type projects "[Pick ONE item below that best matches the client’s niche. Write 1–2 sentences …"
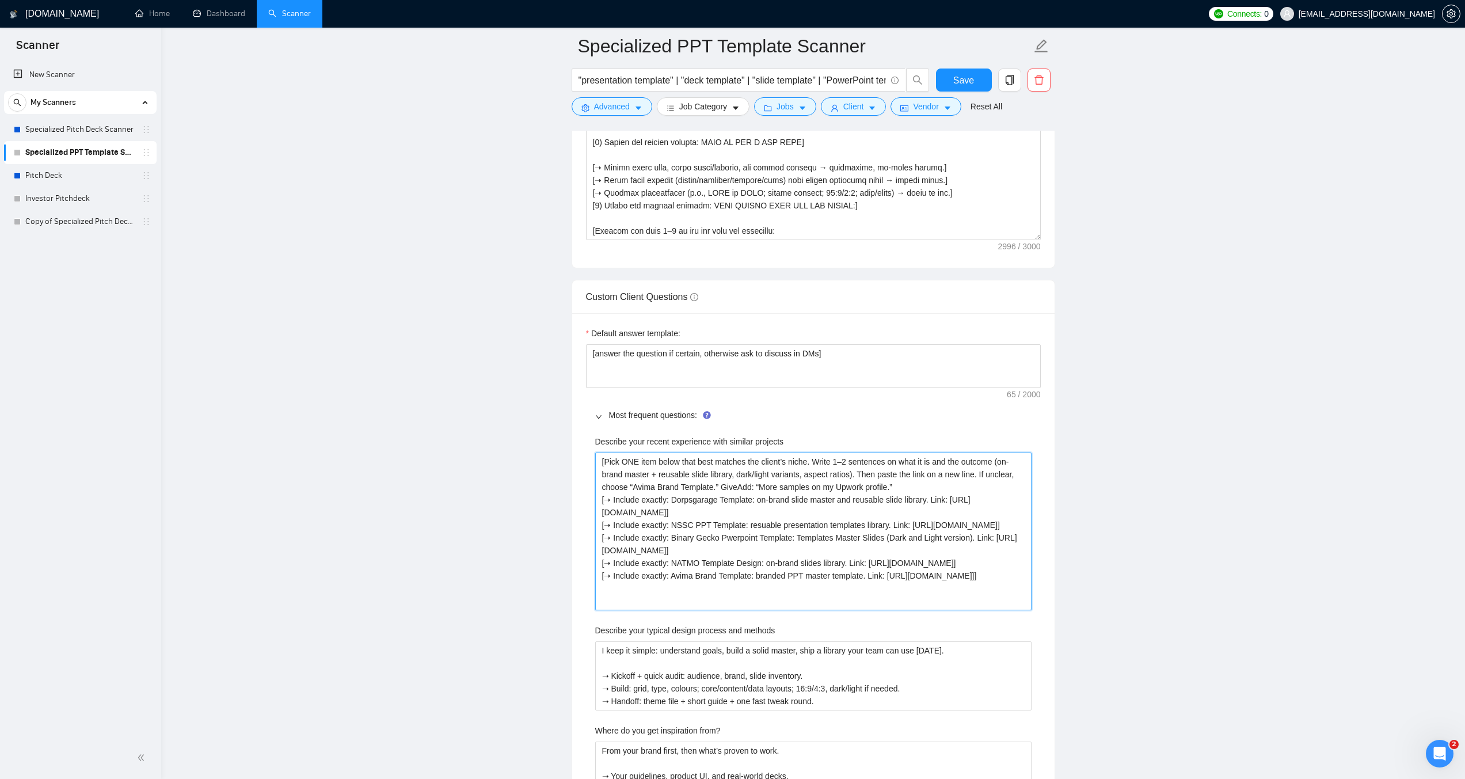
type projects "[Pick ONE item below that best matches the client’s niche. Write 1–2 sentences …"
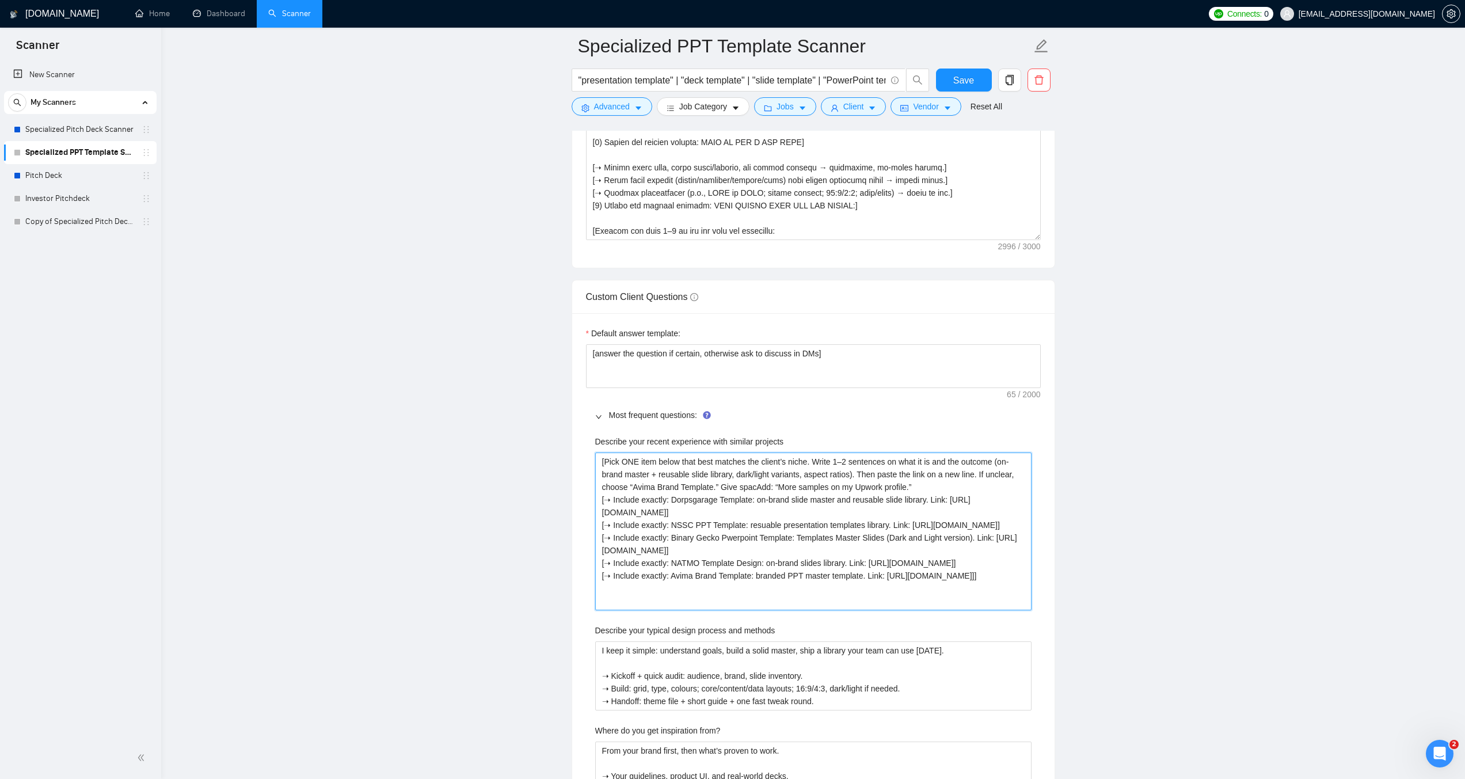
type projects "[Pick ONE item below that best matches the client’s niche. Write 1–2 sentences …"
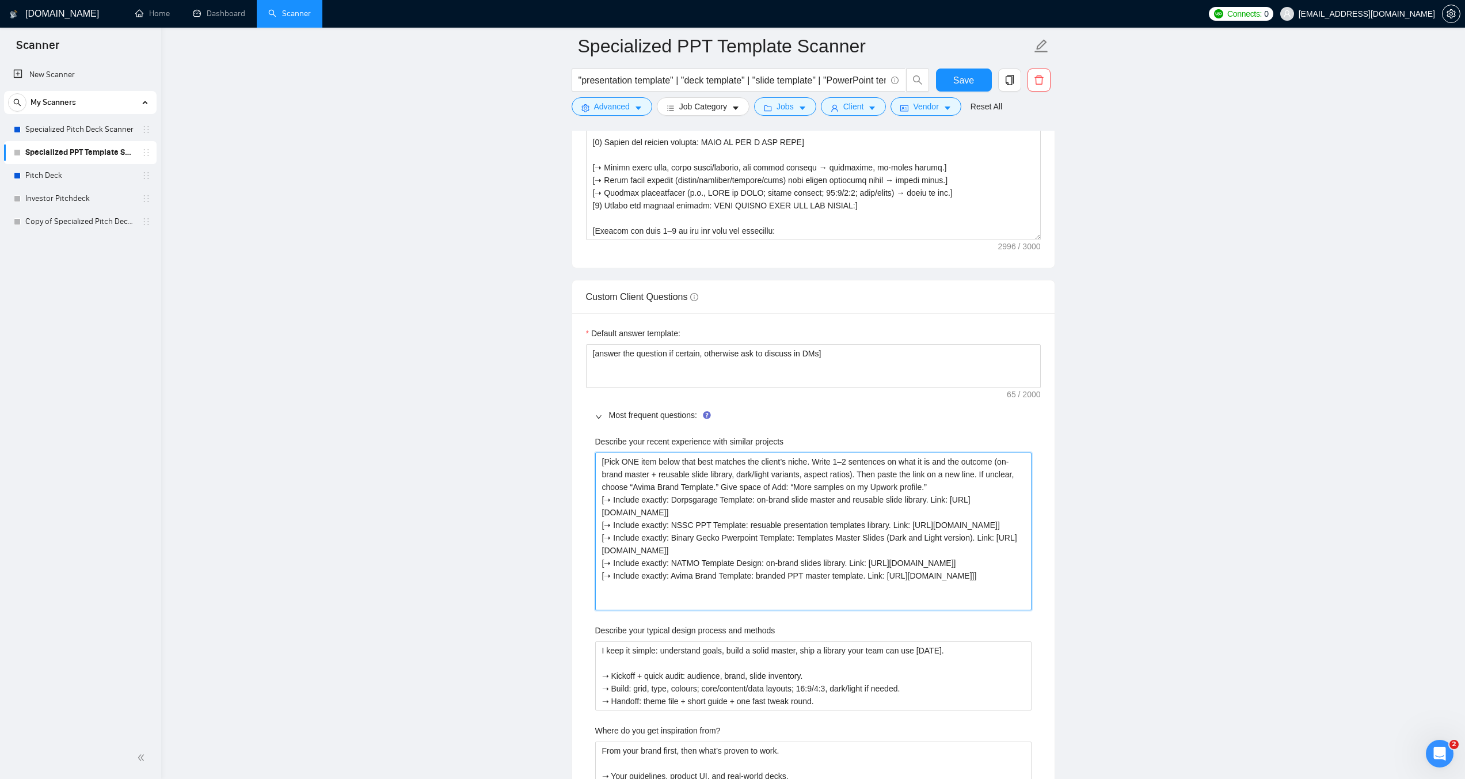
type projects "[Pick ONE item below that best matches the client’s niche. Write 1–2 sentences …"
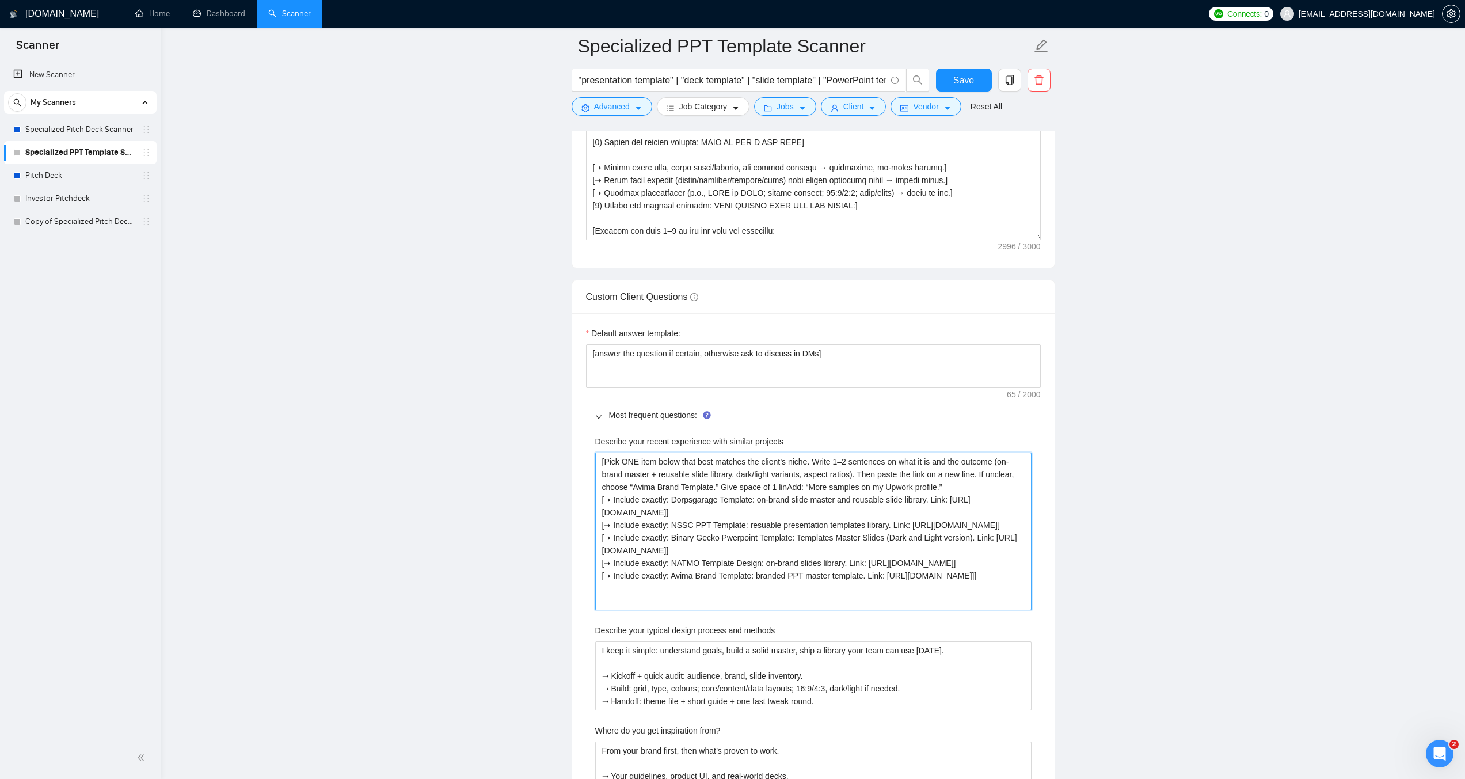
type projects "[Pick ONE item below that best matches the client’s niche. Write 1–2 sentences …"
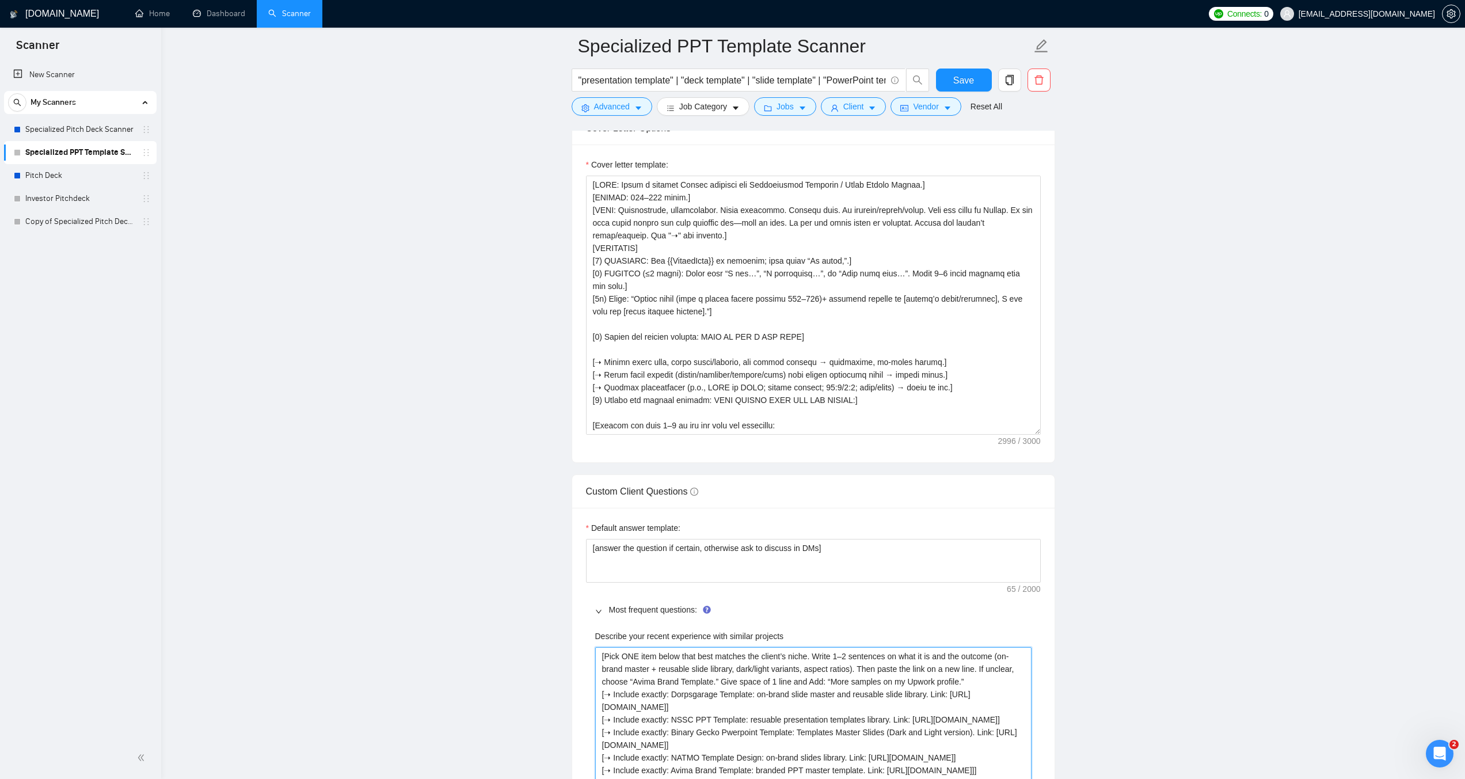
scroll to position [1296, 0]
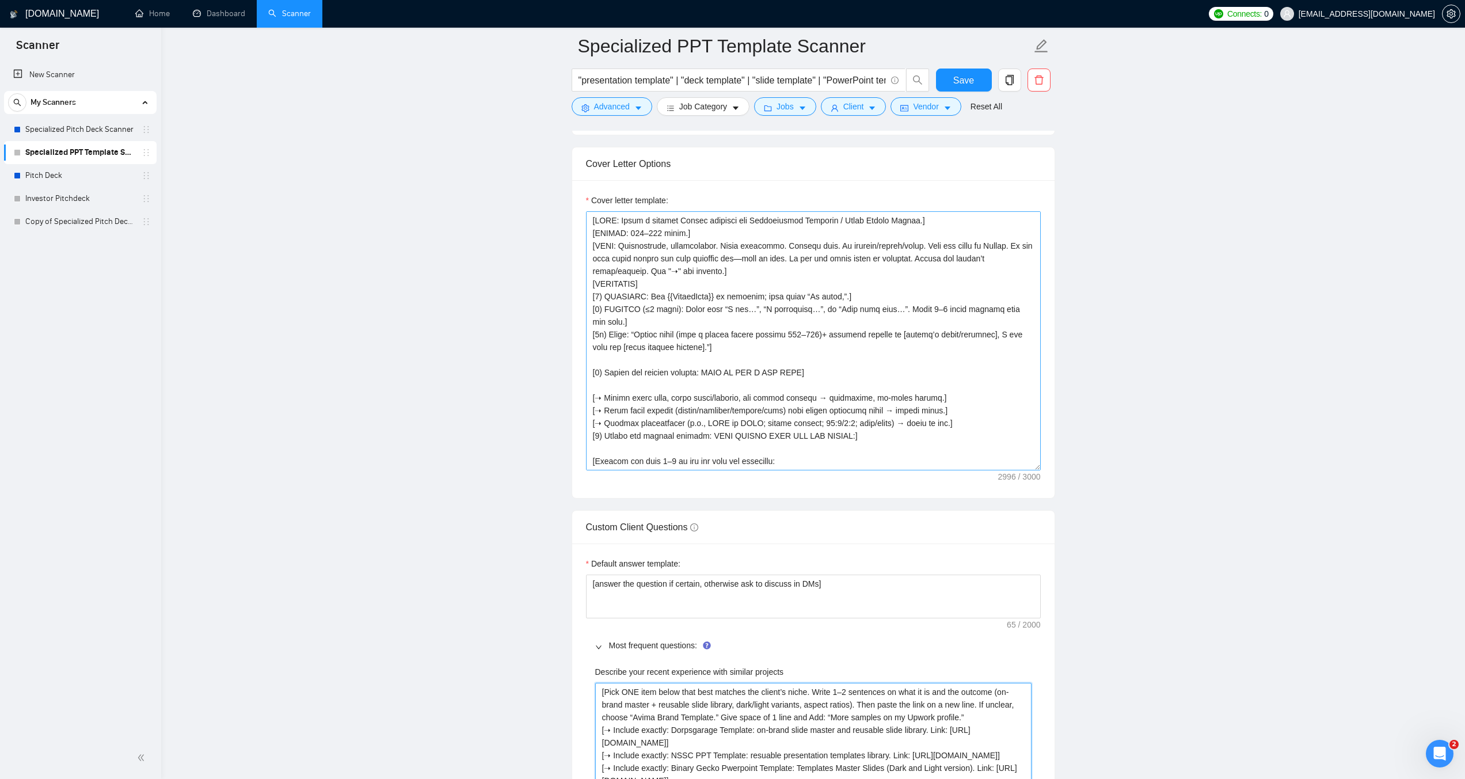
type projects "[Pick ONE item below that best matches the client’s niche. Write 1–2 sentences …"
click at [786, 368] on textarea "Cover letter template:" at bounding box center [813, 340] width 455 height 259
drag, startPoint x: 920, startPoint y: 222, endPoint x: 589, endPoint y: 219, distance: 331.0
click at [589, 219] on textarea "Cover letter template:" at bounding box center [813, 340] width 455 height 259
click at [610, 247] on textarea "Cover letter template:" at bounding box center [813, 340] width 455 height 259
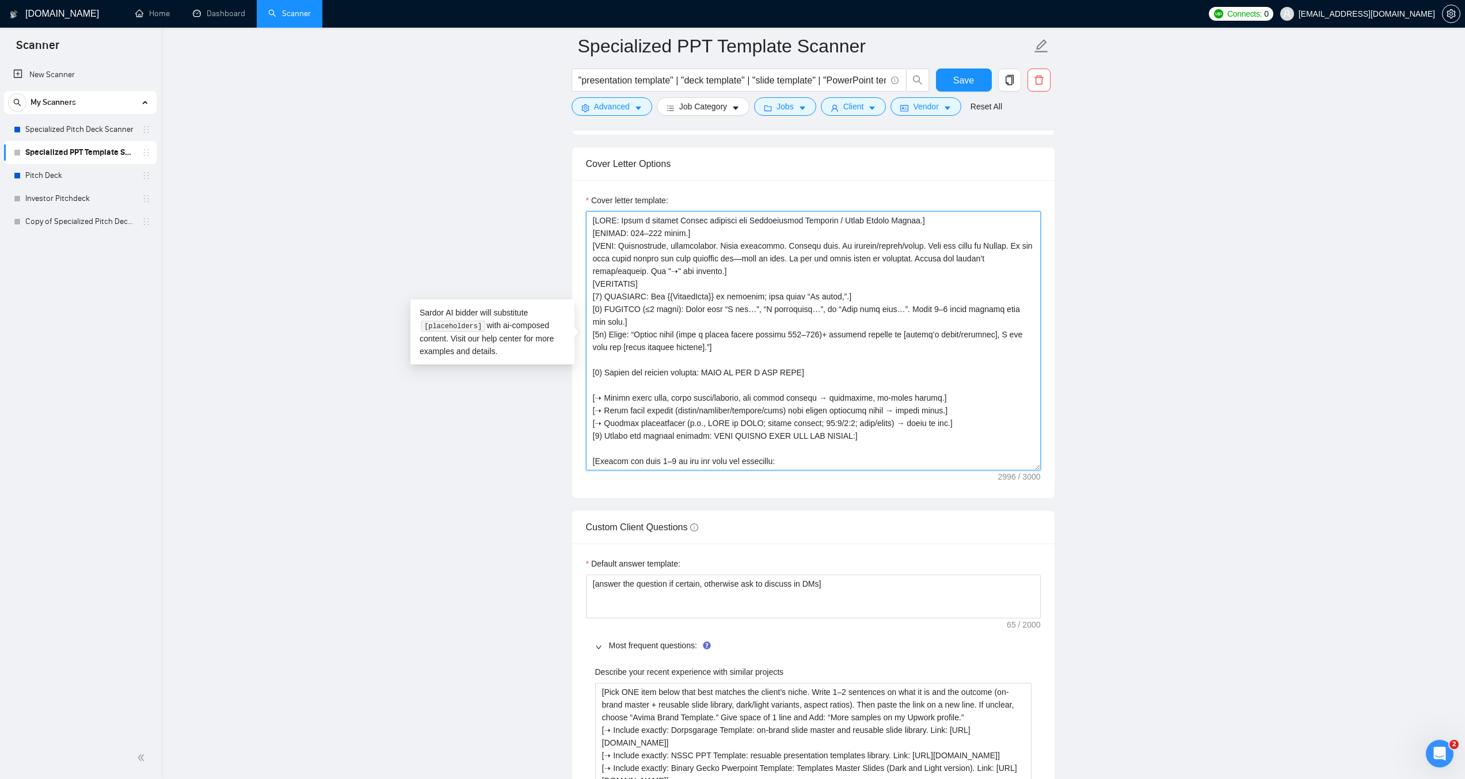
click at [714, 382] on textarea "Cover letter template:" at bounding box center [813, 340] width 455 height 259
click at [665, 298] on textarea "Cover letter template:" at bounding box center [813, 340] width 455 height 259
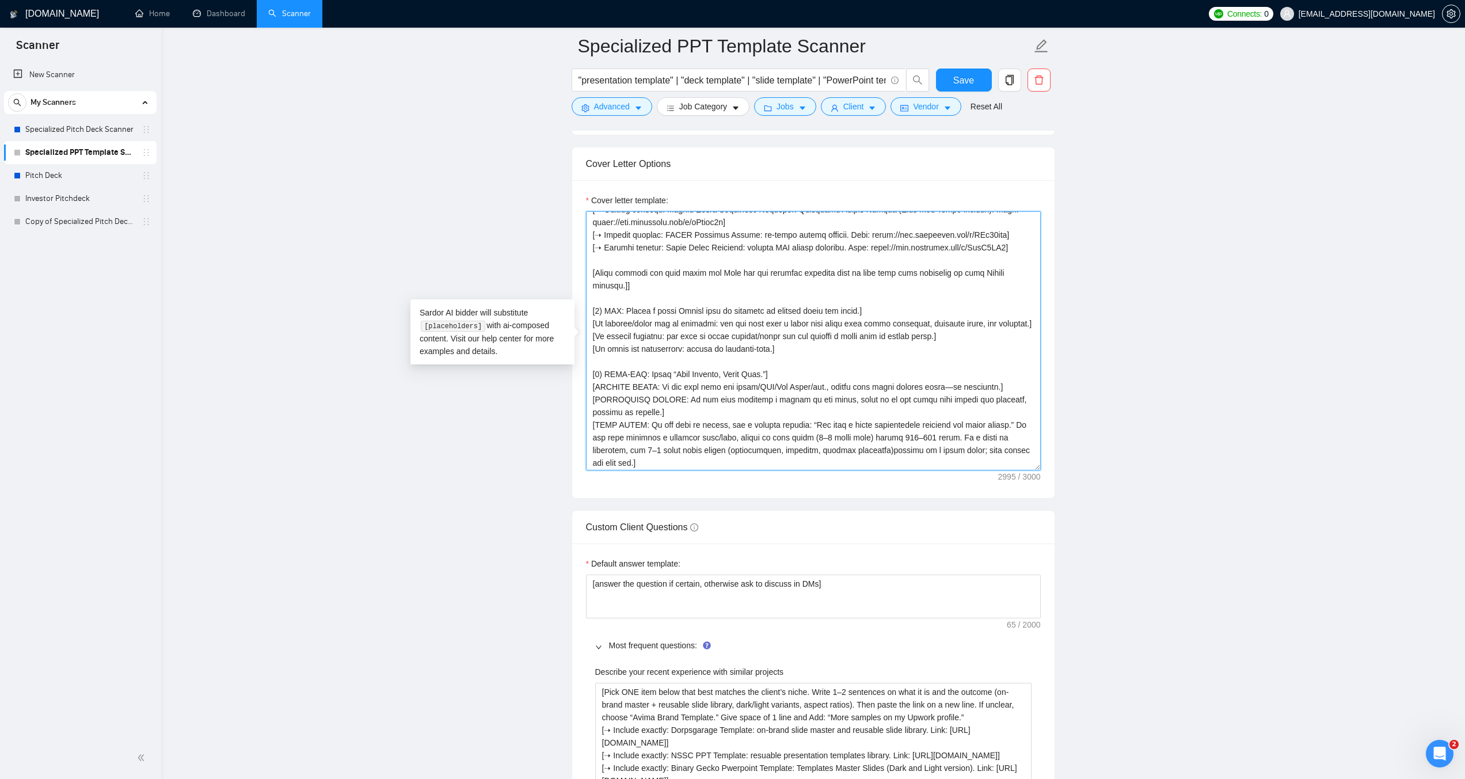
scroll to position [317, 0]
click at [646, 272] on textarea "Cover letter template:" at bounding box center [813, 340] width 455 height 259
click at [654, 286] on textarea "Cover letter template:" at bounding box center [813, 340] width 455 height 259
paste textarea "[ADAPTATION RULE: If the post mentions any services beyond a presentation/PPT t…"
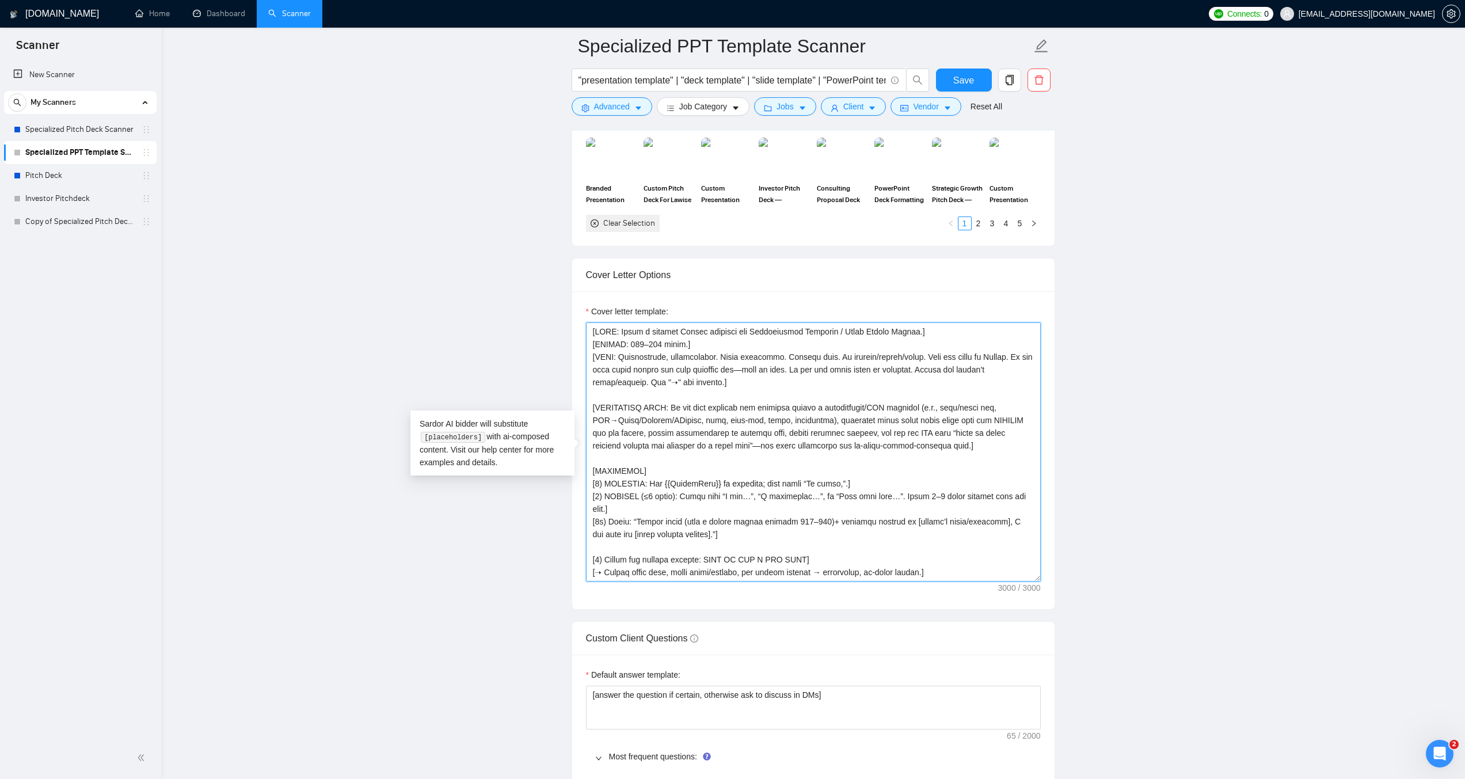
scroll to position [1181, 0]
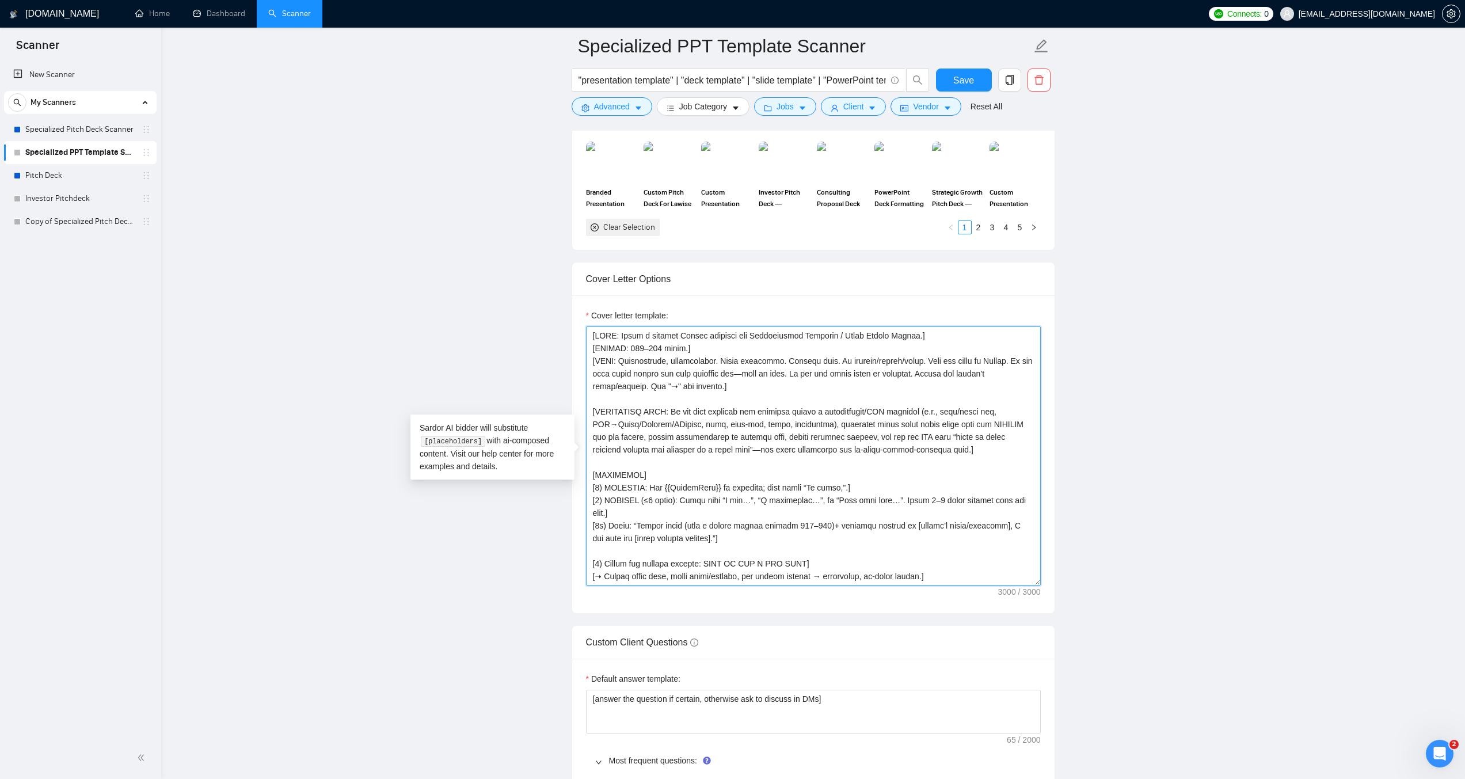
click at [830, 334] on textarea "Cover letter template:" at bounding box center [813, 455] width 455 height 259
click at [834, 333] on textarea "Cover letter template:" at bounding box center [813, 455] width 455 height 259
drag, startPoint x: 875, startPoint y: 337, endPoint x: 900, endPoint y: 335, distance: 25.4
click at [900, 335] on textarea "Cover letter template:" at bounding box center [813, 455] width 455 height 259
click at [877, 336] on textarea "Cover letter template:" at bounding box center [813, 455] width 455 height 259
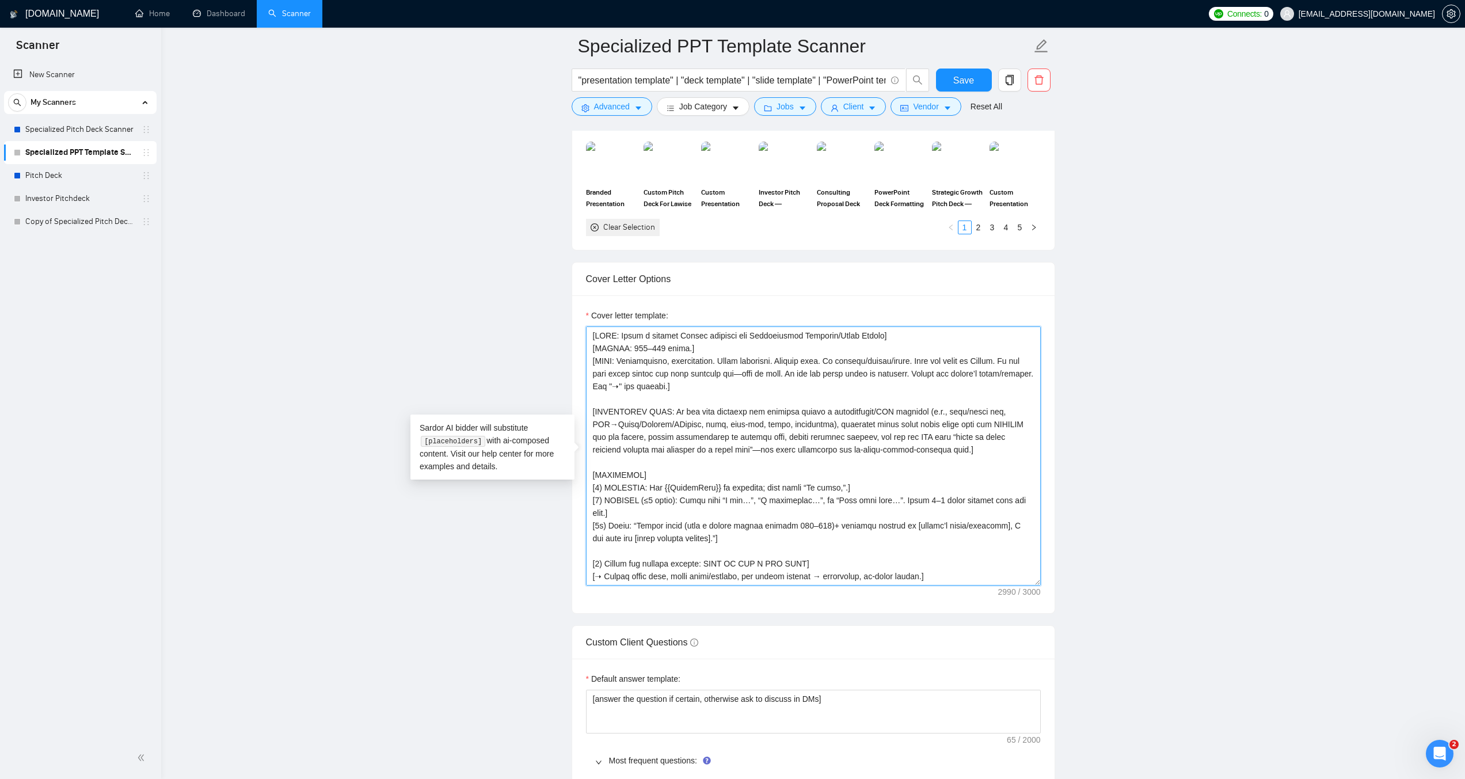
click at [608, 398] on textarea "Cover letter template:" at bounding box center [813, 455] width 455 height 259
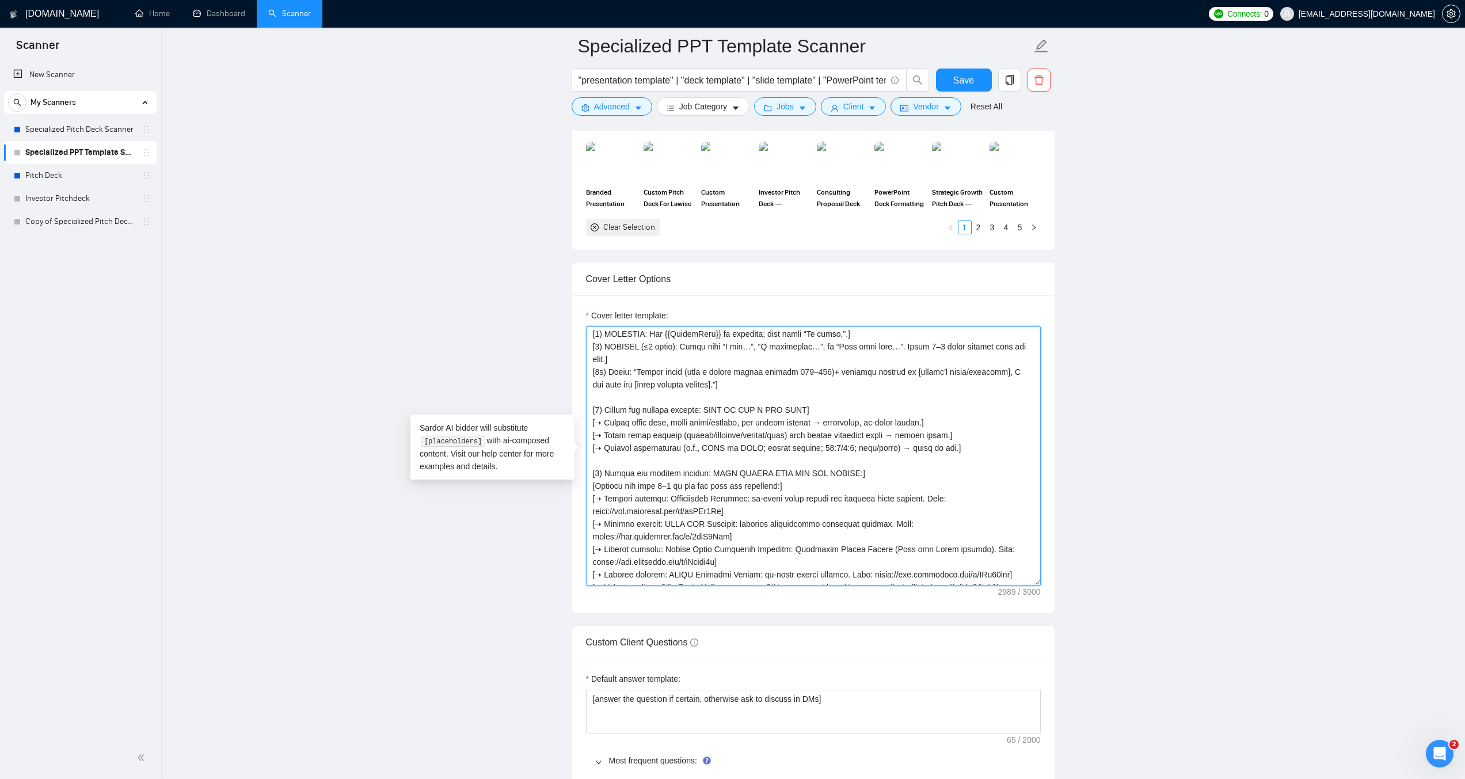
scroll to position [173, 0]
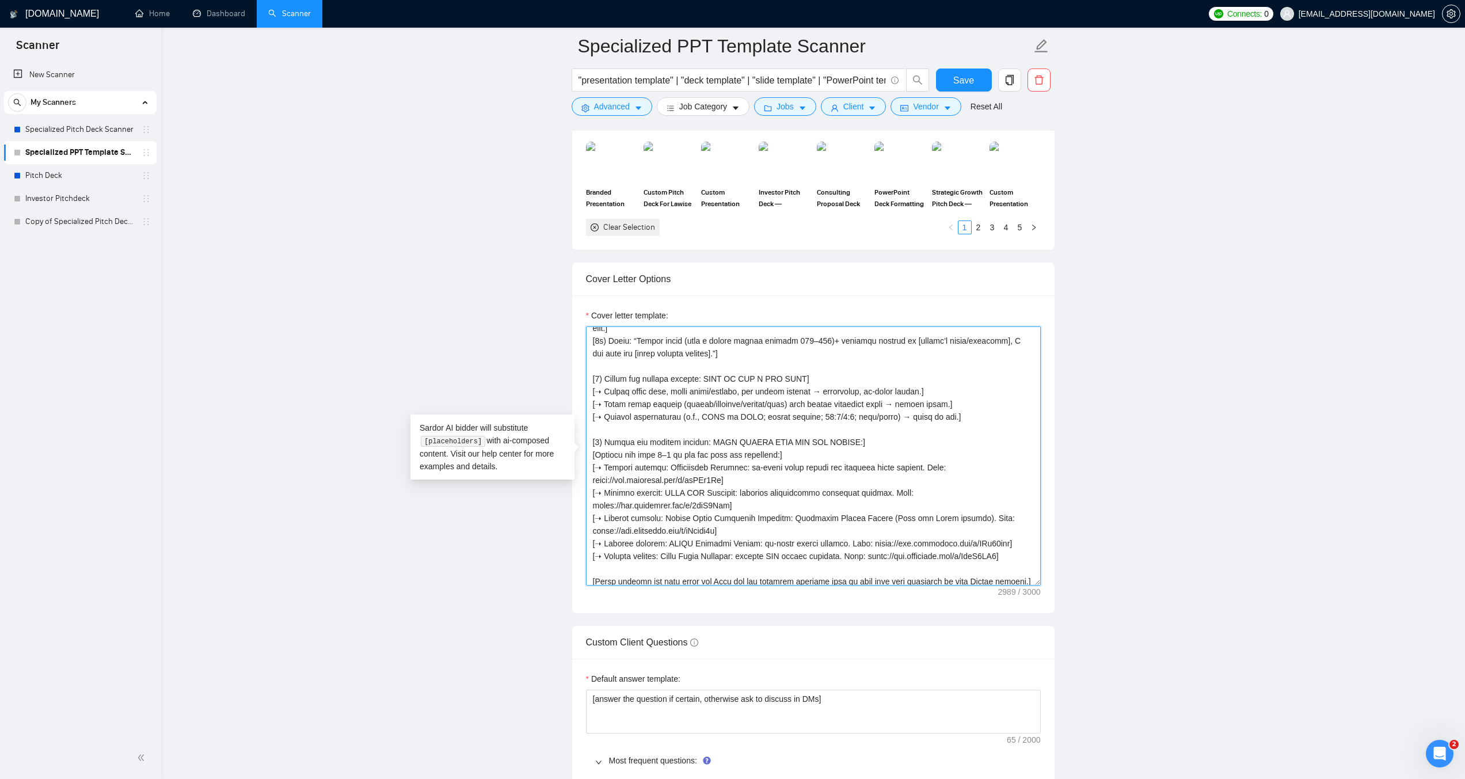
click at [615, 486] on textarea "Cover letter template:" at bounding box center [813, 455] width 455 height 259
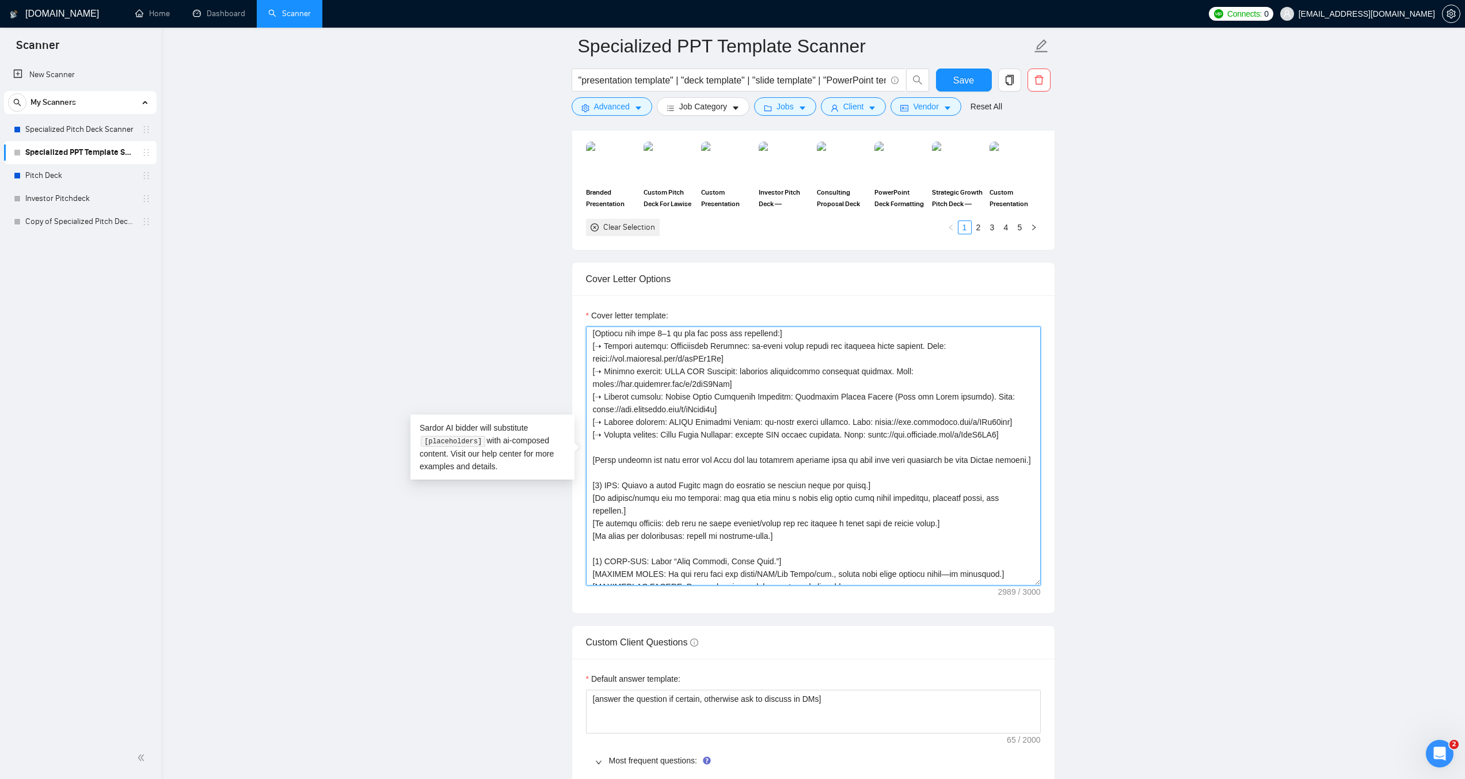
scroll to position [304, 0]
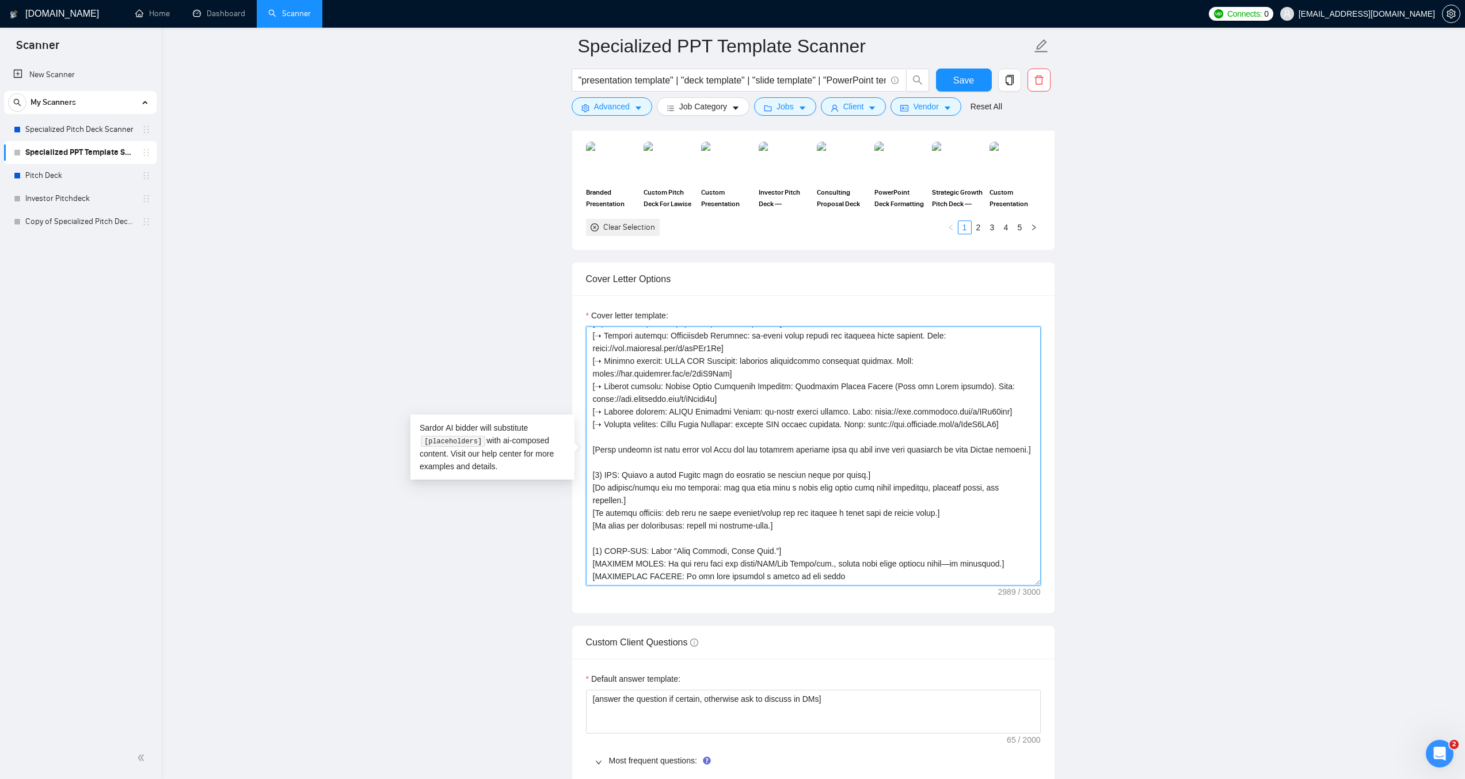
click at [607, 472] on textarea "Cover letter template:" at bounding box center [813, 455] width 455 height 259
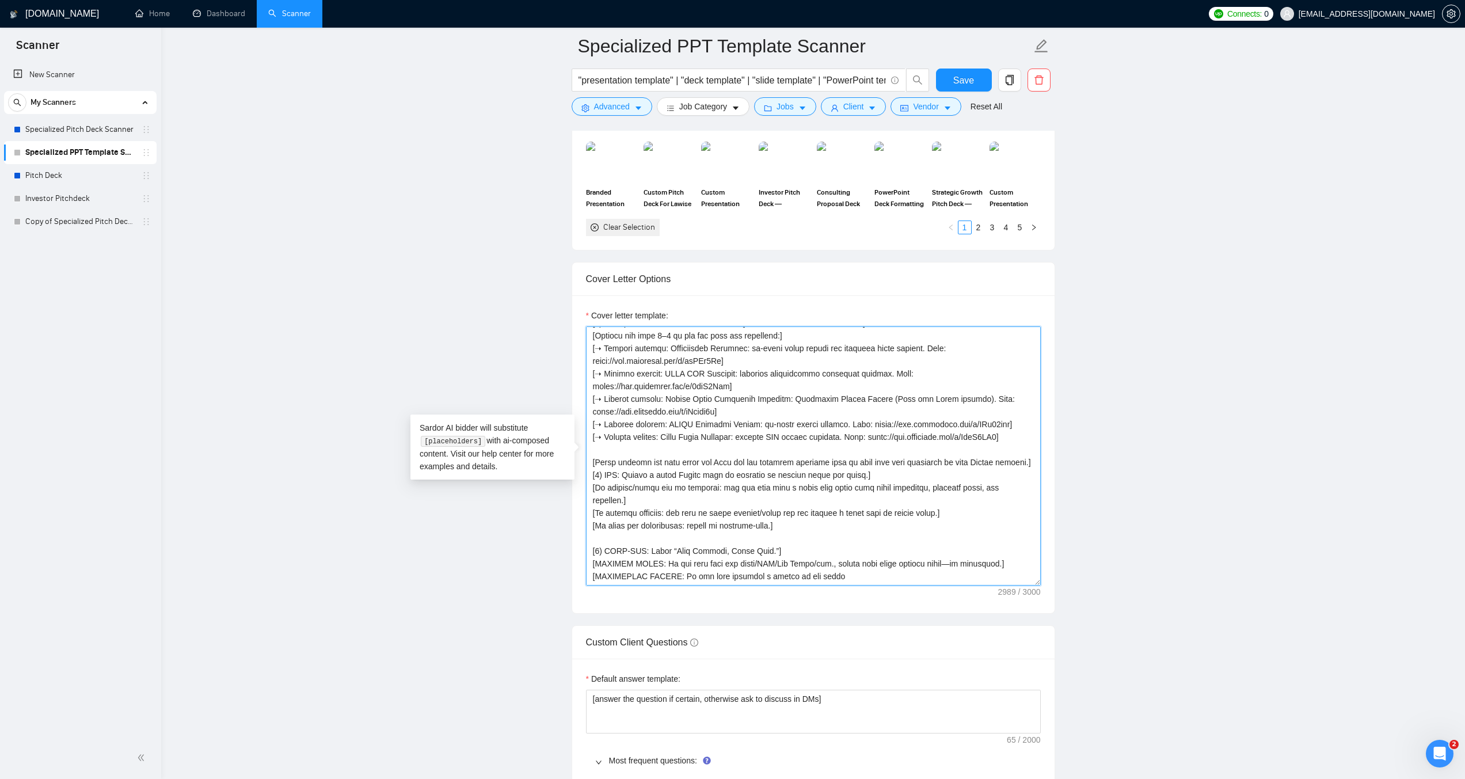
scroll to position [291, 0]
drag, startPoint x: 595, startPoint y: 460, endPoint x: 701, endPoint y: 461, distance: 105.9
click at [701, 461] on textarea "Cover letter template:" at bounding box center [813, 455] width 455 height 259
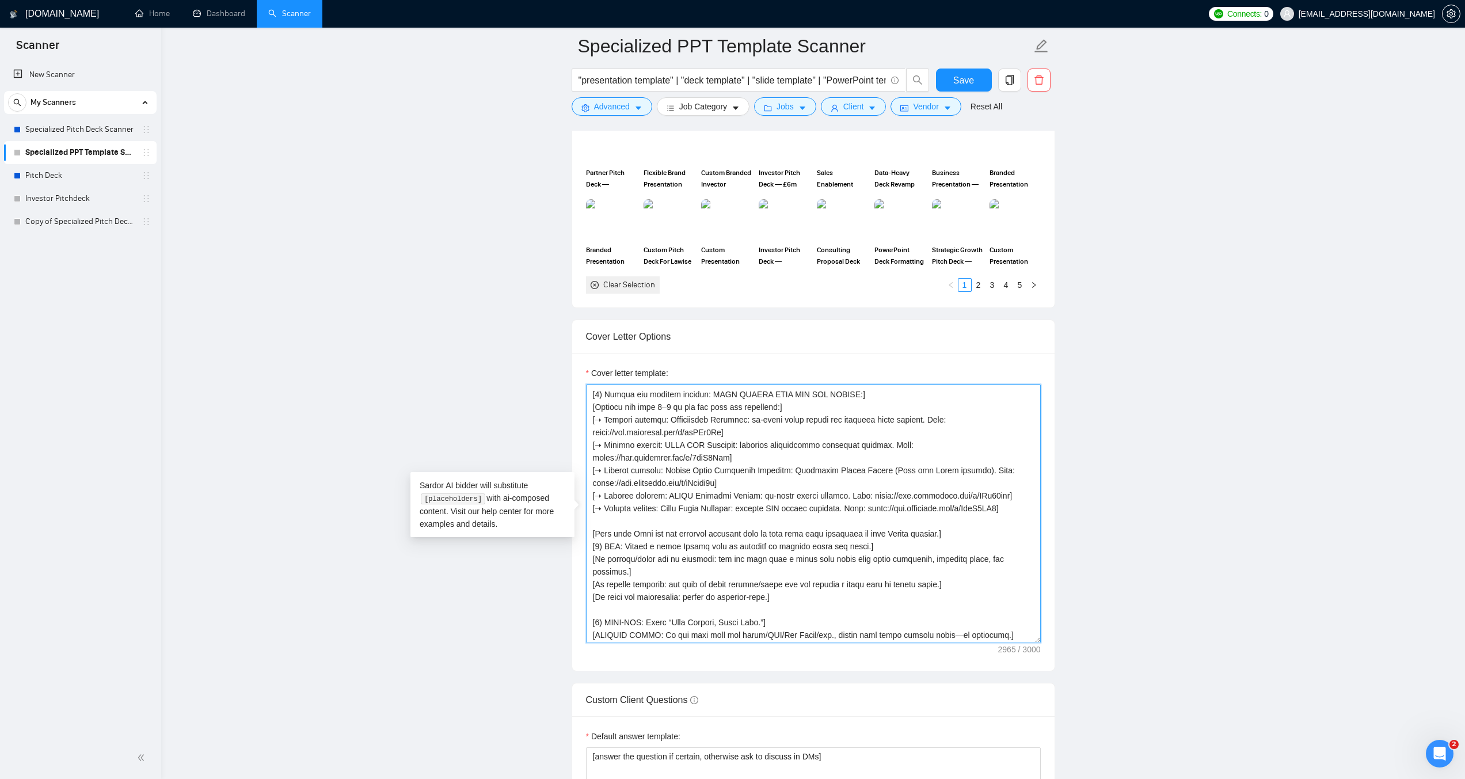
scroll to position [279, 0]
click at [715, 444] on textarea "Cover letter template:" at bounding box center [813, 513] width 455 height 259
paste textarea "/ Slide Master Design.] [LENGTH: 120–170 words.] [TONE: Pro, approachable. Shor…"
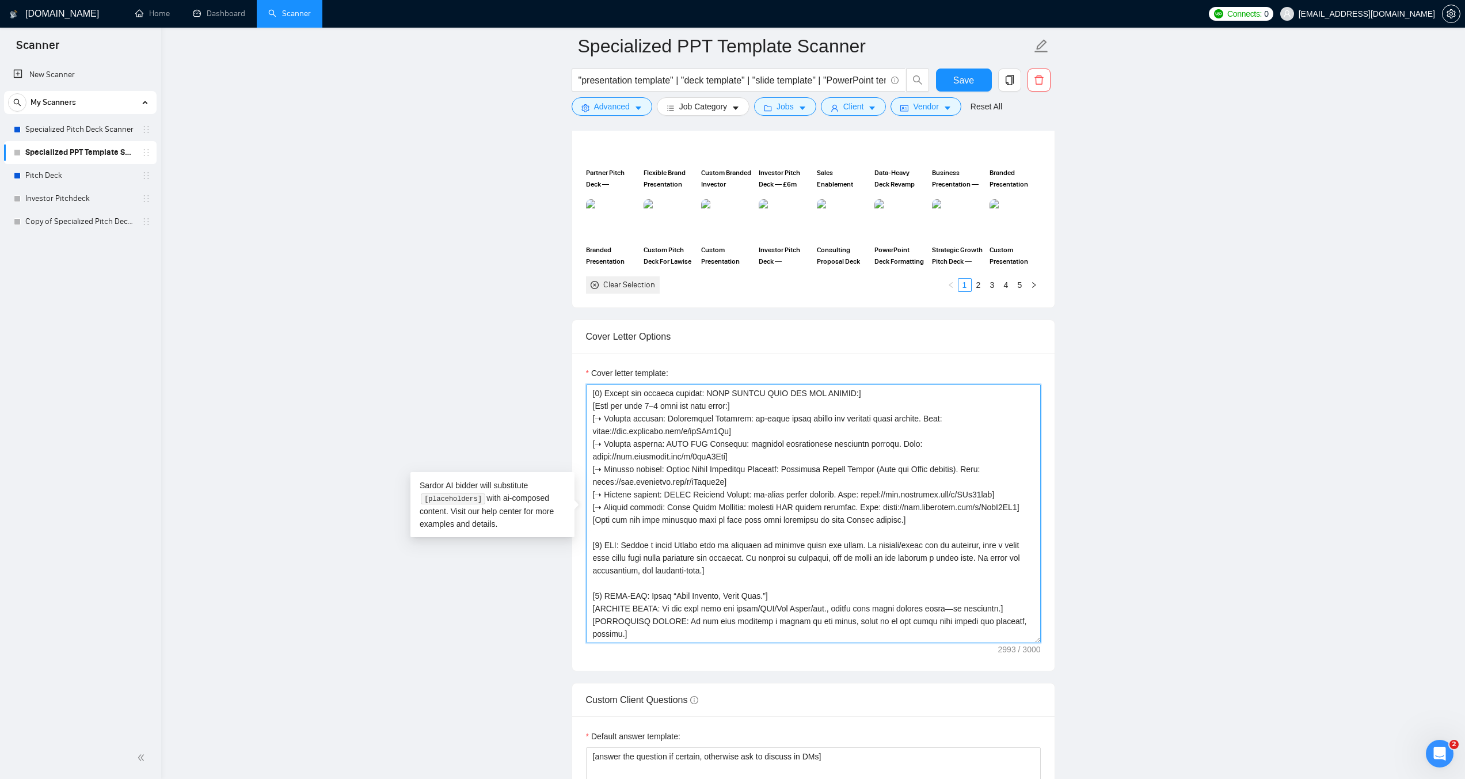
scroll to position [221, 0]
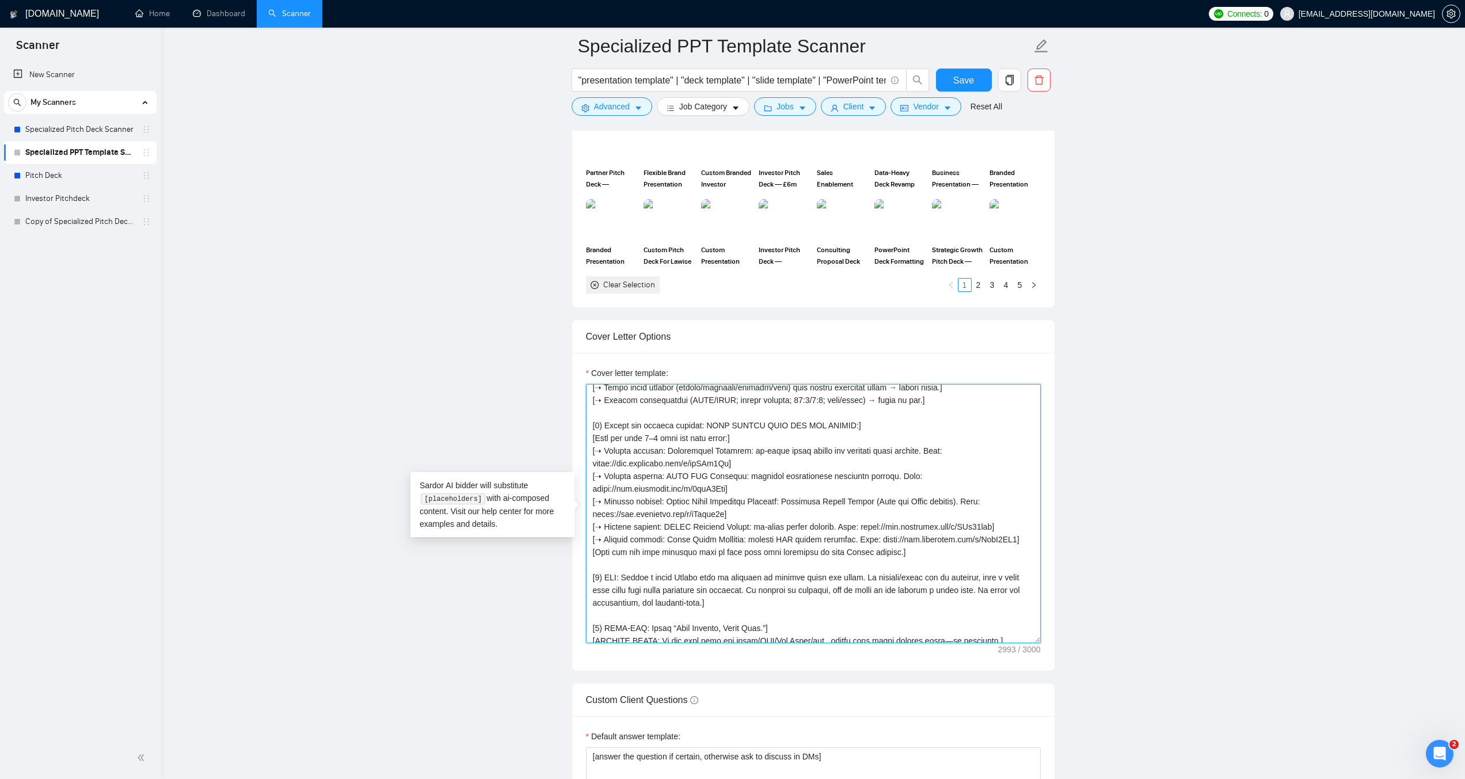
drag, startPoint x: 735, startPoint y: 437, endPoint x: 728, endPoint y: 437, distance: 7.5
click at [728, 437] on textarea "Cover letter template:" at bounding box center [813, 513] width 455 height 259
click at [907, 558] on textarea "Cover letter template:" at bounding box center [813, 513] width 455 height 259
paste textarea "]"
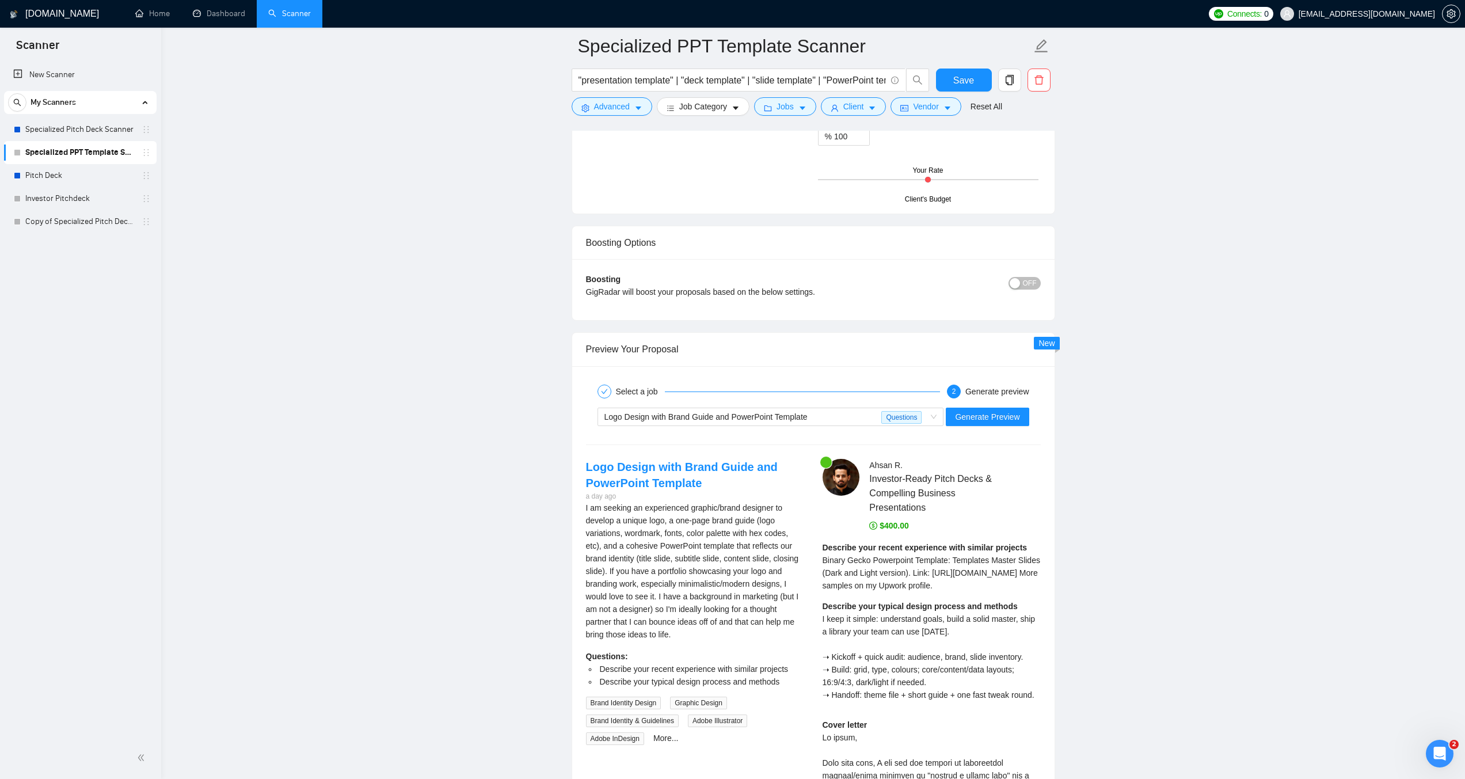
scroll to position [2620, 0]
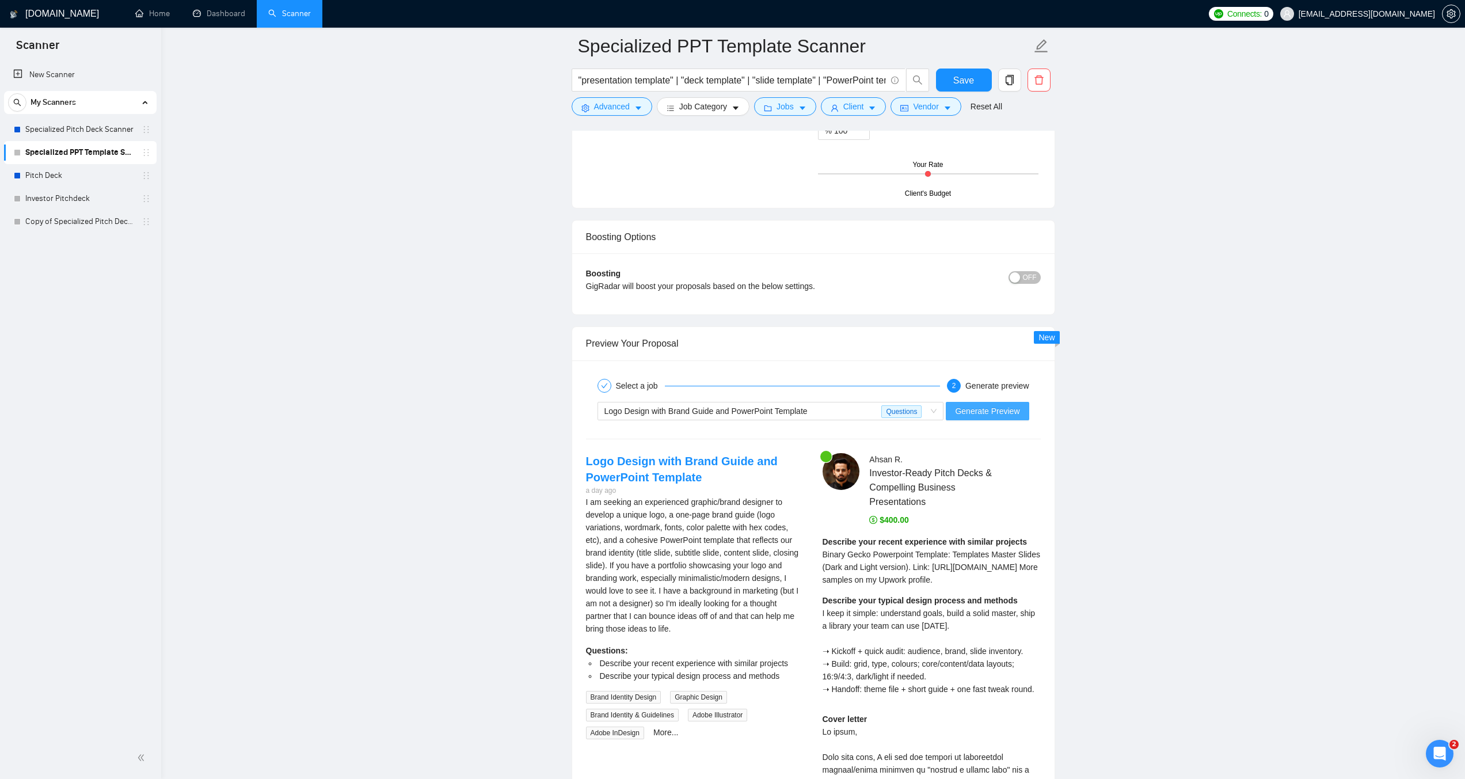
click at [1008, 405] on span "Generate Preview" at bounding box center [987, 411] width 64 height 13
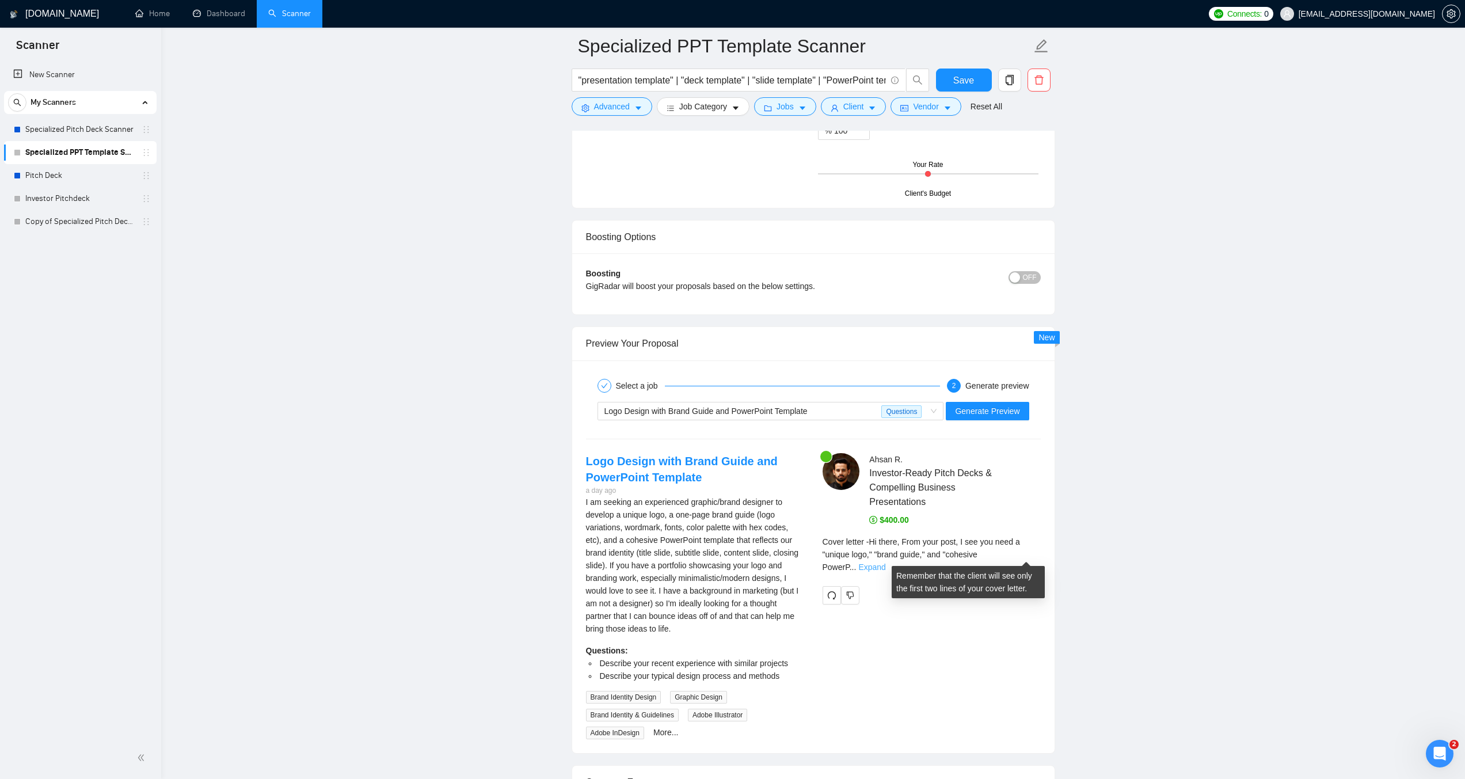
click at [885, 562] on link "Expand" at bounding box center [871, 566] width 27 height 9
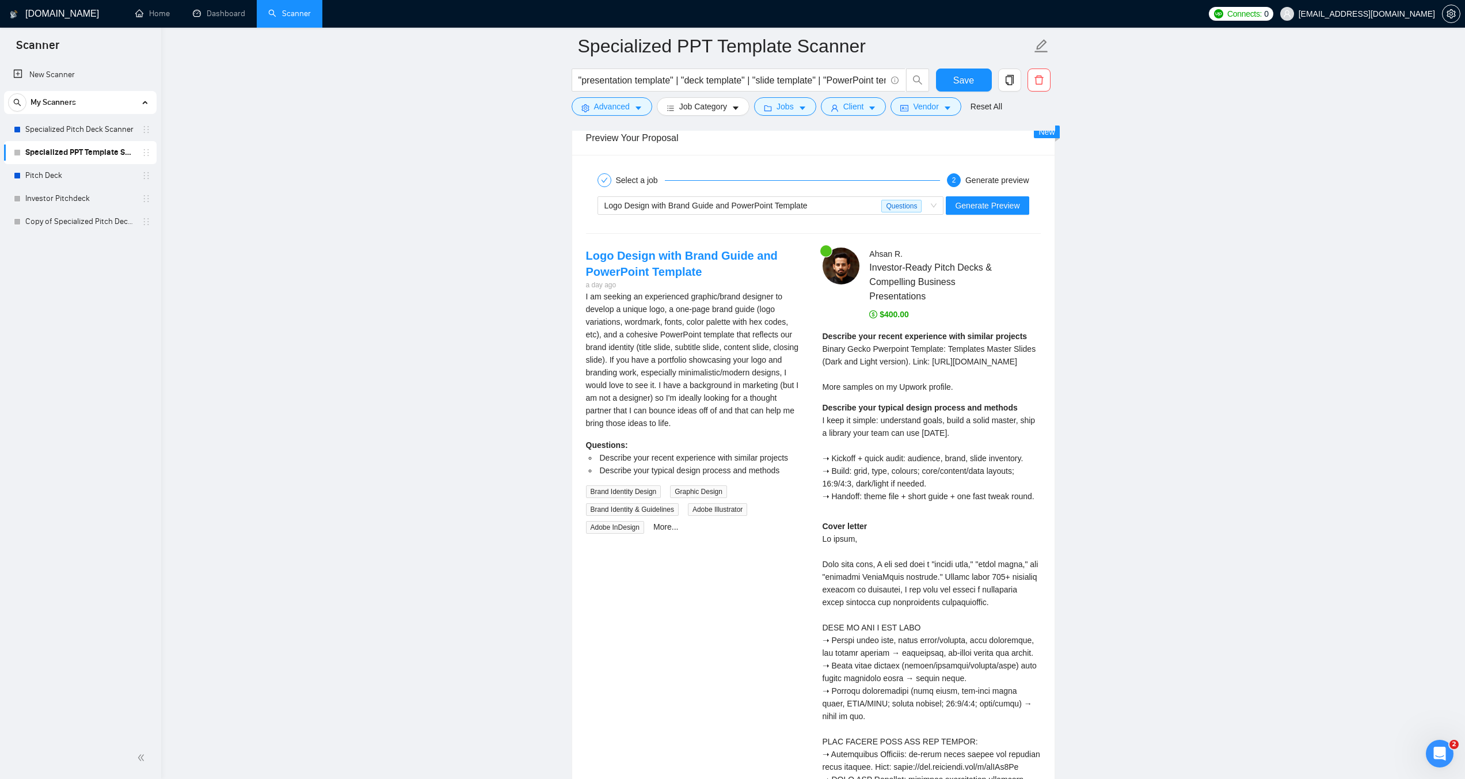
scroll to position [2793, 0]
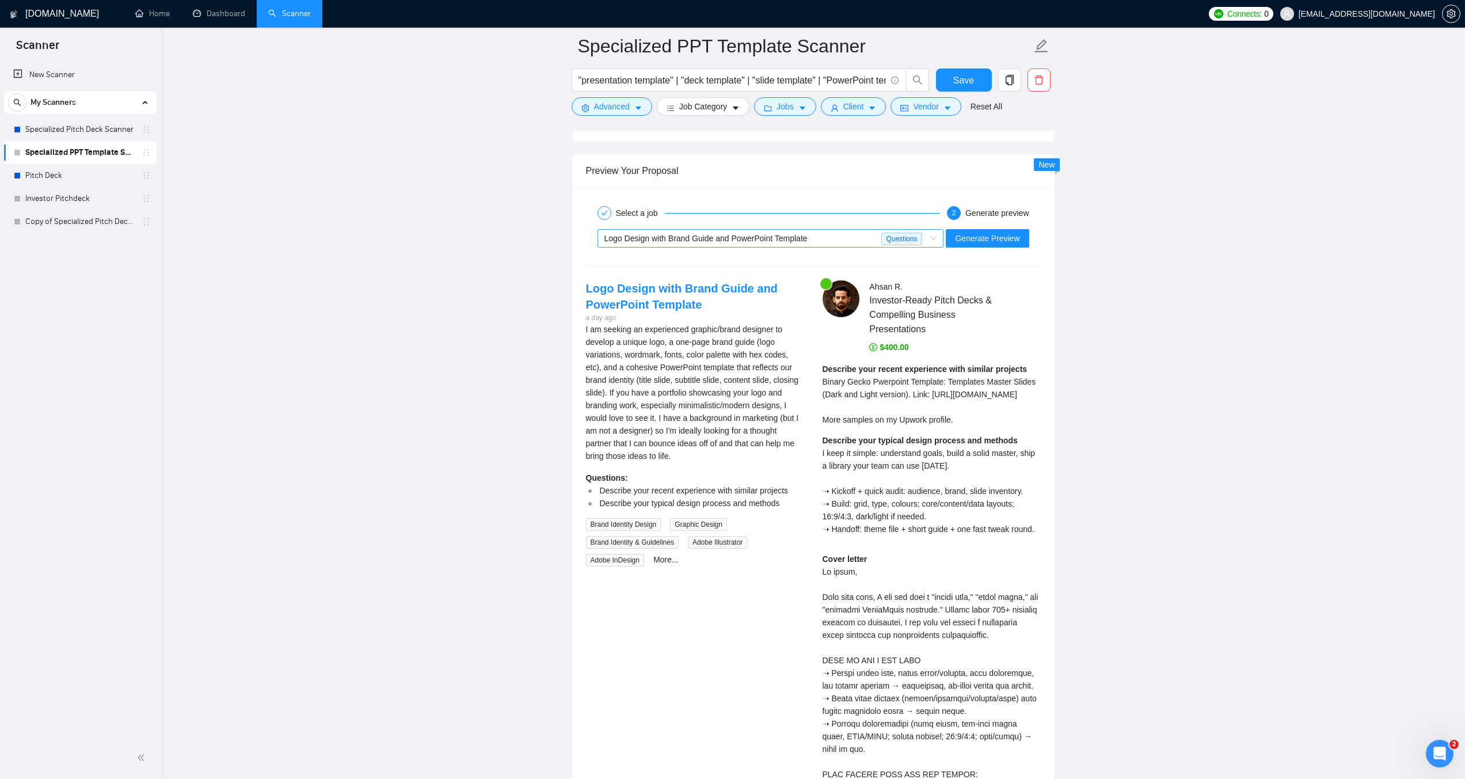
click at [775, 239] on span "Logo Design with Brand Guide and PowerPoint Template" at bounding box center [705, 238] width 203 height 9
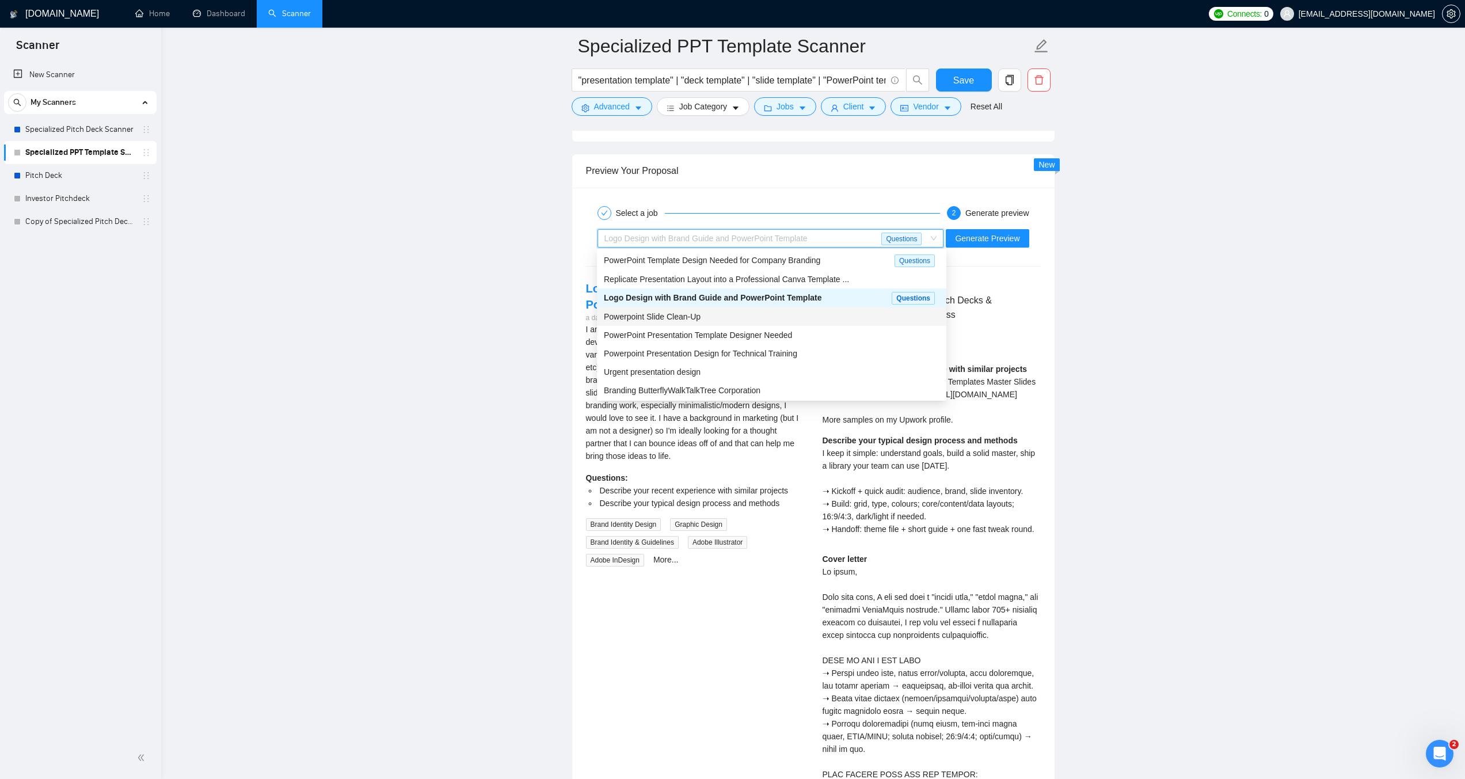
click at [756, 314] on div "Powerpoint Slide Clean-Up" at bounding box center [772, 316] width 336 height 13
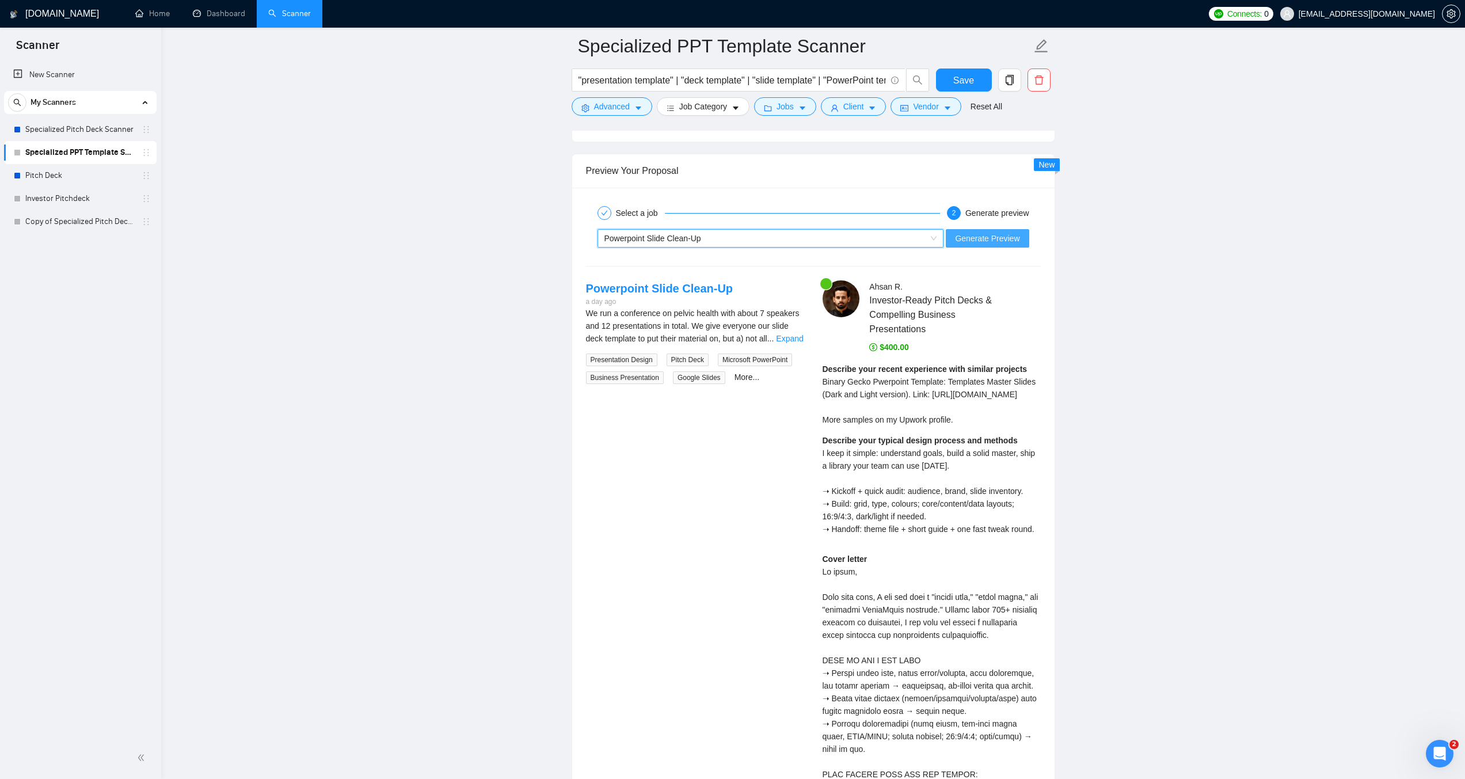
click at [987, 233] on span "Generate Preview" at bounding box center [987, 238] width 64 height 13
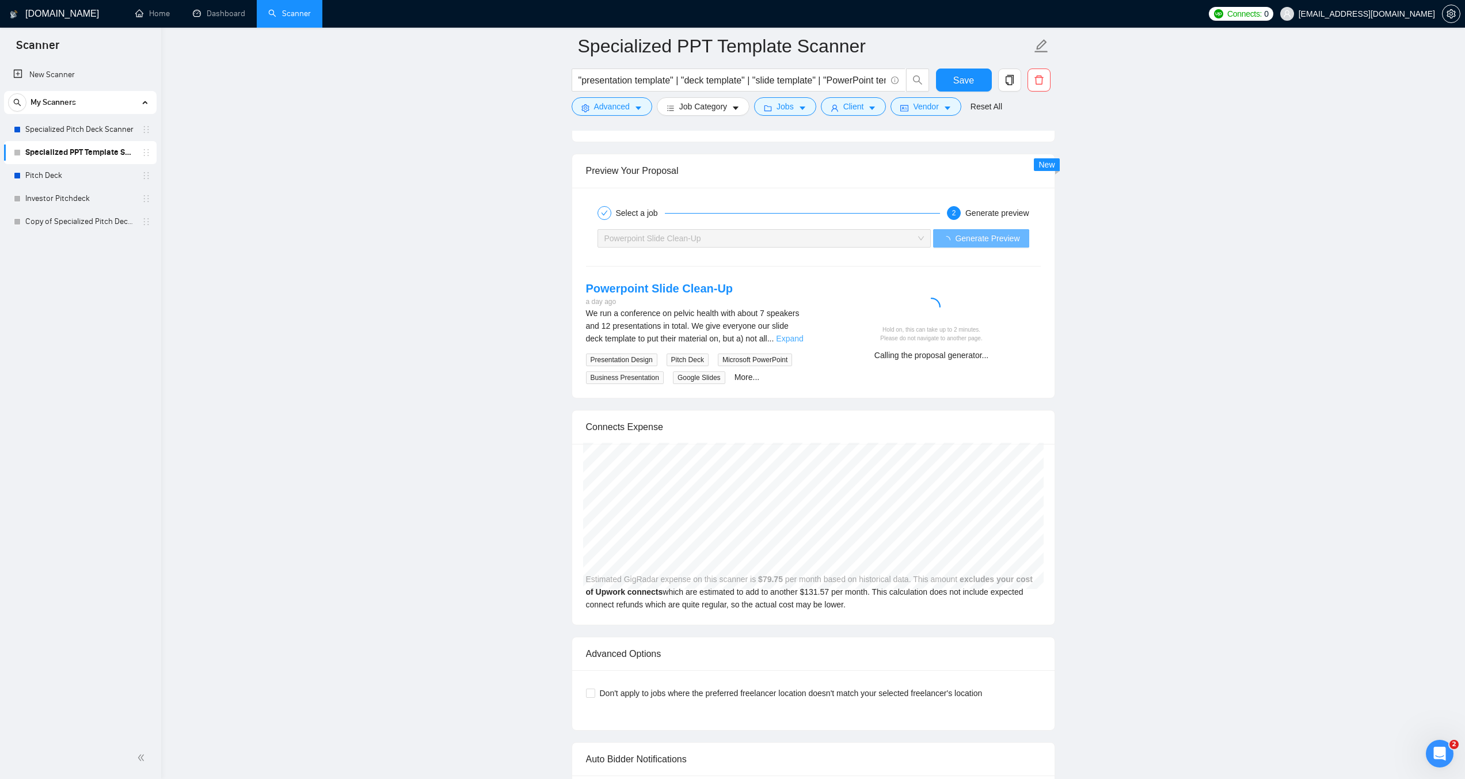
click at [792, 334] on link "Expand" at bounding box center [789, 338] width 27 height 9
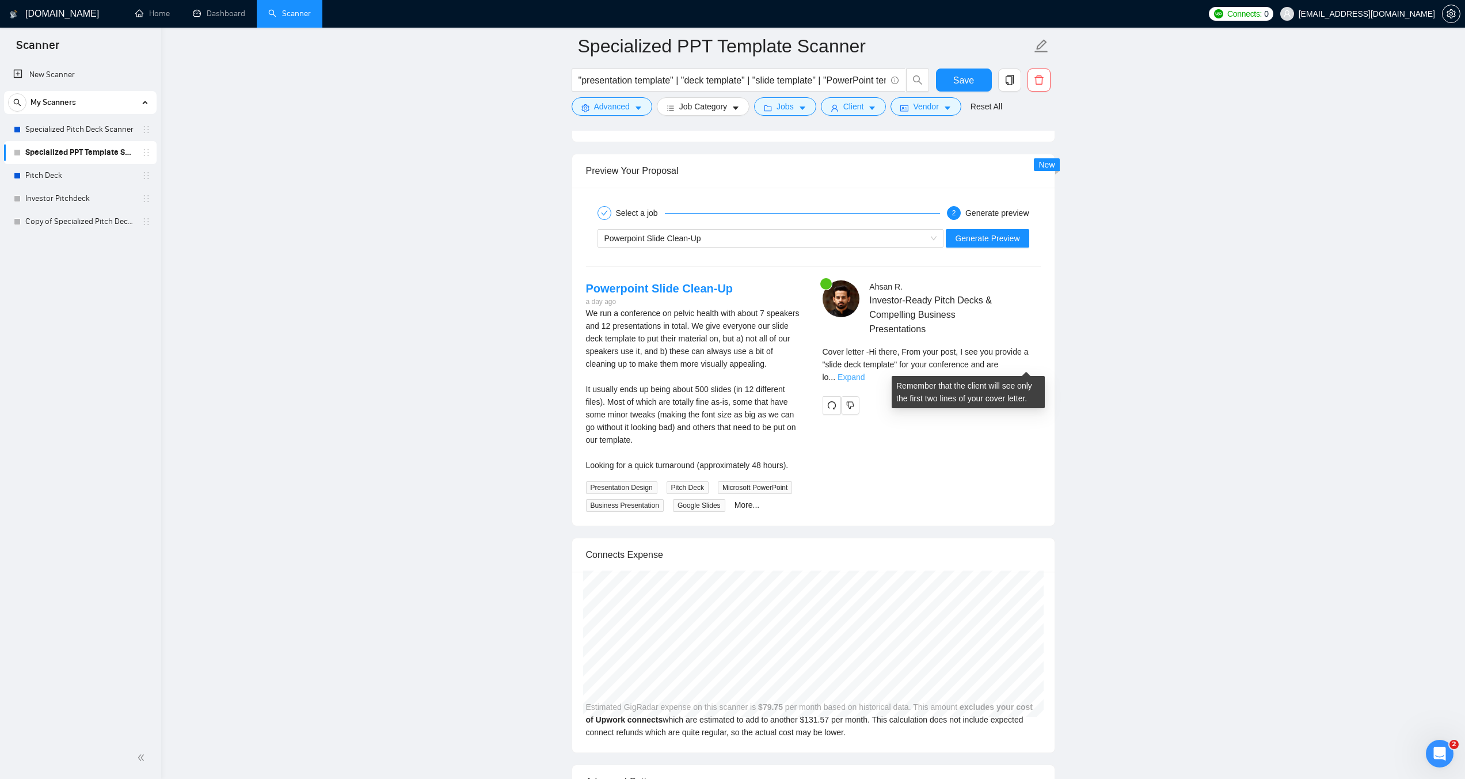
click at [865, 372] on link "Expand" at bounding box center [851, 376] width 27 height 9
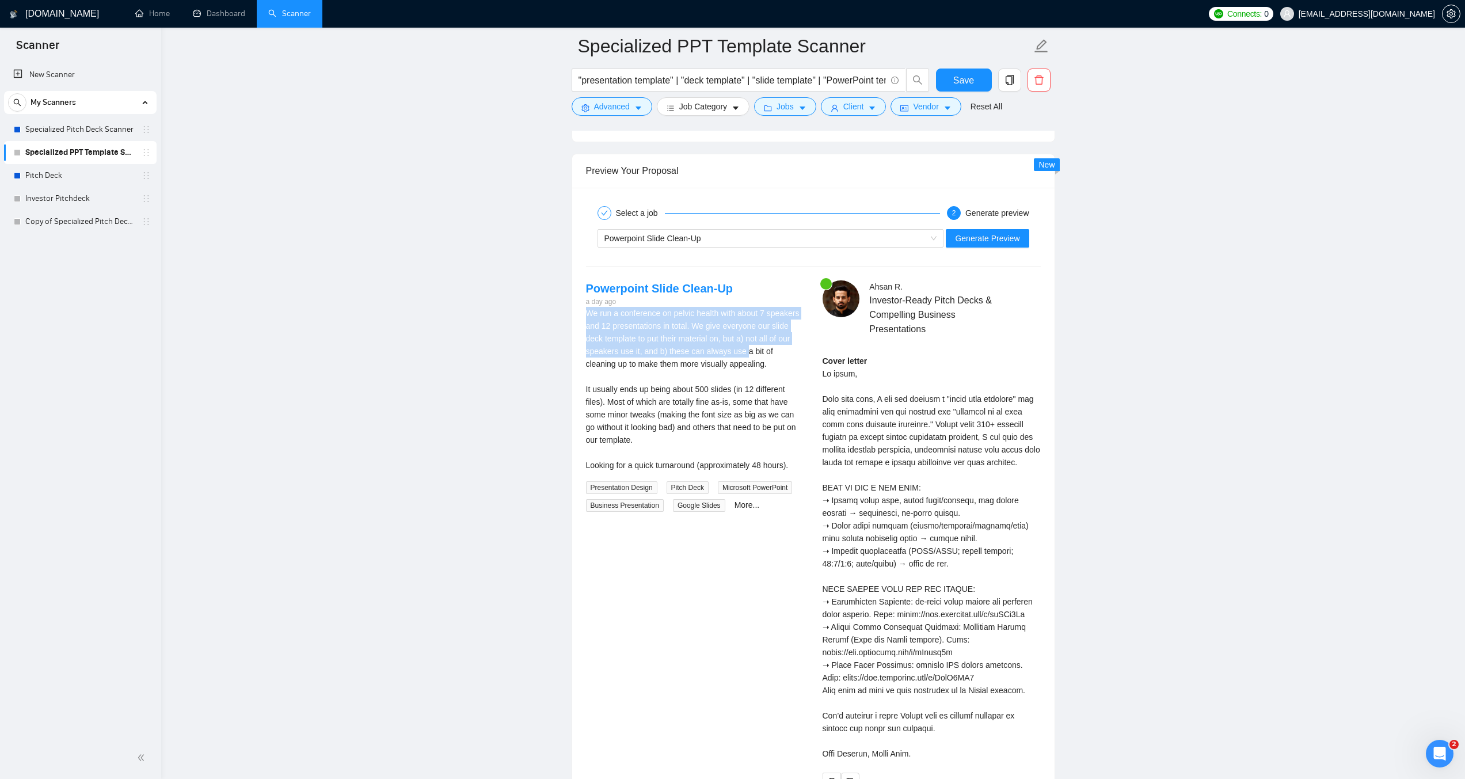
drag, startPoint x: 586, startPoint y: 311, endPoint x: 743, endPoint y: 350, distance: 161.9
click at [743, 350] on div "We run a conference on pelvic health with about 7 speakers and 12 presentations…" at bounding box center [695, 389] width 218 height 165
click at [720, 364] on div "We run a conference on pelvic health with about 7 speakers and 12 presentations…" at bounding box center [695, 389] width 218 height 165
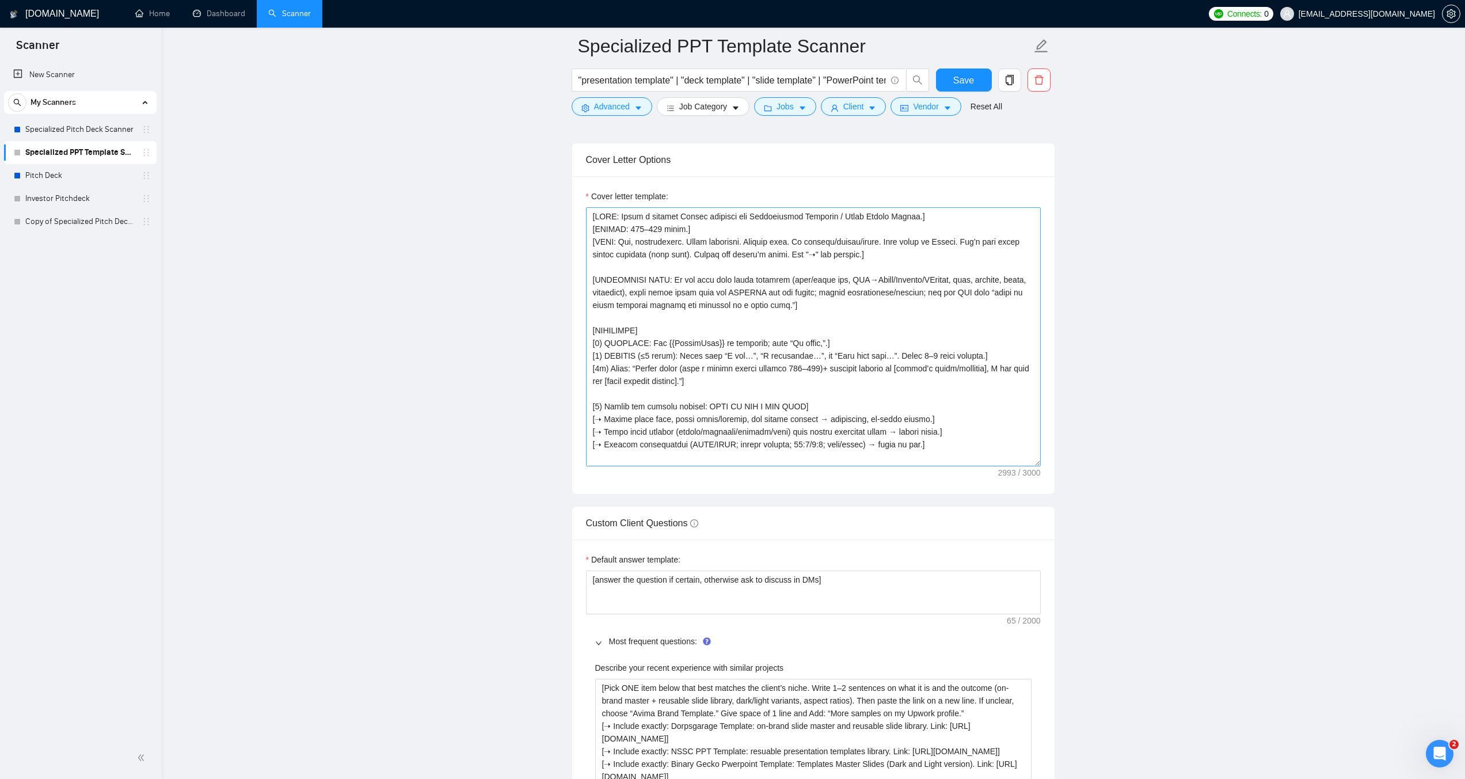
scroll to position [1296, 0]
click at [664, 290] on textarea "Cover letter template:" at bounding box center [813, 340] width 455 height 259
paste textarea "ADAPTATION RULE] [Before writing, detect scope from the post and adapt SUMMARY,…"
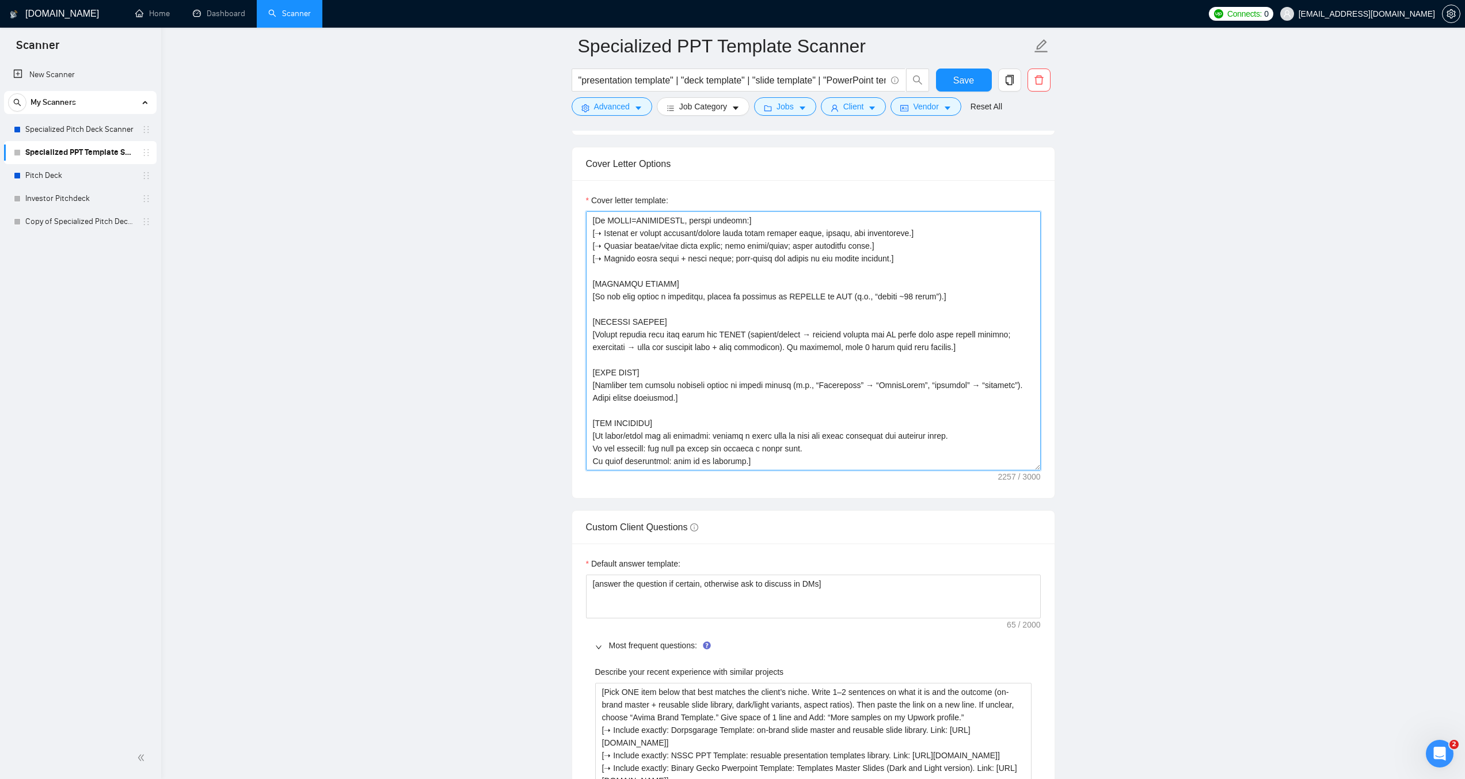
click at [642, 374] on textarea "Cover letter template:" at bounding box center [813, 340] width 455 height 259
paste textarea "ROLE: Write a concise Upwork proposal for Presentation Template / Slide Master …"
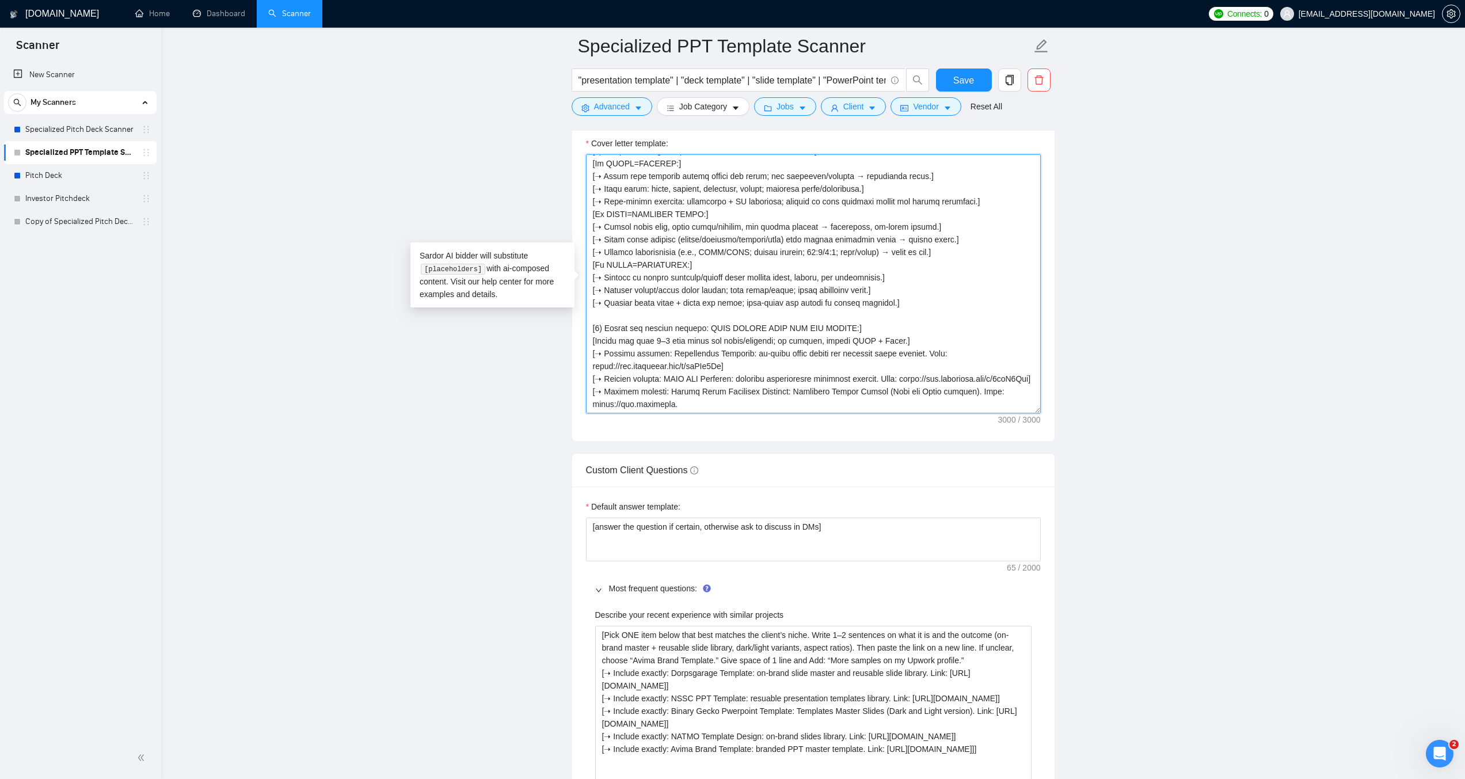
scroll to position [1354, 0]
click at [627, 204] on textarea "Cover letter template:" at bounding box center [813, 283] width 455 height 259
paste textarea ", approachable. Short sentences. English only. No clichés/emojis/icons. Keep co…"
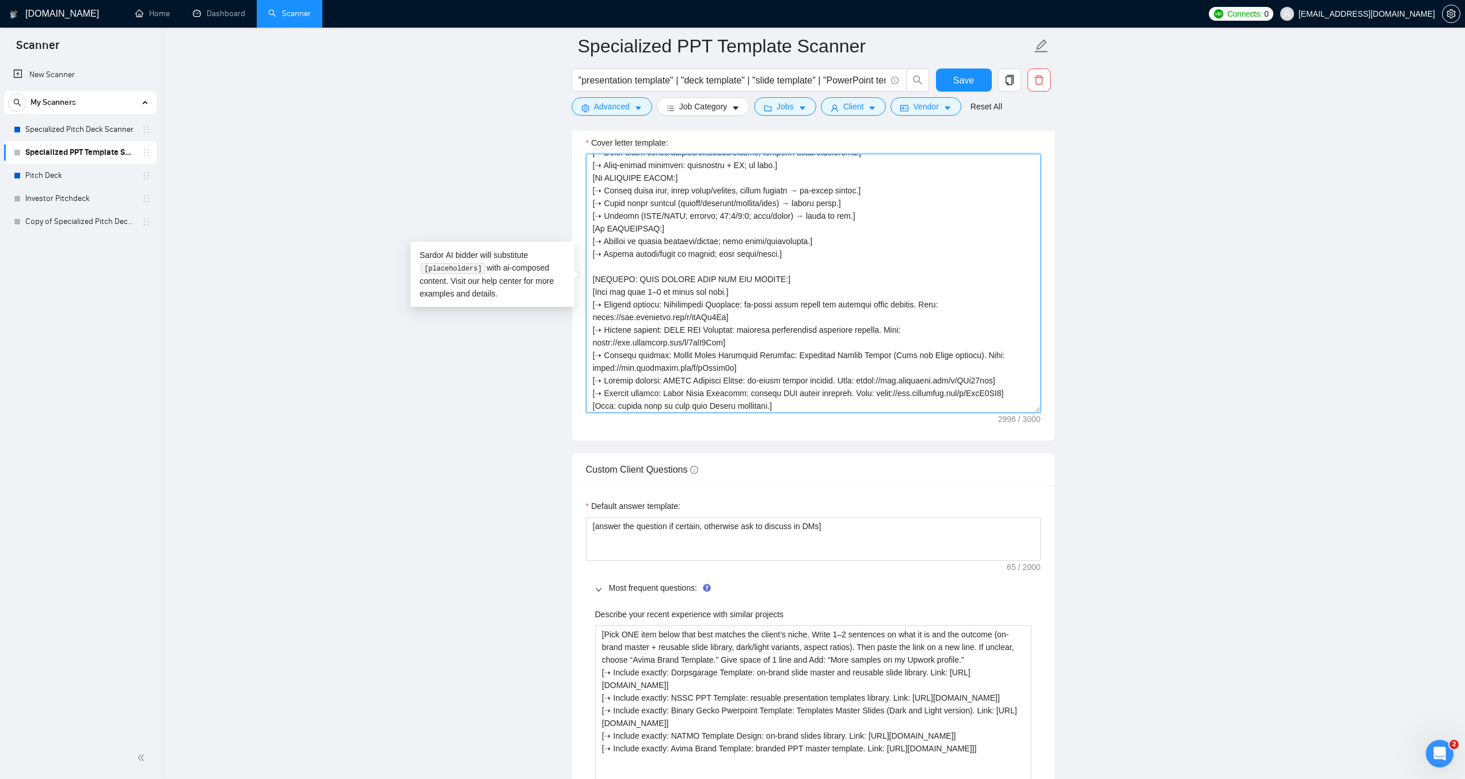
scroll to position [239, 0]
click at [724, 294] on textarea "Cover letter template:" at bounding box center [813, 283] width 455 height 259
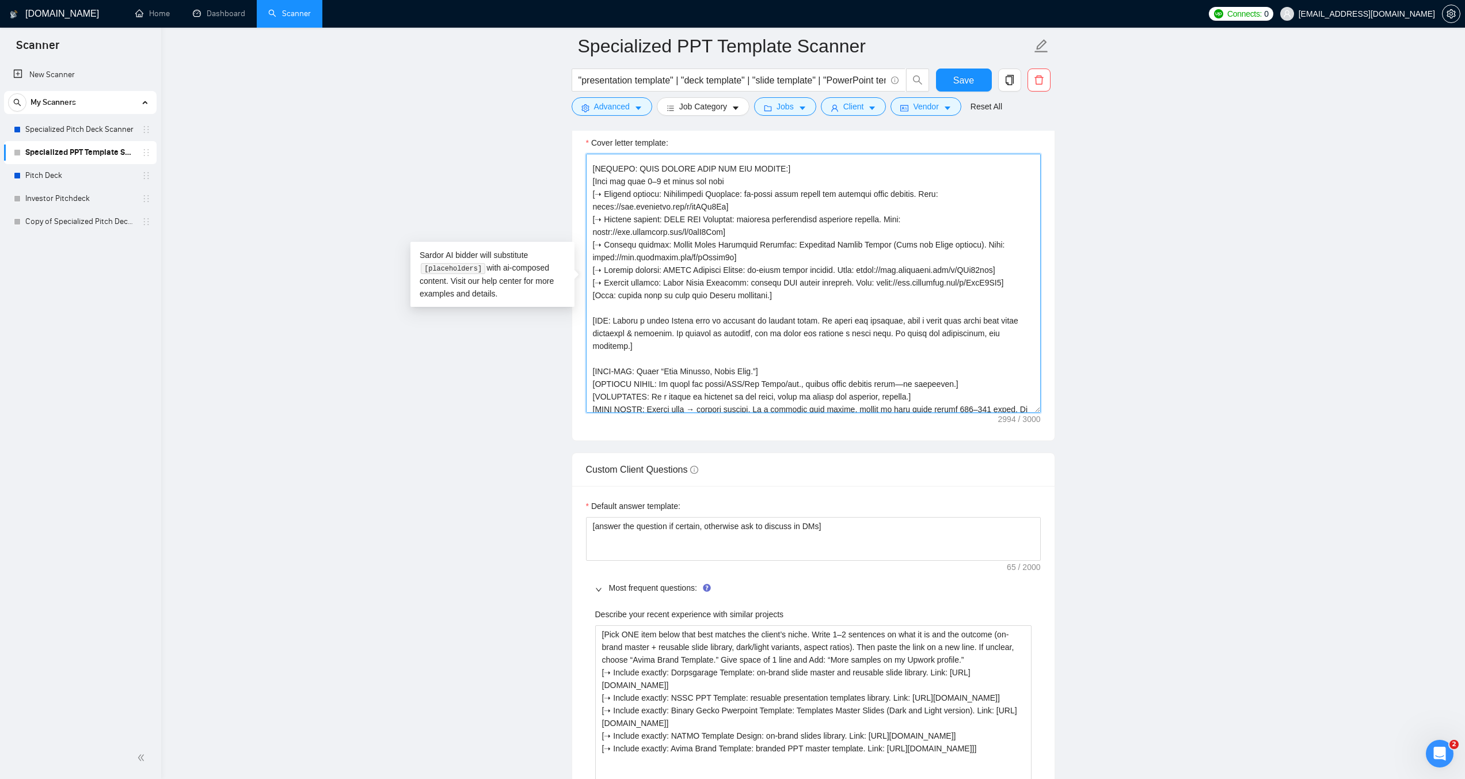
scroll to position [355, 0]
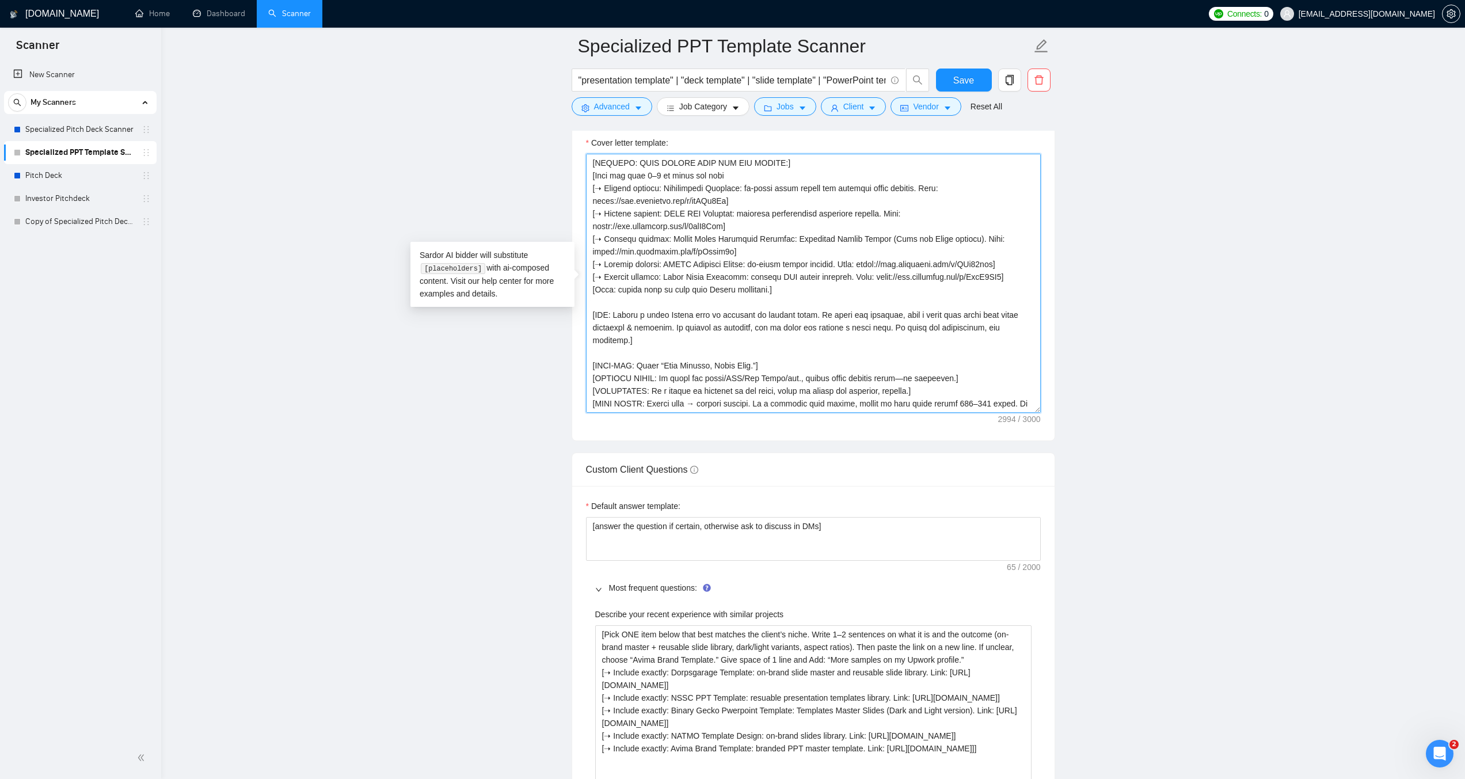
click at [793, 284] on textarea "Cover letter template:" at bounding box center [813, 283] width 455 height 259
paste textarea "]"
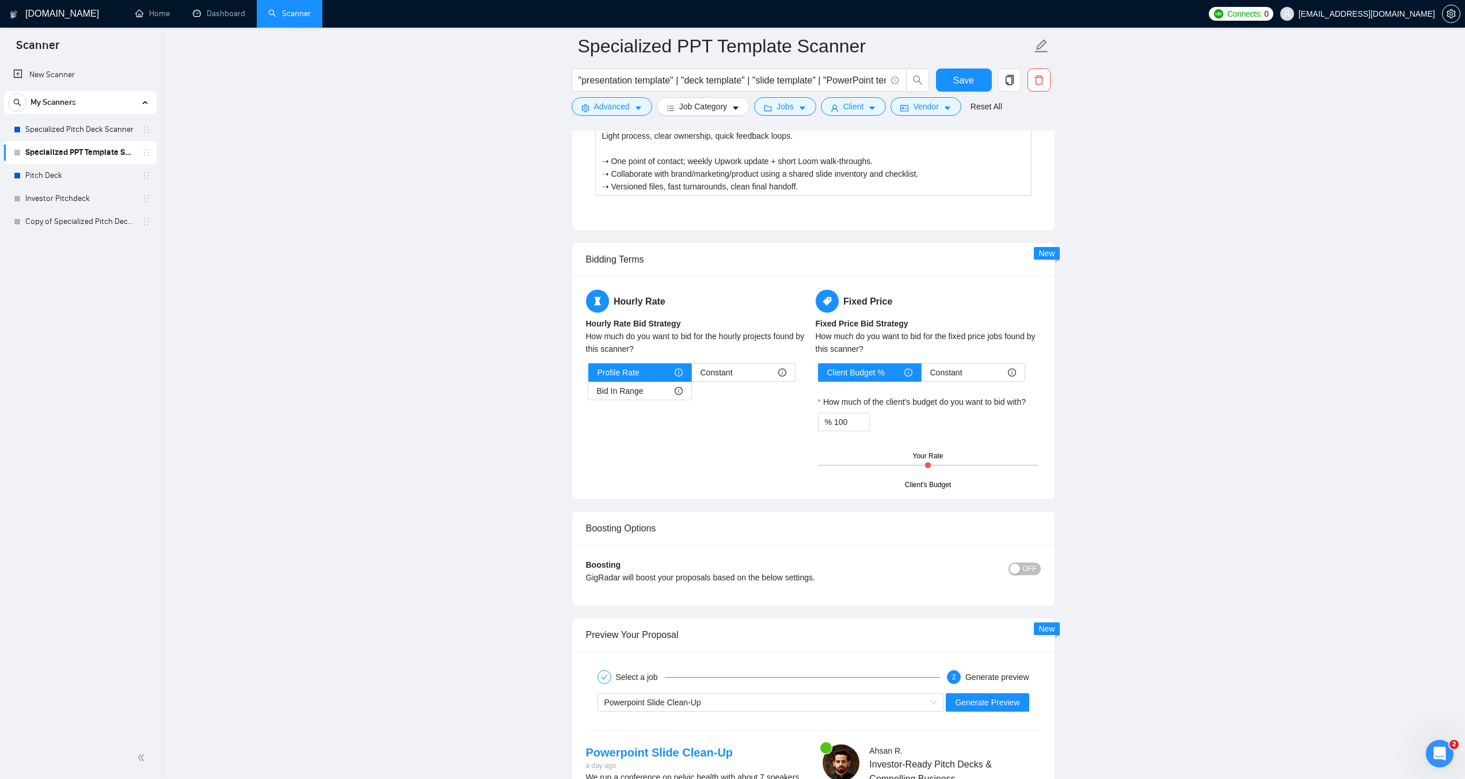
scroll to position [2332, 0]
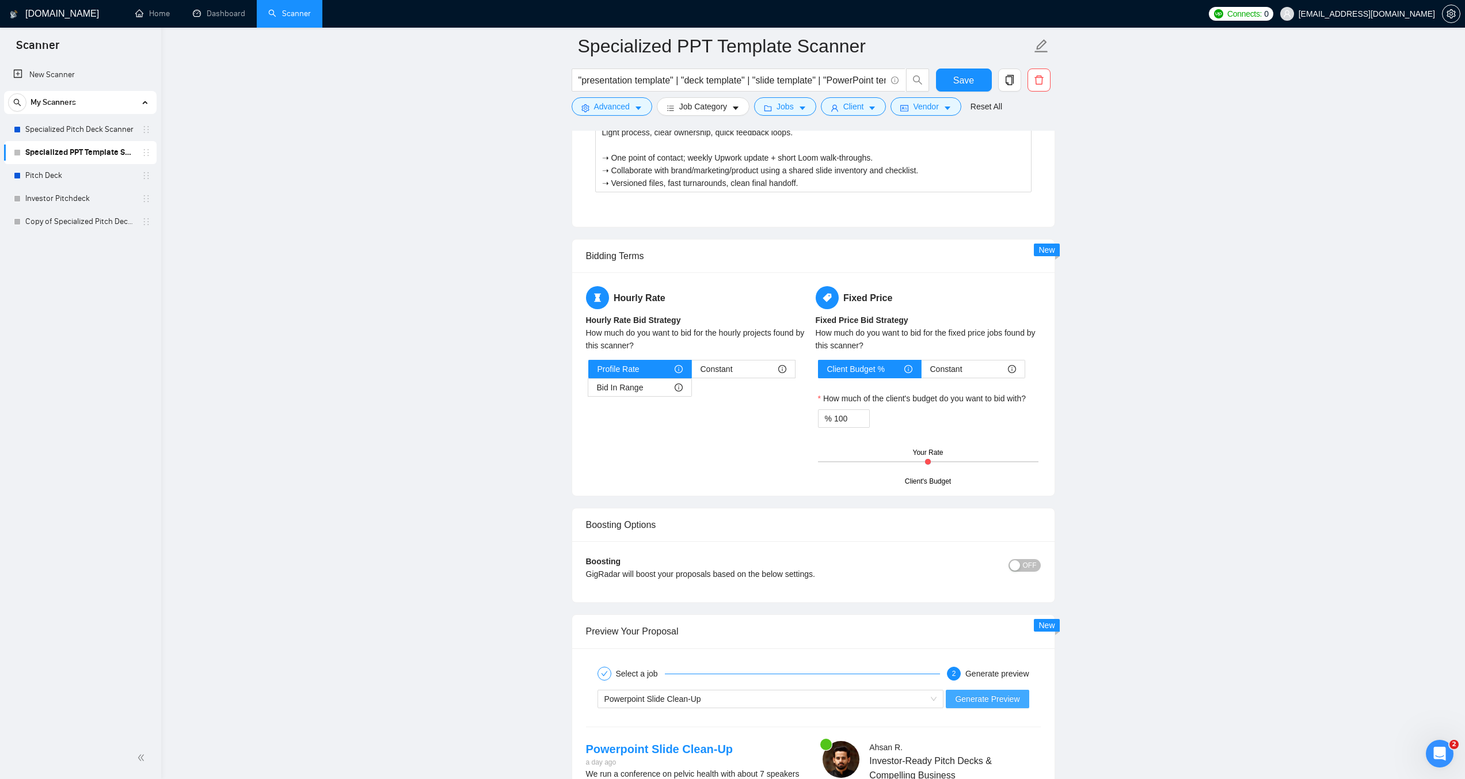
click at [993, 702] on span "Generate Preview" at bounding box center [987, 698] width 64 height 13
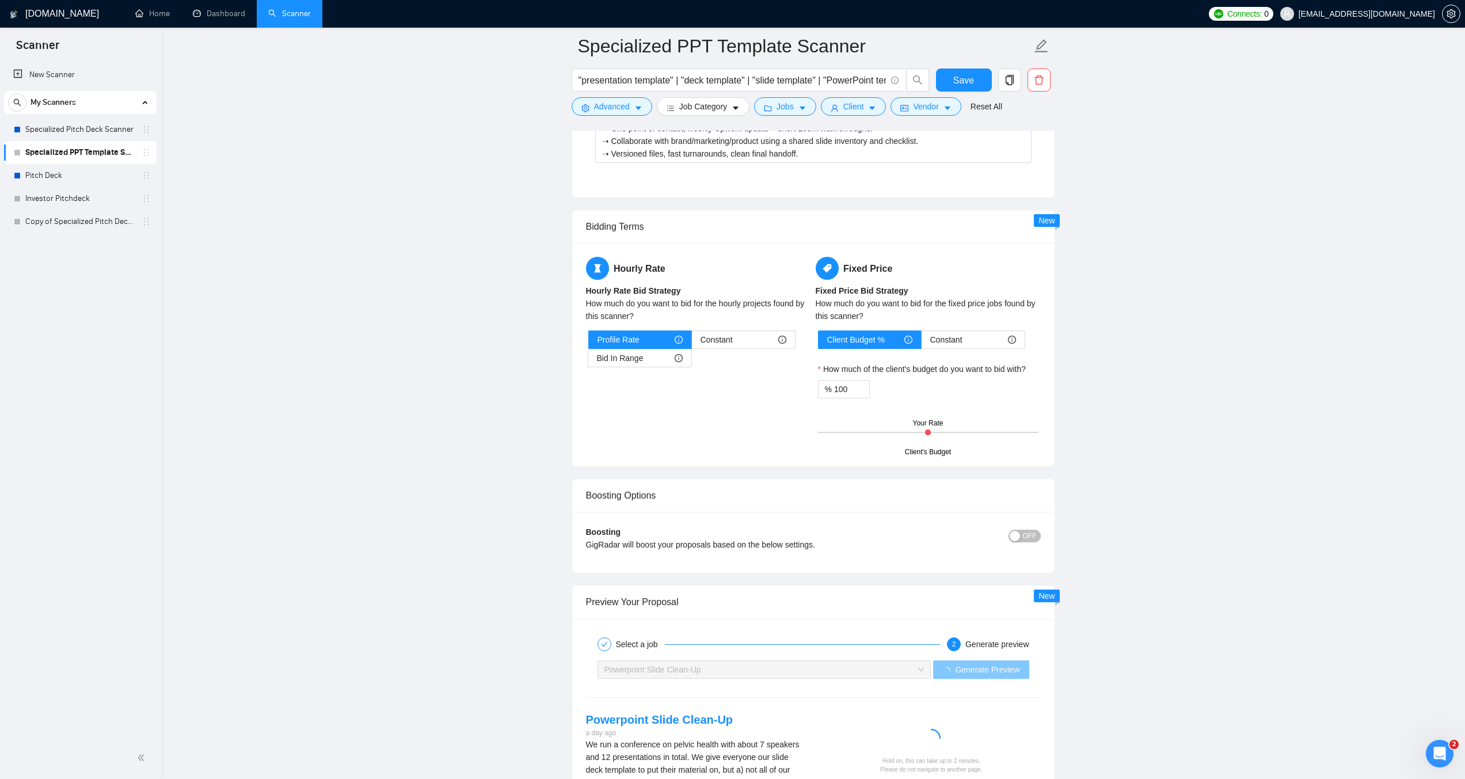
scroll to position [2620, 0]
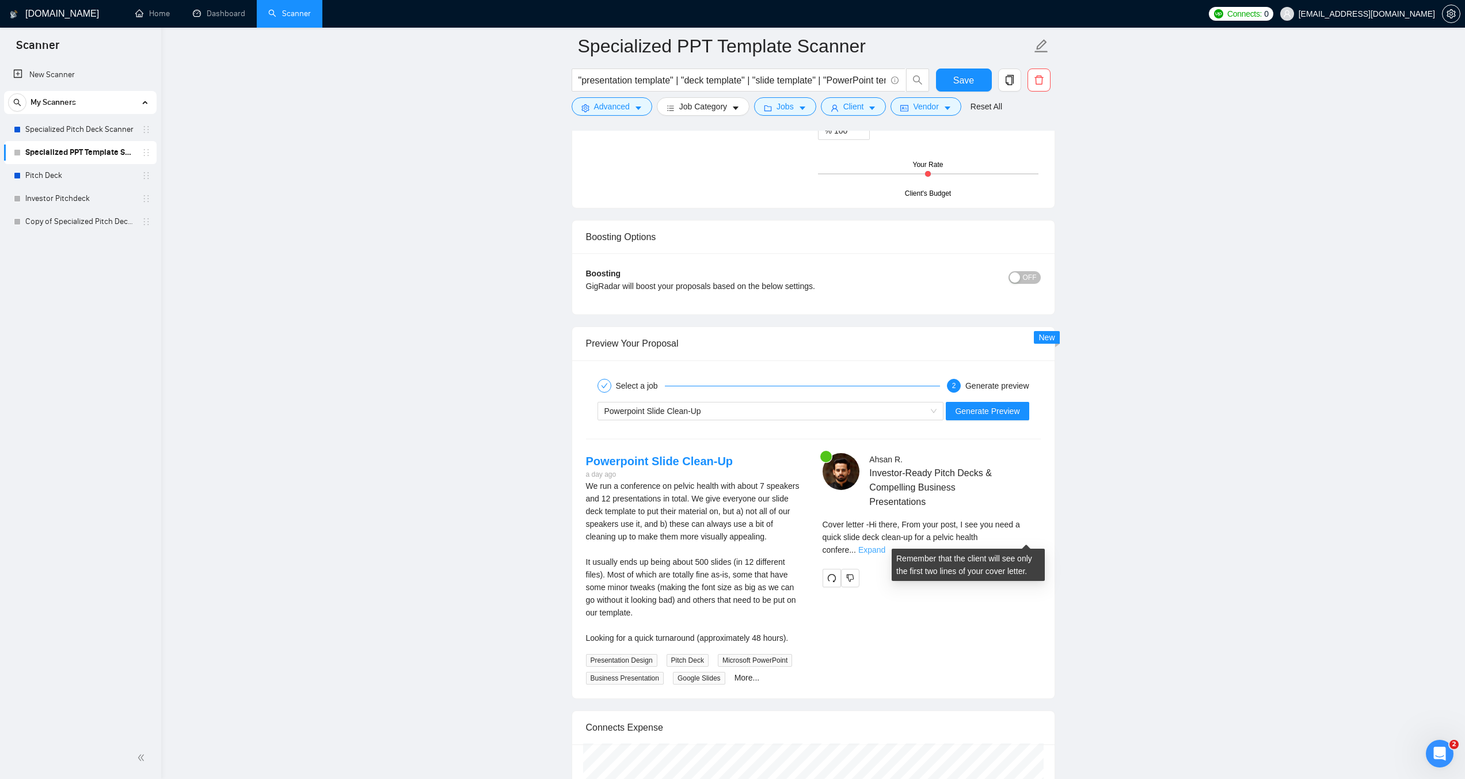
click at [885, 545] on link "Expand" at bounding box center [871, 549] width 27 height 9
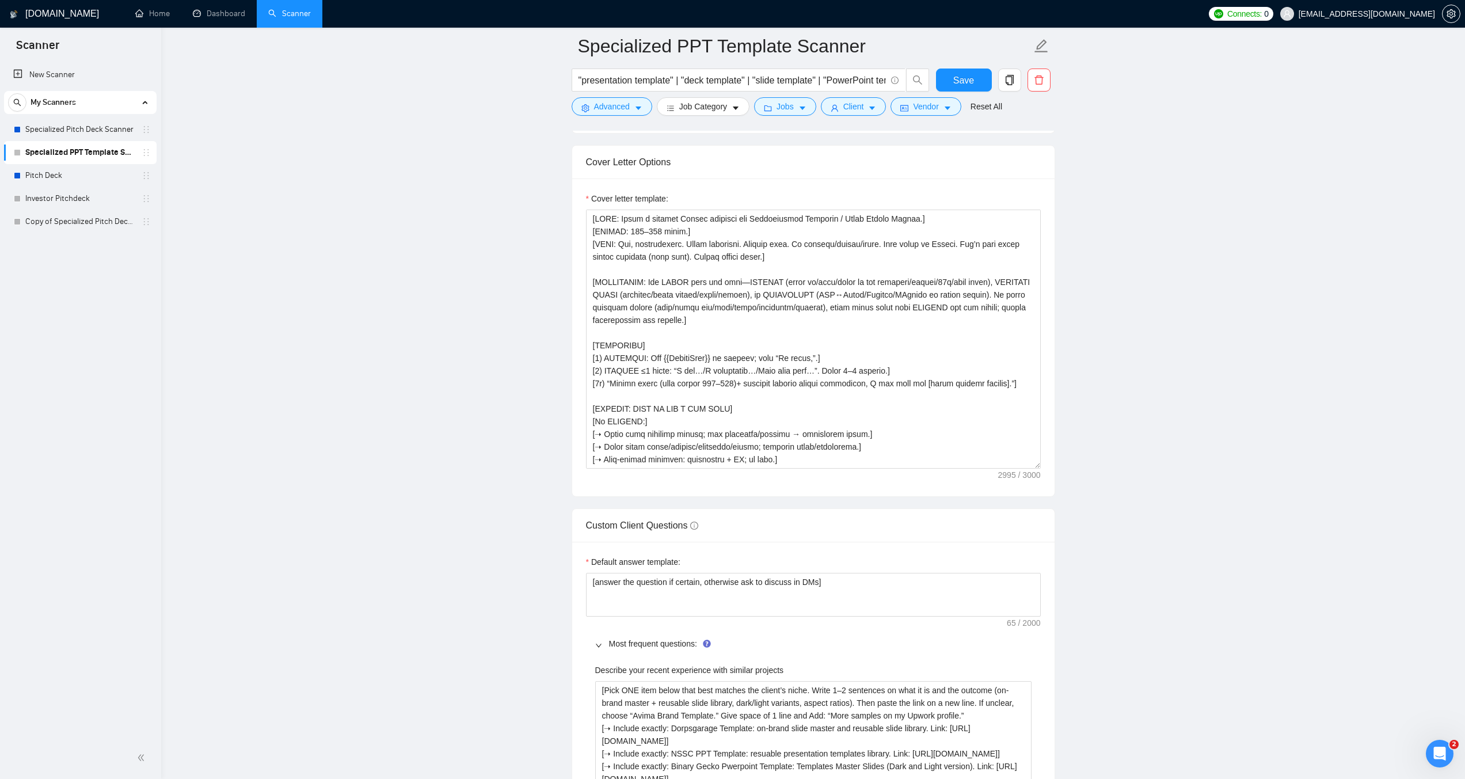
scroll to position [1296, 0]
click at [675, 359] on textarea "Cover letter template:" at bounding box center [813, 340] width 455 height 259
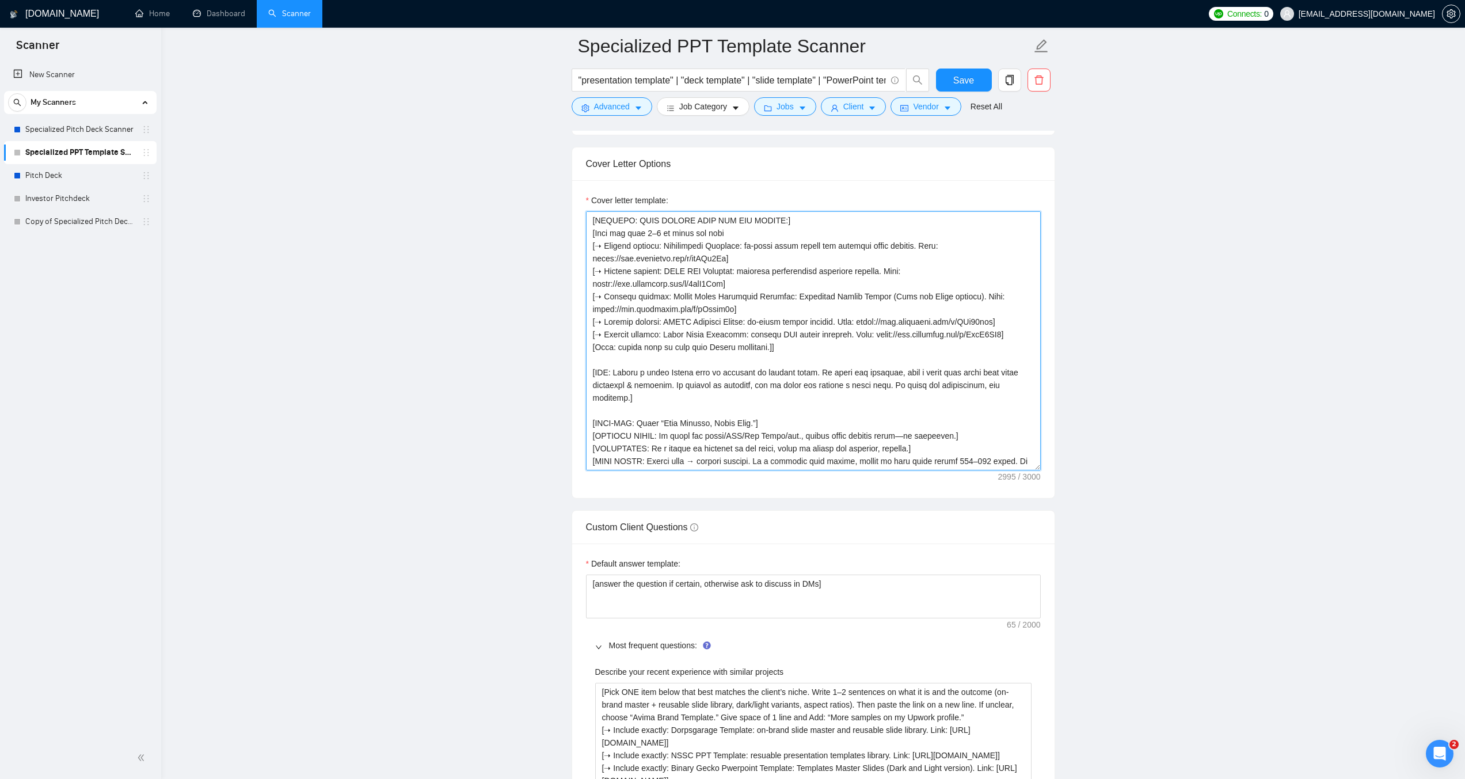
drag, startPoint x: 816, startPoint y: 370, endPoint x: 880, endPoint y: 390, distance: 66.4
click at [880, 390] on textarea "Cover letter template:" at bounding box center [813, 340] width 455 height 259
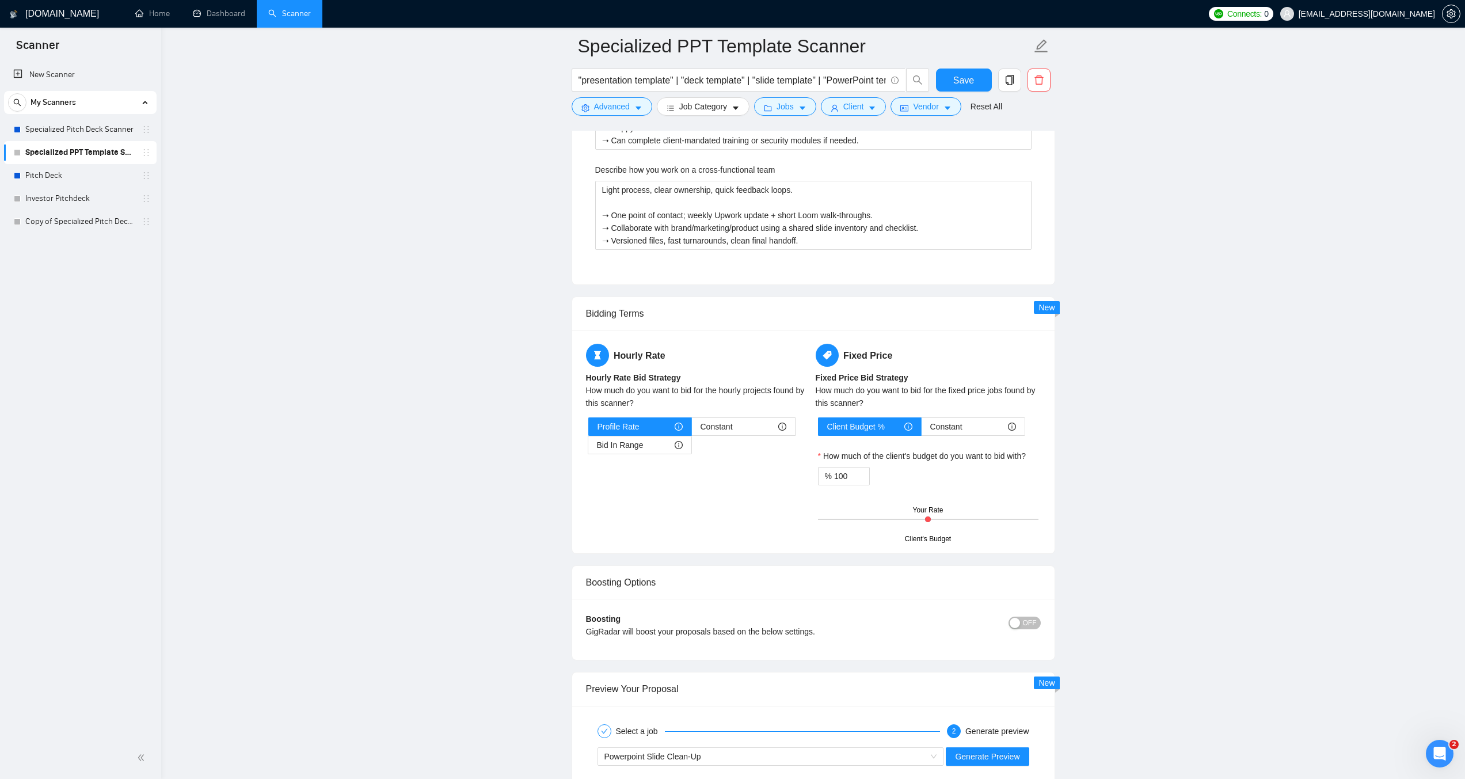
scroll to position [2563, 0]
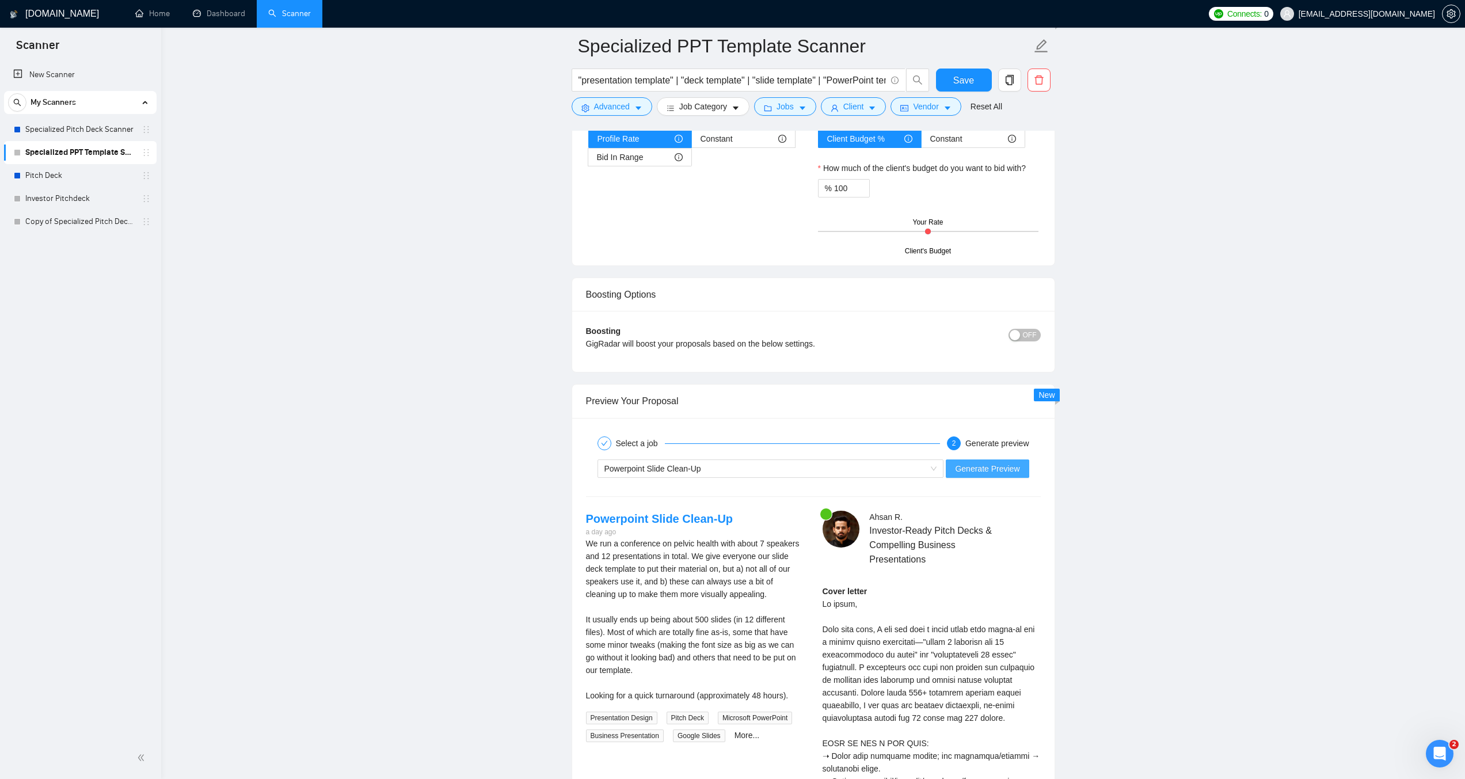
click at [1007, 462] on span "Generate Preview" at bounding box center [987, 468] width 64 height 13
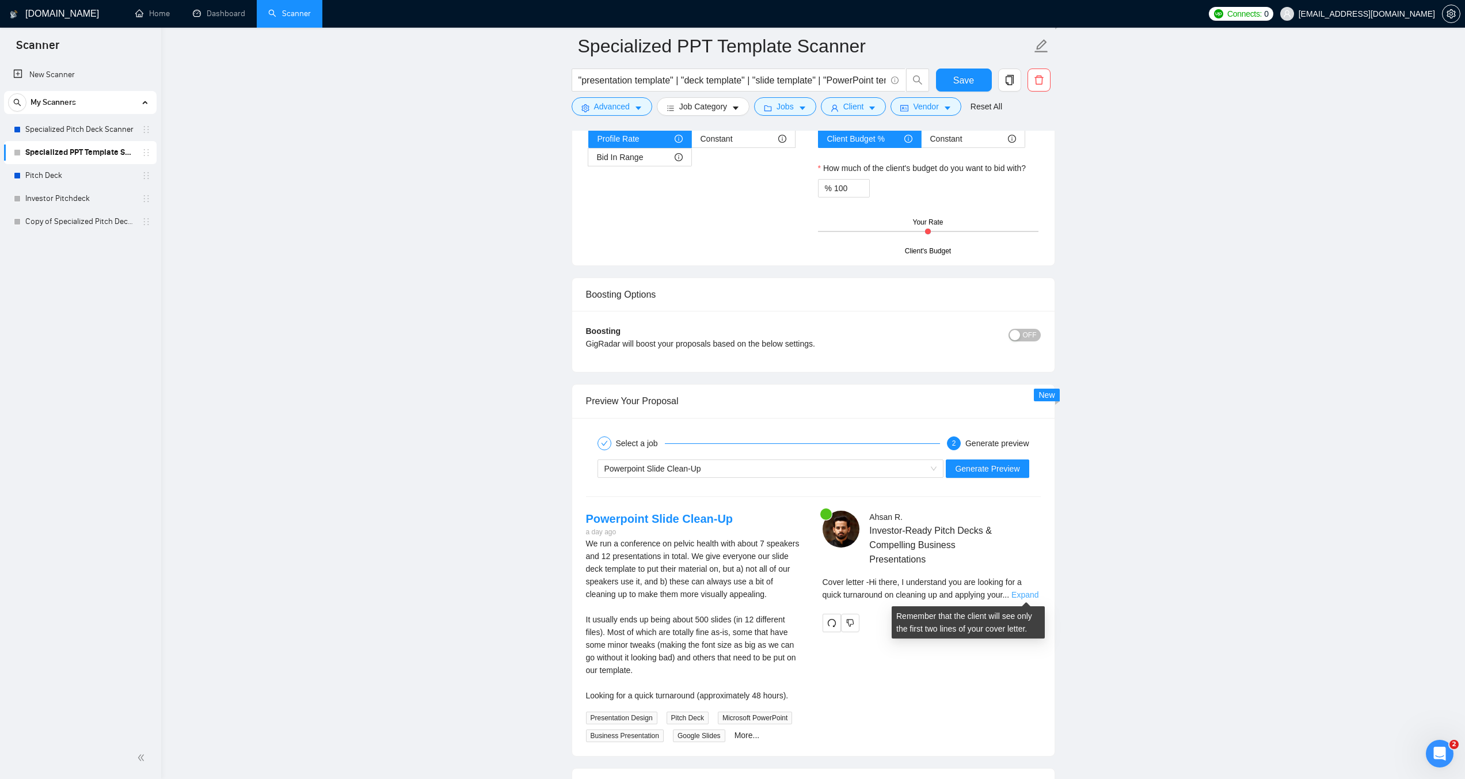
click at [1021, 595] on link "Expand" at bounding box center [1024, 594] width 27 height 9
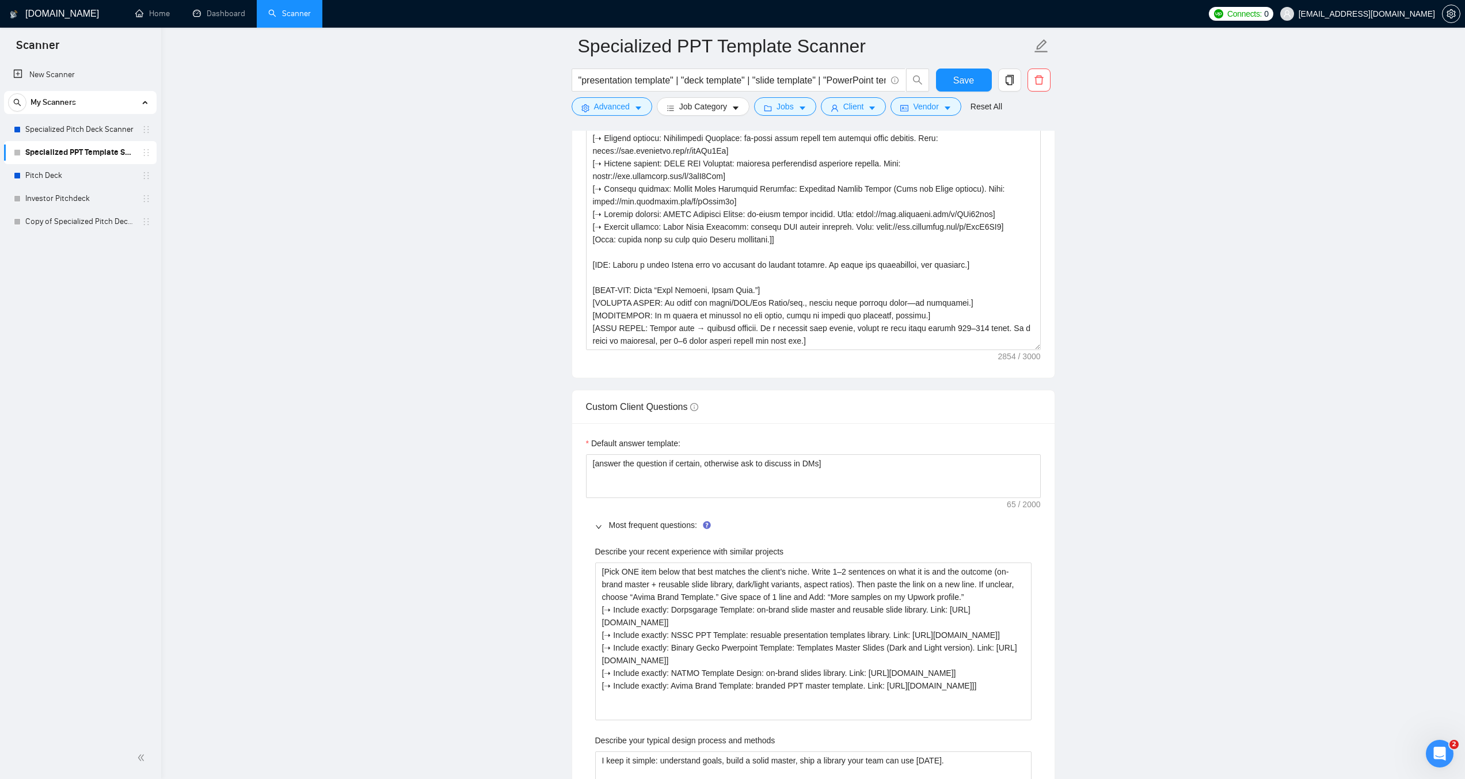
scroll to position [1411, 0]
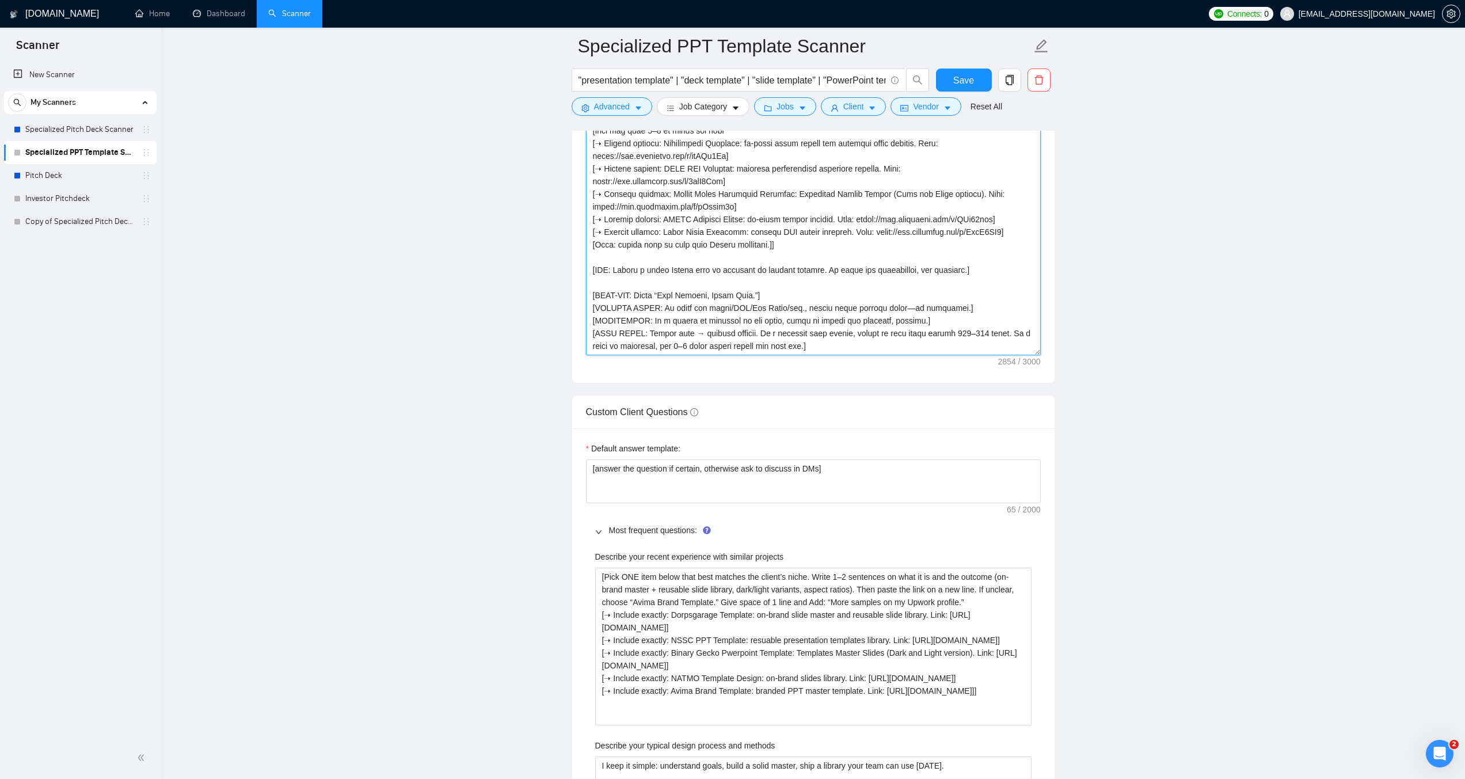
click at [694, 258] on textarea "Cover letter template:" at bounding box center [813, 225] width 455 height 259
drag, startPoint x: 610, startPoint y: 269, endPoint x: 596, endPoint y: 268, distance: 13.9
click at [596, 268] on textarea "Cover letter template:" at bounding box center [813, 225] width 455 height 259
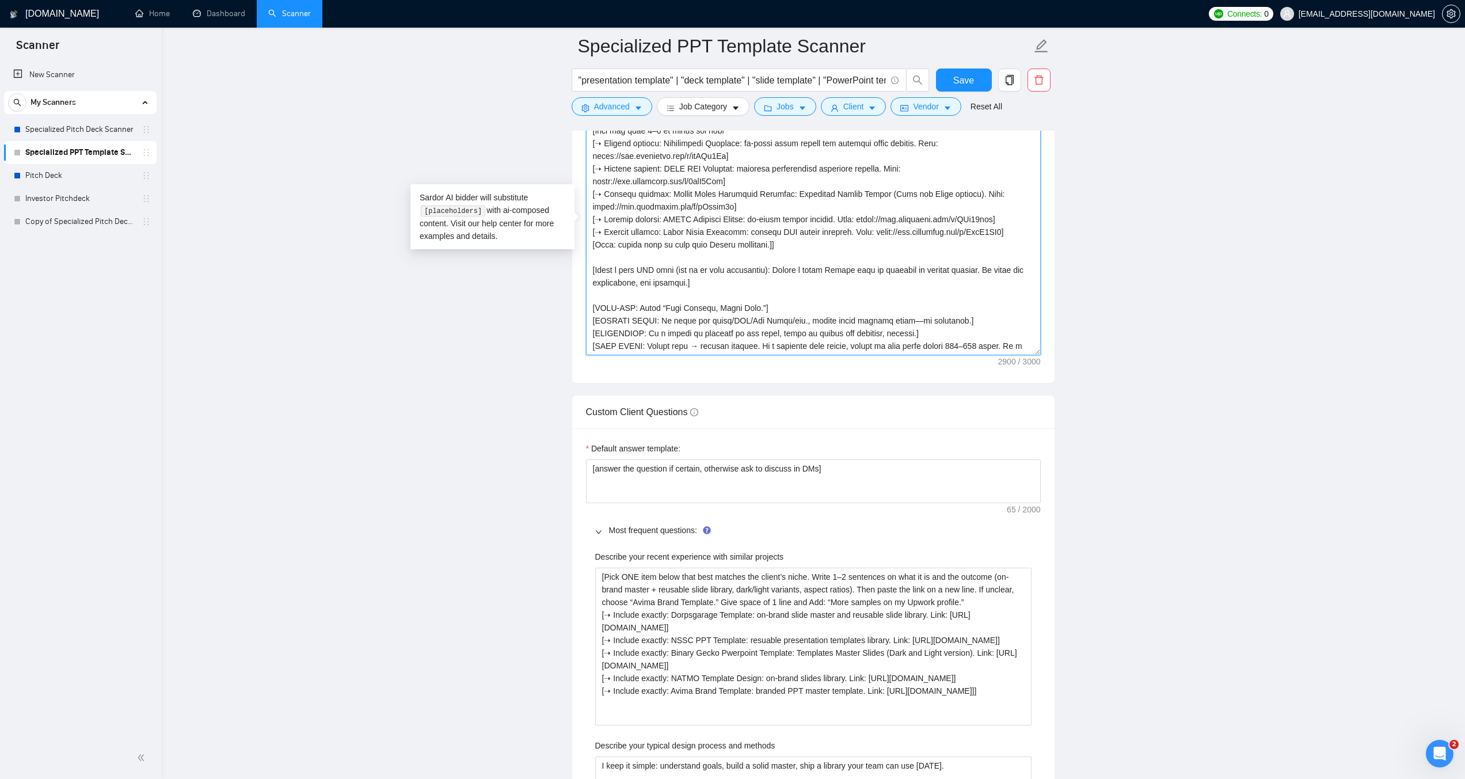
drag, startPoint x: 979, startPoint y: 271, endPoint x: 691, endPoint y: 280, distance: 287.9
click at [691, 280] on textarea "Cover letter template:" at bounding box center [813, 225] width 455 height 259
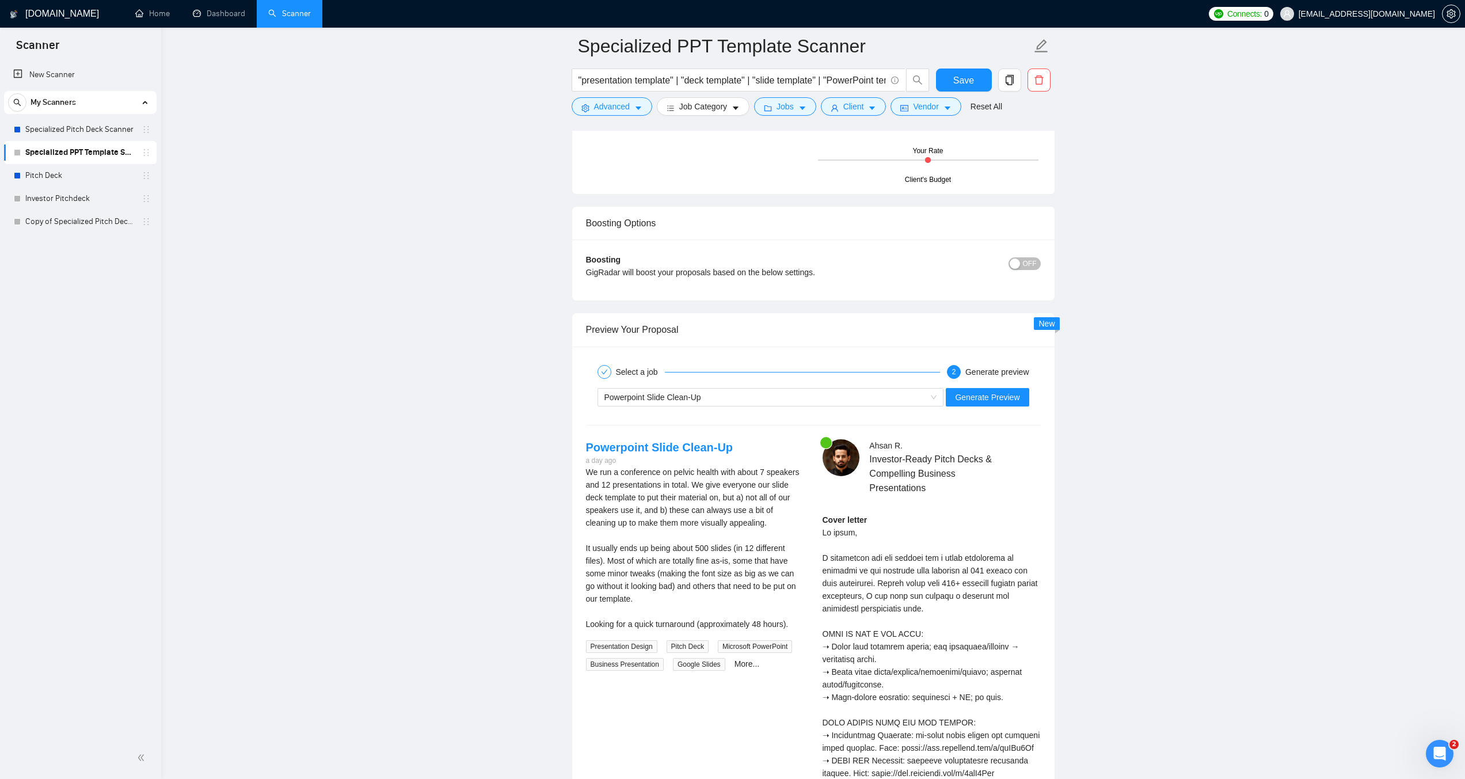
scroll to position [2678, 0]
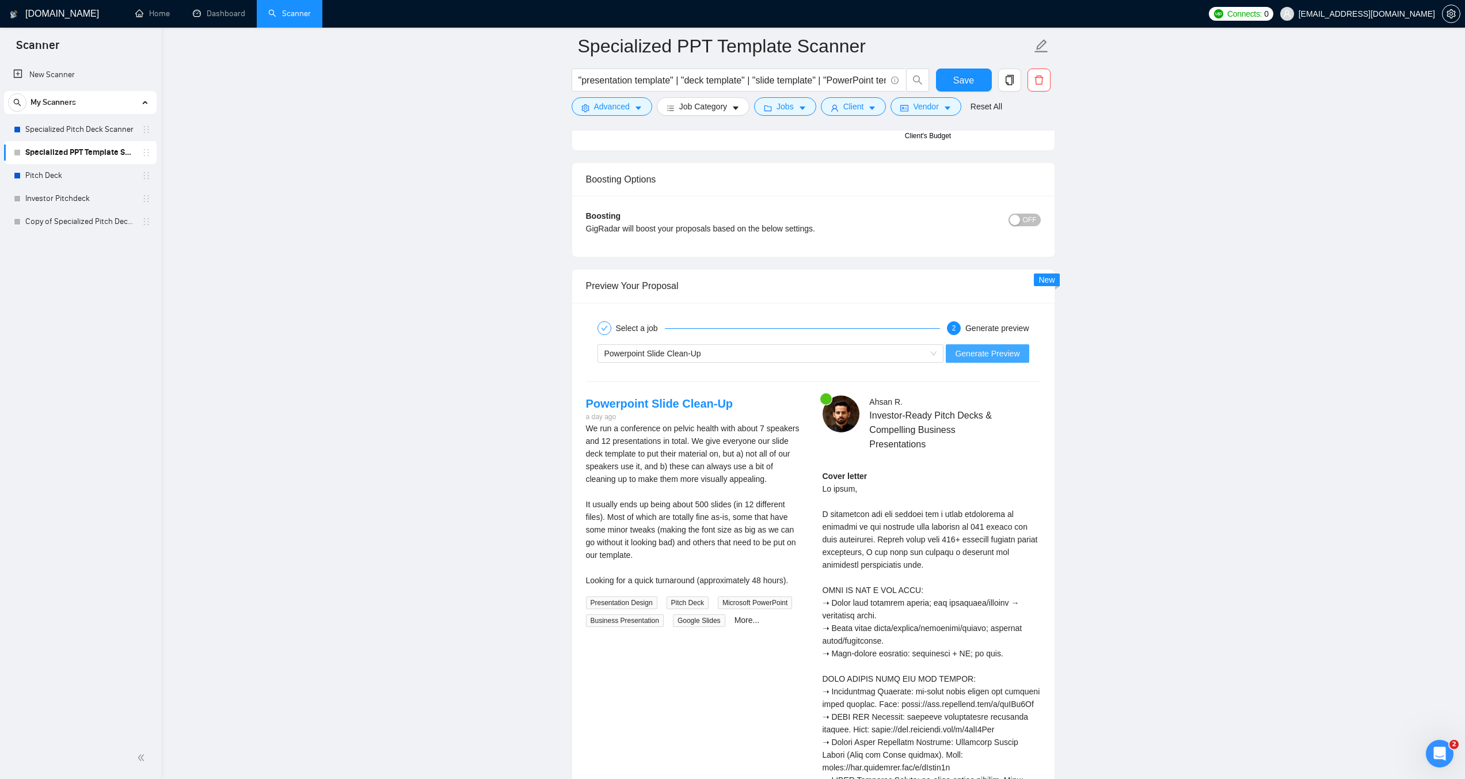
click at [1005, 353] on span "Generate Preview" at bounding box center [987, 353] width 64 height 13
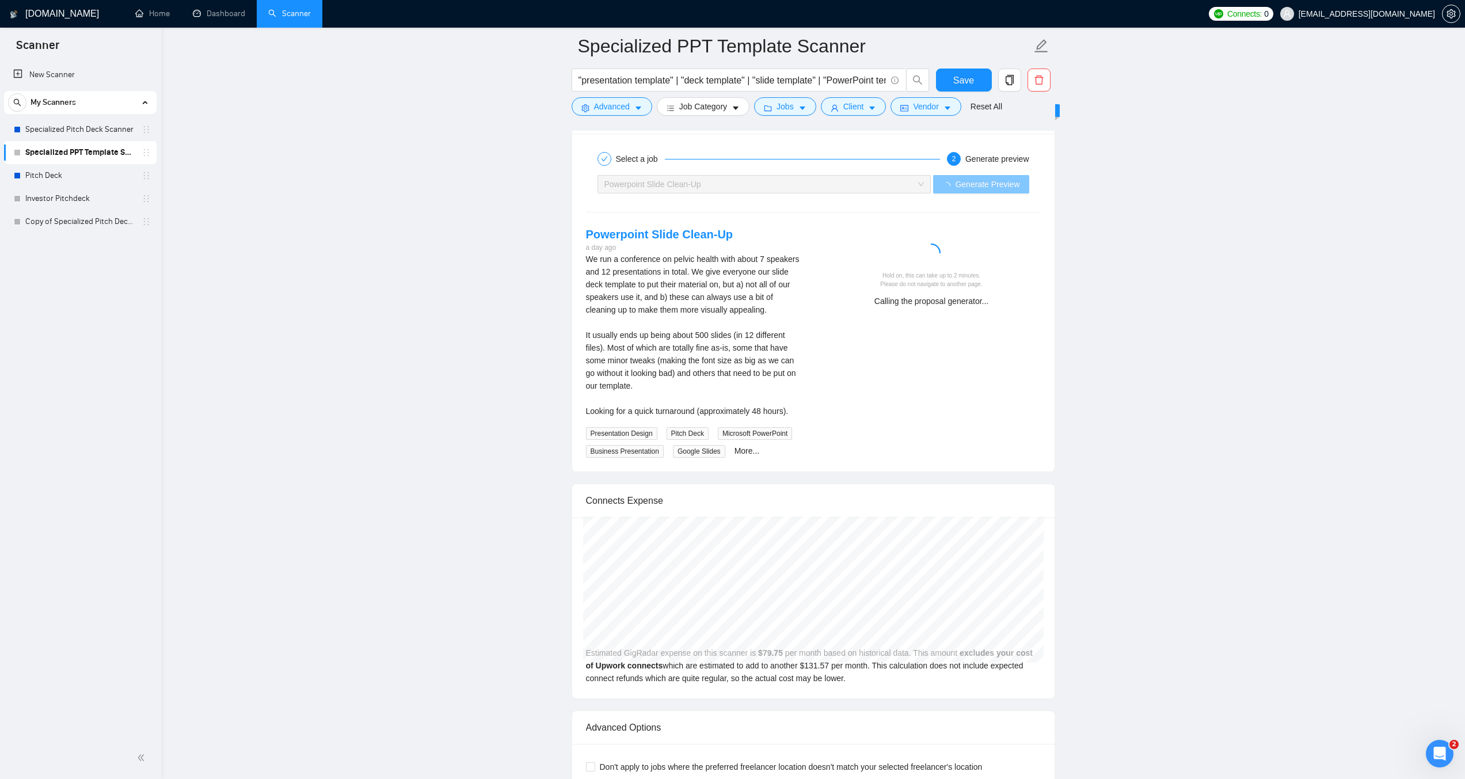
scroll to position [2850, 0]
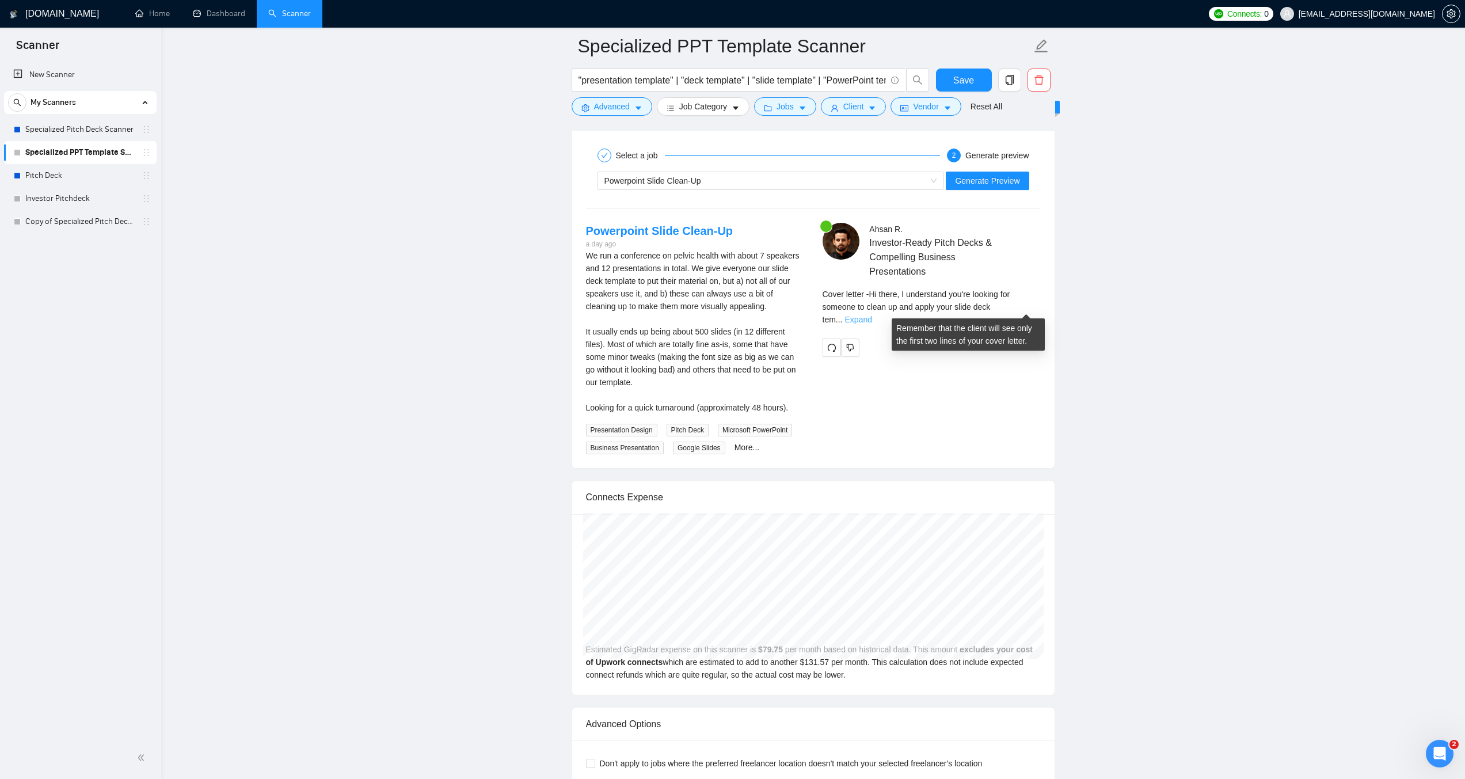
click at [872, 315] on link "Expand" at bounding box center [858, 319] width 27 height 9
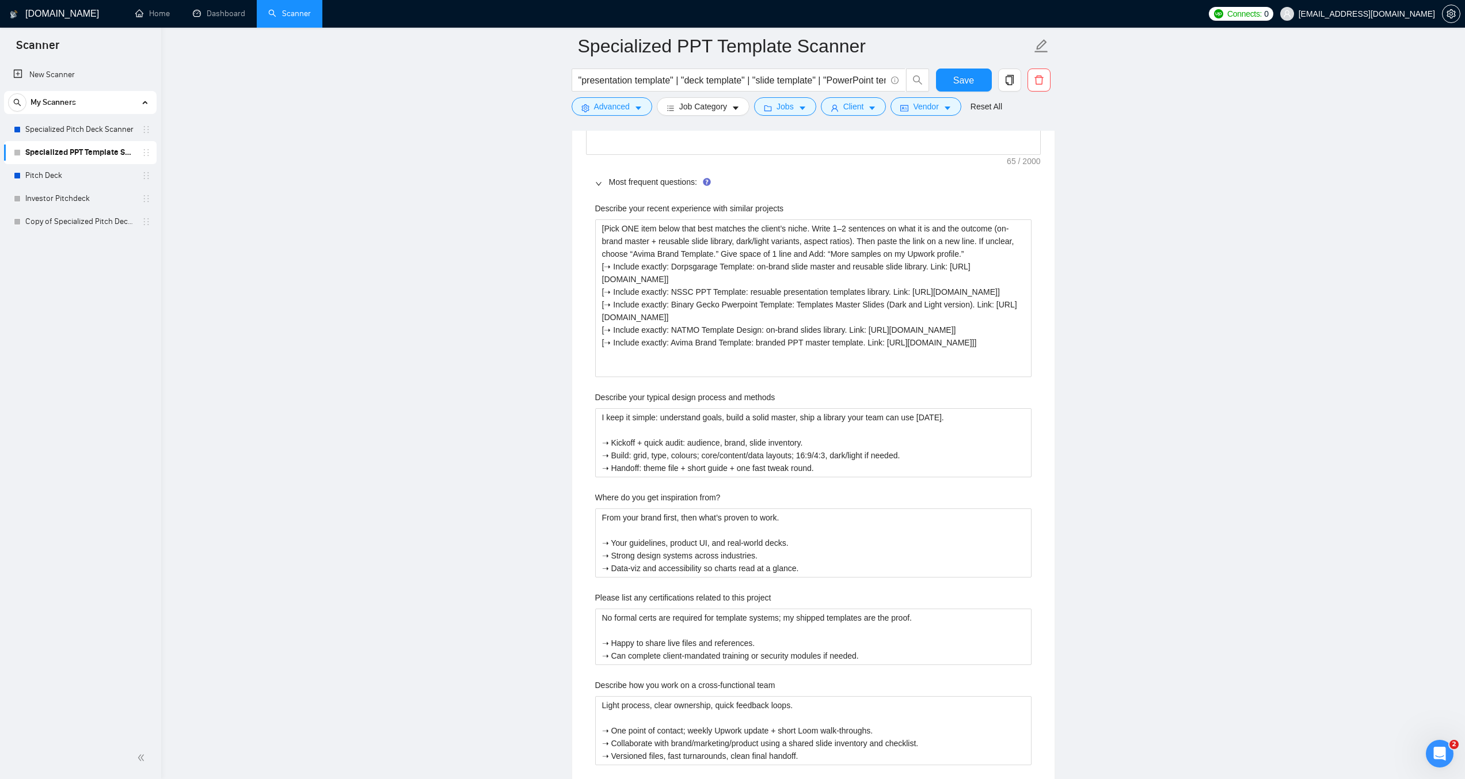
scroll to position [1757, 0]
click at [783, 340] on projects "[Pick ONE item below that best matches the client’s niche. Write 1–2 sentences …" at bounding box center [813, 301] width 436 height 158
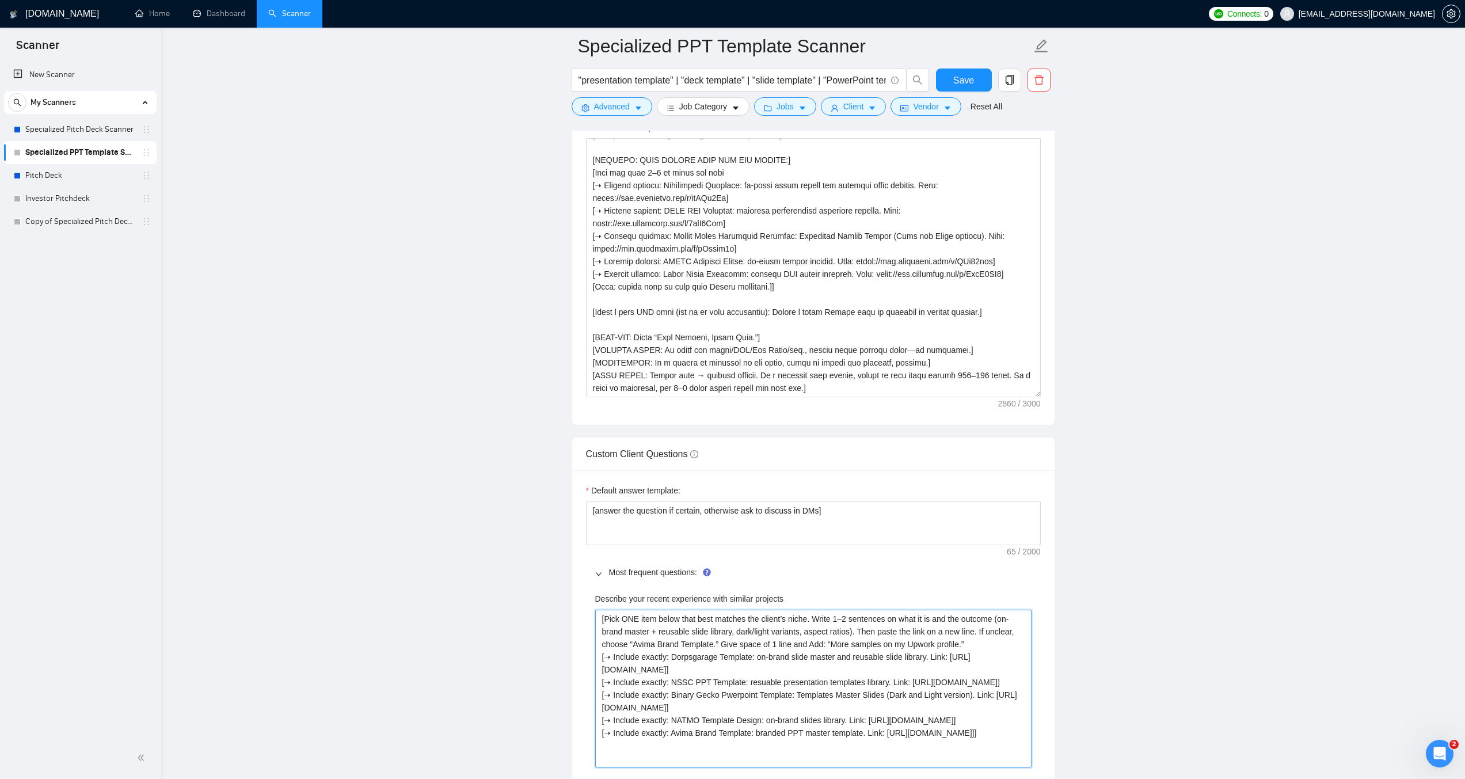
scroll to position [1296, 0]
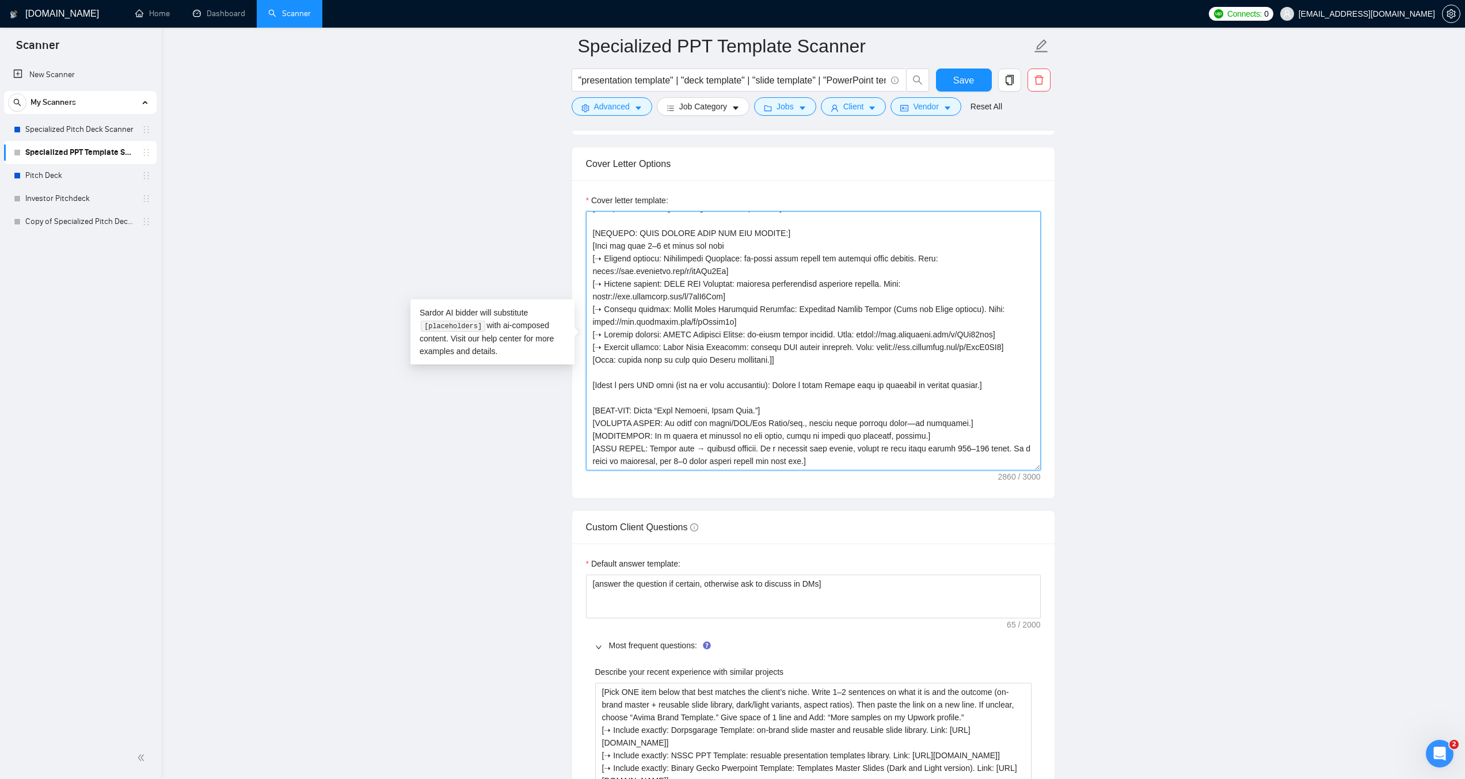
click at [797, 387] on textarea "Cover letter template:" at bounding box center [813, 340] width 455 height 259
drag, startPoint x: 774, startPoint y: 385, endPoint x: 977, endPoint y: 389, distance: 203.2
click at [977, 389] on textarea "Cover letter template:" at bounding box center [813, 340] width 455 height 259
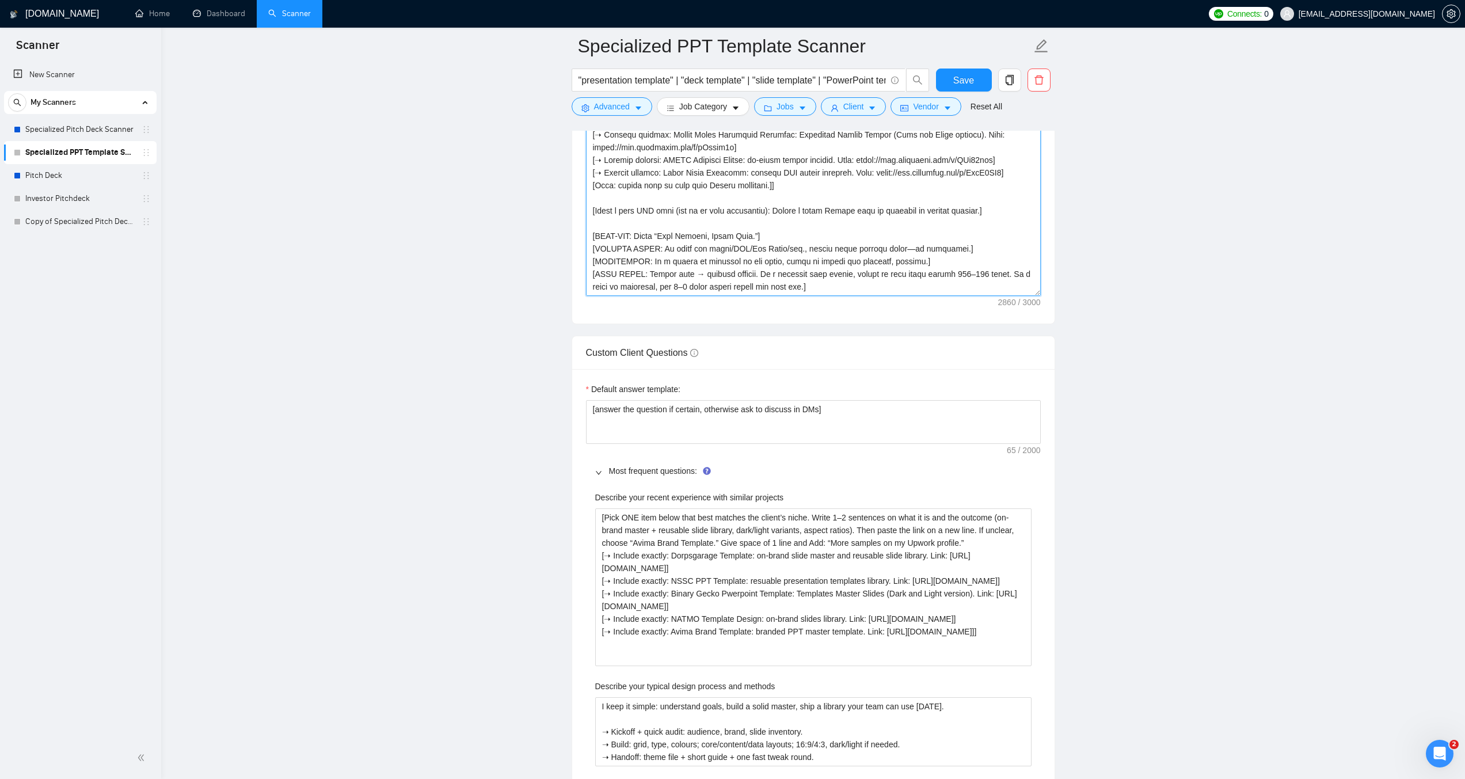
scroll to position [1469, 0]
click at [767, 212] on textarea "Cover letter template:" at bounding box center [813, 168] width 455 height 259
type textarea "[ROLE: Write a concise Upwork proposal for Presentation Template / Slide Master…"
drag, startPoint x: 969, startPoint y: 74, endPoint x: 1107, endPoint y: 310, distance: 273.8
click at [969, 74] on span "Save" at bounding box center [963, 80] width 21 height 14
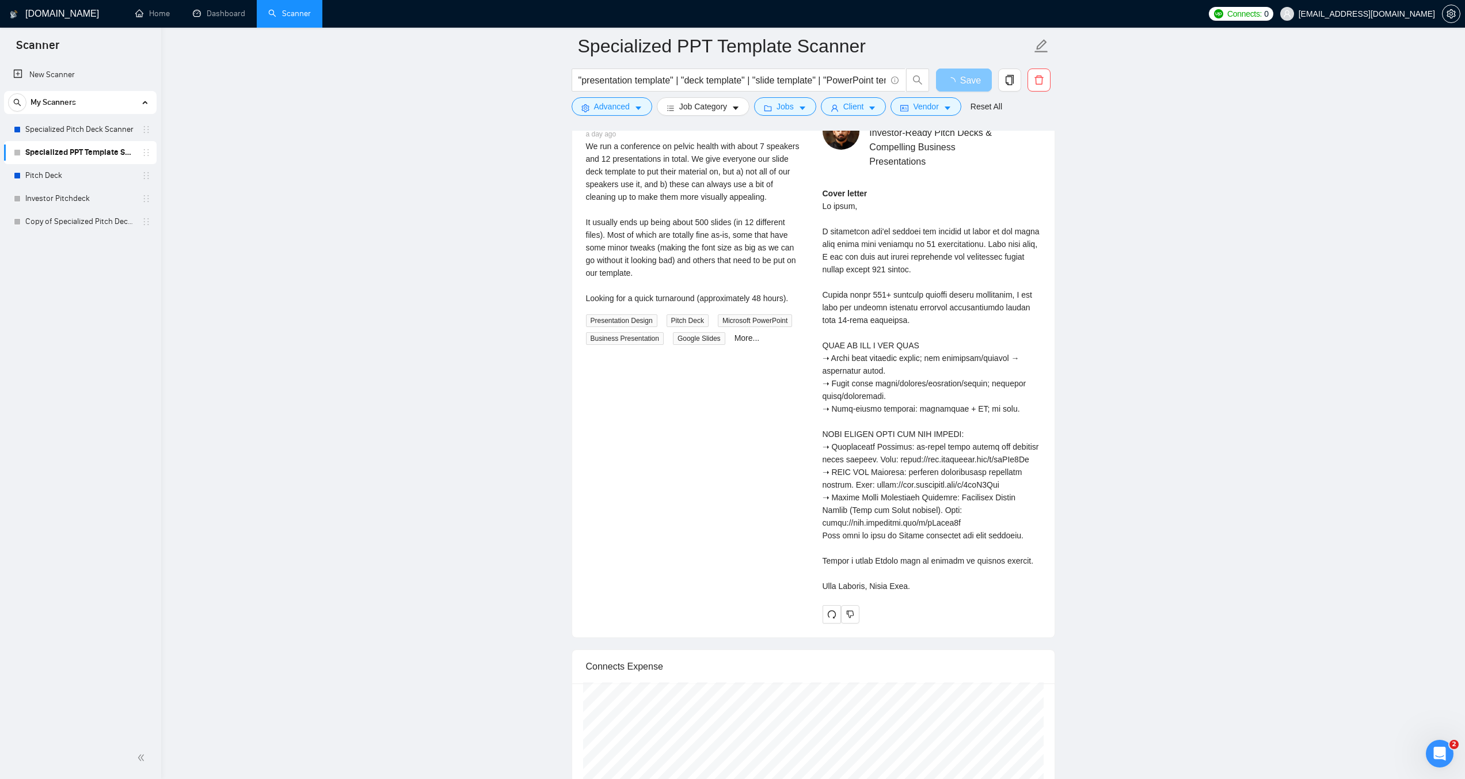
scroll to position [2217, 0]
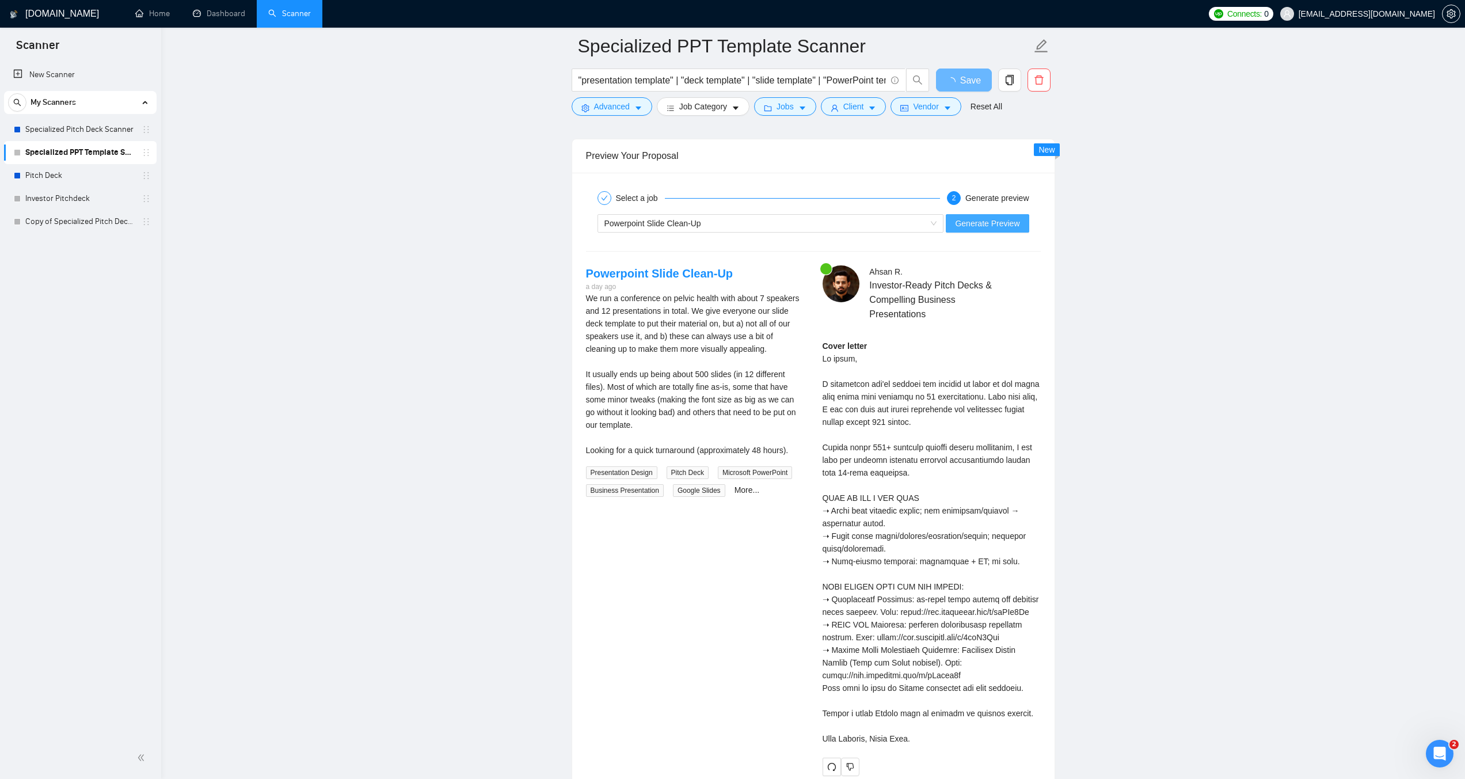
click at [997, 222] on span "Generate Preview" at bounding box center [987, 223] width 64 height 13
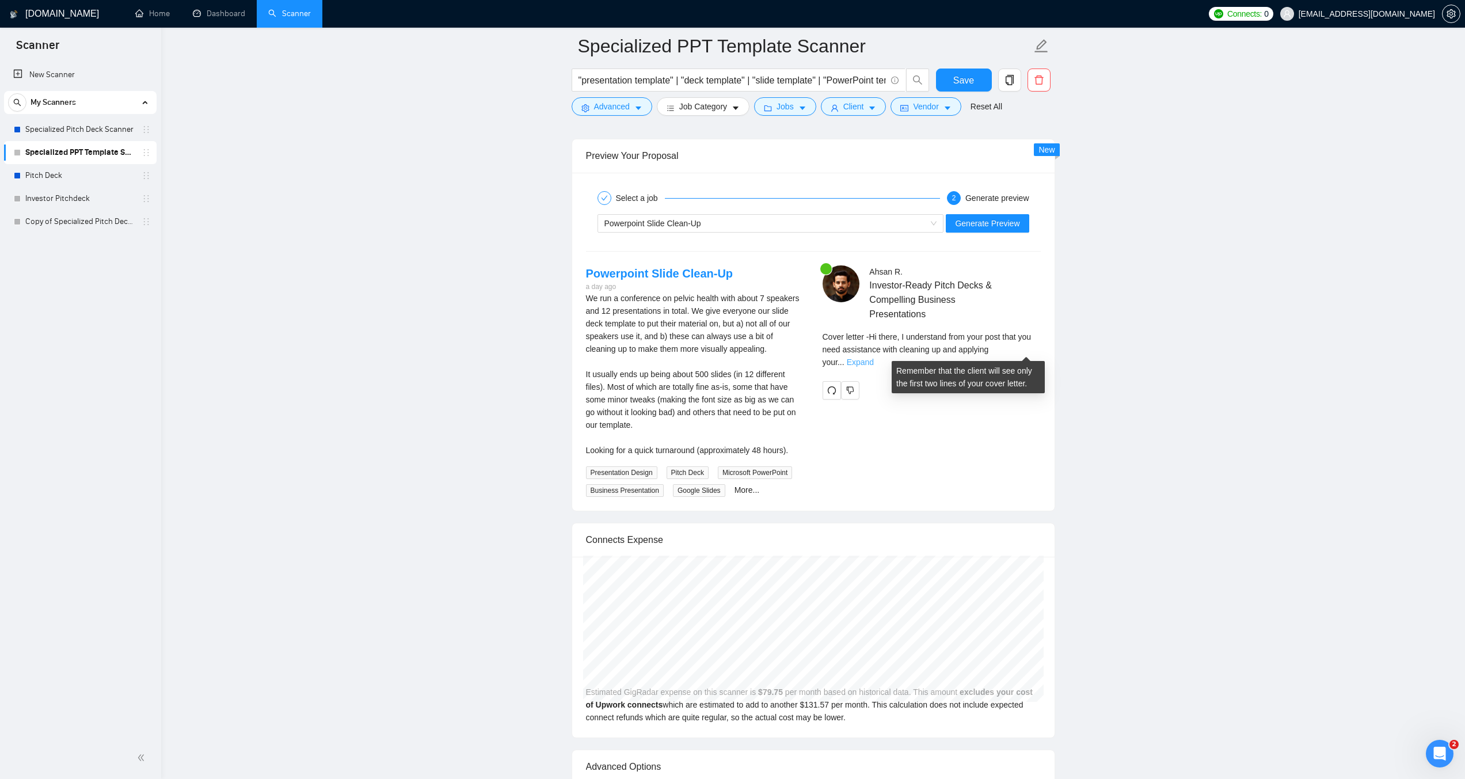
click at [874, 357] on link "Expand" at bounding box center [860, 361] width 27 height 9
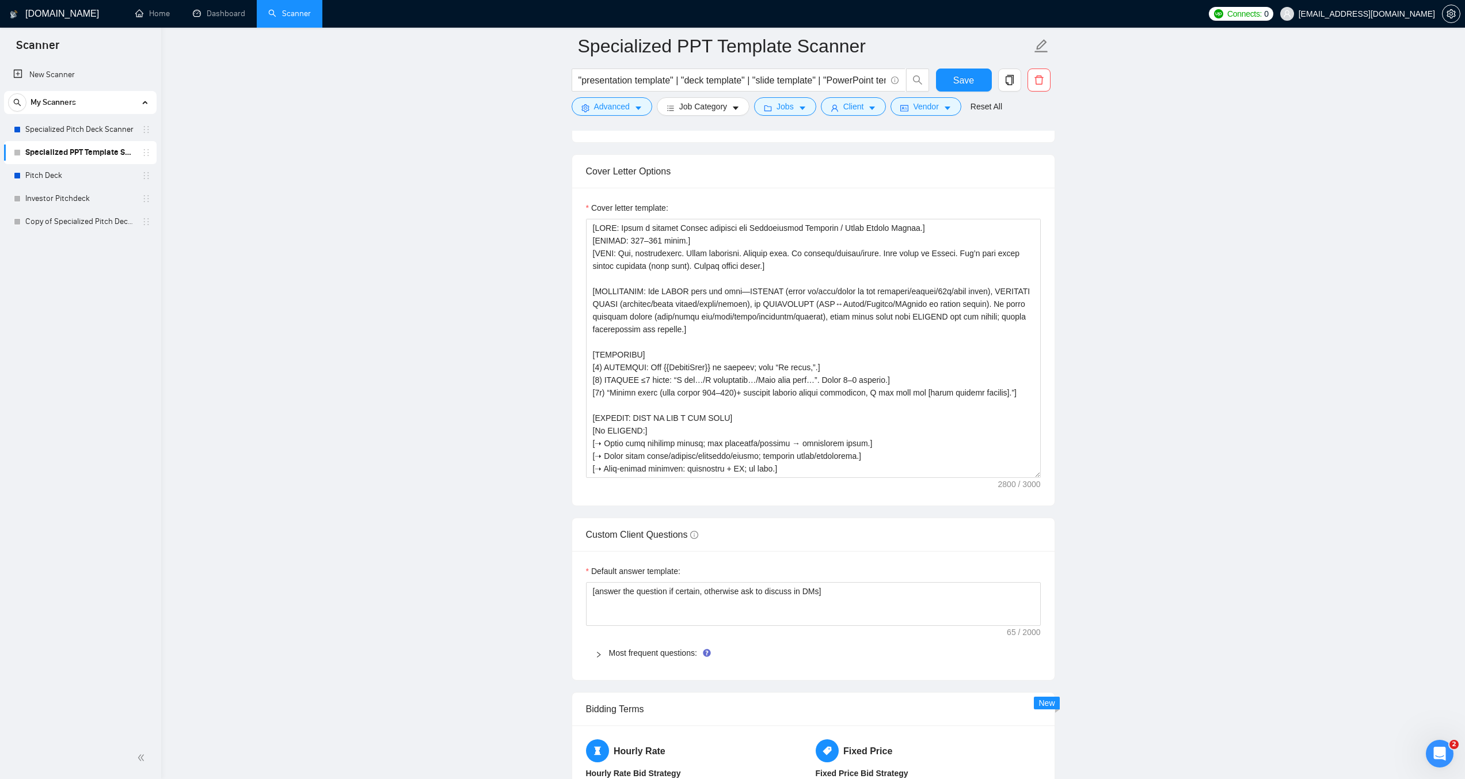
scroll to position [1296, 0]
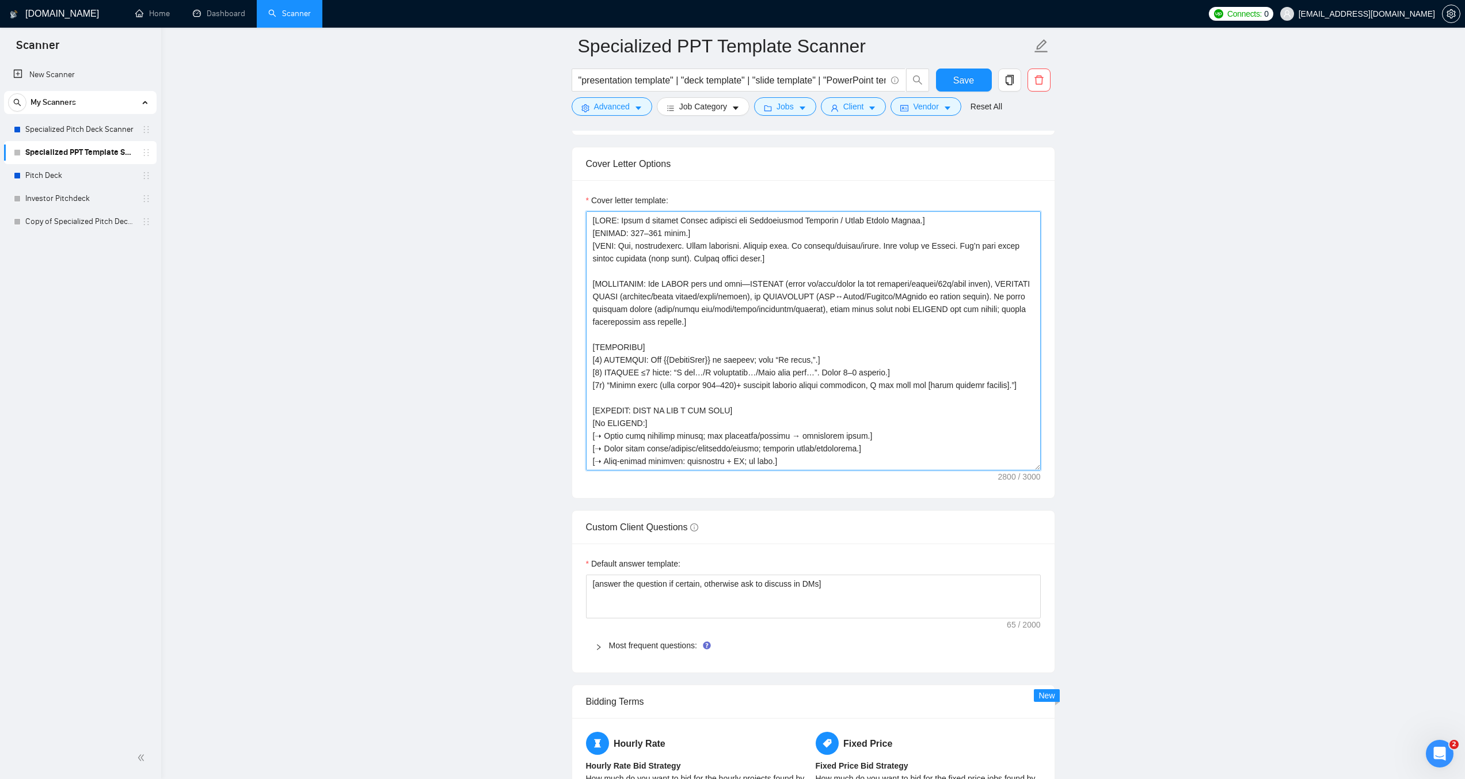
click at [676, 349] on textarea "Cover letter template:" at bounding box center [813, 340] width 455 height 259
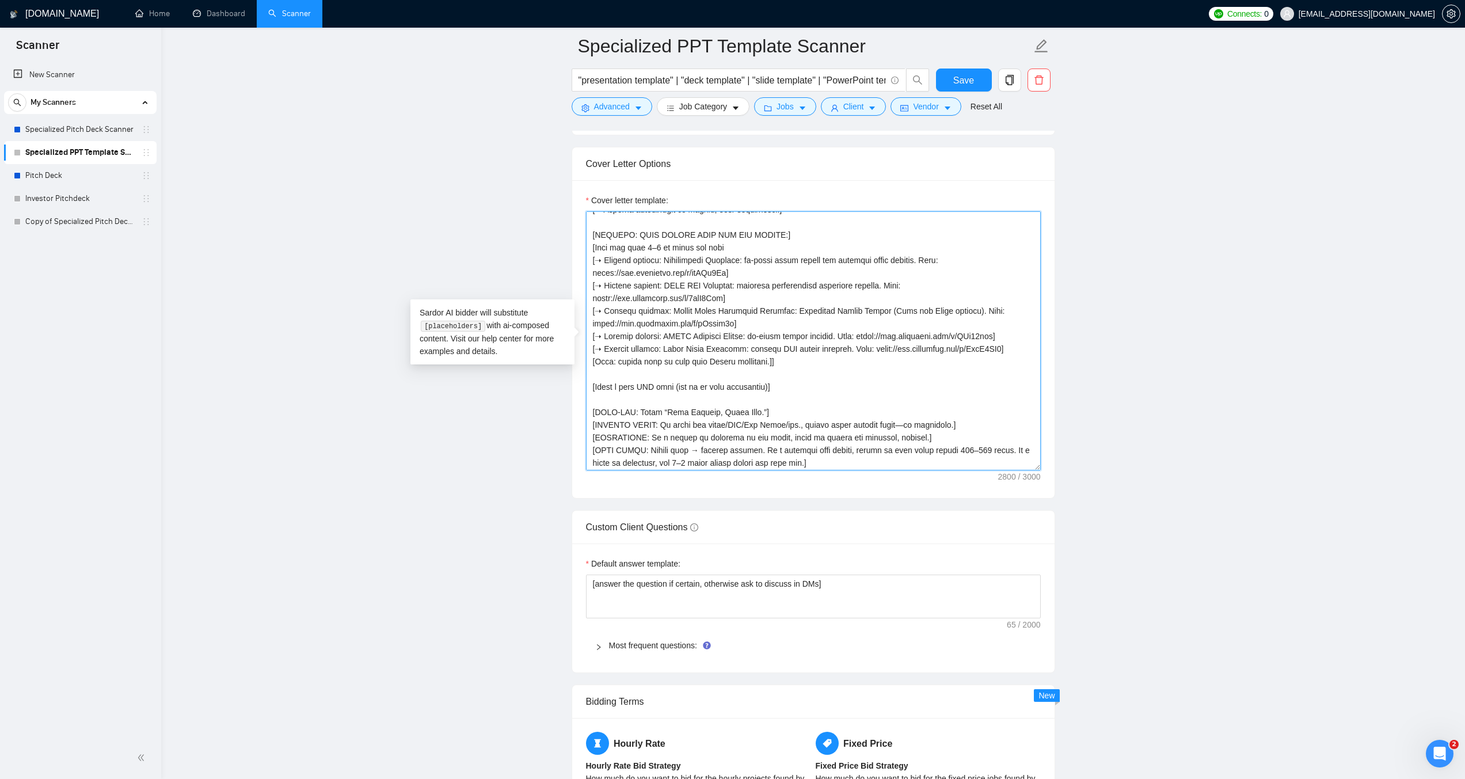
scroll to position [342, 0]
click at [771, 386] on textarea "Cover letter template:" at bounding box center [813, 340] width 455 height 259
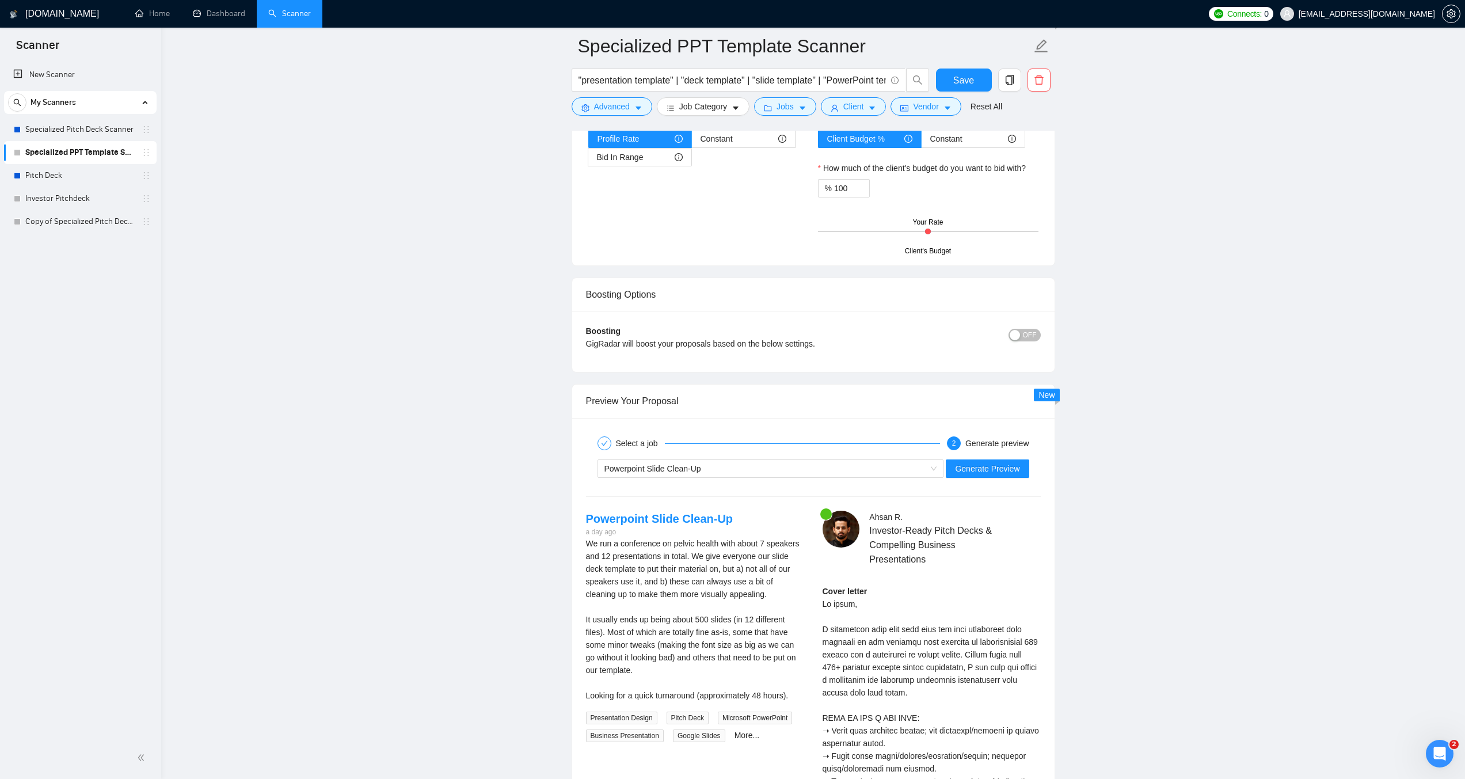
scroll to position [2160, 0]
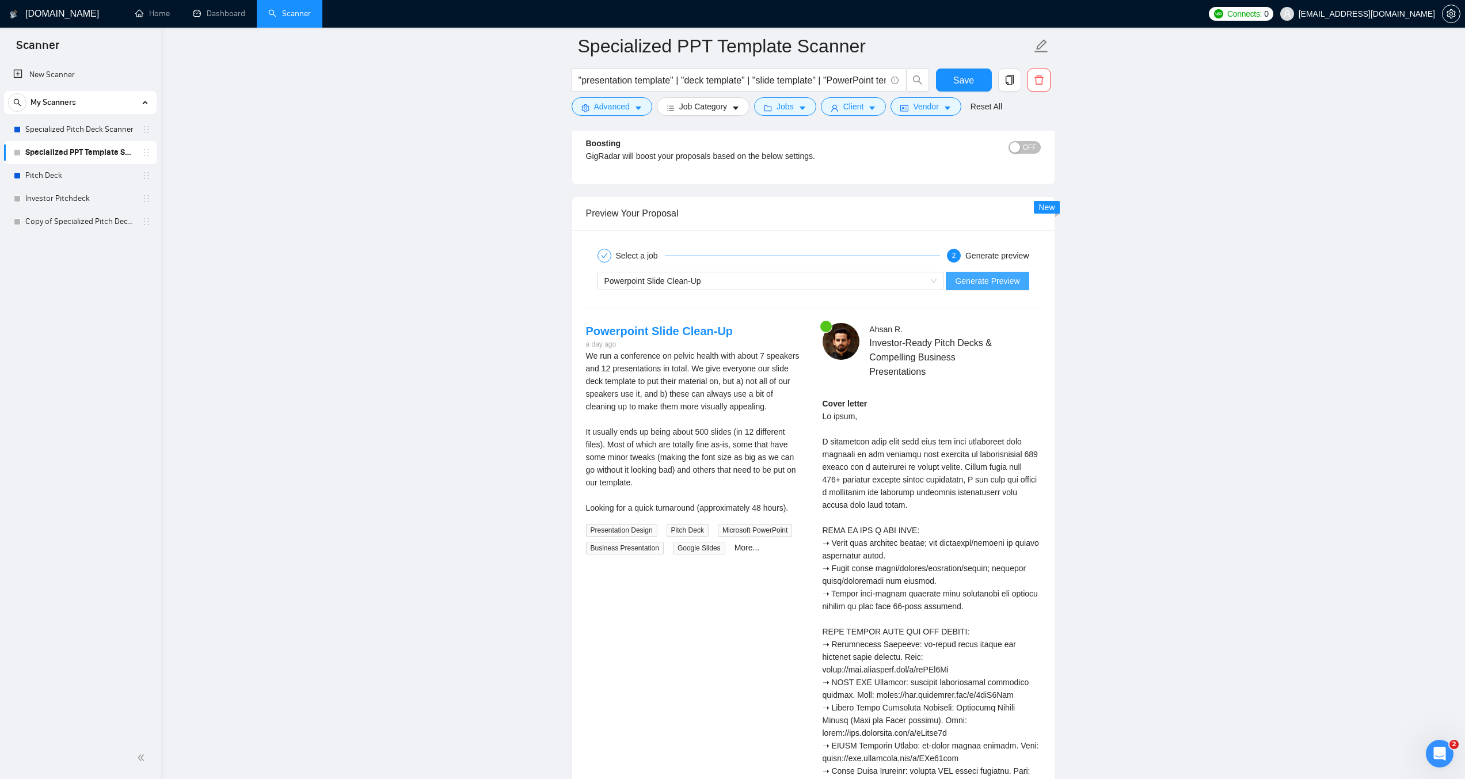
click at [983, 287] on button "Generate Preview" at bounding box center [987, 281] width 83 height 18
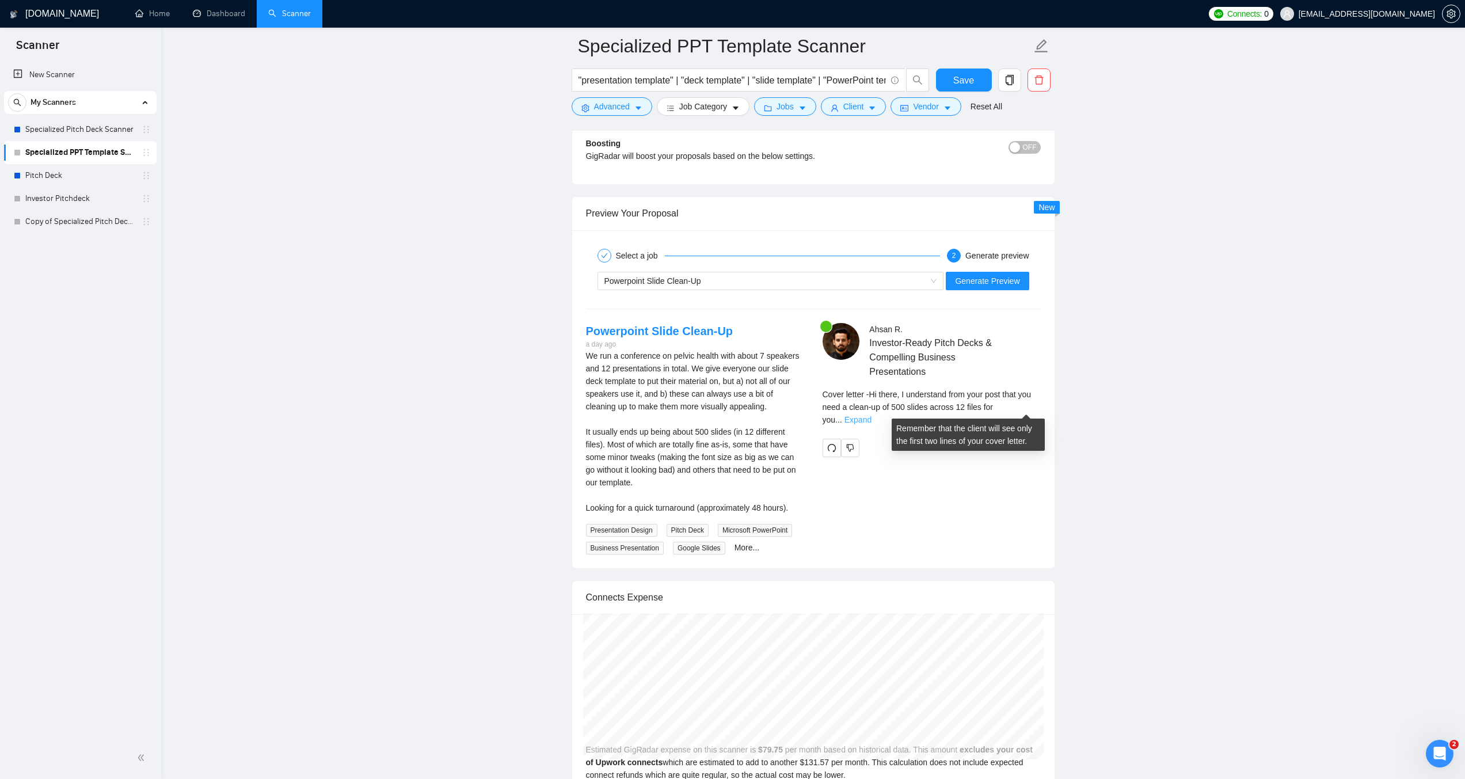
click at [871, 415] on link "Expand" at bounding box center [857, 419] width 27 height 9
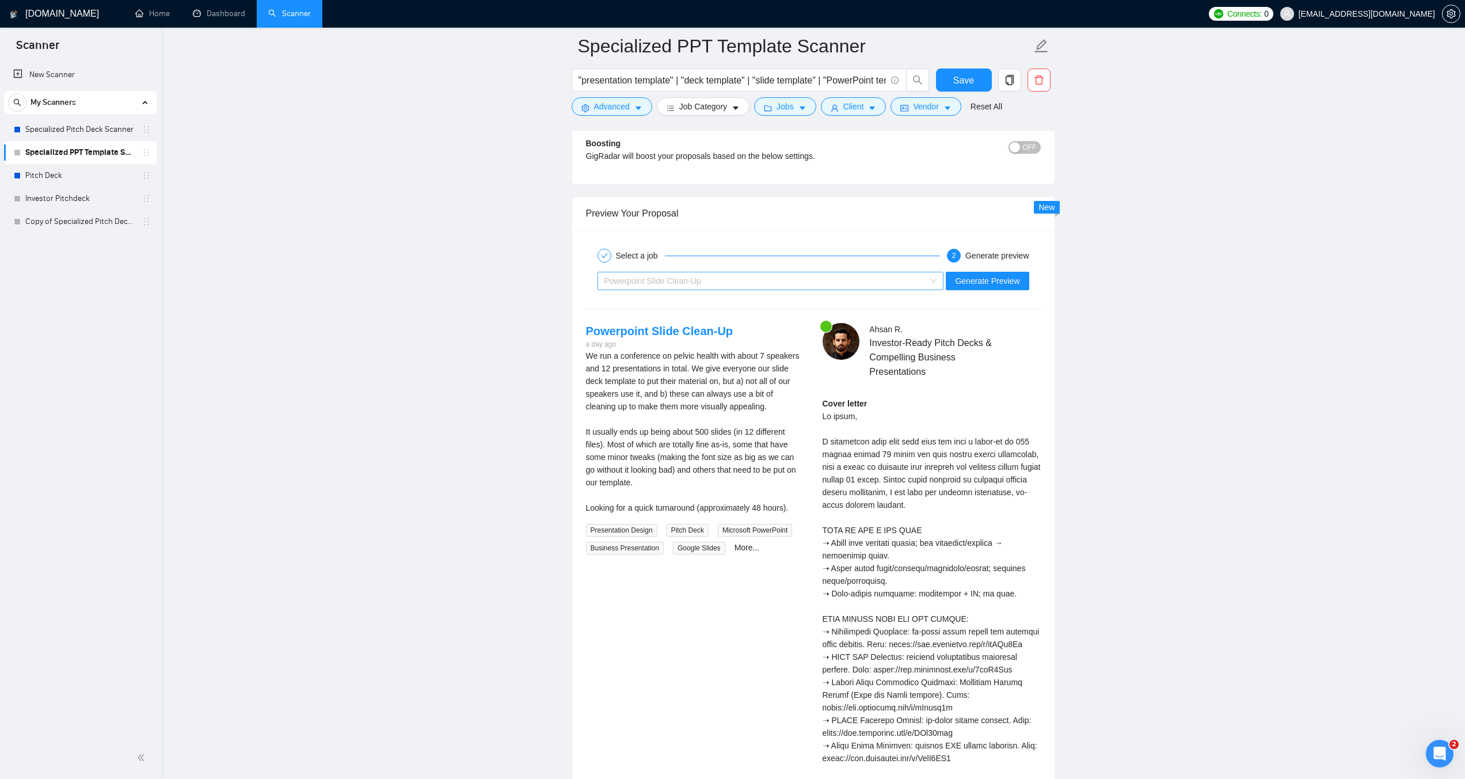
click at [897, 279] on div "Powerpoint Slide Clean-Up" at bounding box center [765, 280] width 322 height 17
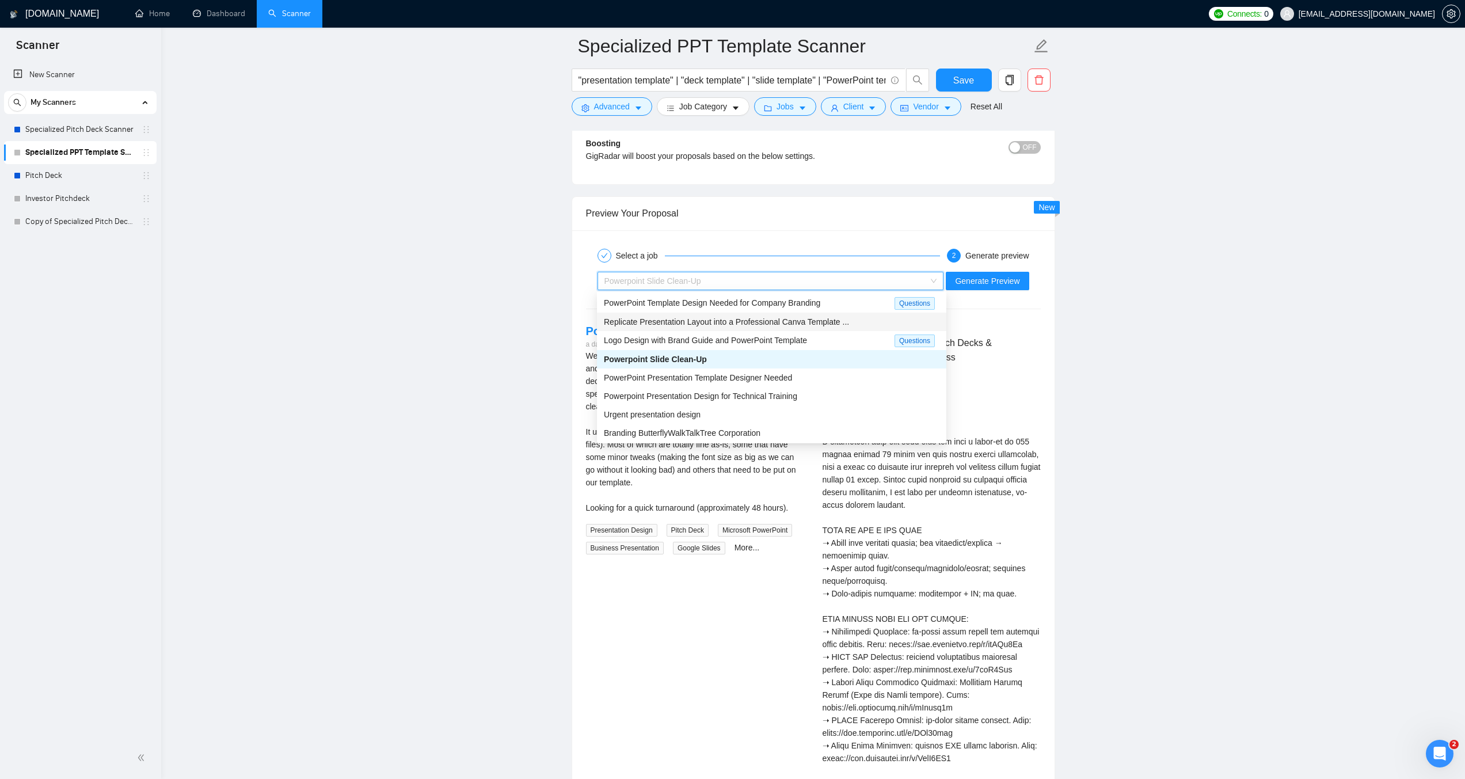
click at [741, 317] on span "Replicate Presentation Layout into a Professional Canva Template ..." at bounding box center [726, 321] width 245 height 9
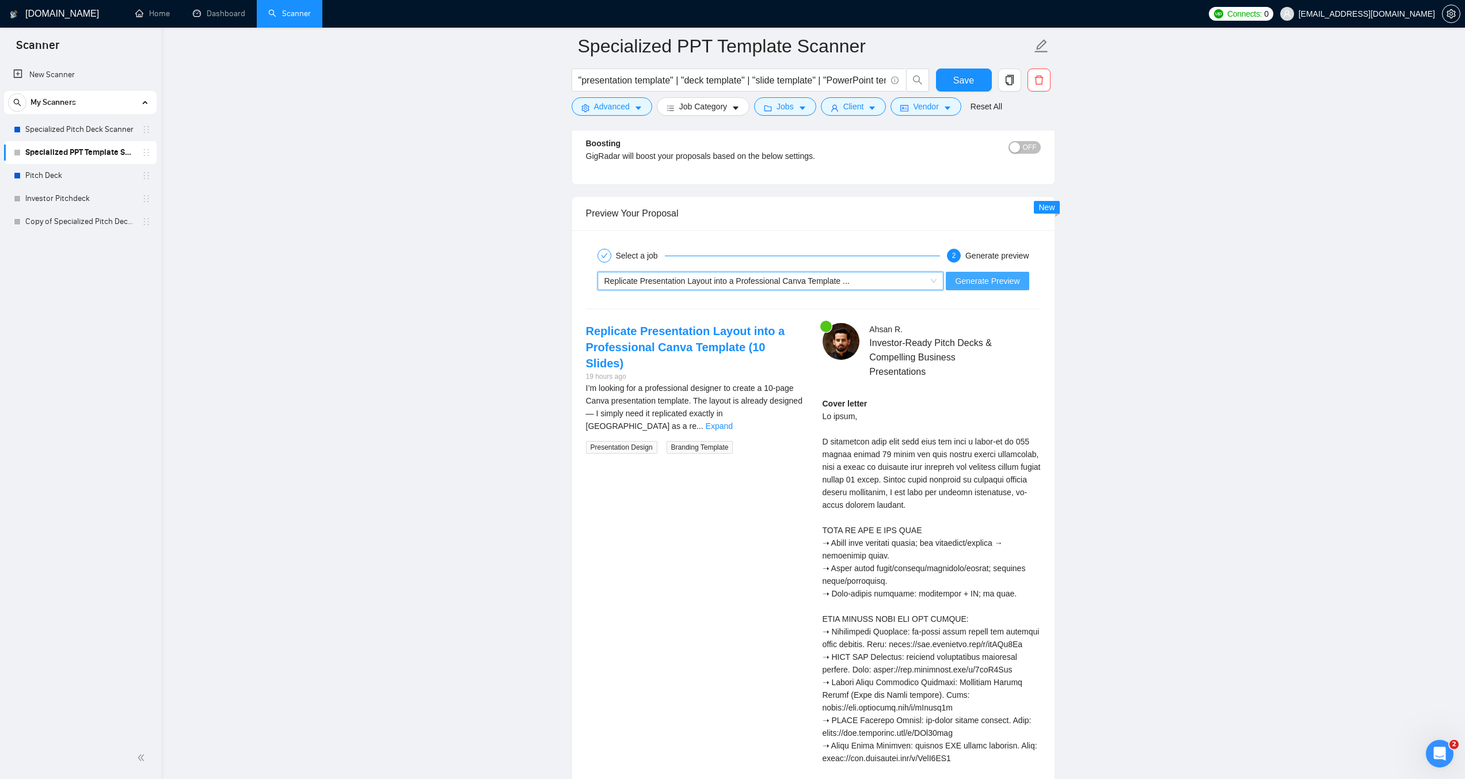
click at [992, 280] on span "Generate Preview" at bounding box center [987, 281] width 64 height 13
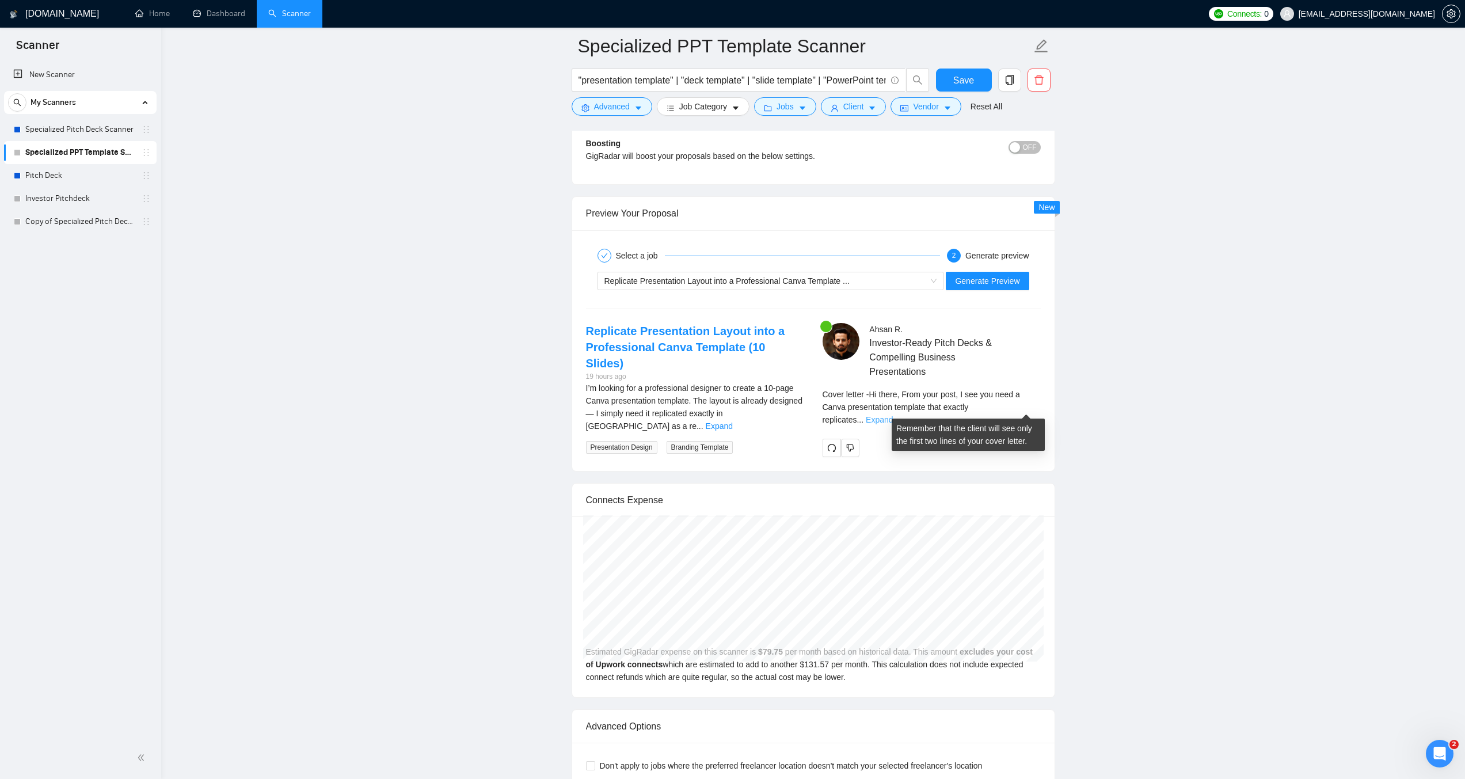
click at [893, 415] on link "Expand" at bounding box center [879, 419] width 27 height 9
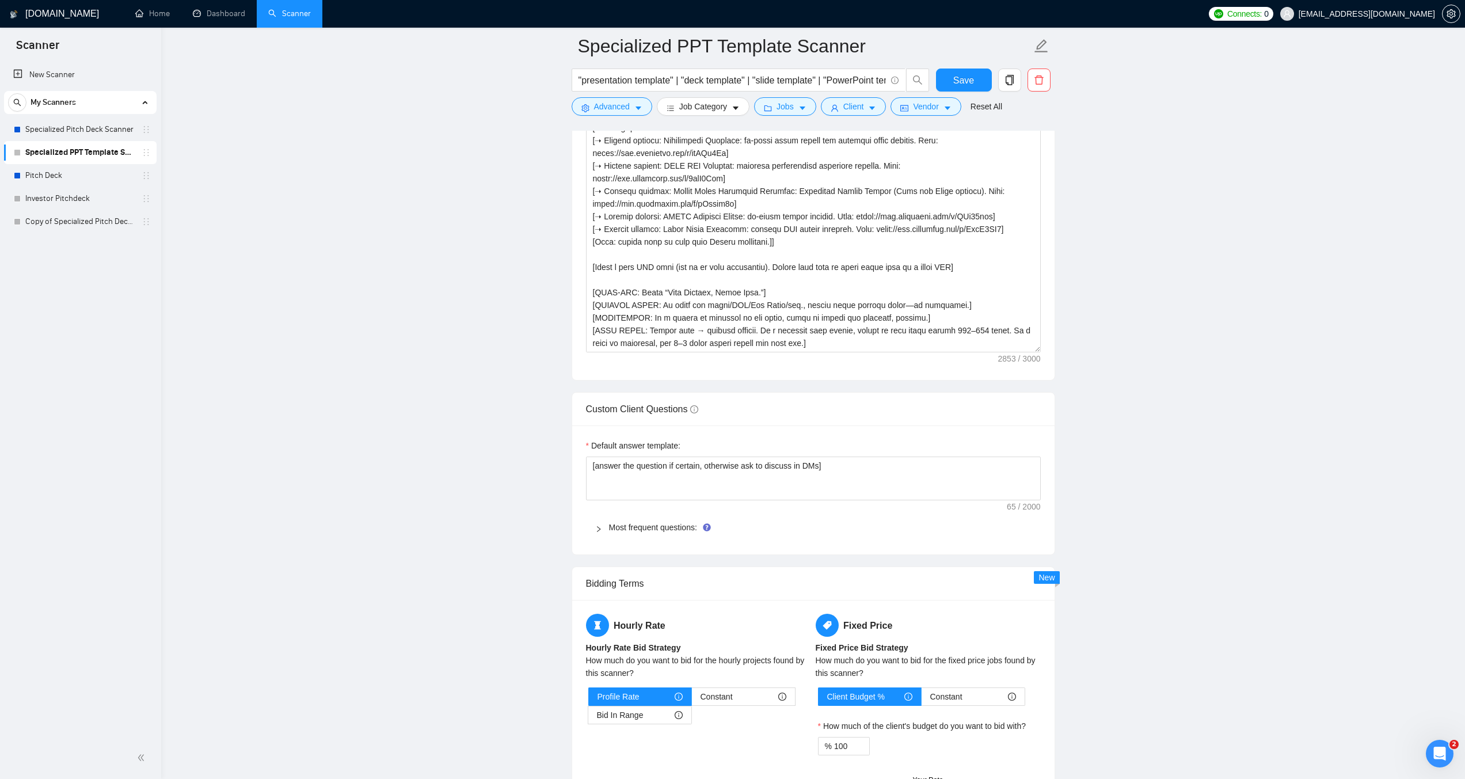
scroll to position [1124, 0]
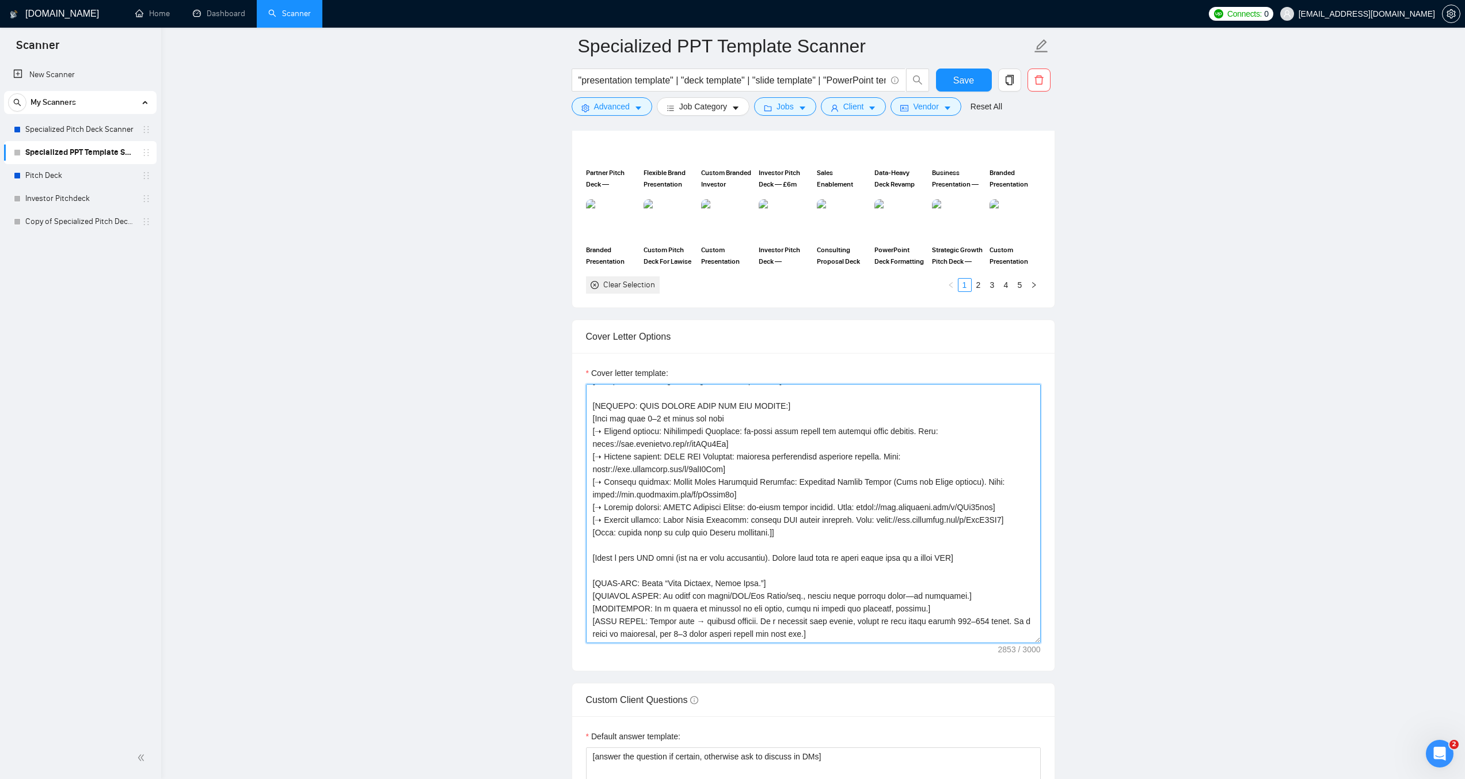
click at [787, 522] on textarea "Cover letter template:" at bounding box center [813, 513] width 455 height 259
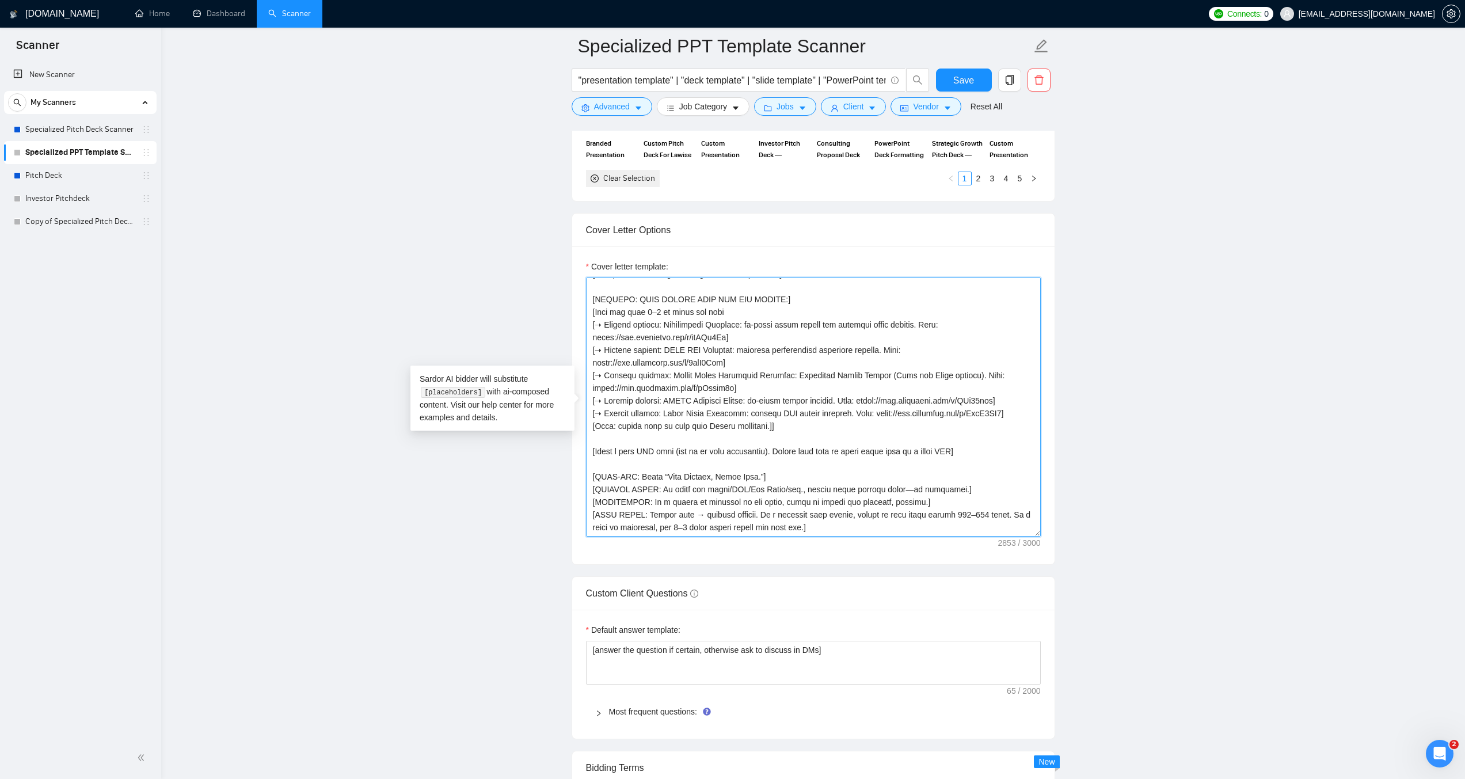
scroll to position [1239, 0]
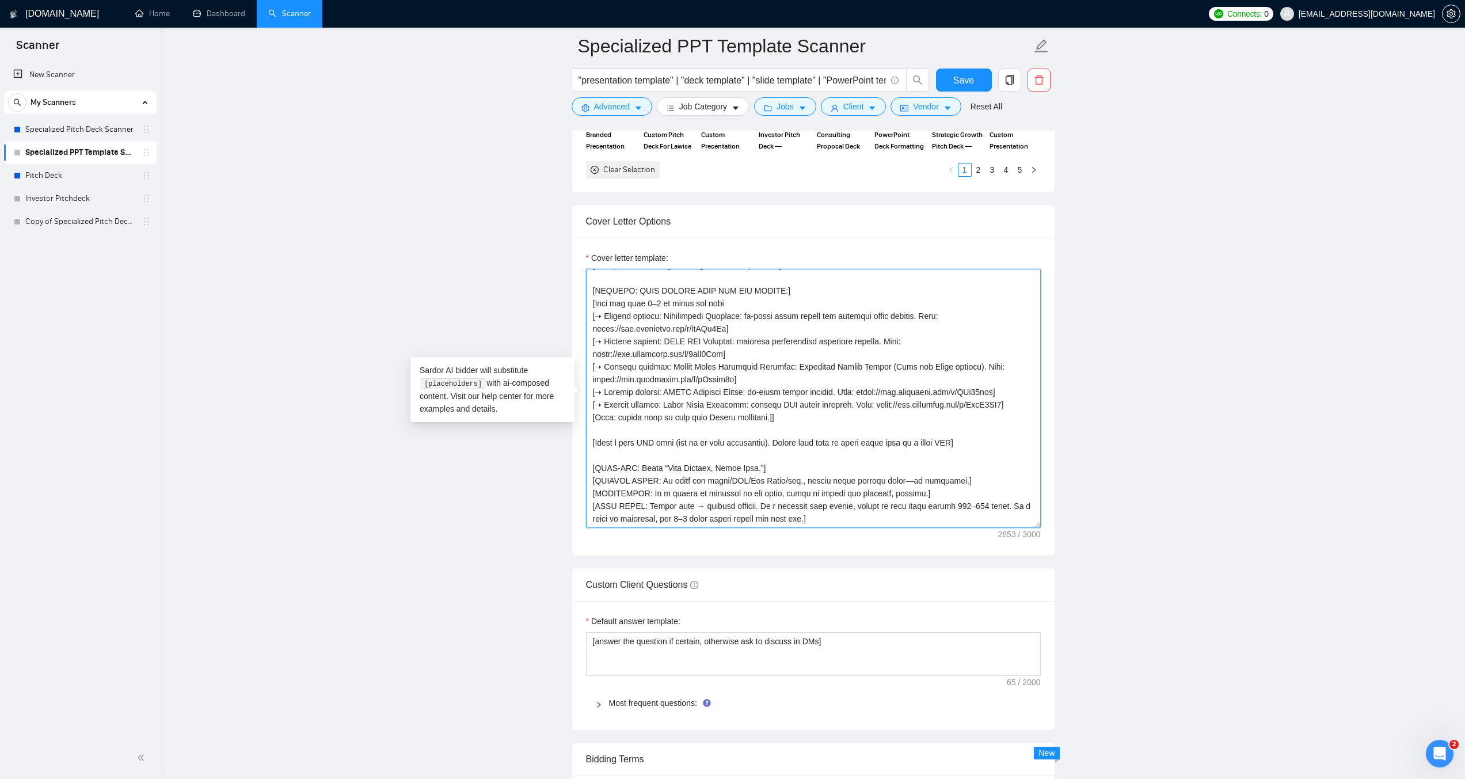
drag, startPoint x: 672, startPoint y: 440, endPoint x: 661, endPoint y: 439, distance: 11.0
click at [661, 439] on textarea "Cover letter template:" at bounding box center [813, 398] width 455 height 259
click at [786, 442] on textarea "Cover letter template:" at bounding box center [813, 398] width 455 height 259
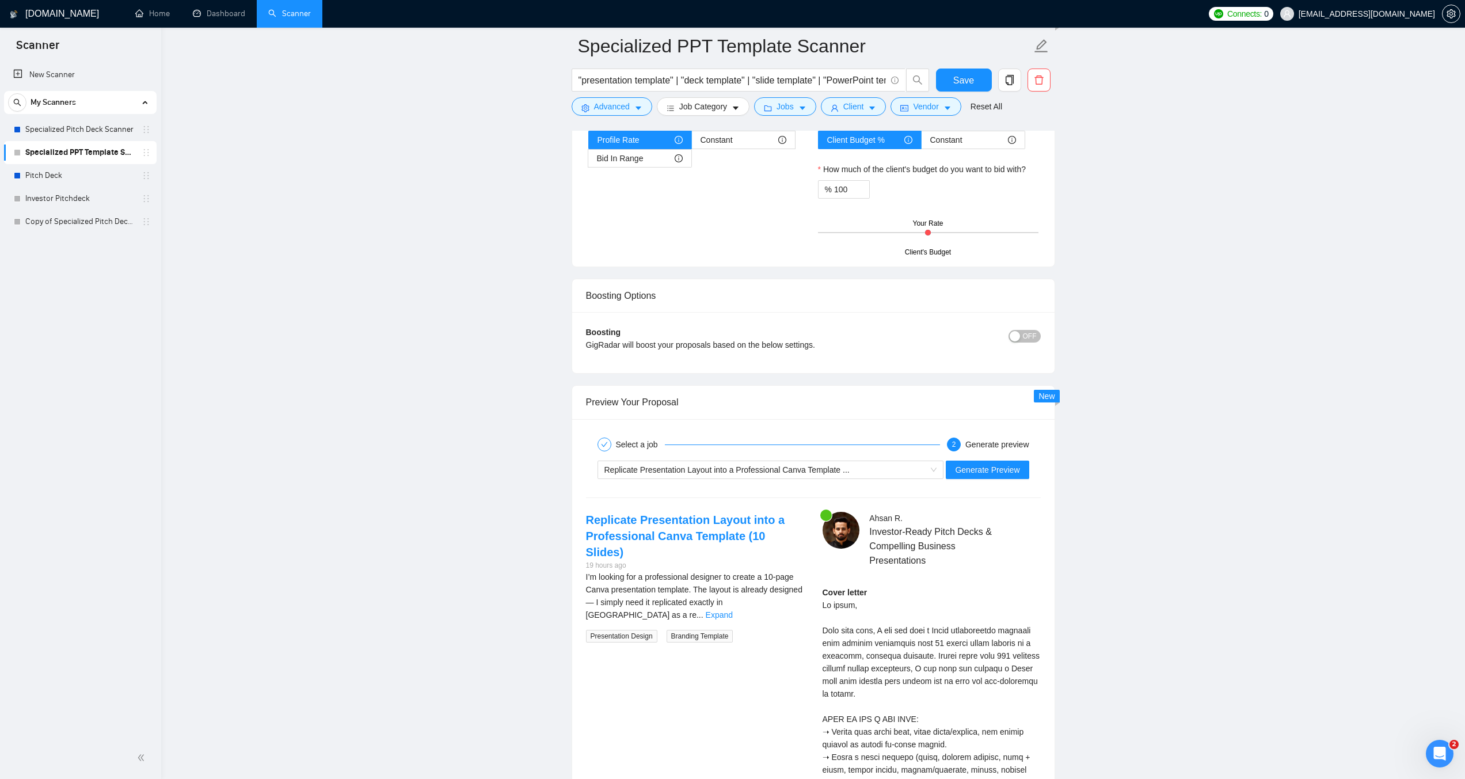
scroll to position [1987, 0]
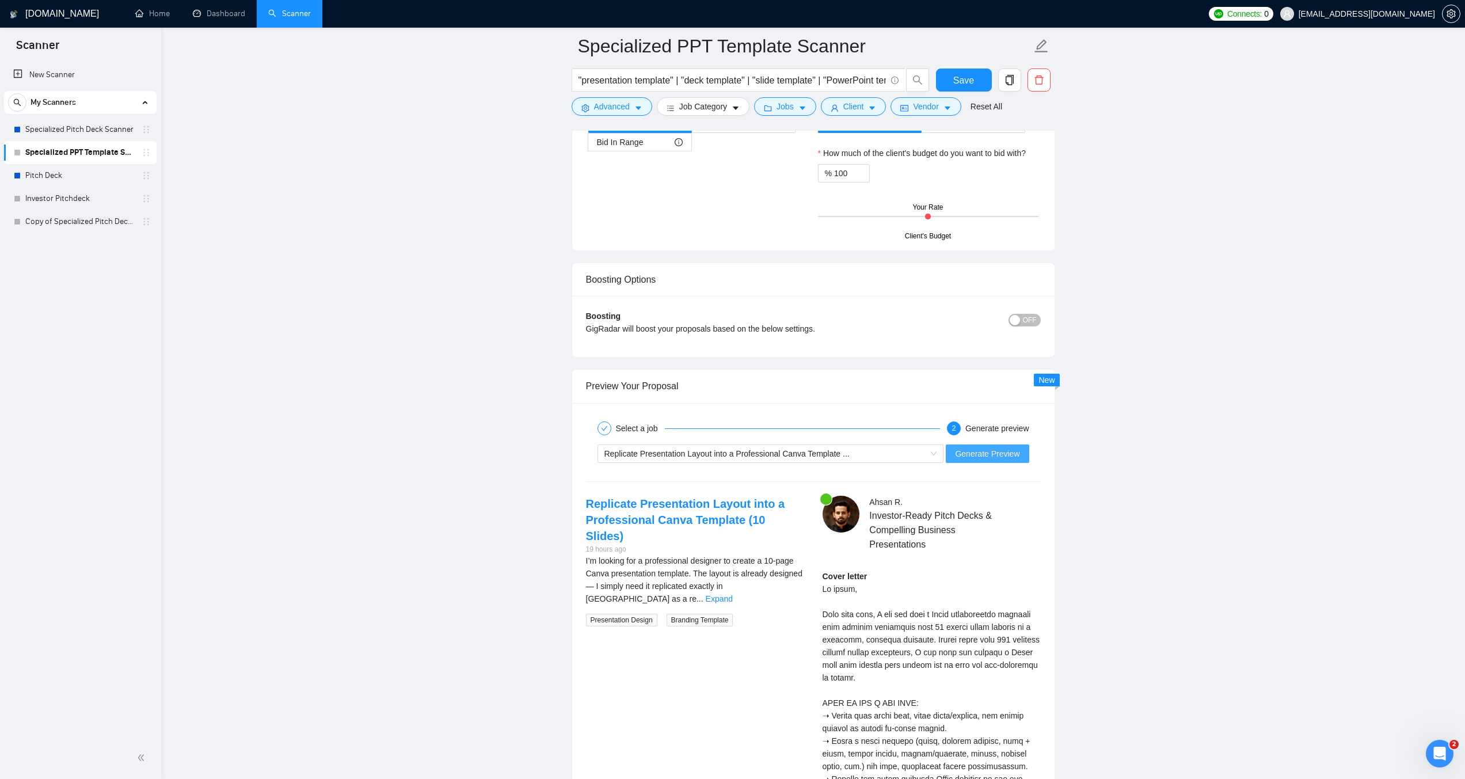
type textarea "[ROLE: Write a concise Upwork proposal for Presentation Template / Slide Master…"
click at [979, 448] on span "Generate Preview" at bounding box center [987, 453] width 64 height 13
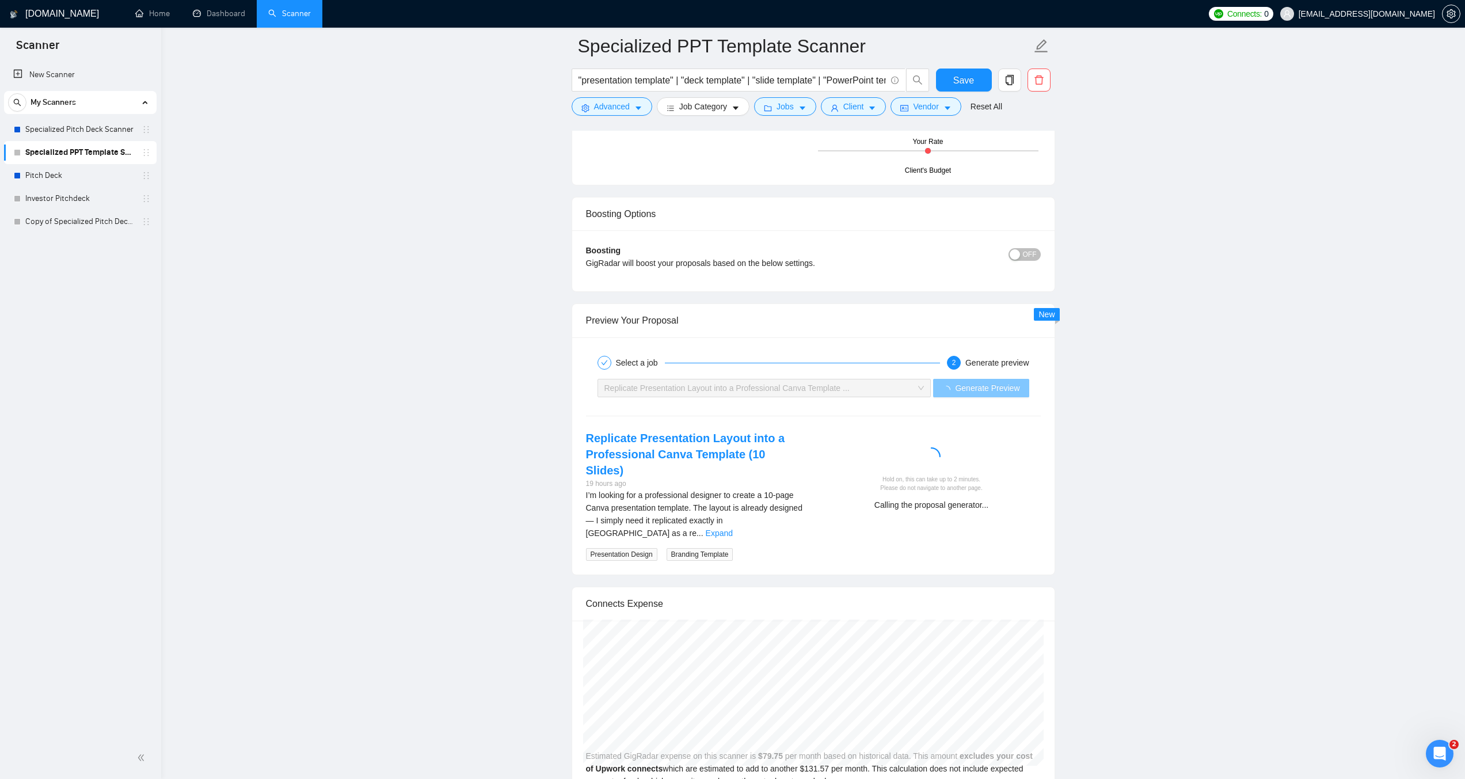
scroll to position [2102, 0]
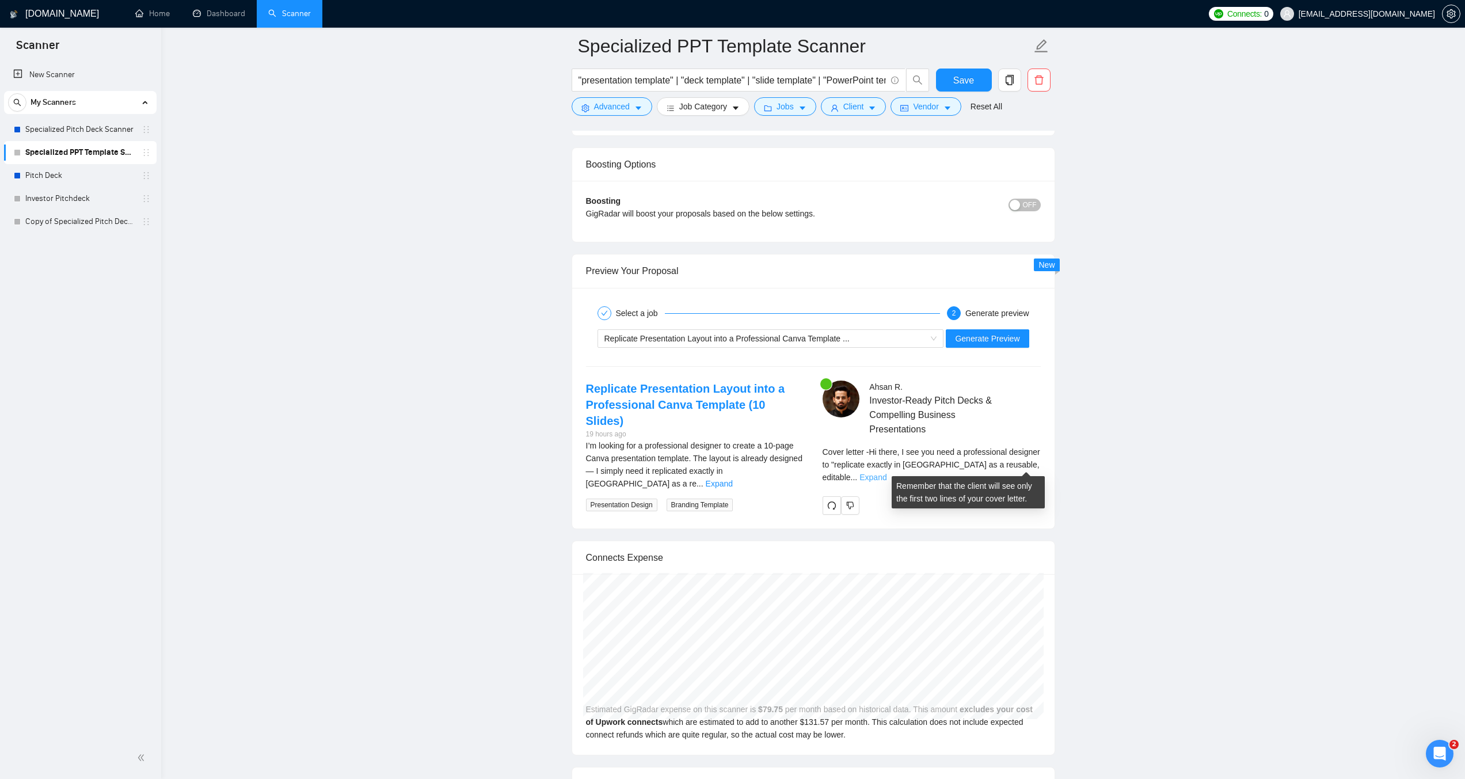
click at [886, 473] on link "Expand" at bounding box center [872, 477] width 27 height 9
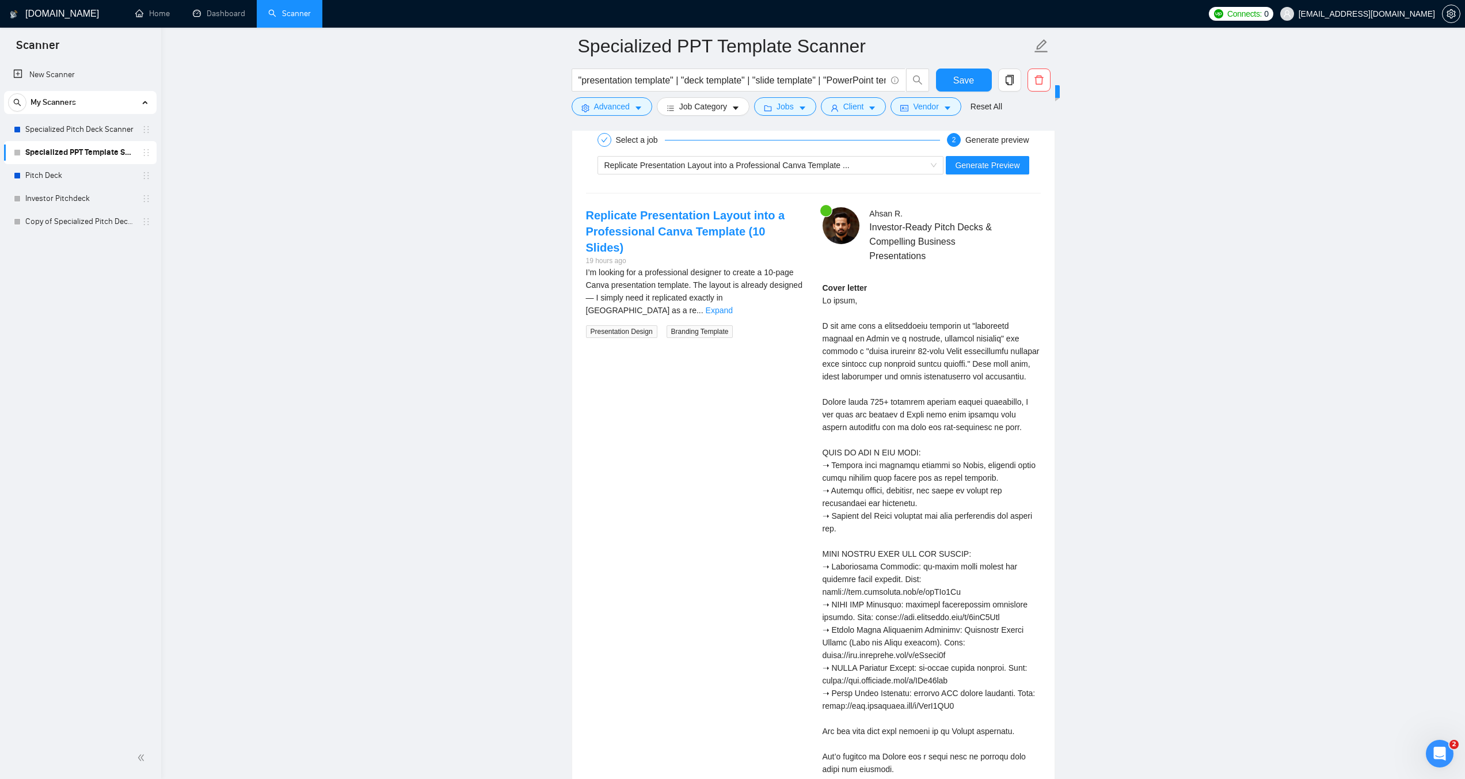
scroll to position [2275, 0]
click at [733, 306] on link "Expand" at bounding box center [719, 310] width 27 height 9
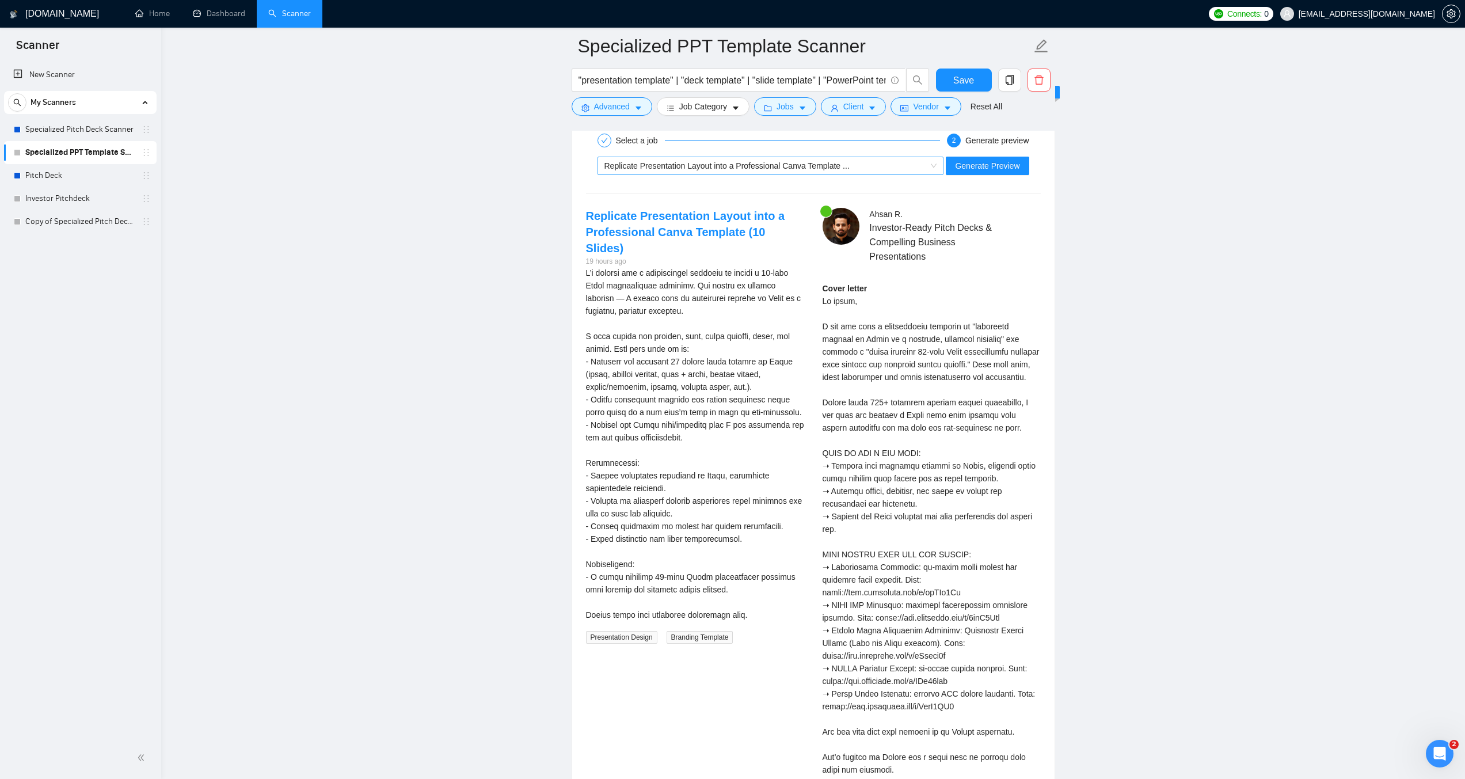
click at [849, 168] on div "Replicate Presentation Layout into a Professional Canva Template ..." at bounding box center [765, 165] width 322 height 17
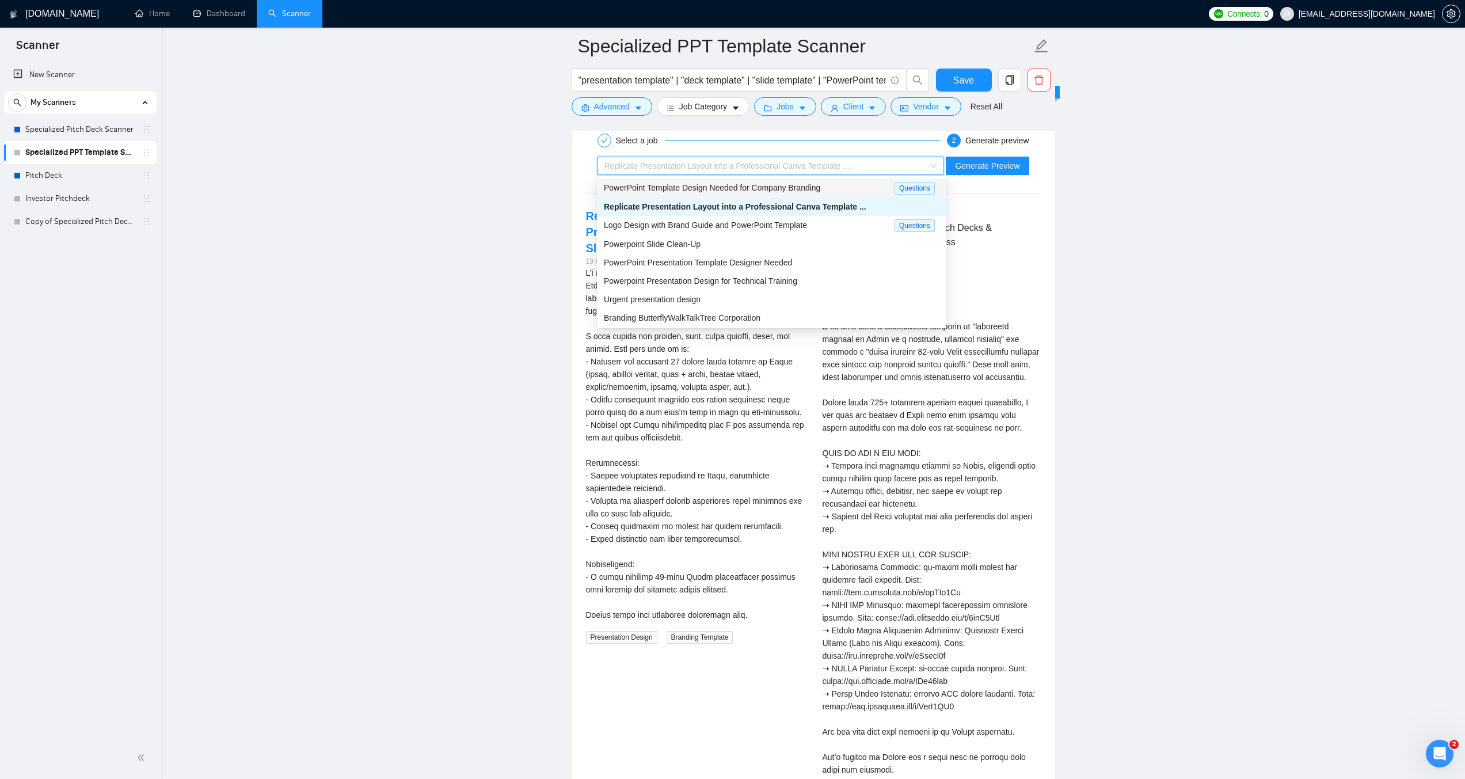
click at [824, 188] on div "PowerPoint Template Design Needed for Company Branding" at bounding box center [749, 187] width 291 height 13
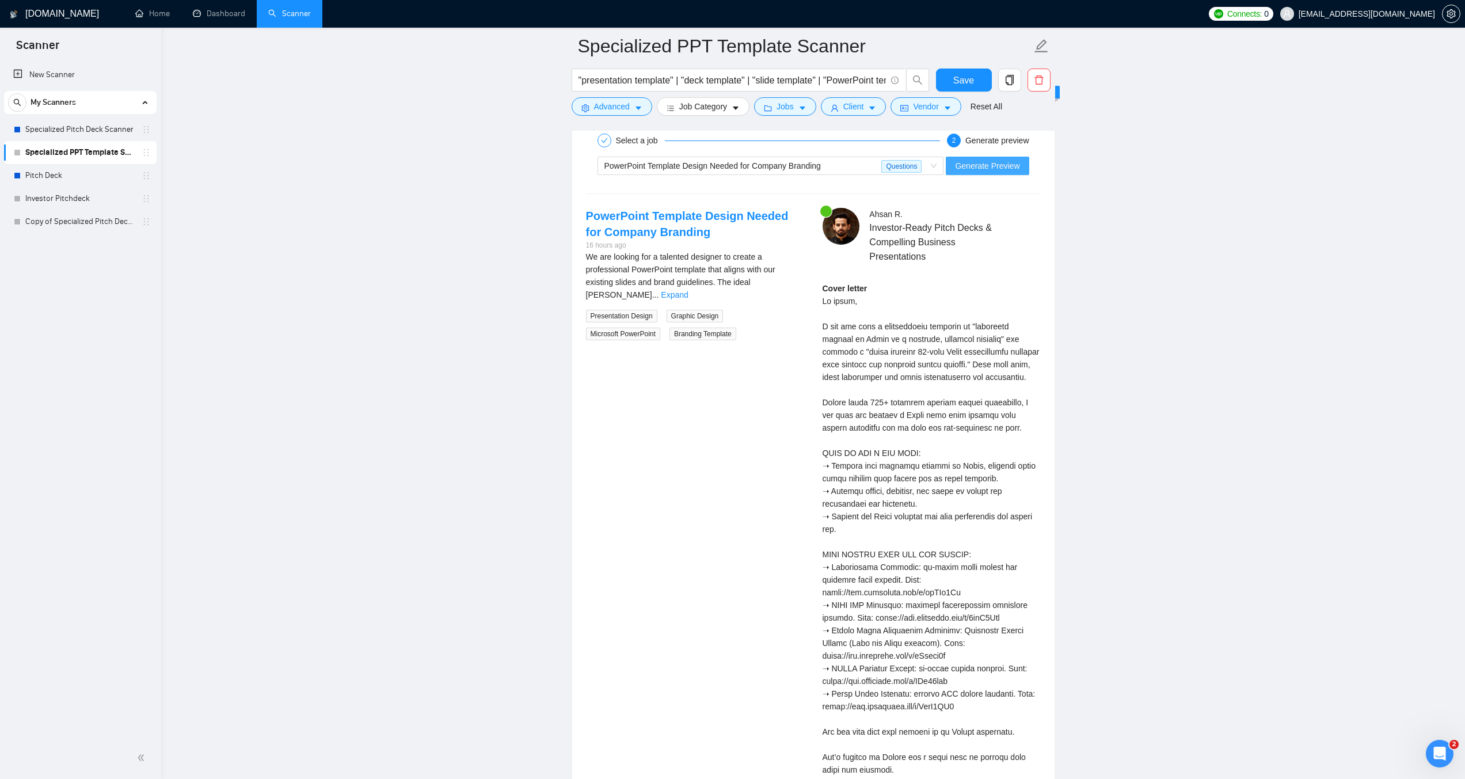
click at [987, 168] on span "Generate Preview" at bounding box center [987, 165] width 64 height 13
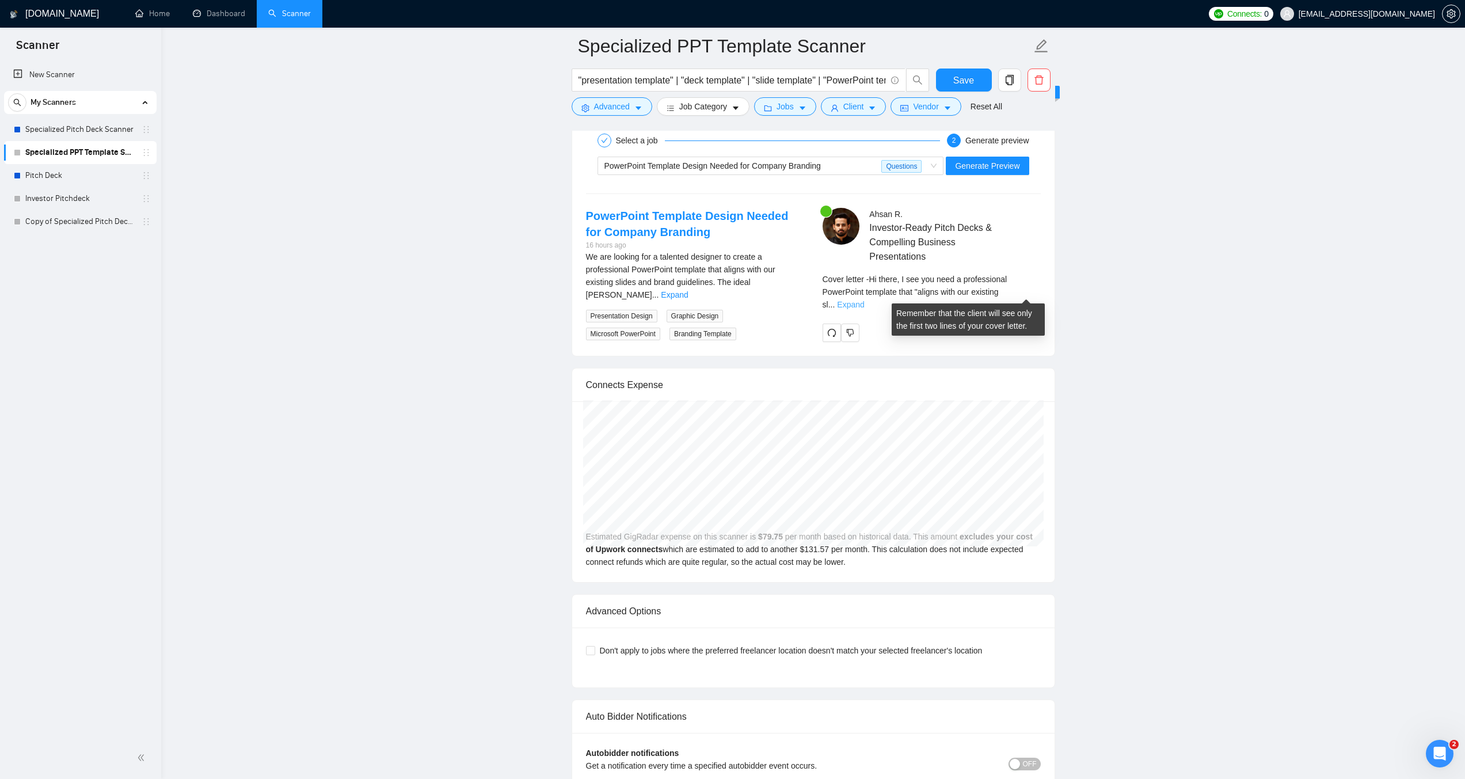
click at [864, 300] on link "Expand" at bounding box center [850, 304] width 27 height 9
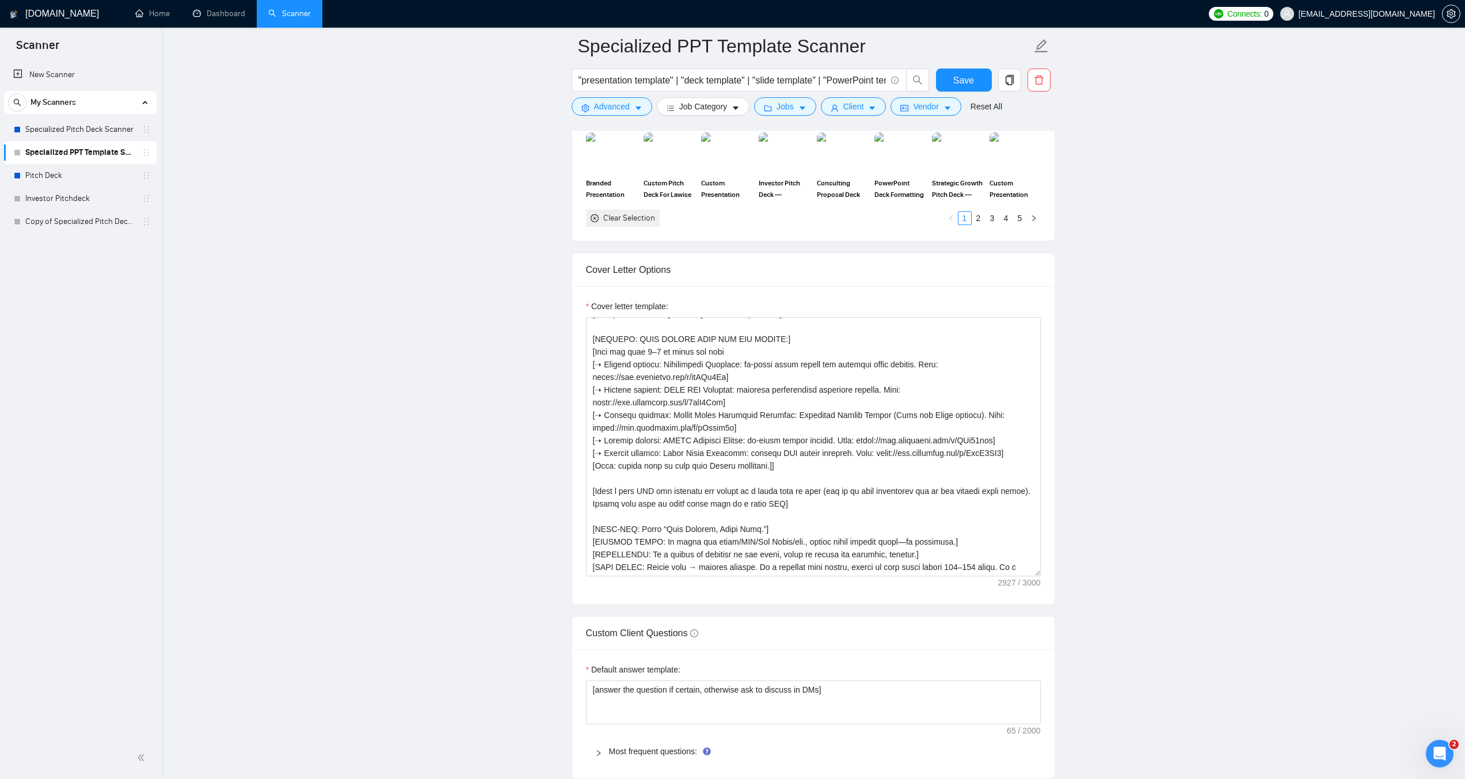
scroll to position [1181, 0]
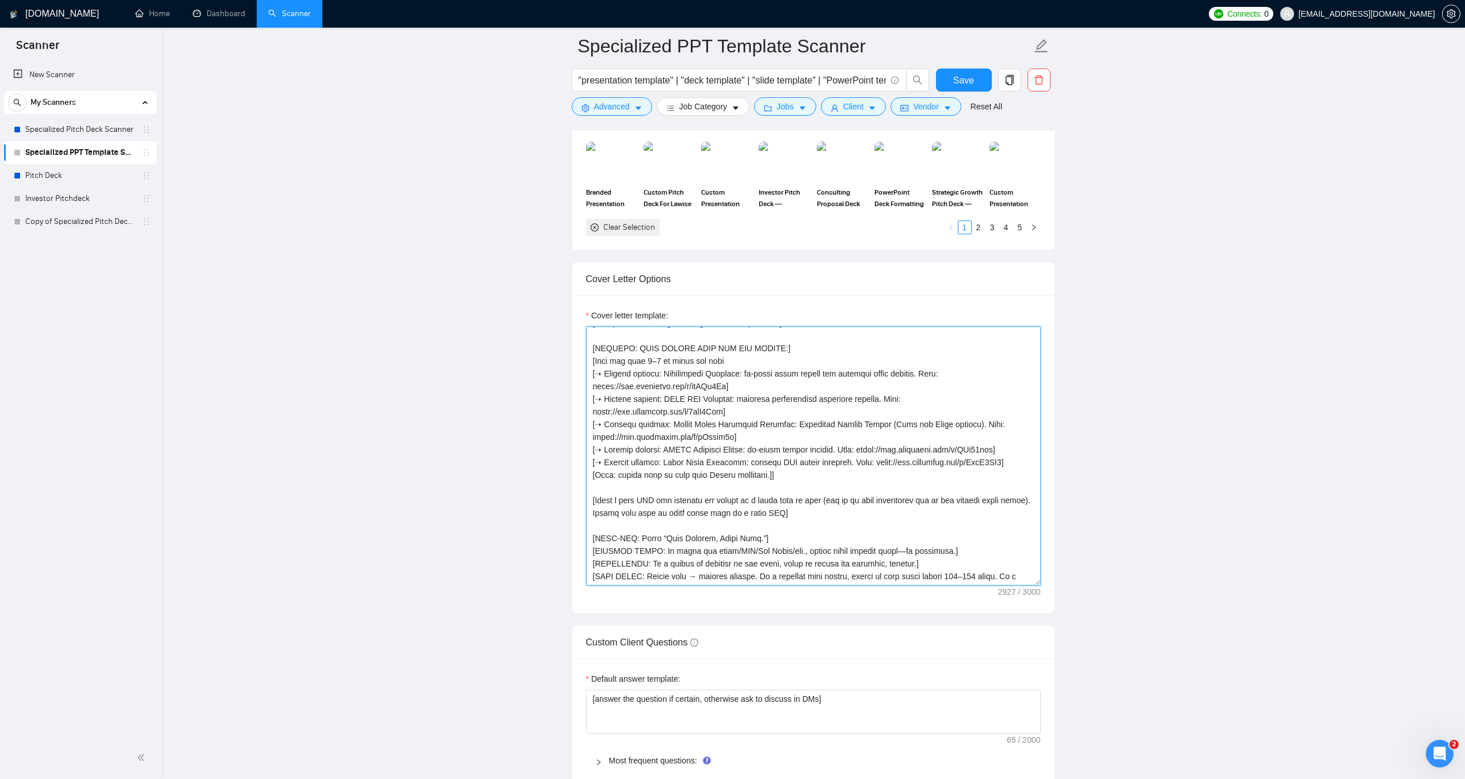
click at [804, 479] on textarea "Cover letter template:" at bounding box center [813, 455] width 455 height 259
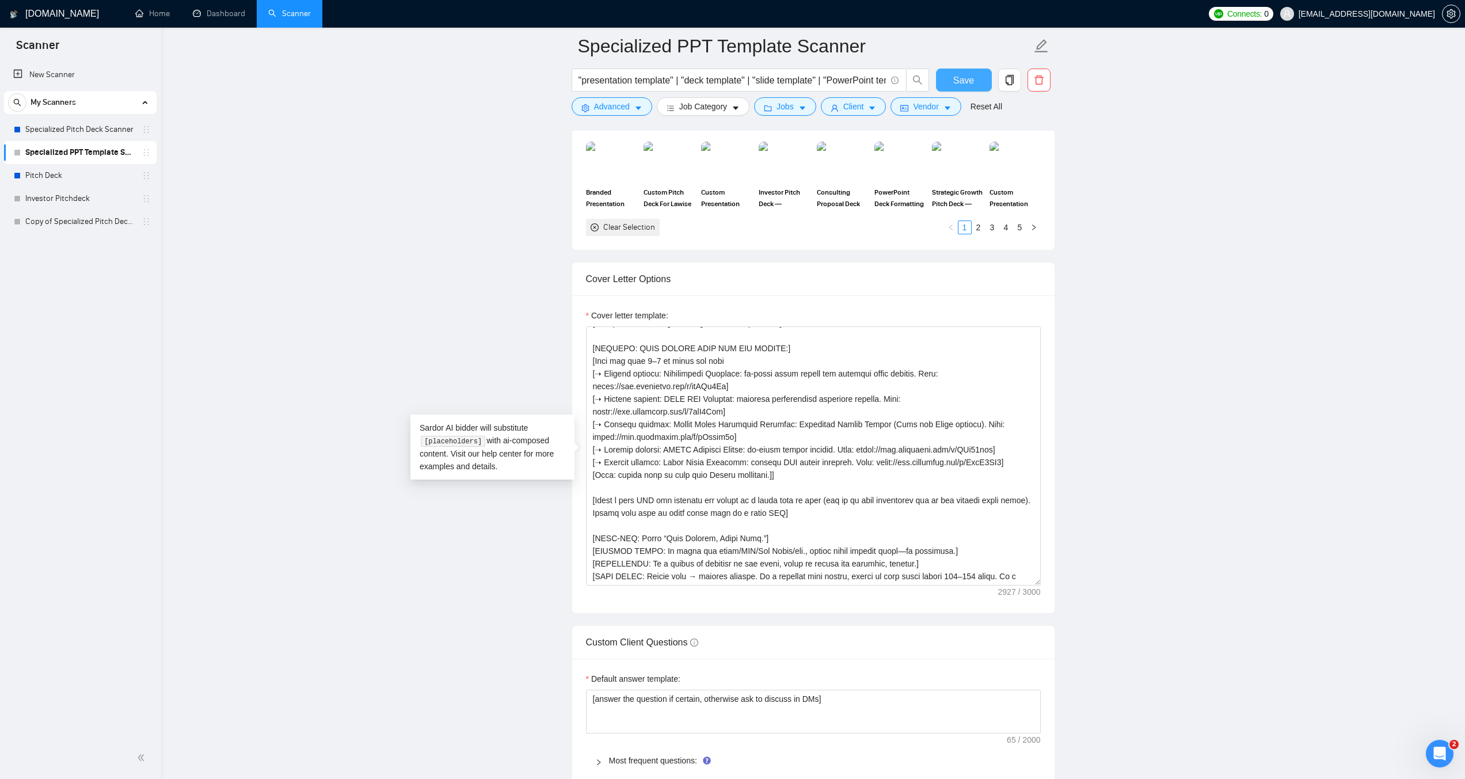
click at [963, 80] on span "Save" at bounding box center [963, 80] width 21 height 14
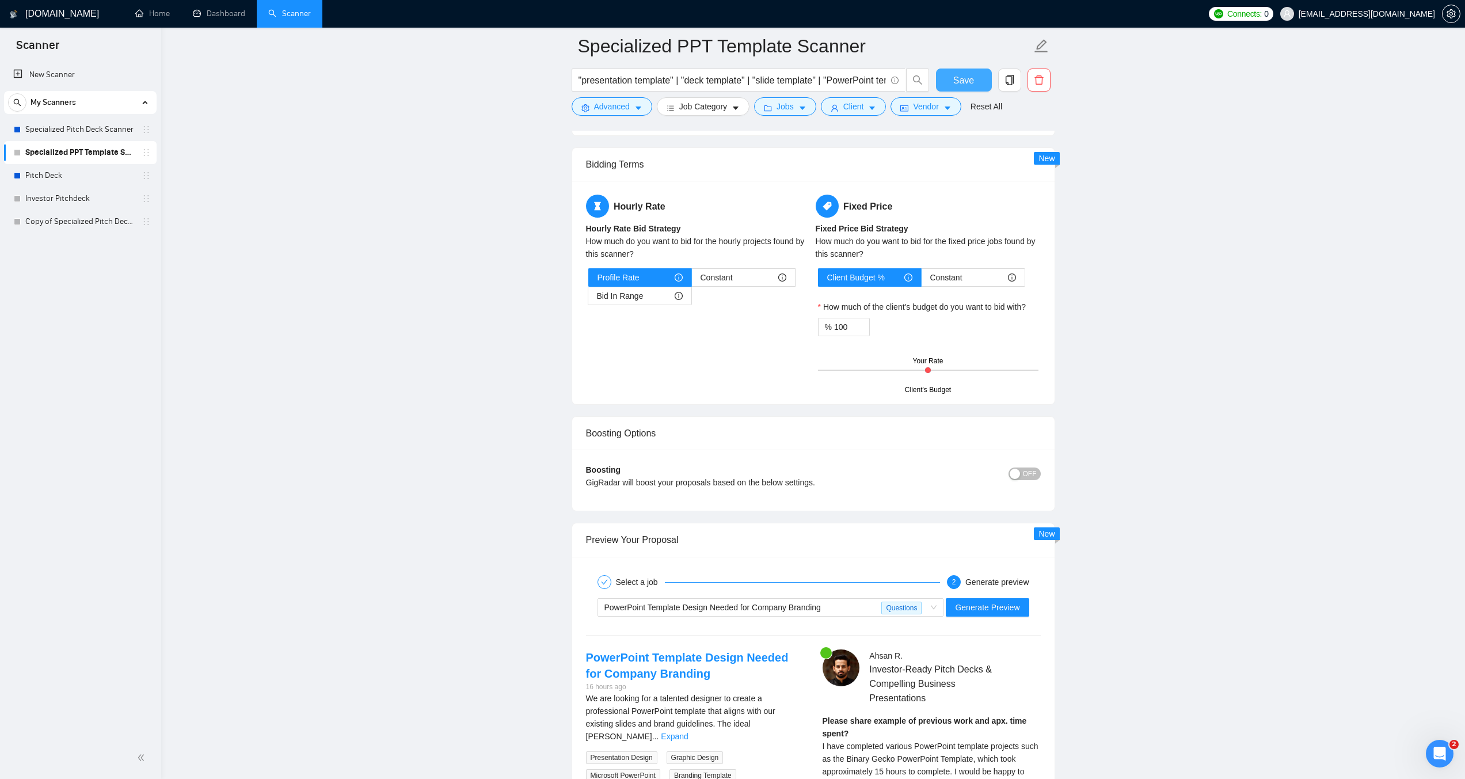
scroll to position [1814, 0]
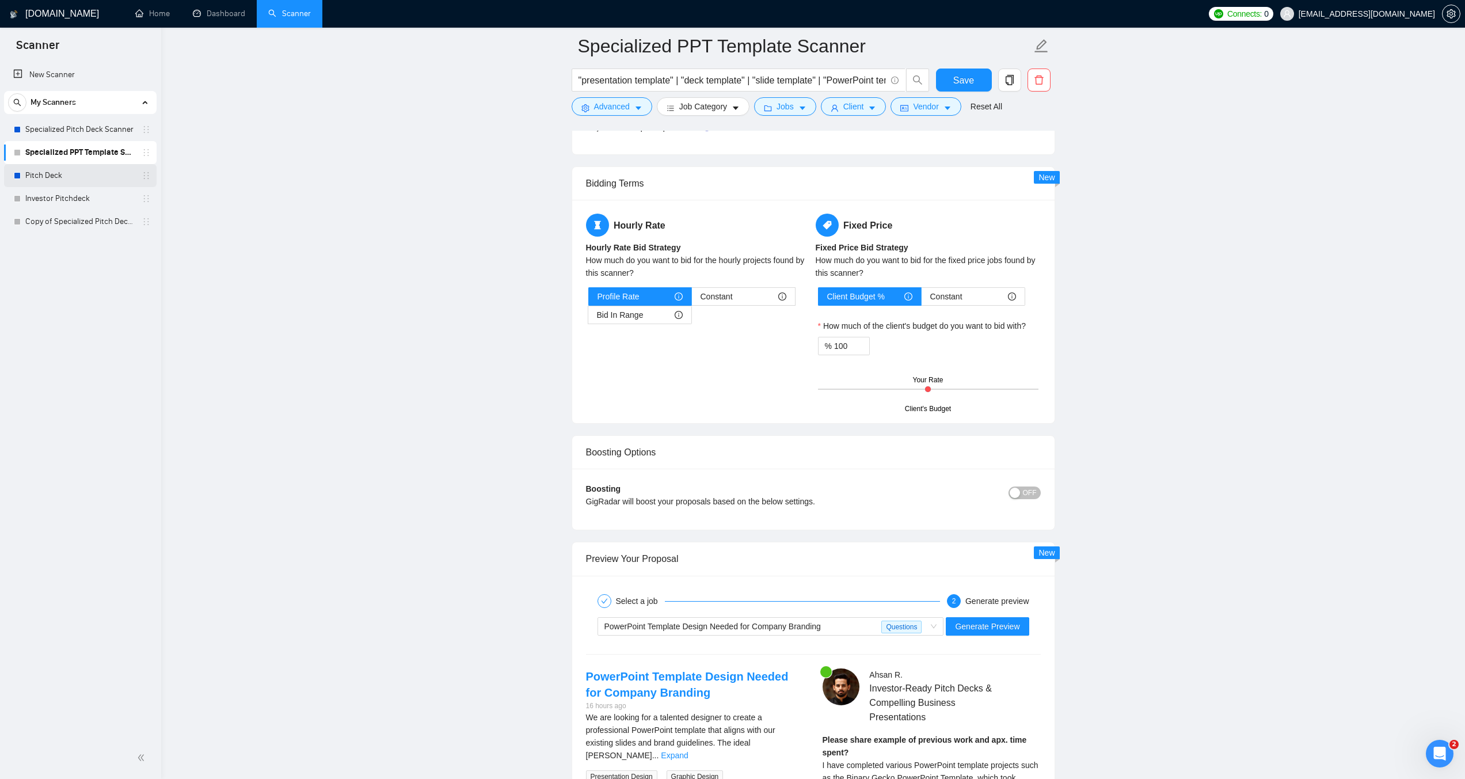
click at [85, 176] on link "Pitch Deck" at bounding box center [79, 175] width 109 height 23
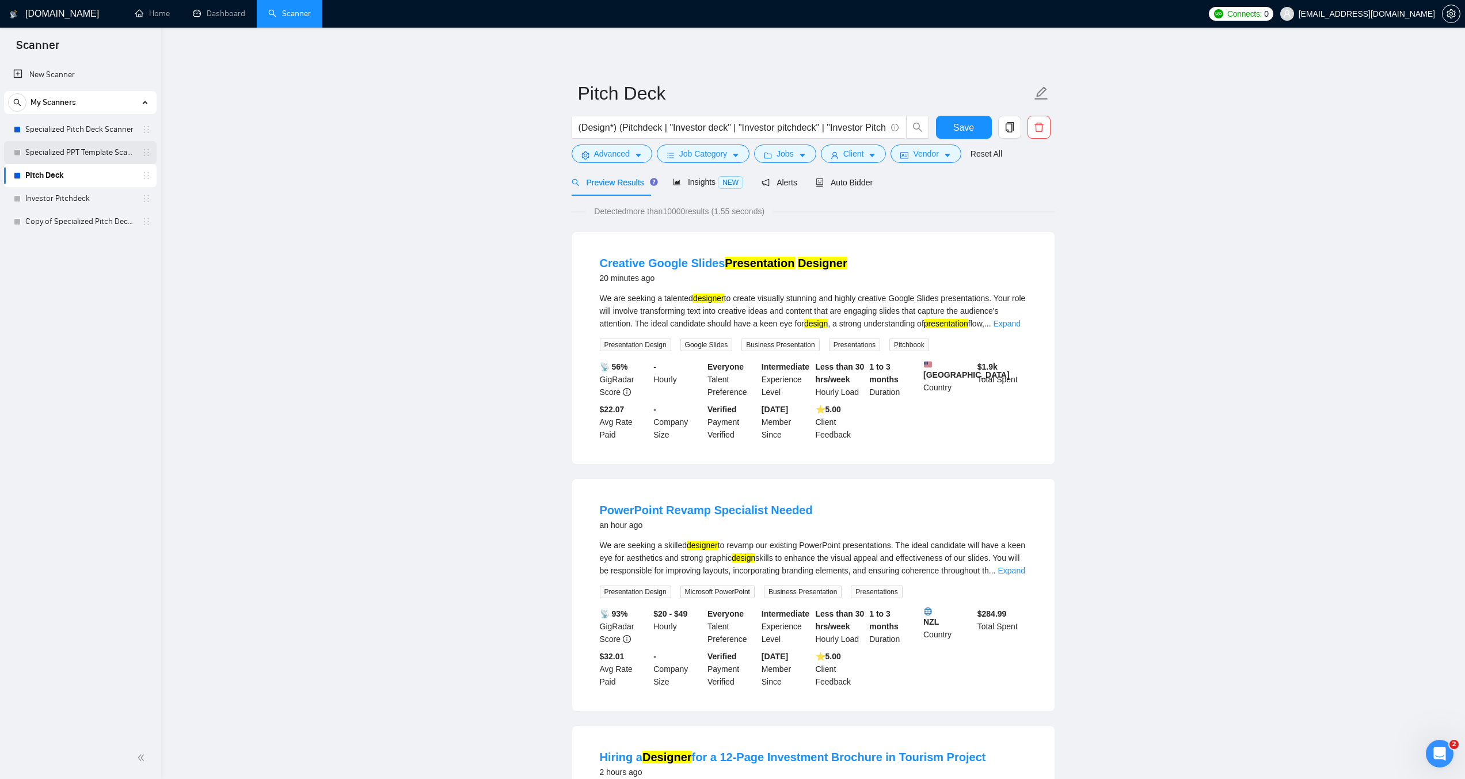
click at [104, 150] on link "Specialized PPT Template Scanner" at bounding box center [79, 152] width 109 height 23
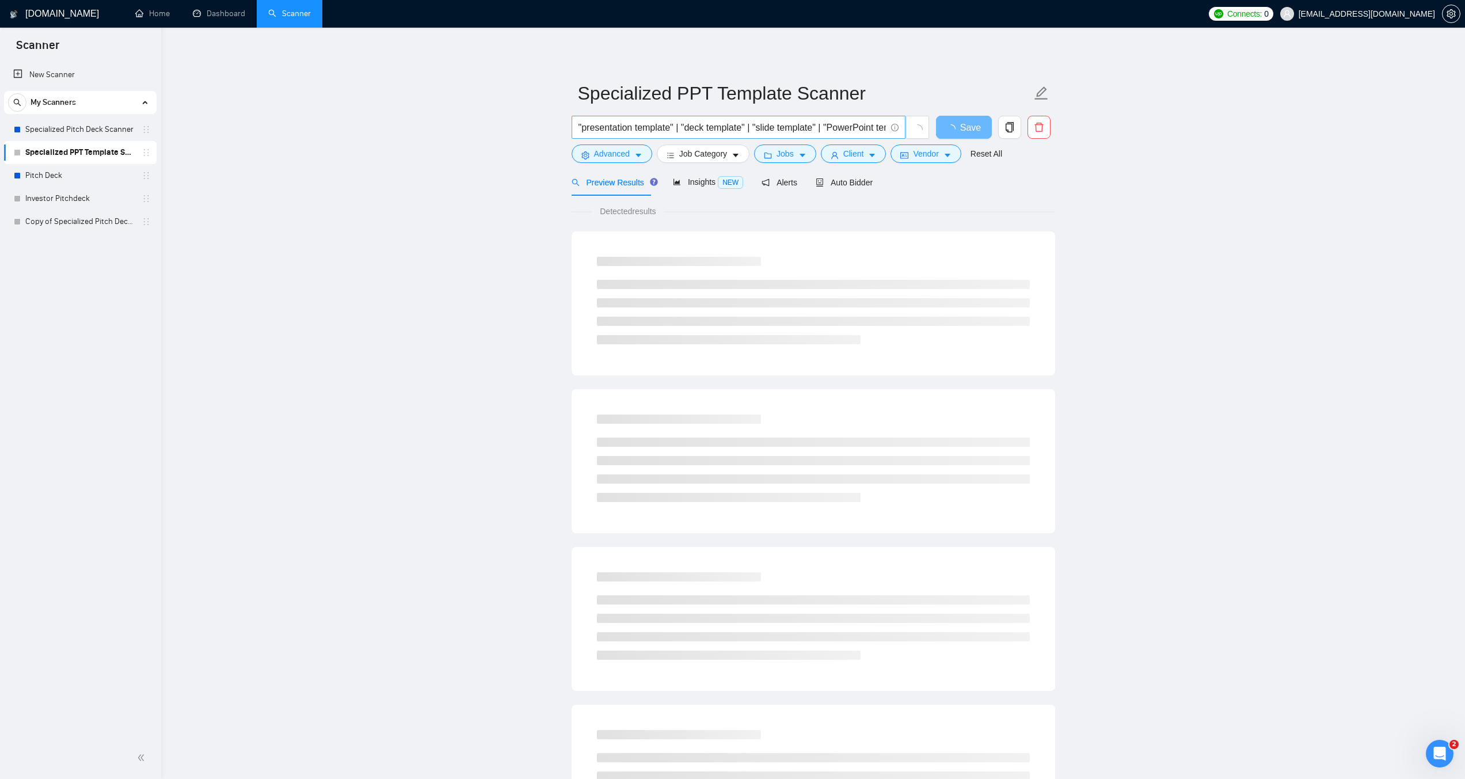
click at [696, 123] on input ""presentation template" | "deck template" | "slide template" | "PowerPoint temp…" at bounding box center [732, 127] width 307 height 14
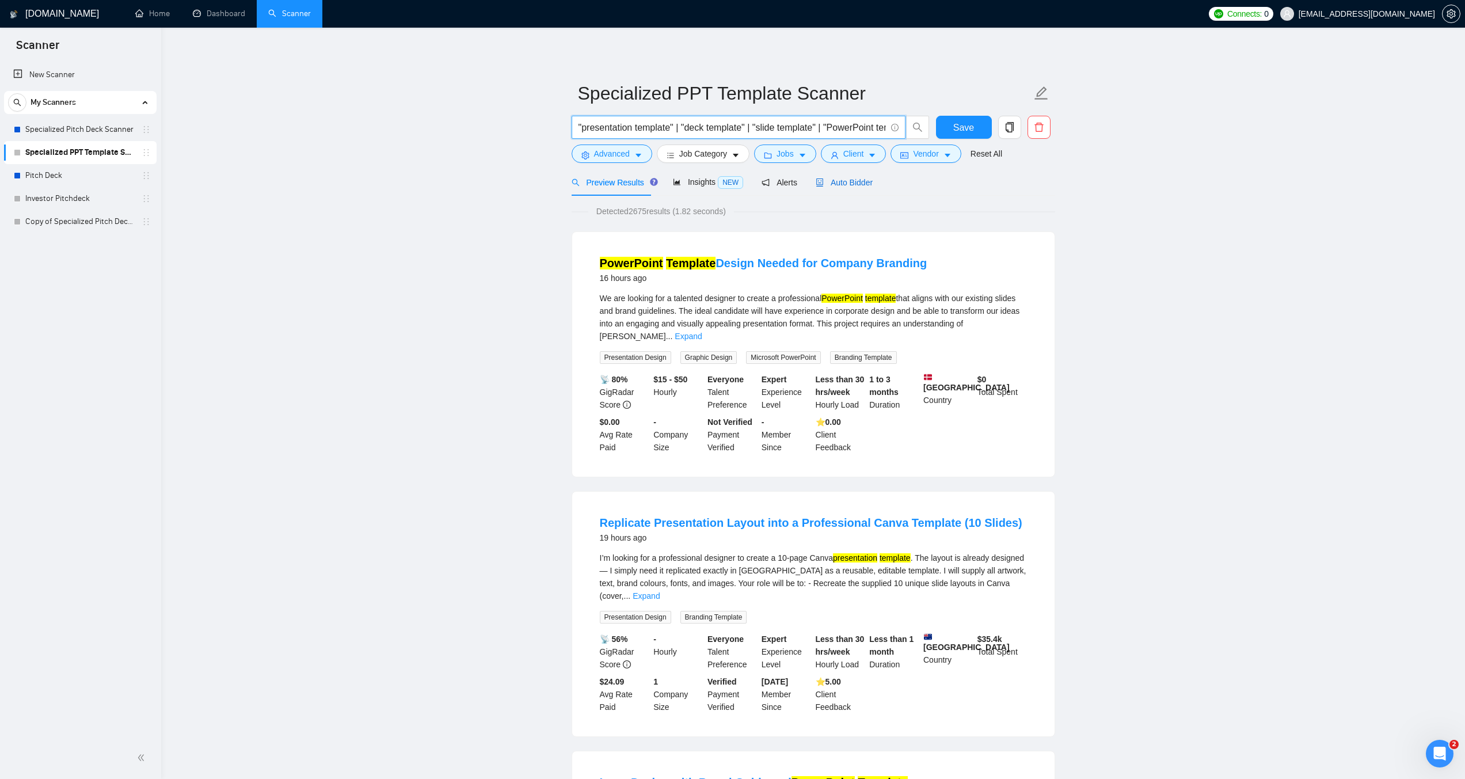
click at [846, 183] on span "Auto Bidder" at bounding box center [844, 182] width 57 height 9
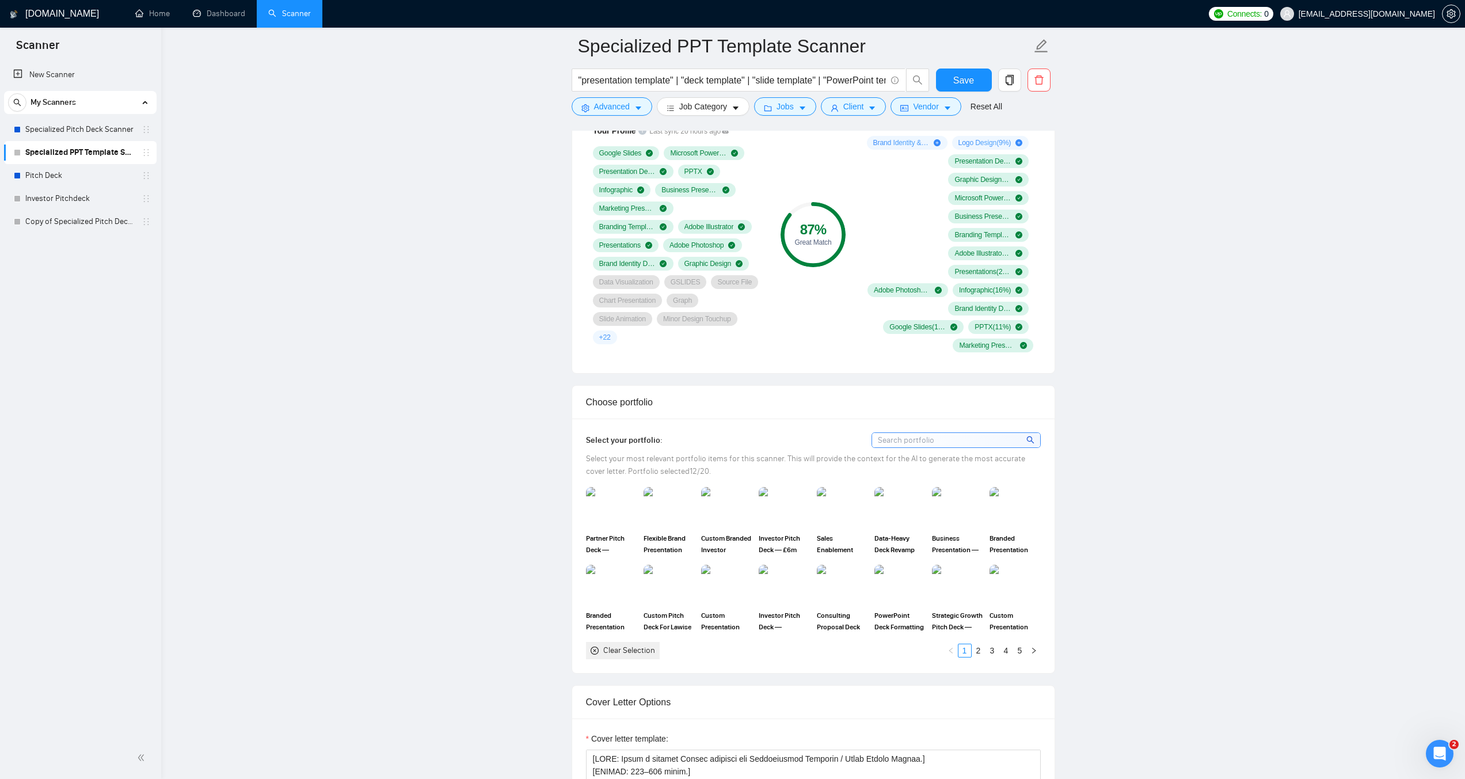
scroll to position [863, 0]
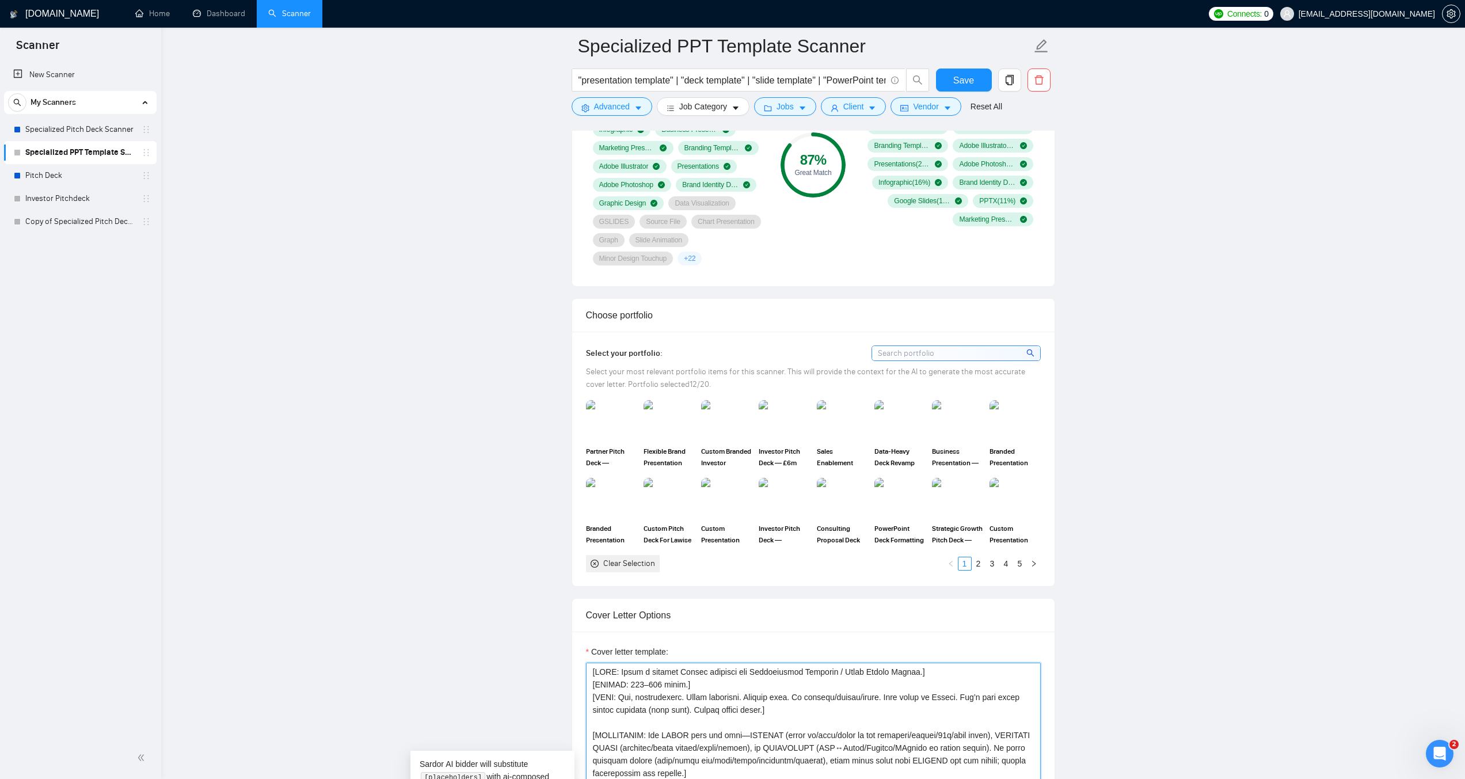
click at [864, 713] on textarea "Cover letter template:" at bounding box center [813, 792] width 455 height 259
click at [73, 173] on link "Pitch Deck" at bounding box center [79, 175] width 109 height 23
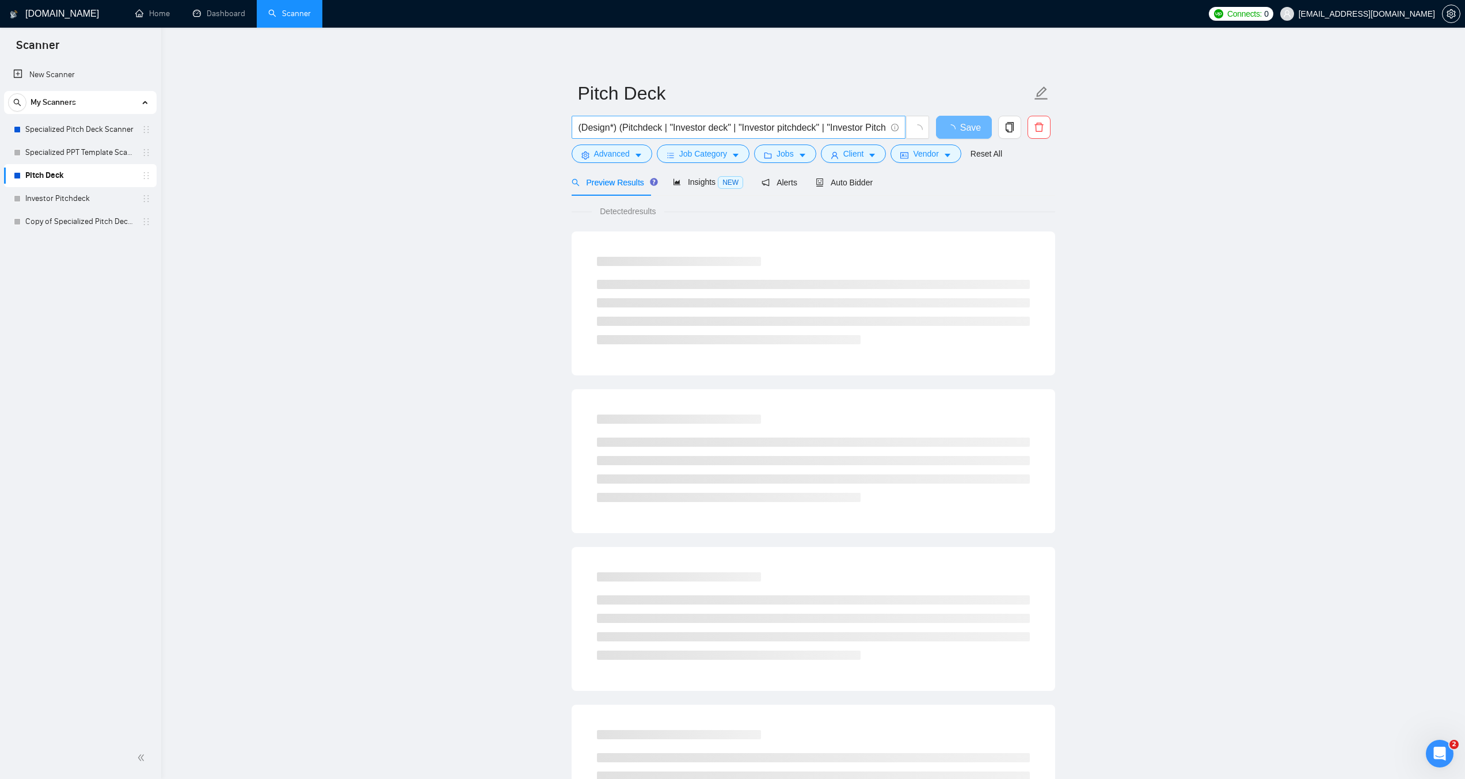
click at [683, 122] on input "(Design*) (Pitchdeck | "Investor deck" | "Investor pitchdeck" | "Investor Pitch…" at bounding box center [732, 127] width 307 height 14
click at [680, 125] on input "(Design*) (Pitchdeck | "Investor deck" | "Investor pitchdeck" | "Investor Pitch…" at bounding box center [732, 127] width 307 height 14
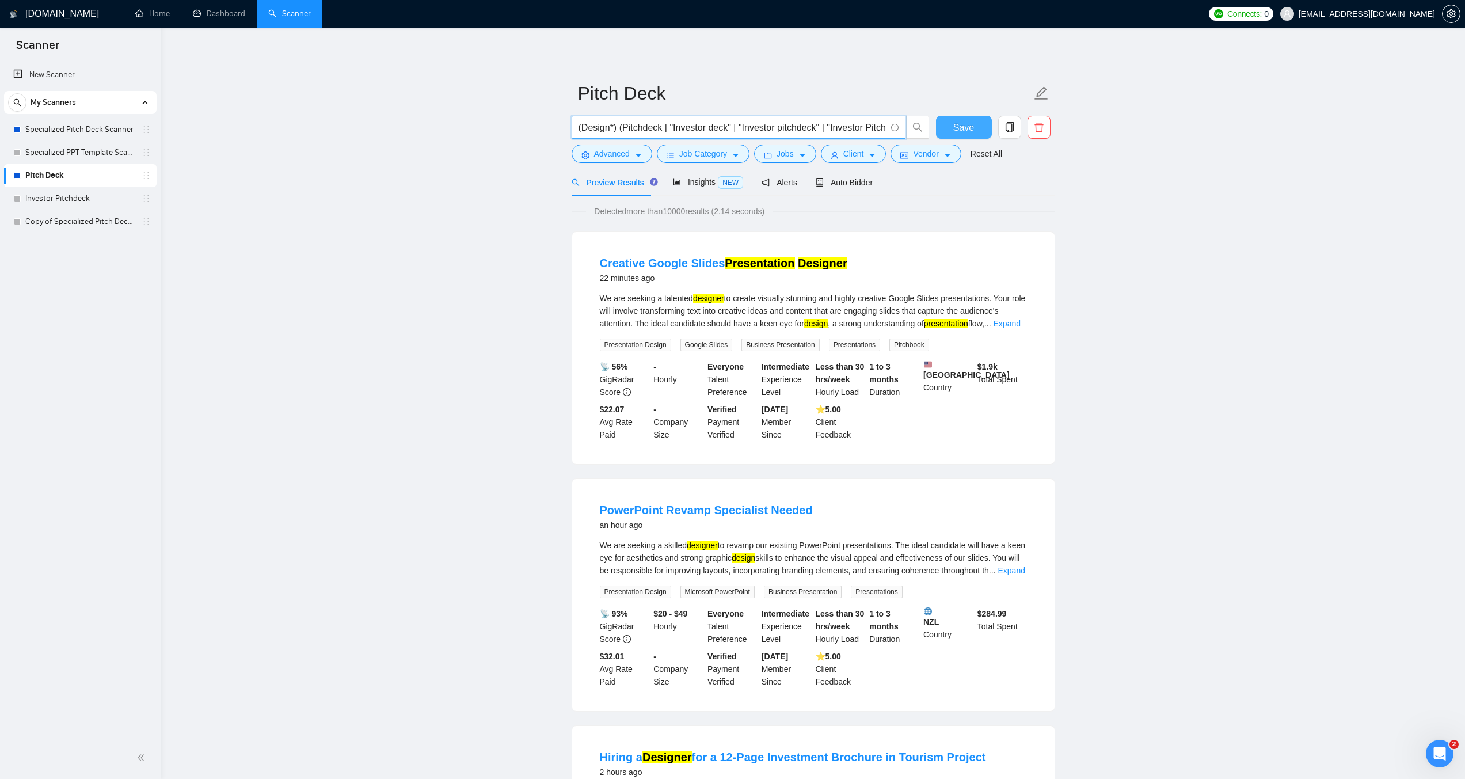
scroll to position [0, 410]
drag, startPoint x: 670, startPoint y: 128, endPoint x: 967, endPoint y: 138, distance: 297.2
click at [967, 138] on div "(Design*) (Pitchdeck | "Investor deck" | "Investor pitchdeck" | "Investor Pitch…" at bounding box center [811, 130] width 484 height 29
click at [779, 128] on input "(Design*) (Pitchdeck | "Investor deck" | "Investor pitchdeck" | "Investor Pitch…" at bounding box center [732, 127] width 307 height 14
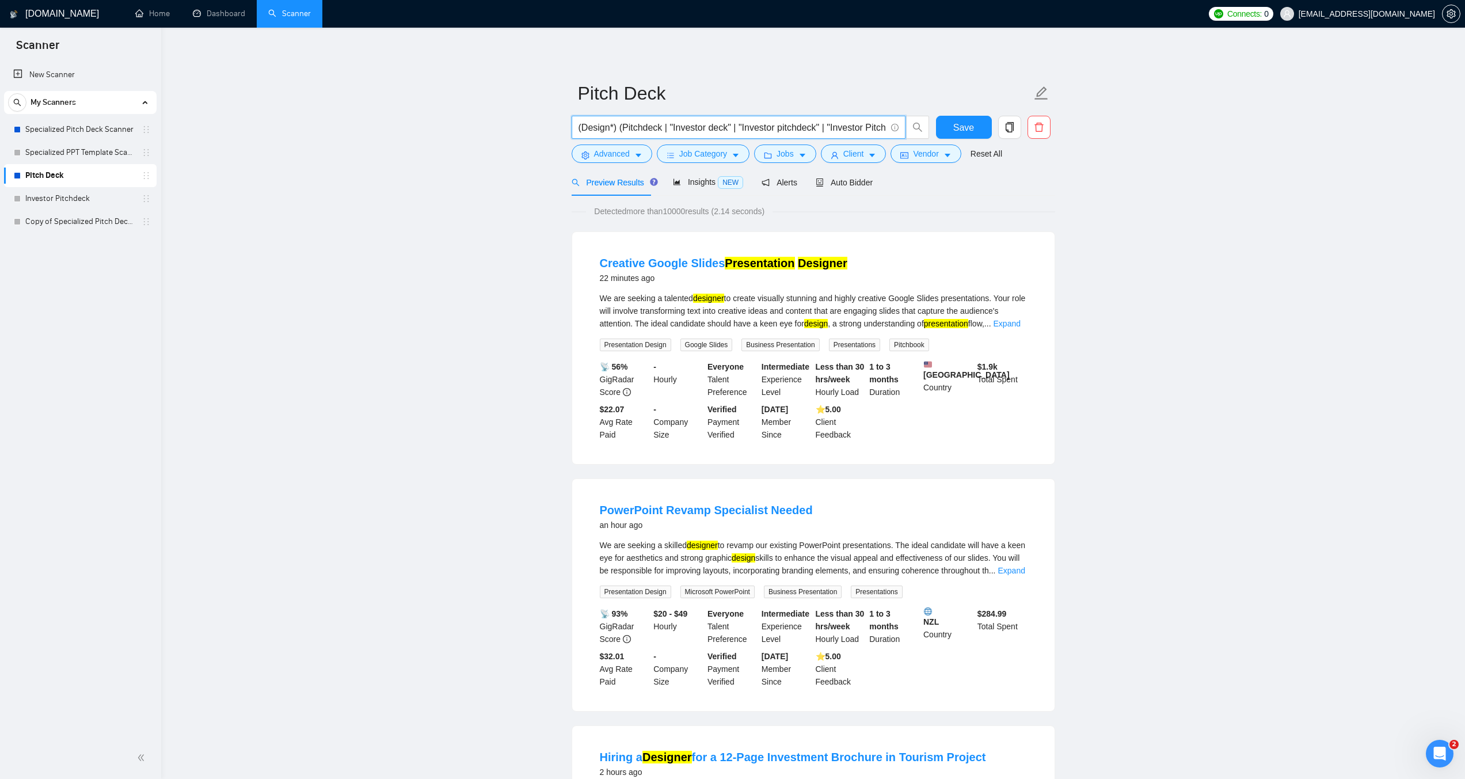
drag, startPoint x: 792, startPoint y: 130, endPoint x: 509, endPoint y: 119, distance: 283.4
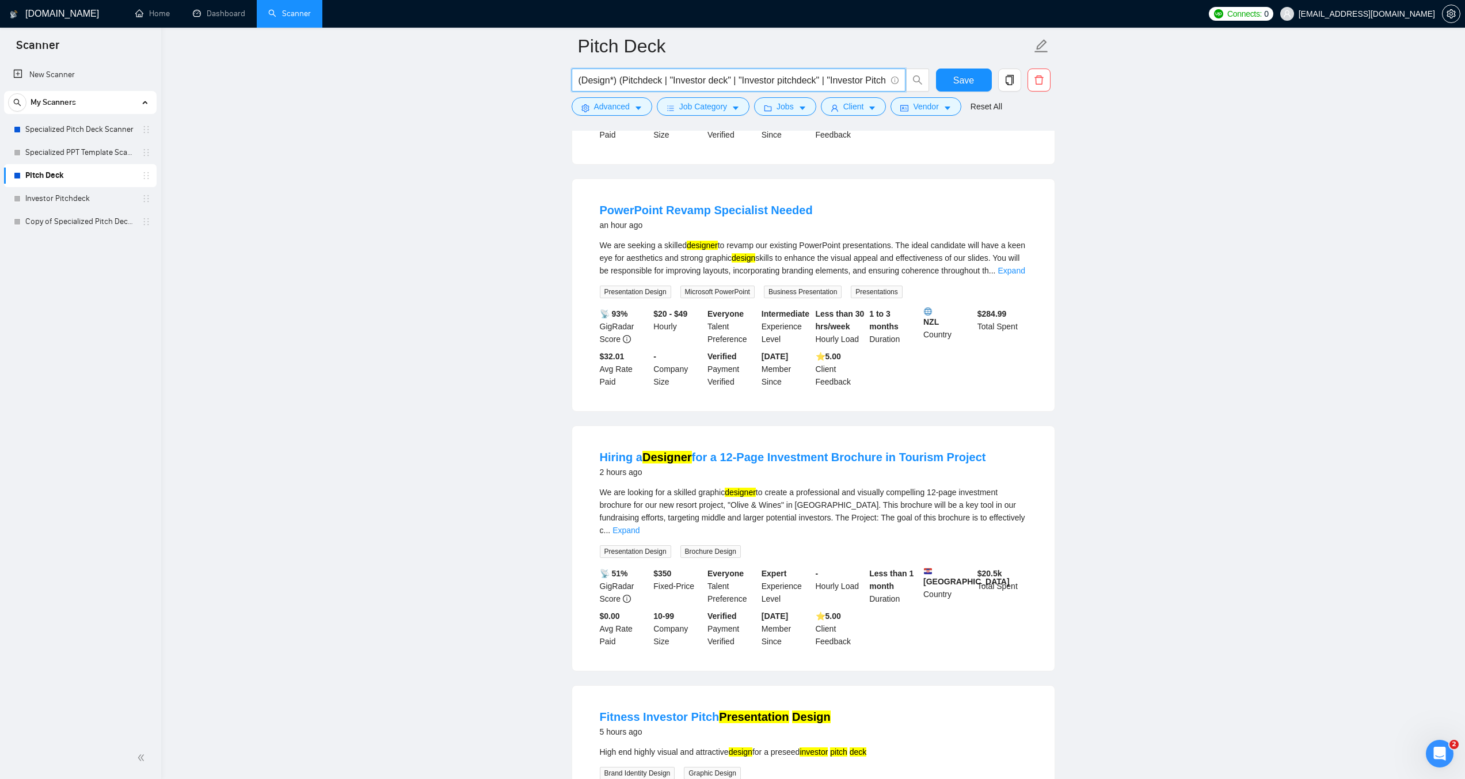
scroll to position [288, 0]
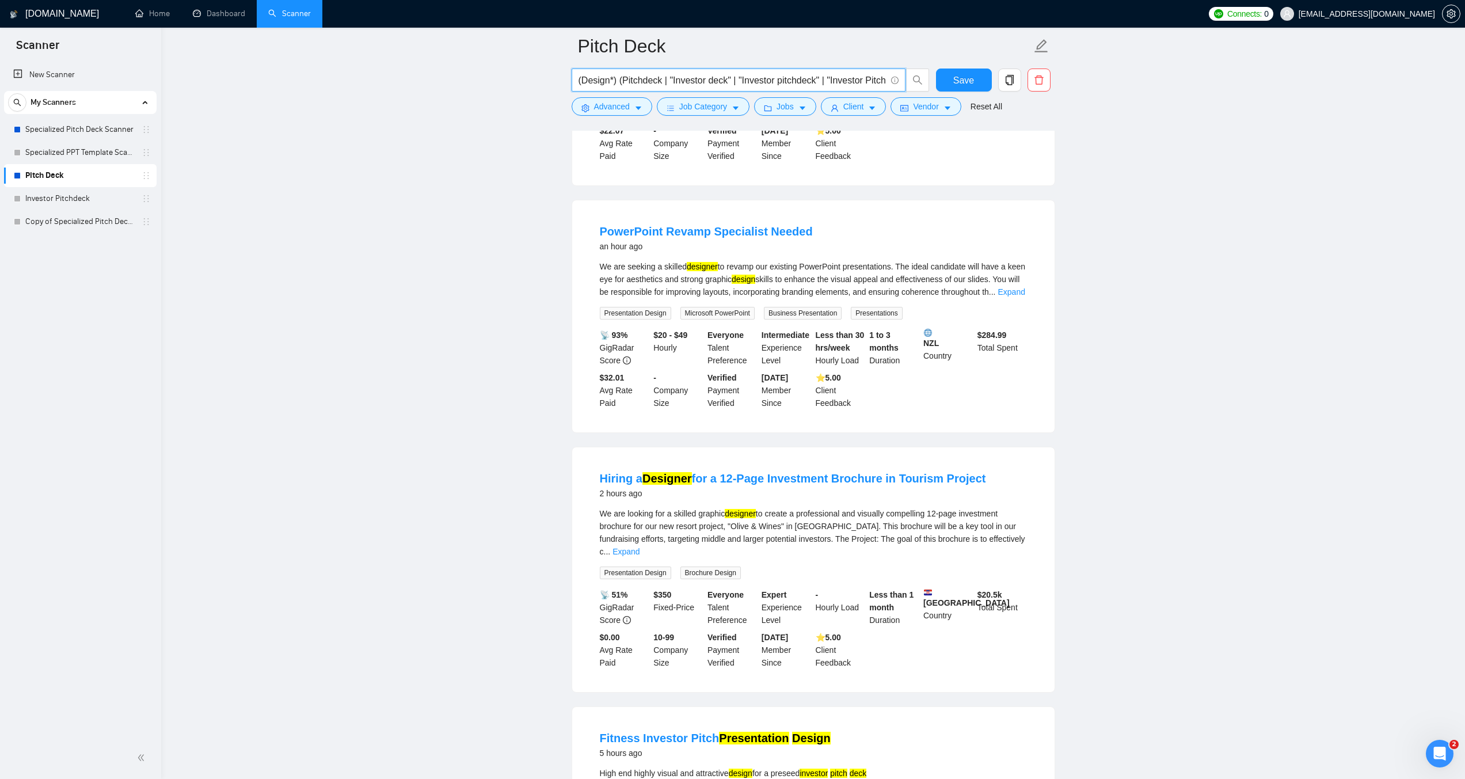
click at [615, 78] on input "(Design*) (Pitchdeck | "Investor deck" | "Investor pitchdeck" | "Investor Pitch…" at bounding box center [732, 80] width 307 height 14
click at [615, 82] on input "(Design*) (Pitchdeck | "Investor deck" | "Investor pitchdeck" | "Investor Pitch…" at bounding box center [732, 80] width 307 height 14
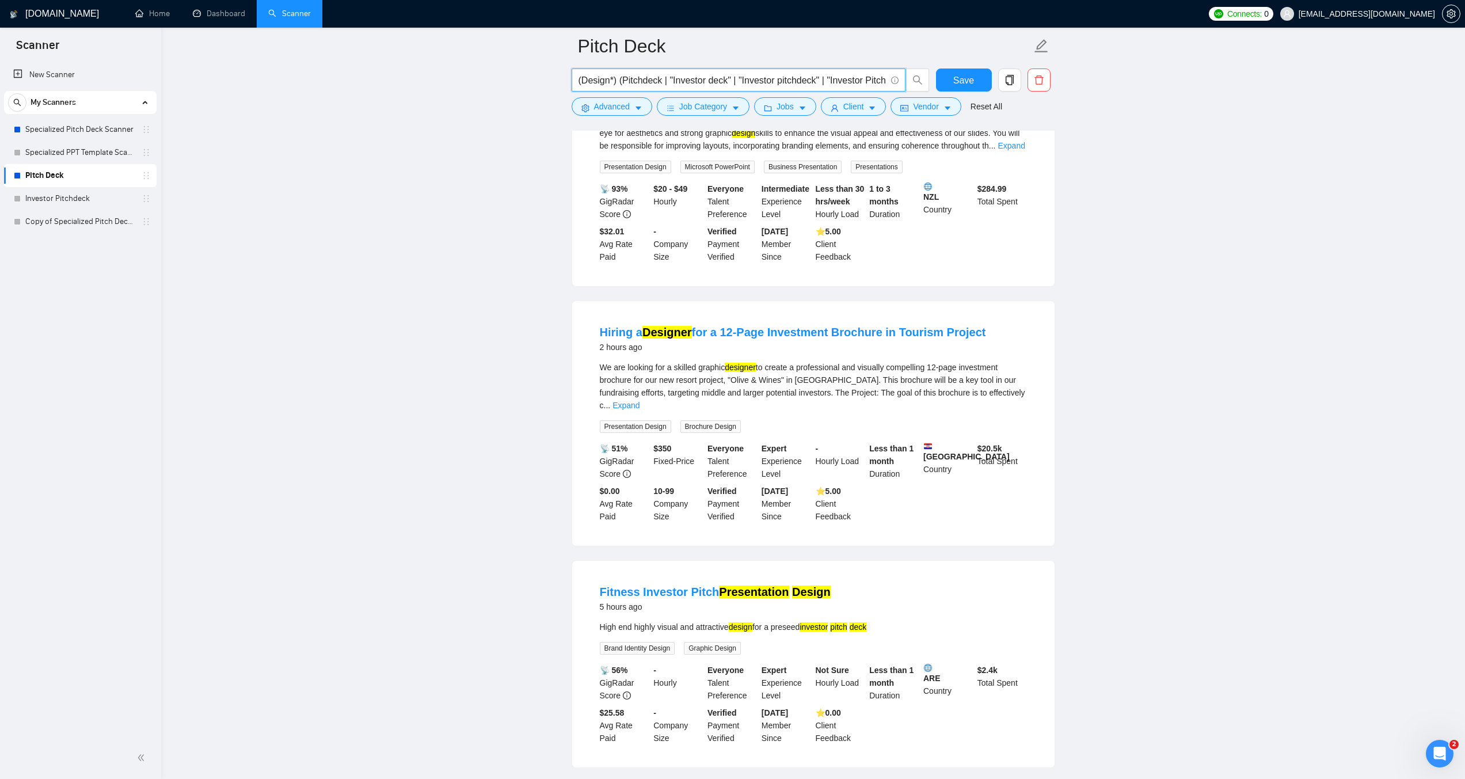
scroll to position [460, 0]
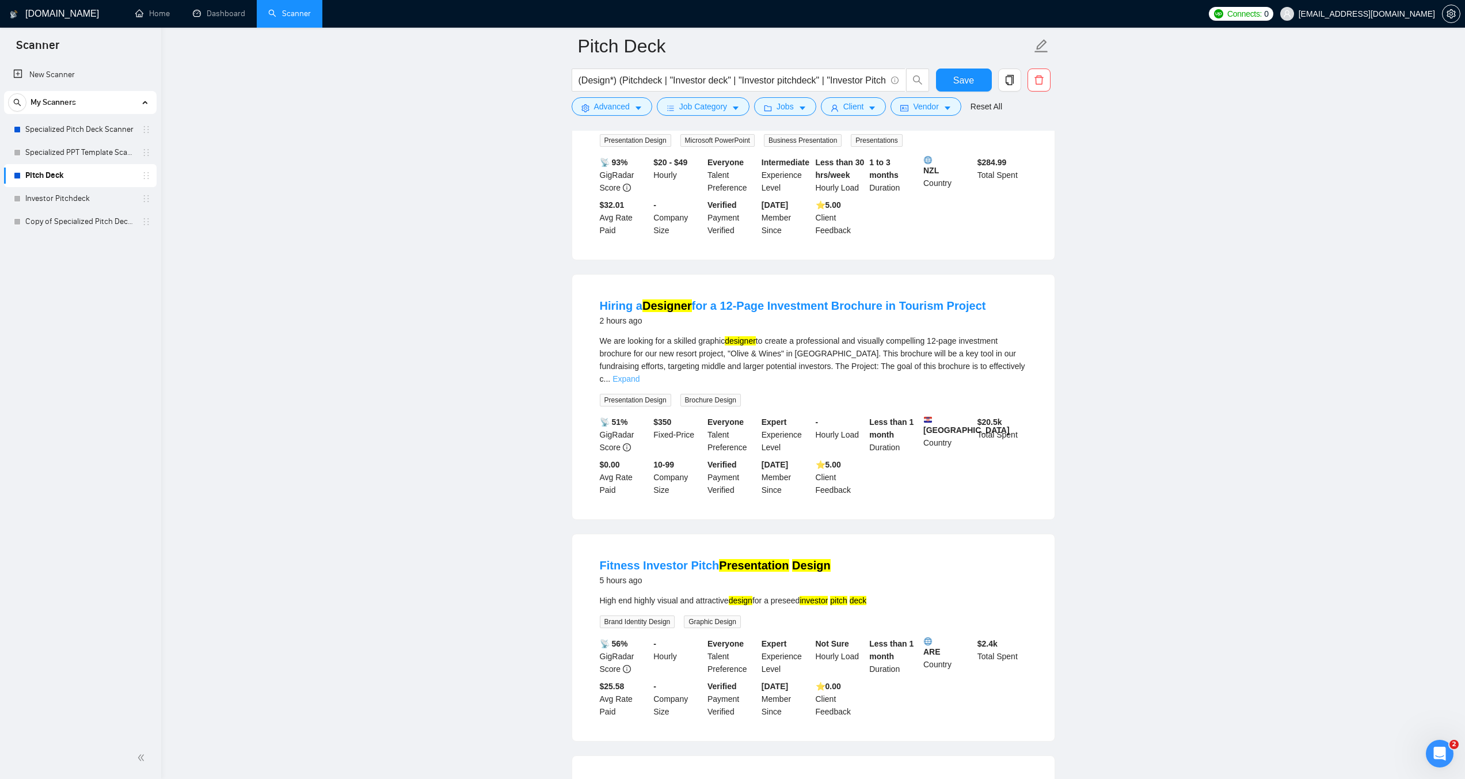
click at [640, 374] on link "Expand" at bounding box center [625, 378] width 27 height 9
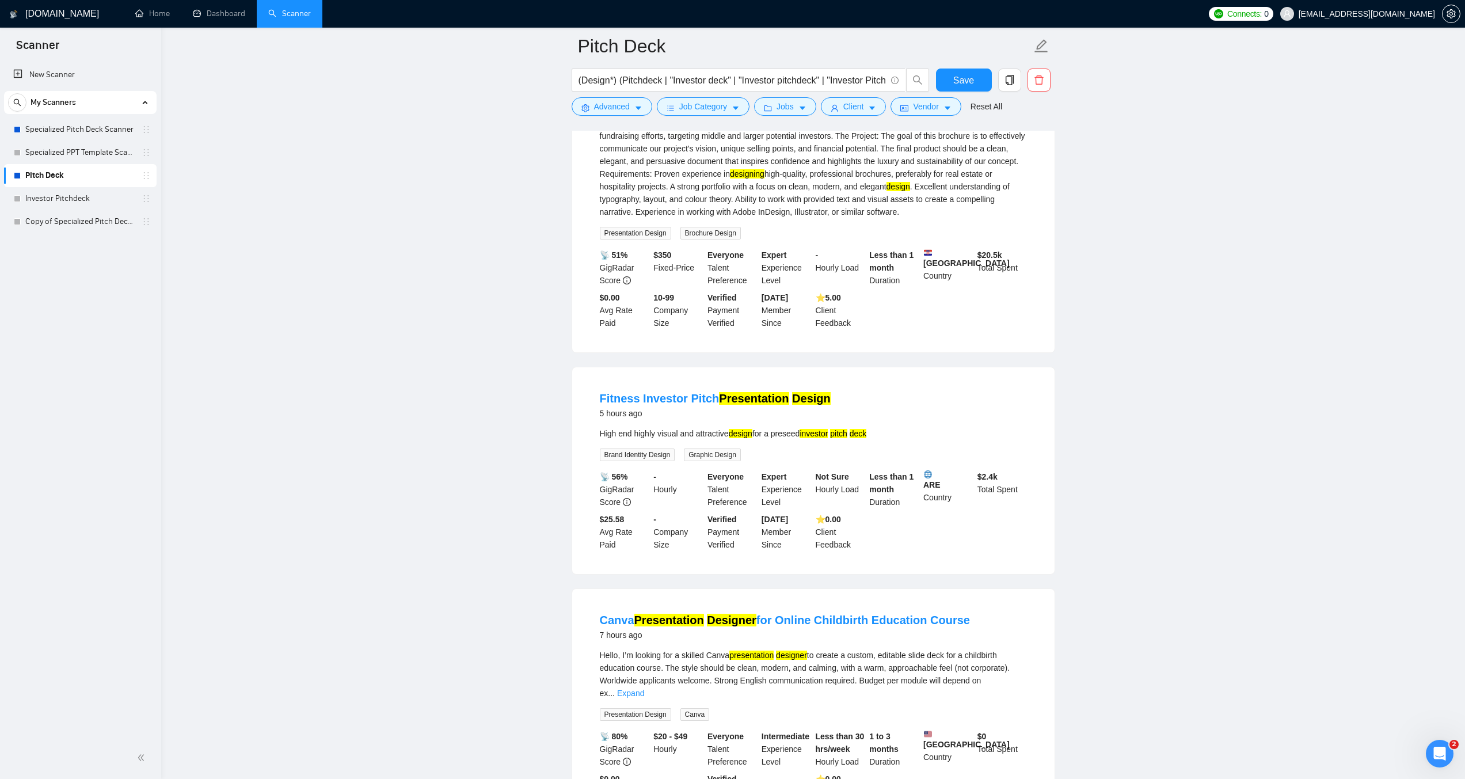
scroll to position [518, 0]
